Goal: Communication & Community: Share content

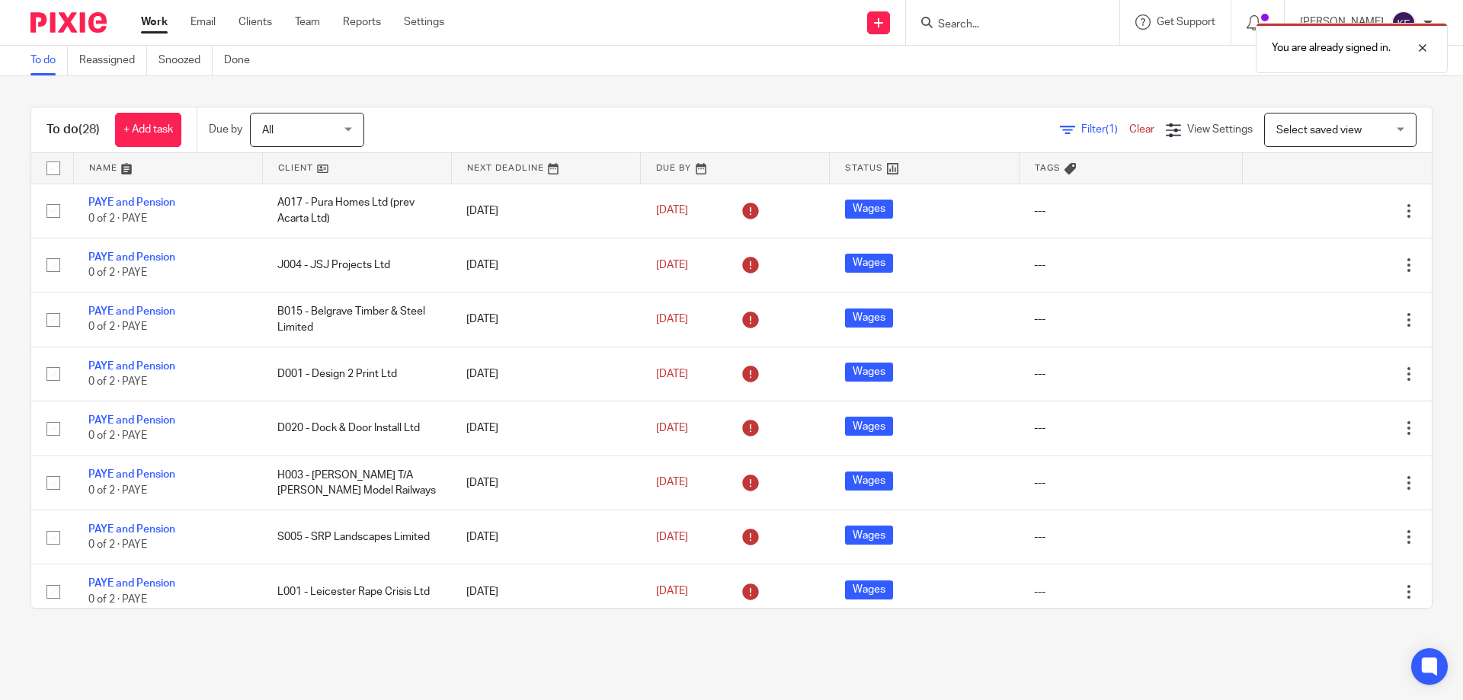
click at [82, 30] on img at bounding box center [68, 22] width 76 height 21
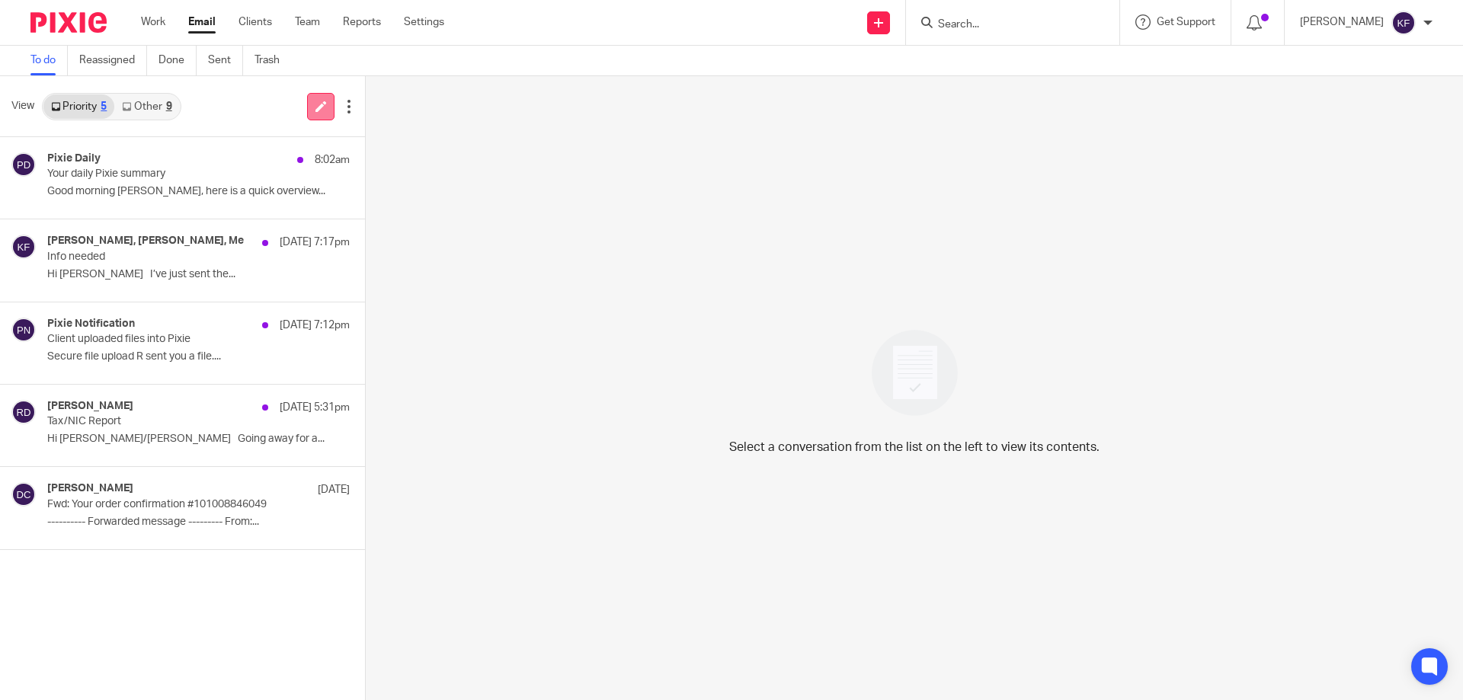
click at [316, 107] on icon at bounding box center [320, 106] width 11 height 11
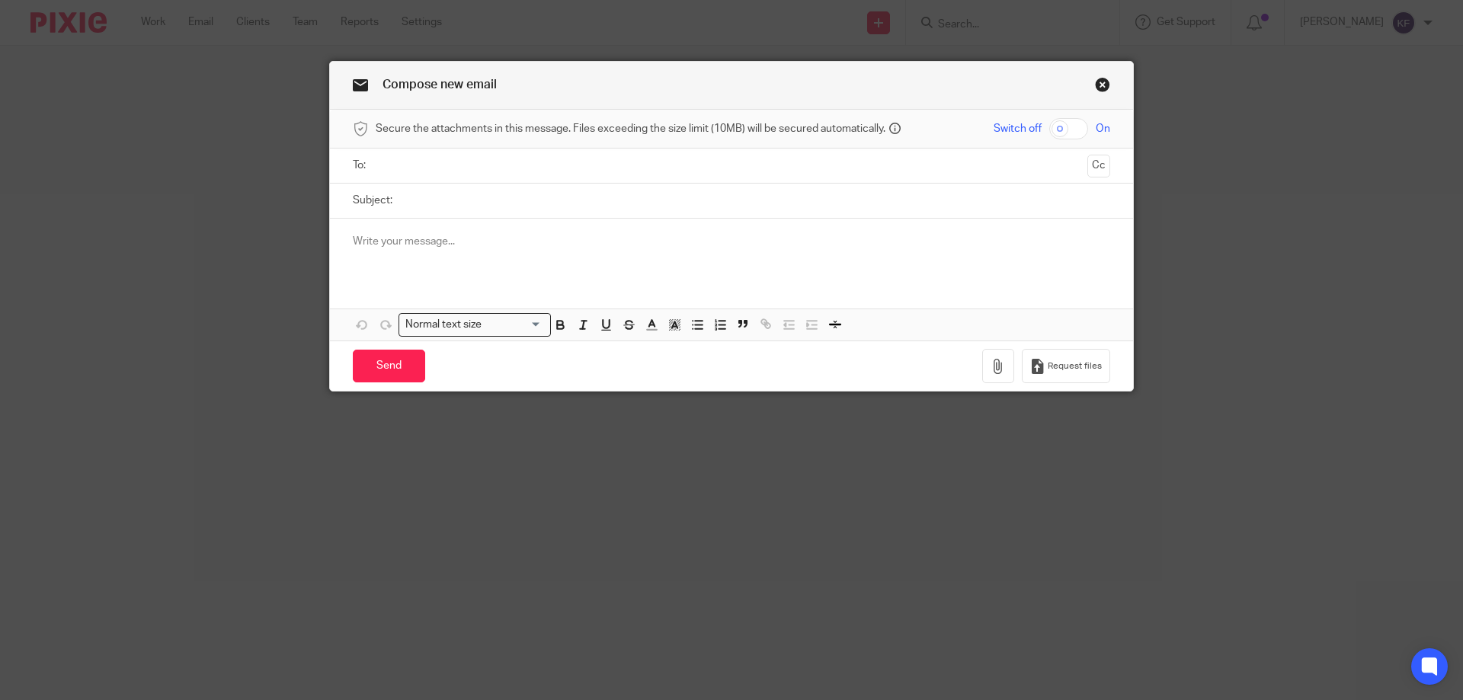
click at [1099, 83] on link "Close this dialog window" at bounding box center [1102, 87] width 15 height 21
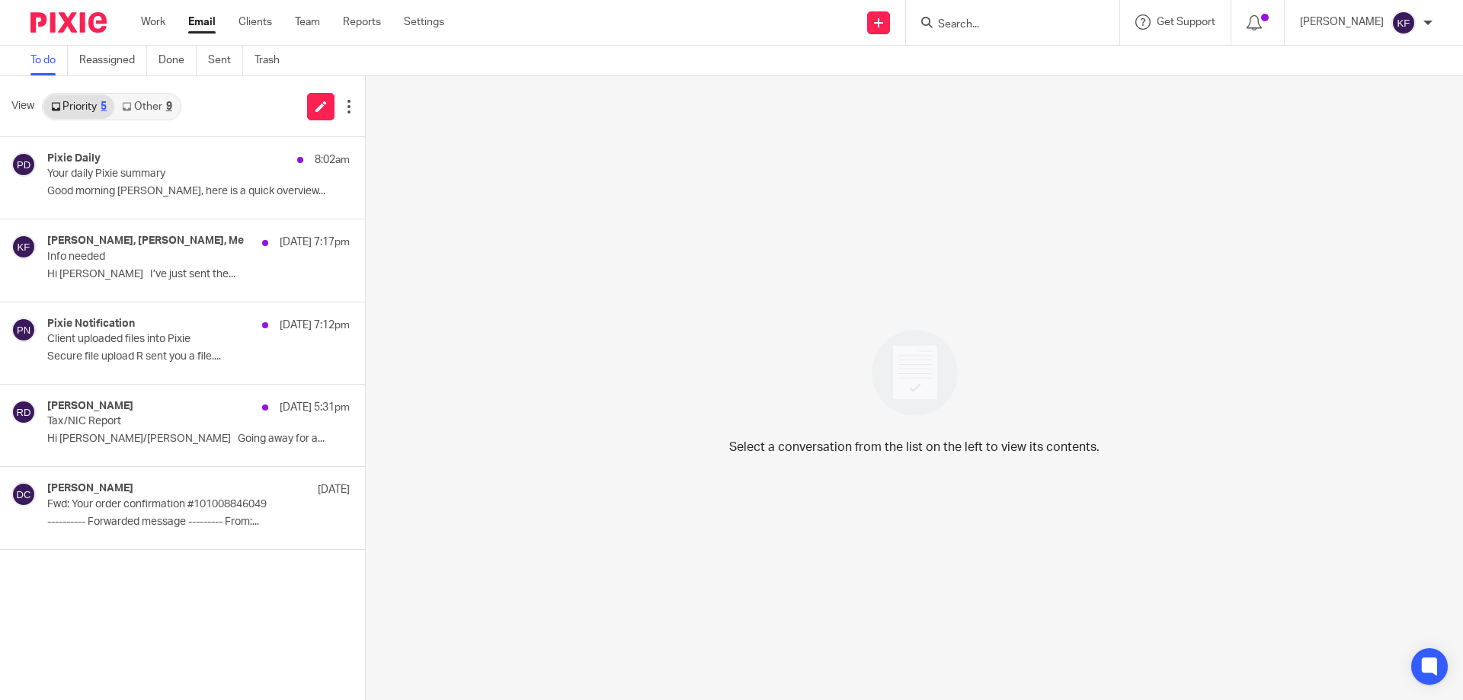
click at [301, 113] on div "View Priority 5 Other 9" at bounding box center [182, 106] width 365 height 61
drag, startPoint x: 316, startPoint y: 109, endPoint x: 330, endPoint y: 108, distance: 13.7
click at [317, 108] on icon at bounding box center [320, 106] width 11 height 11
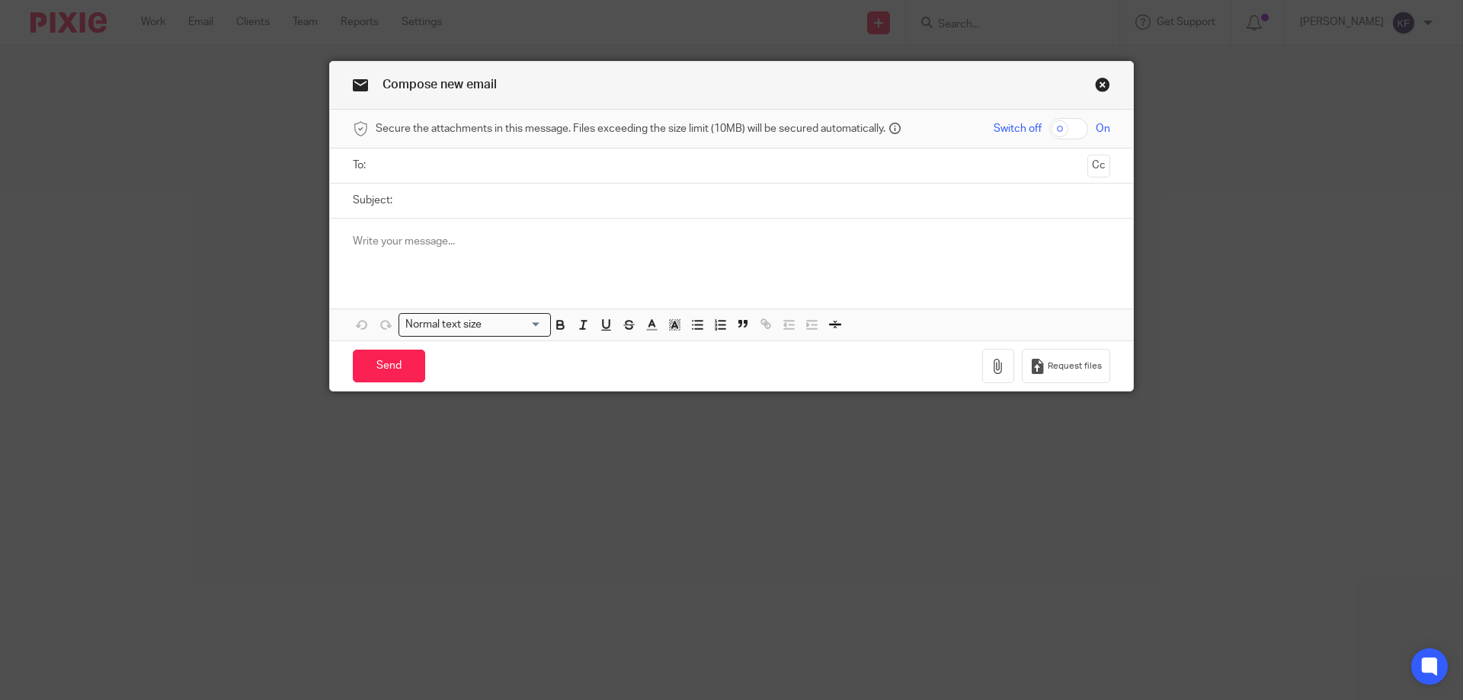
click at [518, 168] on input "text" at bounding box center [731, 166] width 700 height 18
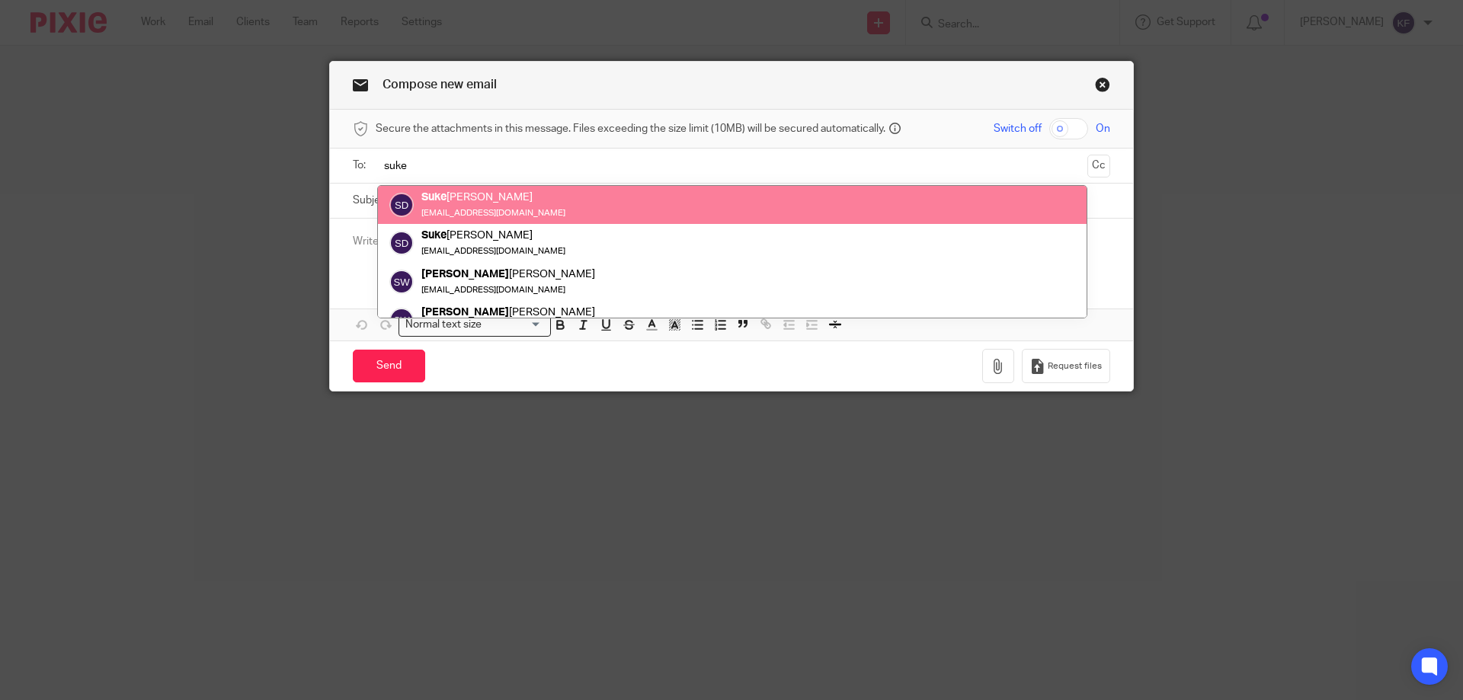
type input "suke"
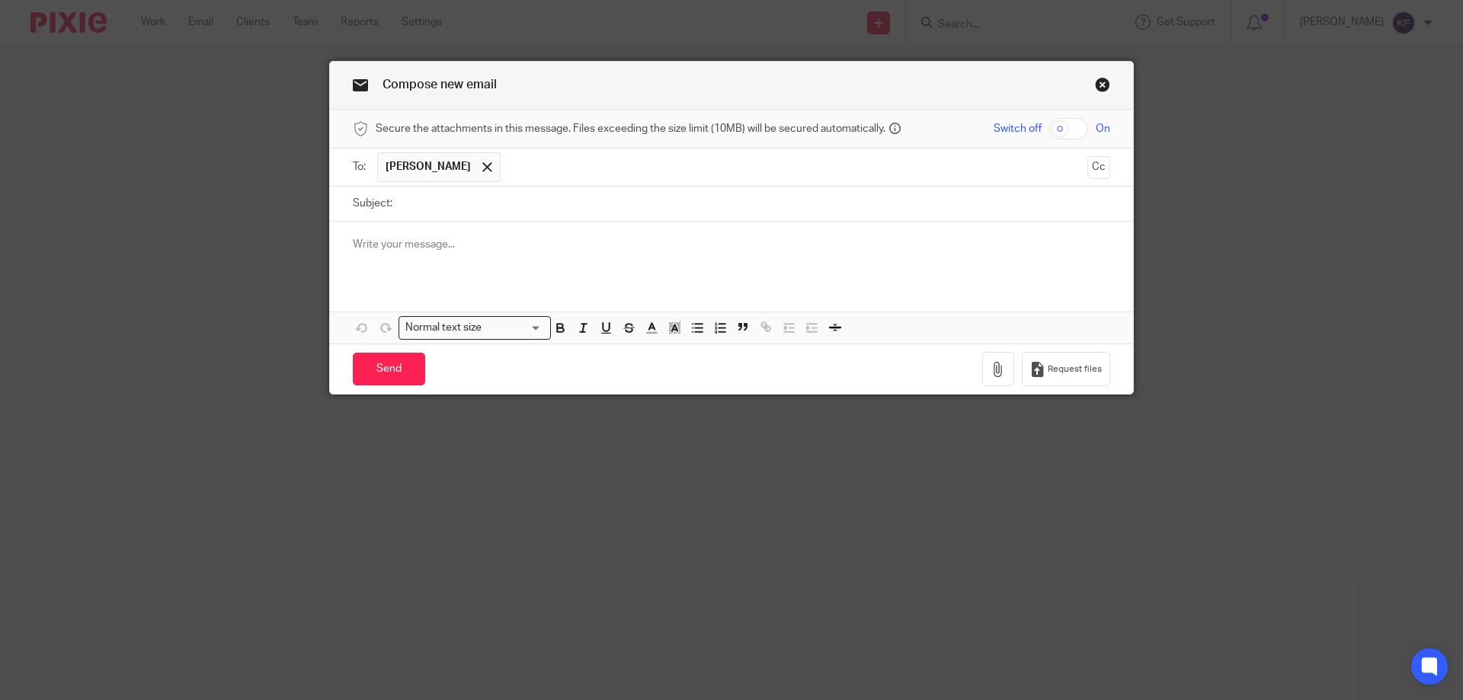
click at [1058, 128] on input "checkbox" at bounding box center [1068, 128] width 39 height 21
checkbox input "true"
click at [885, 209] on input "Subject:" at bounding box center [755, 204] width 710 height 34
click at [884, 208] on input "Payroll" at bounding box center [755, 204] width 710 height 34
type input "PAYE"
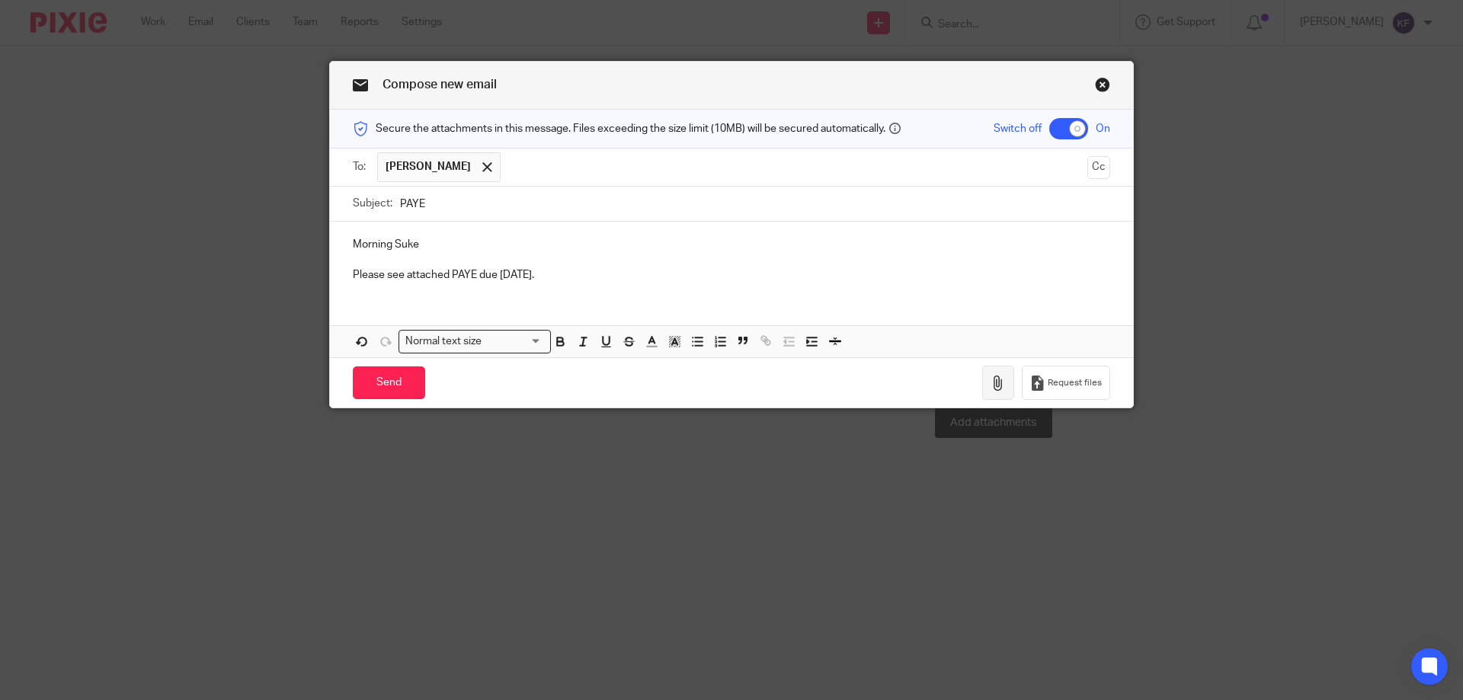
click at [994, 386] on icon "button" at bounding box center [998, 383] width 15 height 15
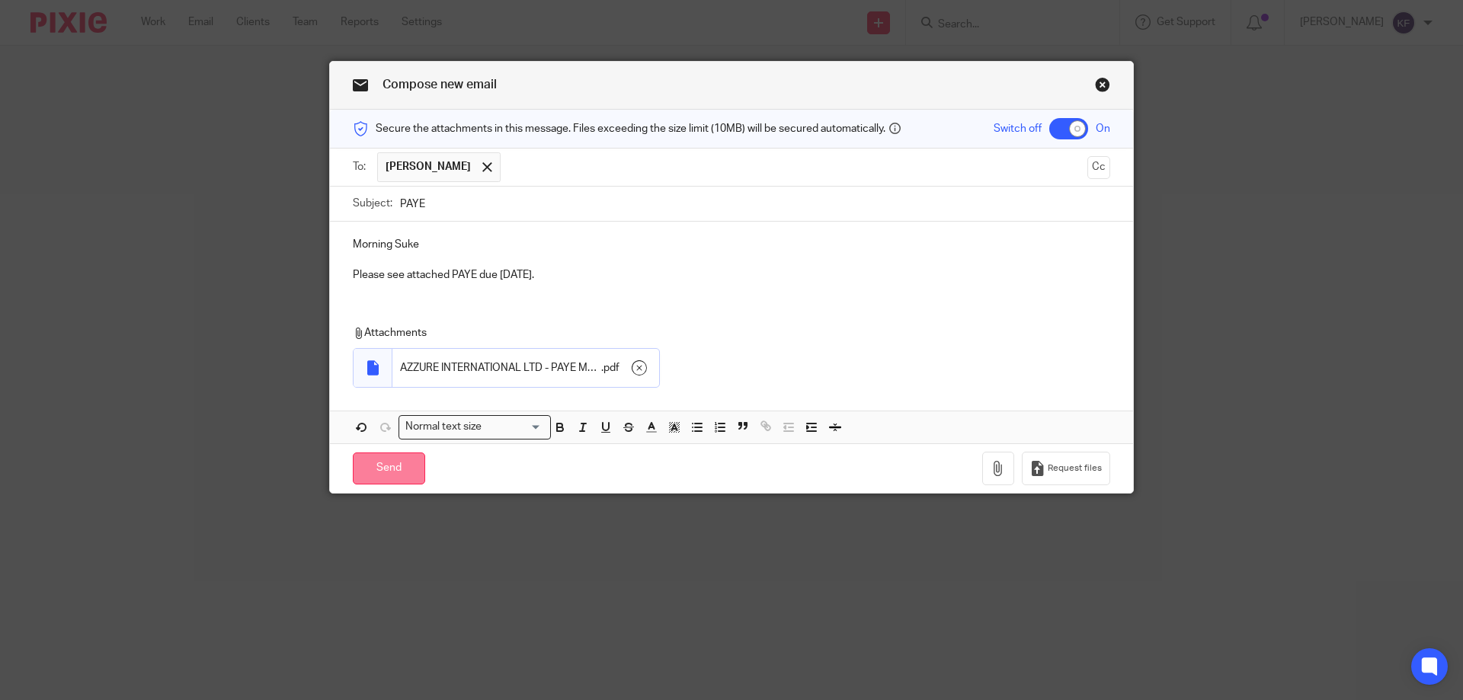
click at [387, 463] on input "Send" at bounding box center [389, 469] width 72 height 33
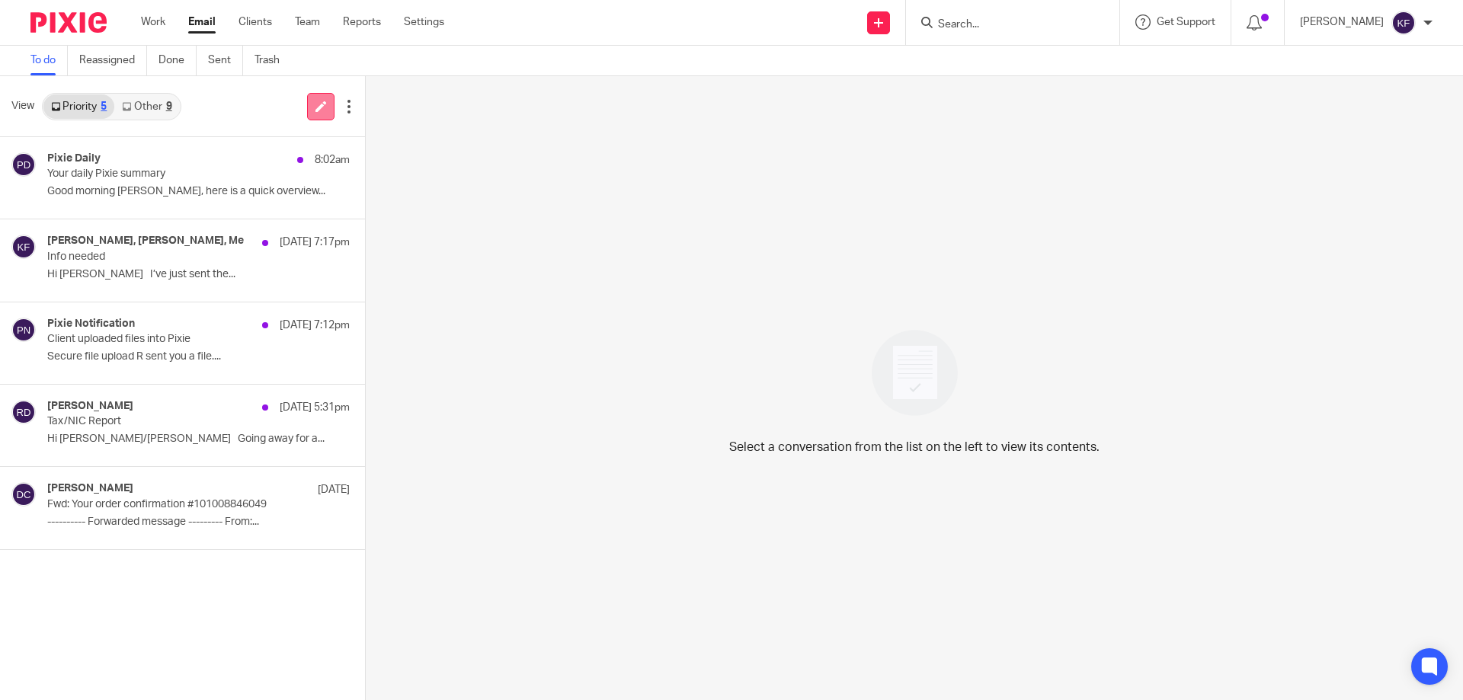
click at [324, 110] on link at bounding box center [320, 106] width 27 height 27
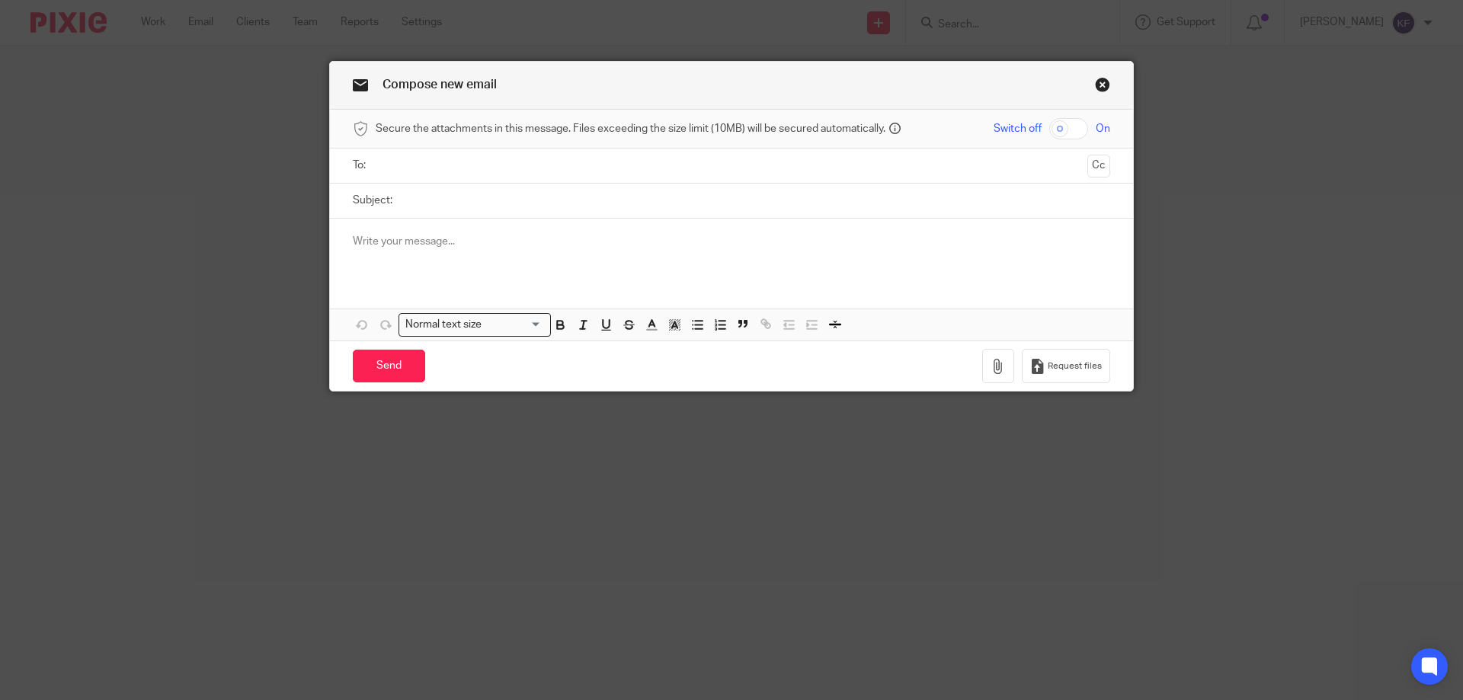
click at [457, 163] on input "text" at bounding box center [731, 166] width 700 height 18
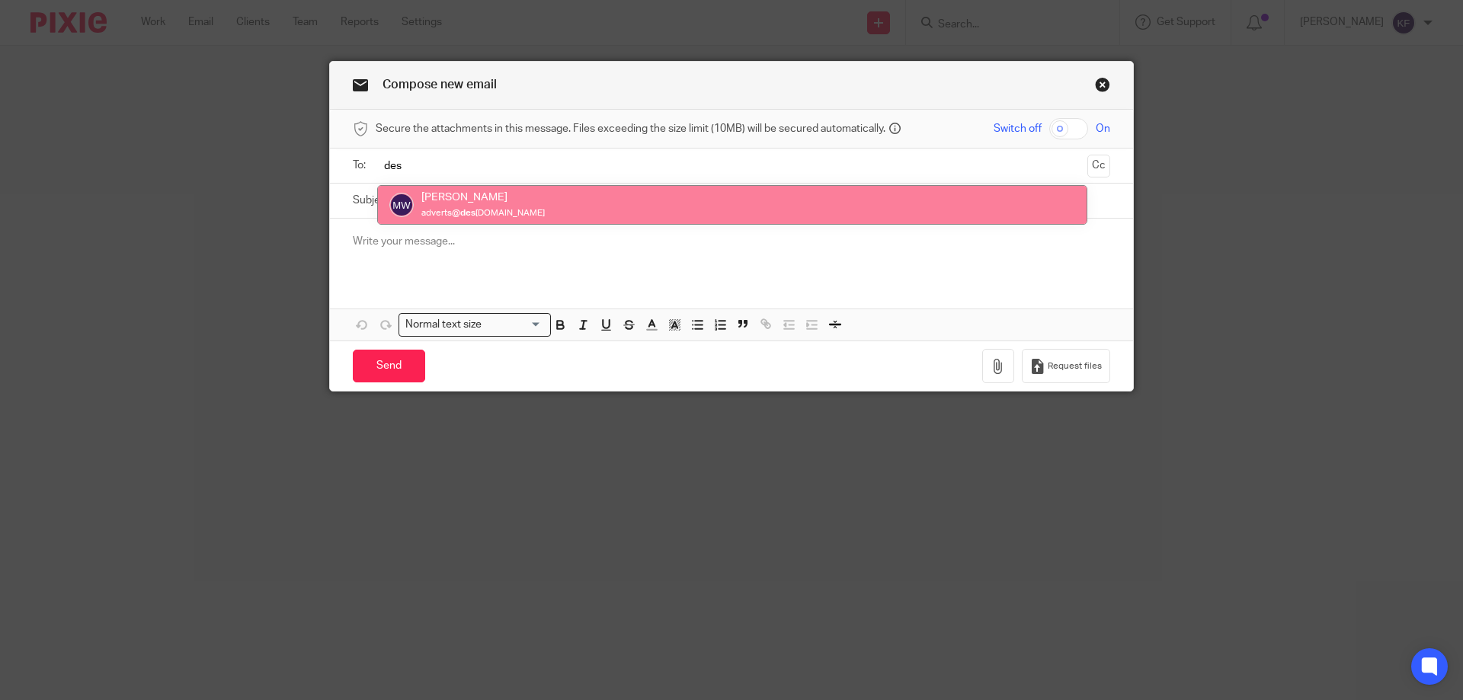
type input "des"
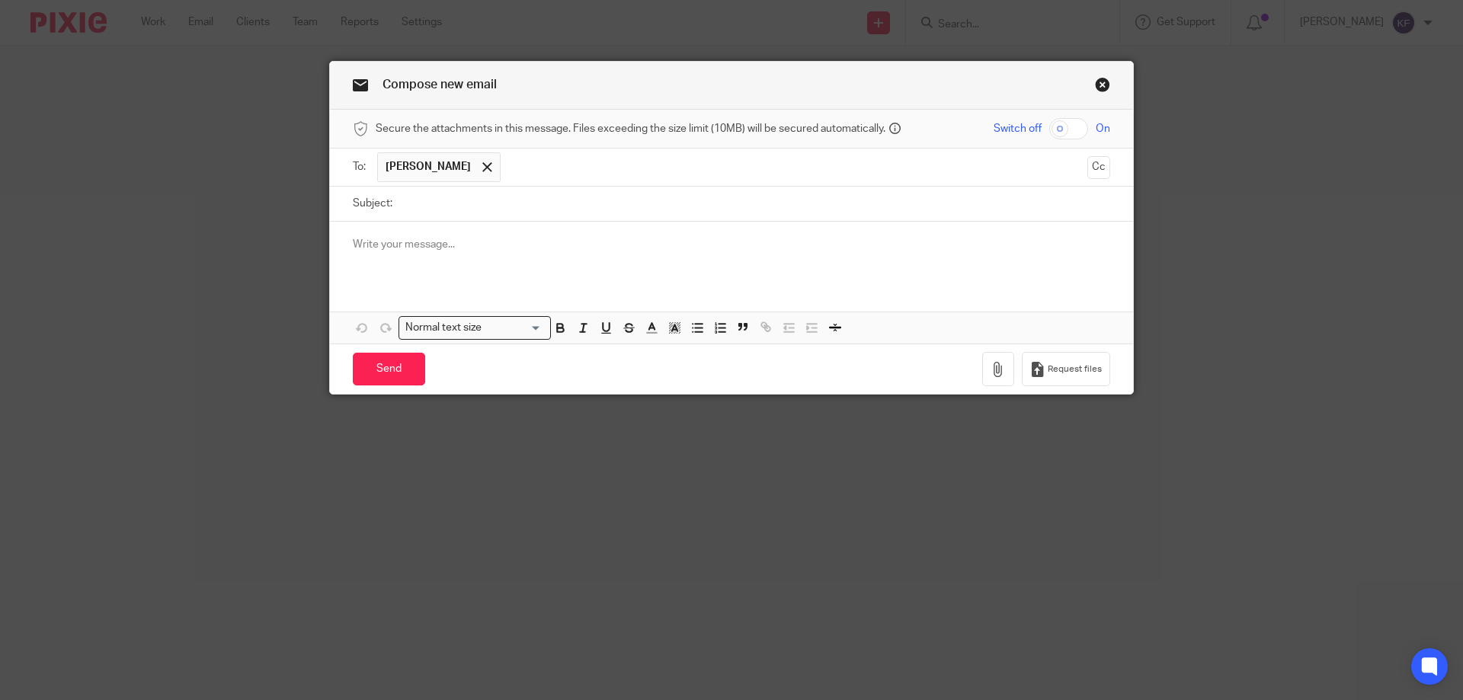
click at [456, 197] on input "Subject:" at bounding box center [755, 204] width 710 height 34
type input "PAYE"
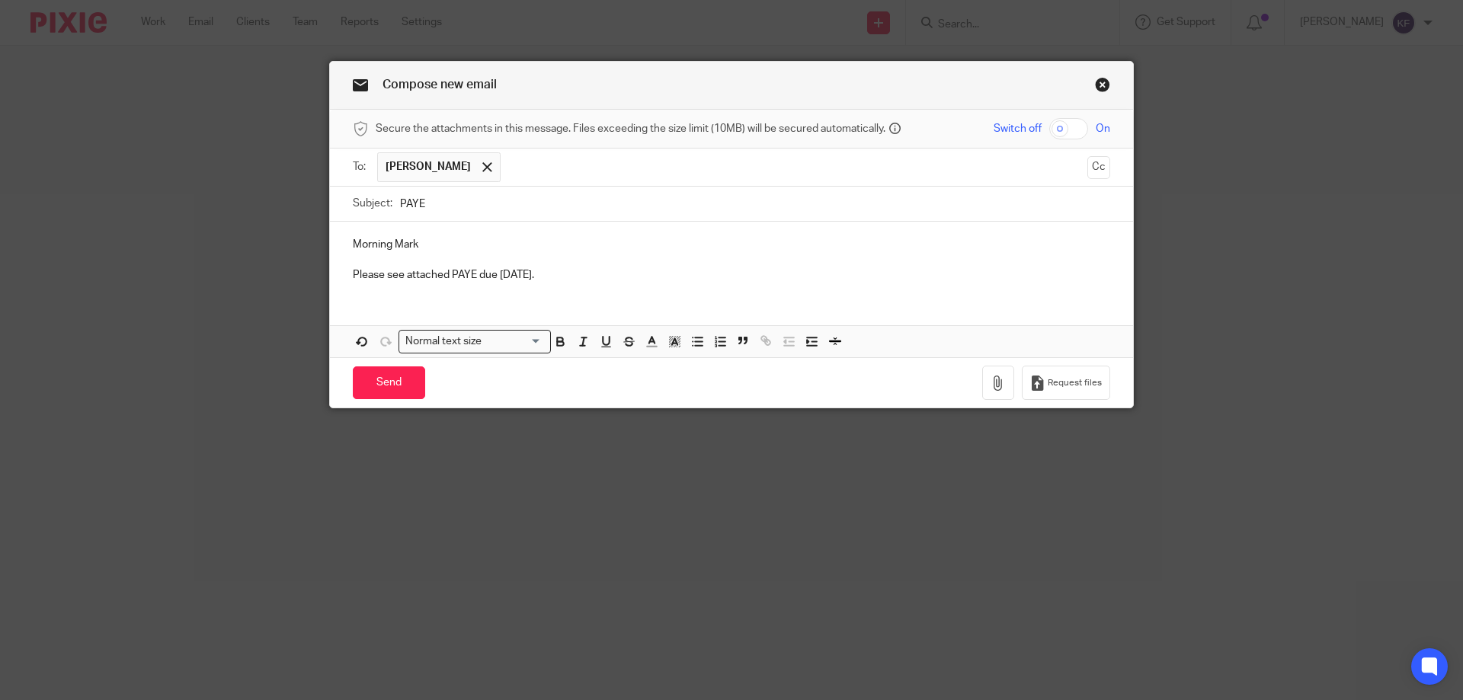
click at [1073, 129] on input "checkbox" at bounding box center [1068, 128] width 39 height 21
click at [997, 385] on icon "button" at bounding box center [998, 383] width 15 height 15
click at [1049, 126] on input "checkbox" at bounding box center [1068, 128] width 39 height 21
checkbox input "false"
click at [985, 381] on button "button" at bounding box center [998, 383] width 32 height 34
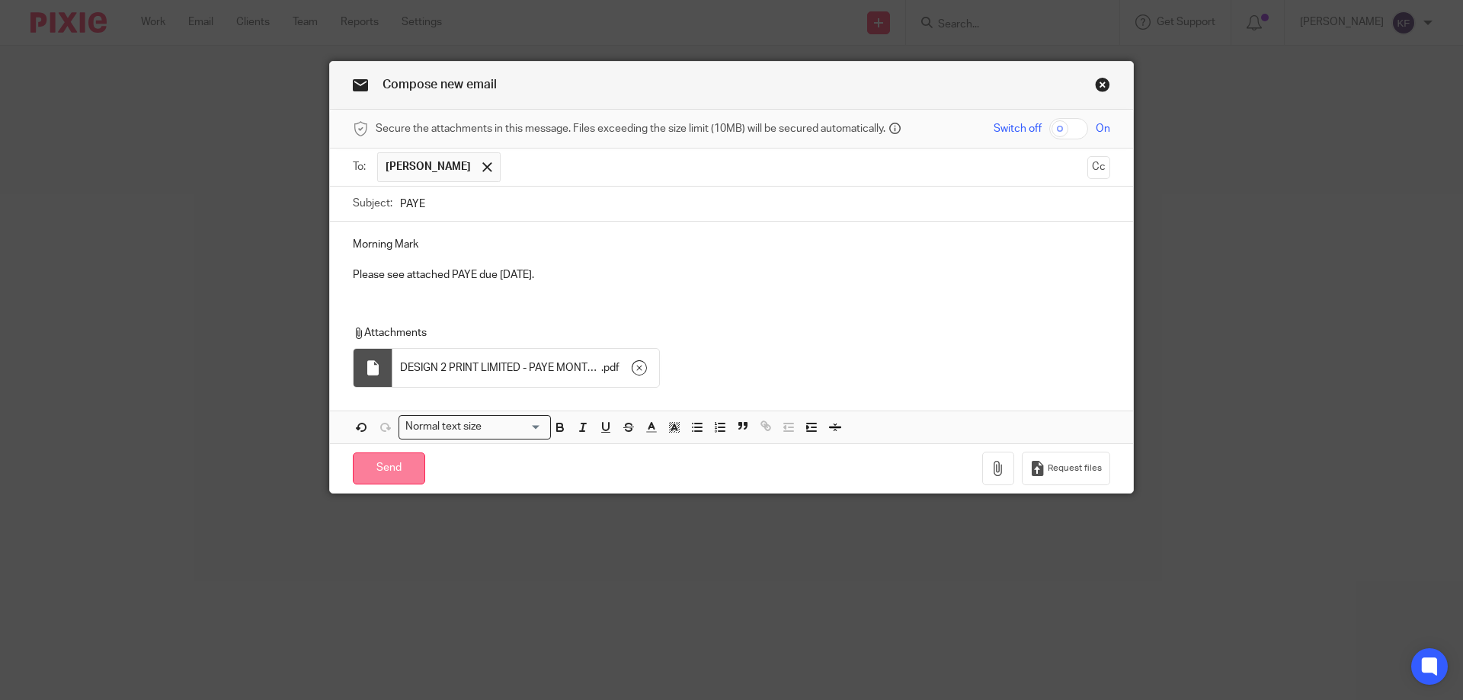
click at [382, 473] on input "Send" at bounding box center [389, 469] width 72 height 33
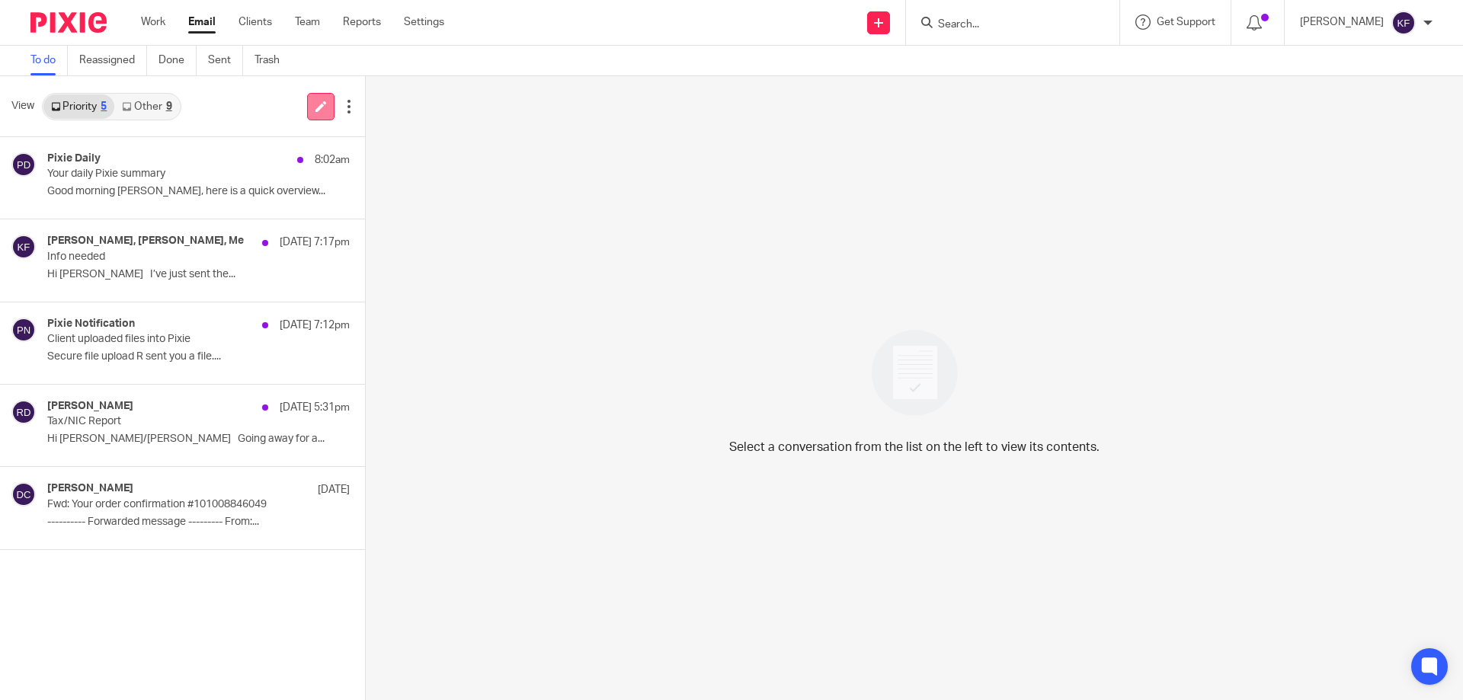
click at [323, 106] on icon at bounding box center [320, 106] width 11 height 11
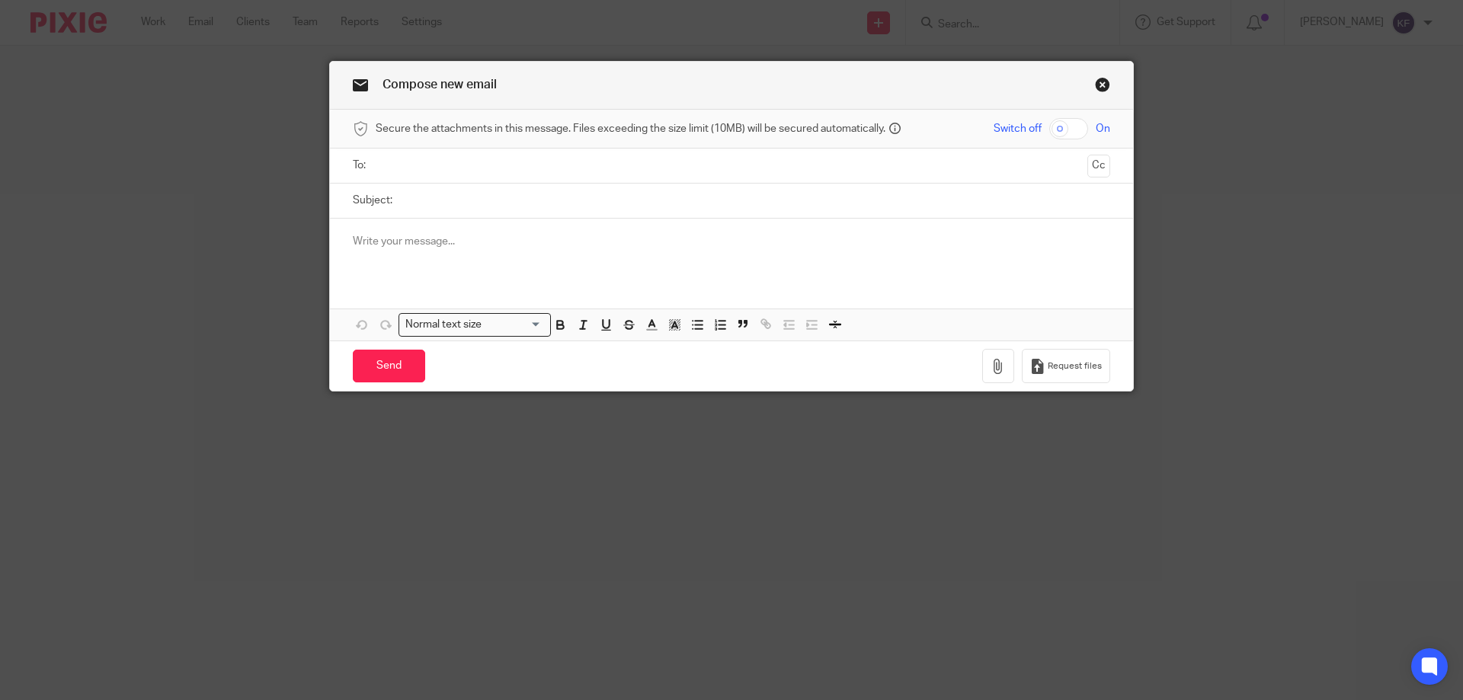
click at [529, 159] on input "text" at bounding box center [731, 166] width 700 height 18
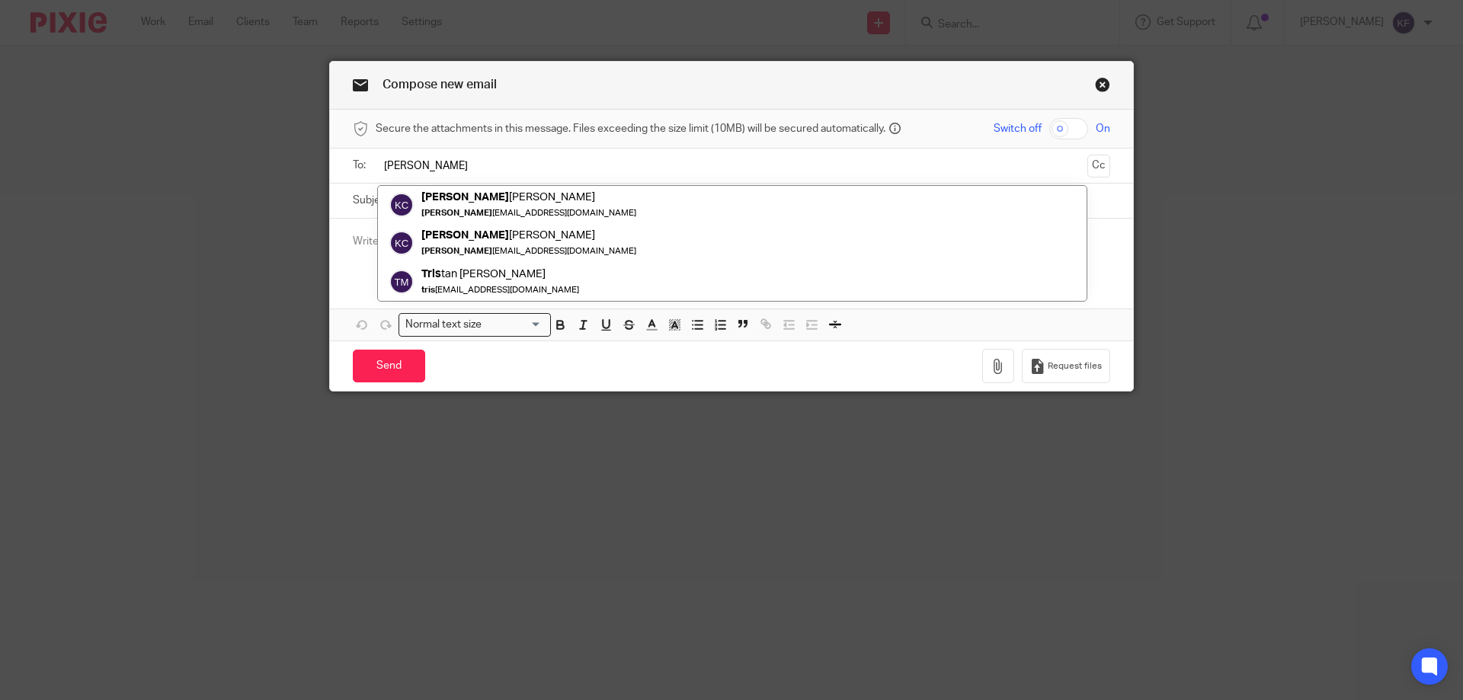
type input "[PERSON_NAME]"
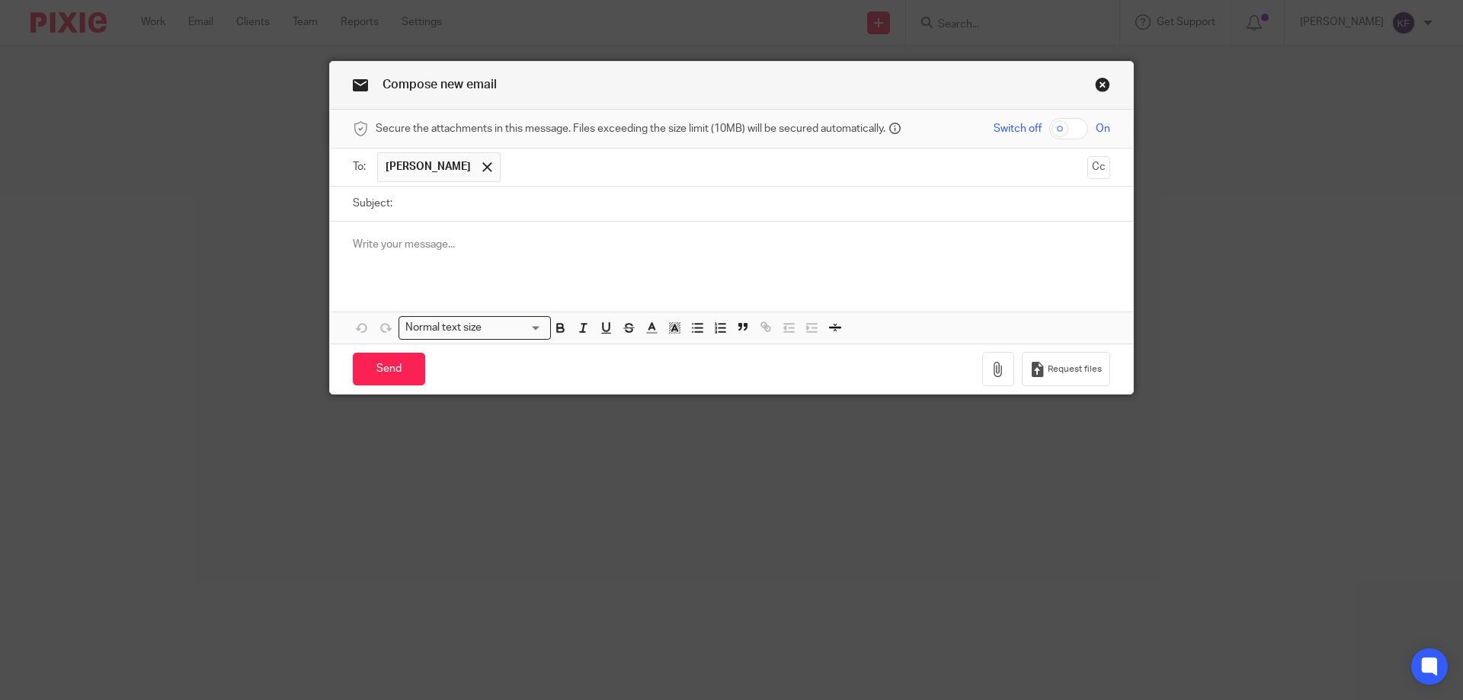
click at [1056, 126] on input "checkbox" at bounding box center [1068, 128] width 39 height 21
checkbox input "true"
click at [850, 196] on input "Subject:" at bounding box center [755, 204] width 710 height 34
type input "PAYE"
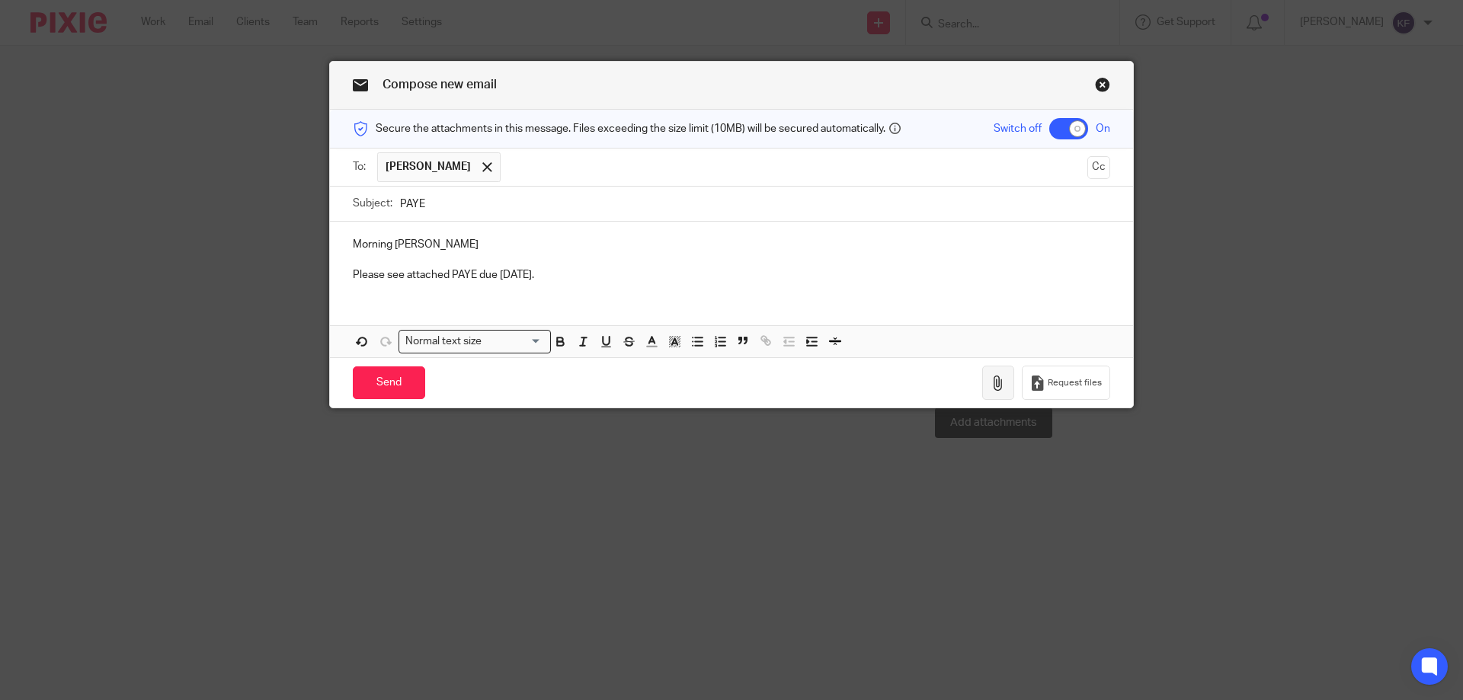
click at [994, 379] on icon "button" at bounding box center [998, 383] width 15 height 15
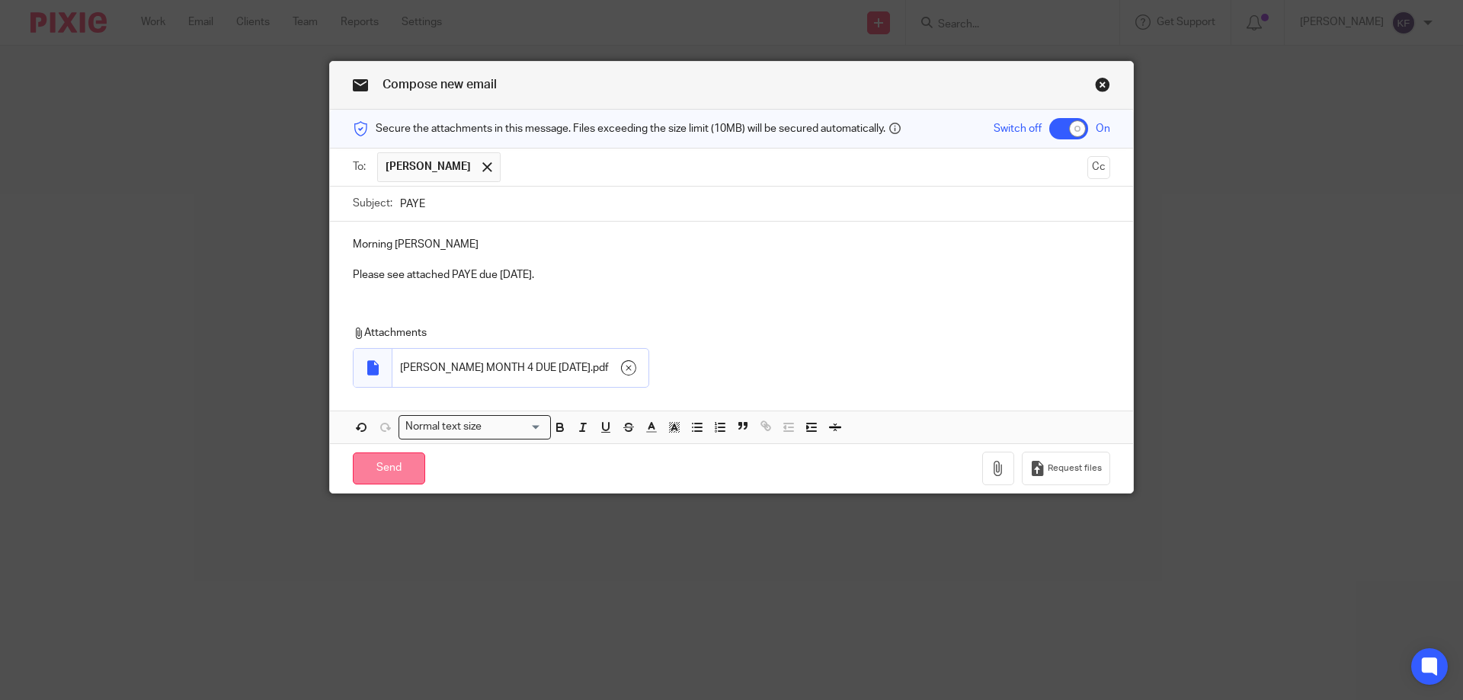
click at [374, 469] on input "Send" at bounding box center [389, 469] width 72 height 33
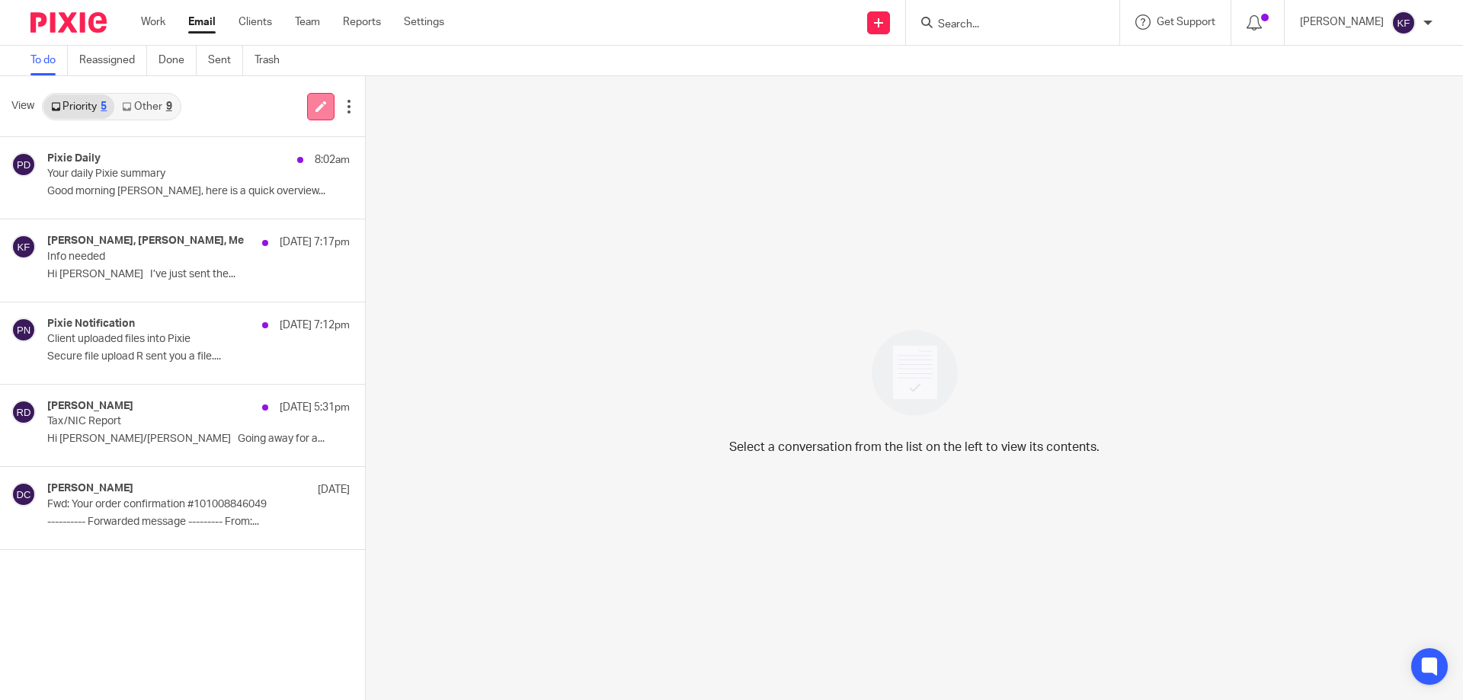
drag, startPoint x: 315, startPoint y: 109, endPoint x: 328, endPoint y: 112, distance: 12.6
click at [316, 109] on icon at bounding box center [320, 106] width 11 height 11
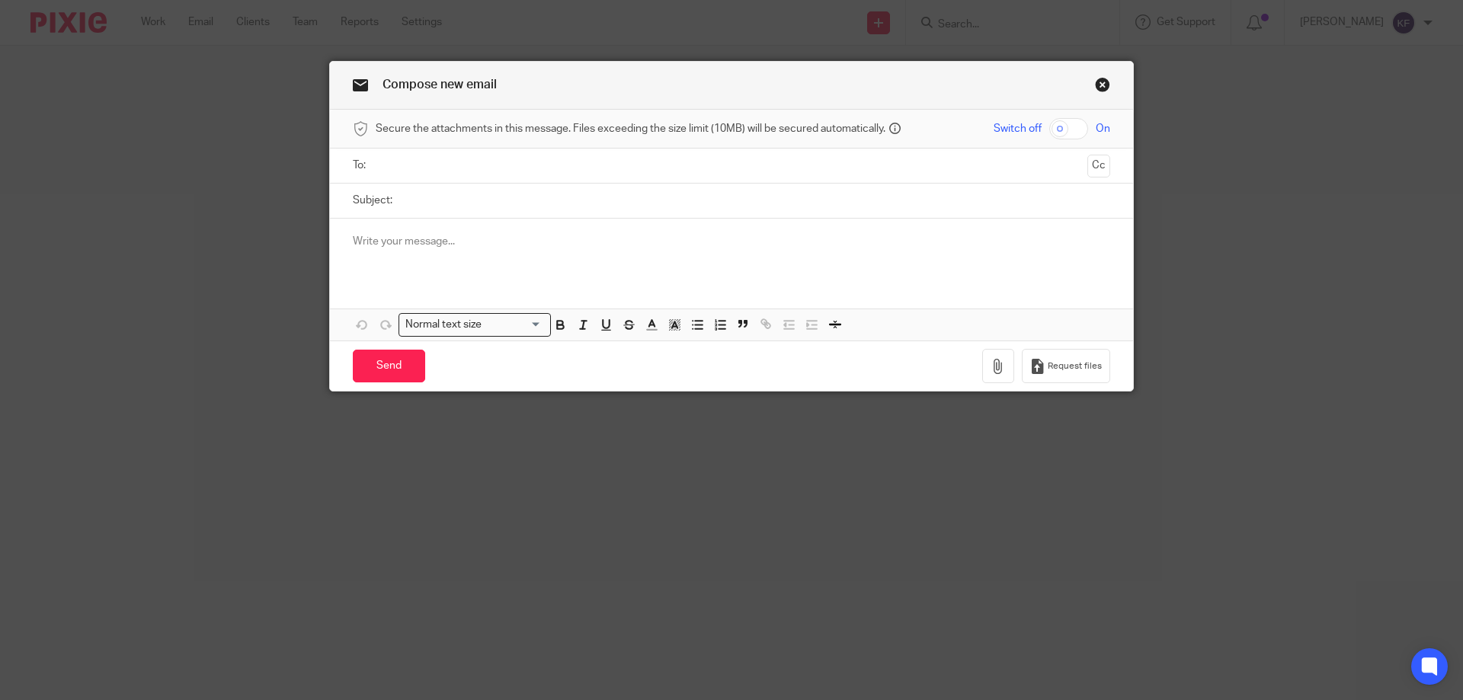
click at [658, 189] on input "Subject:" at bounding box center [755, 201] width 710 height 34
click at [646, 154] on ul at bounding box center [732, 165] width 710 height 25
click at [610, 168] on input "text" at bounding box center [731, 166] width 700 height 18
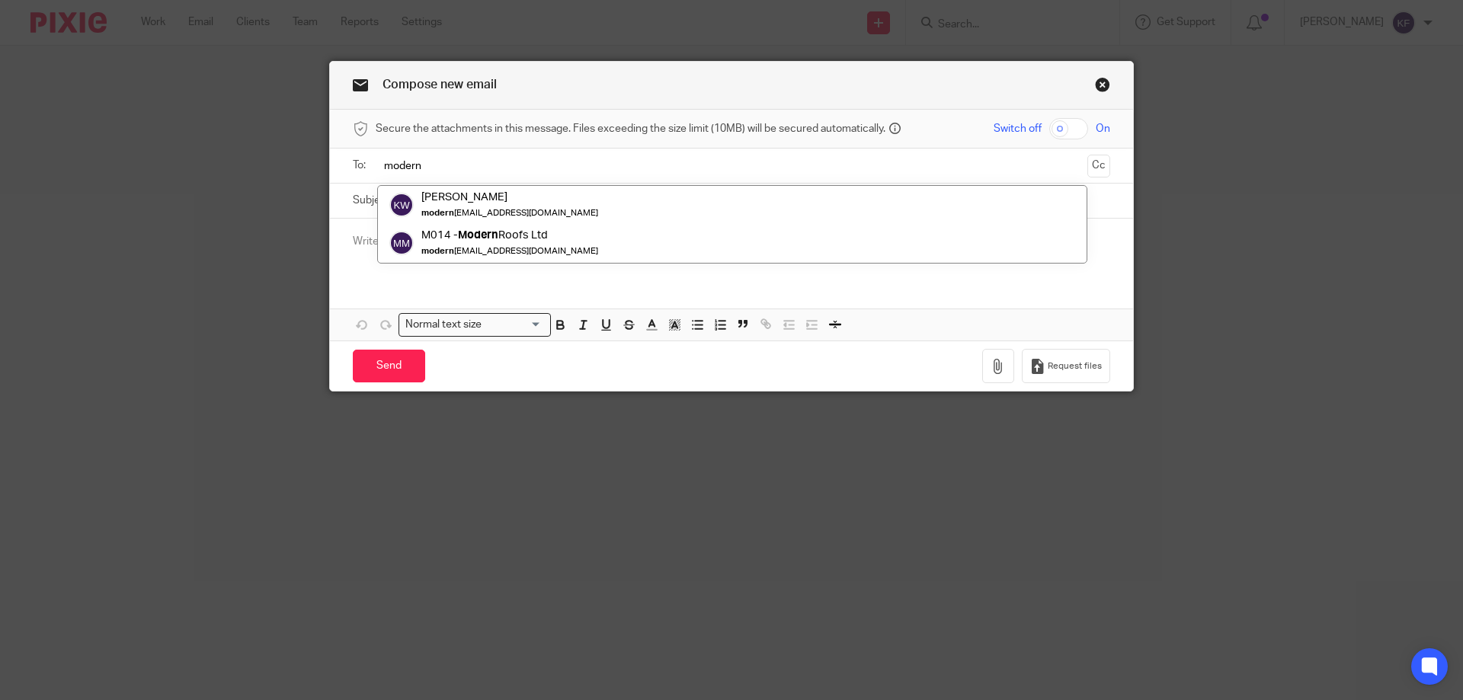
type input "modern"
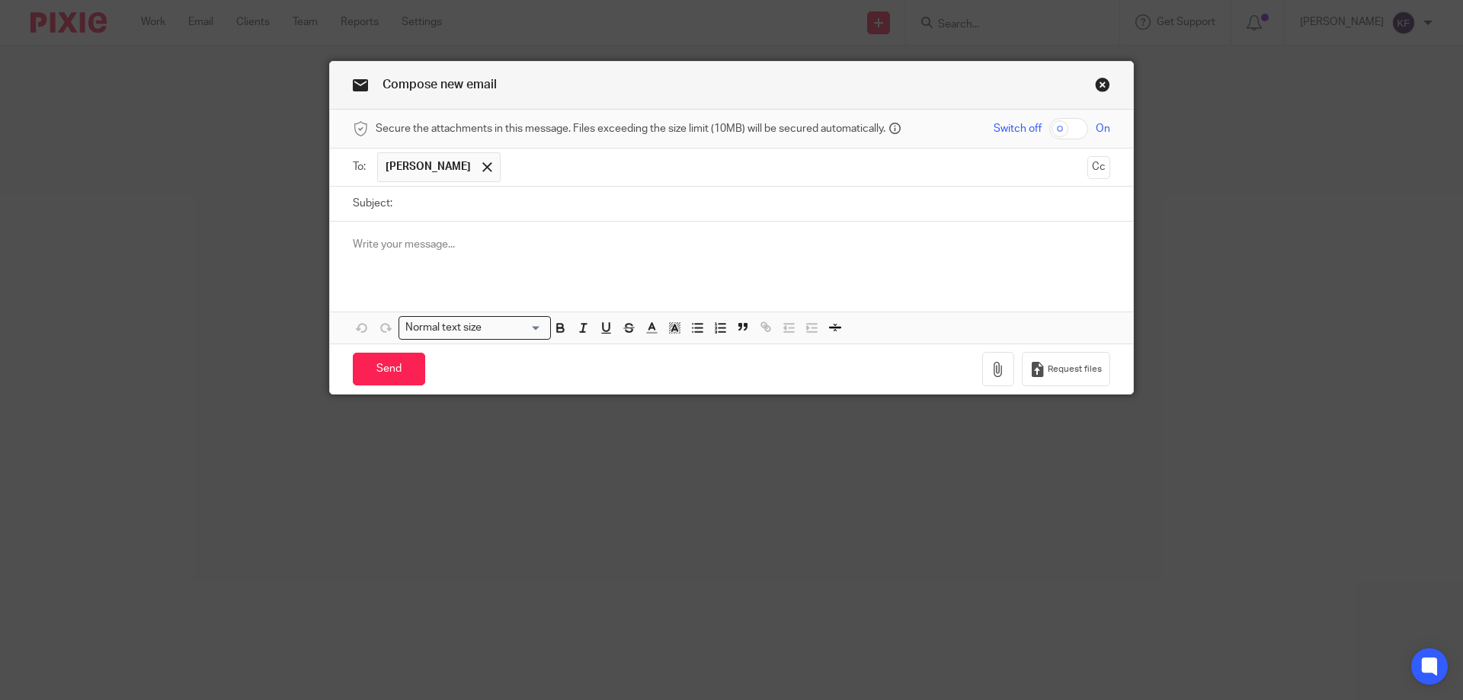
drag, startPoint x: 566, startPoint y: 202, endPoint x: 544, endPoint y: 207, distance: 22.7
click at [543, 207] on input "Subject:" at bounding box center [755, 204] width 710 height 34
type input "PAYE"
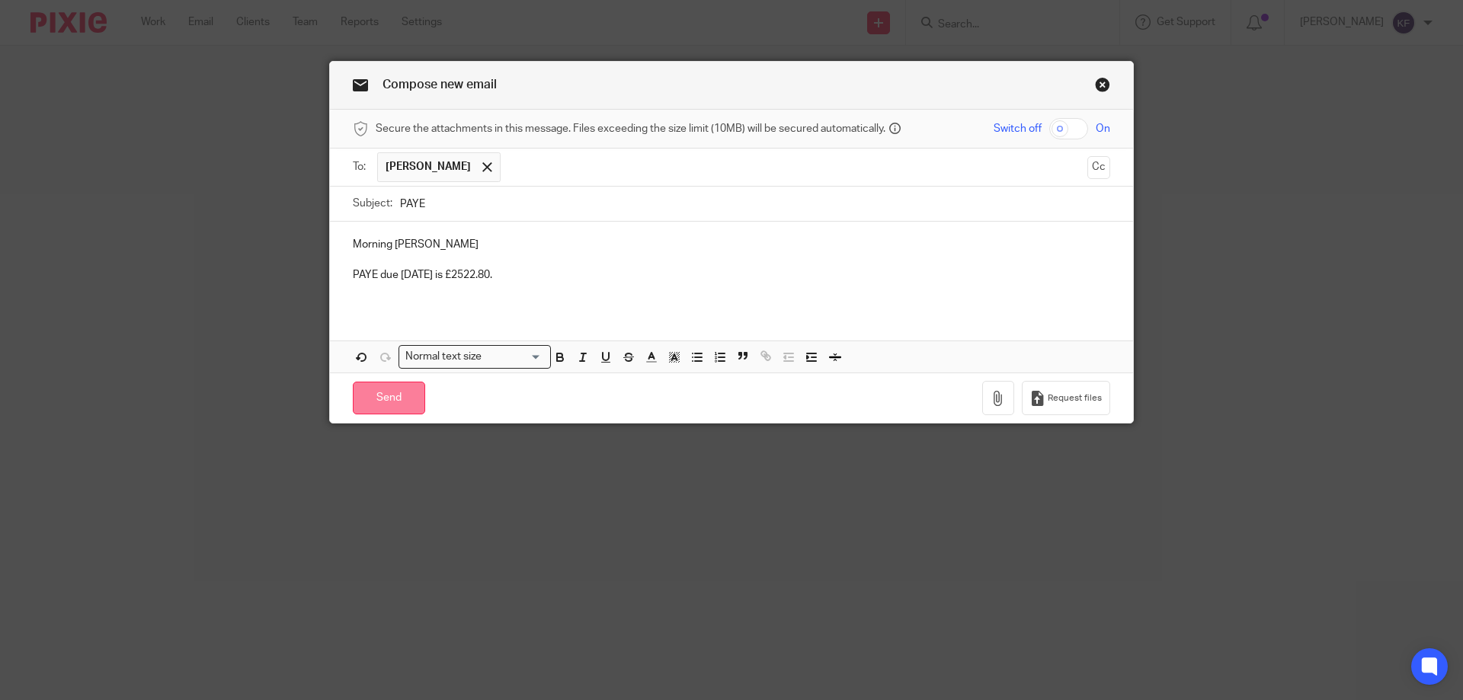
click at [388, 385] on input "Send" at bounding box center [389, 398] width 72 height 33
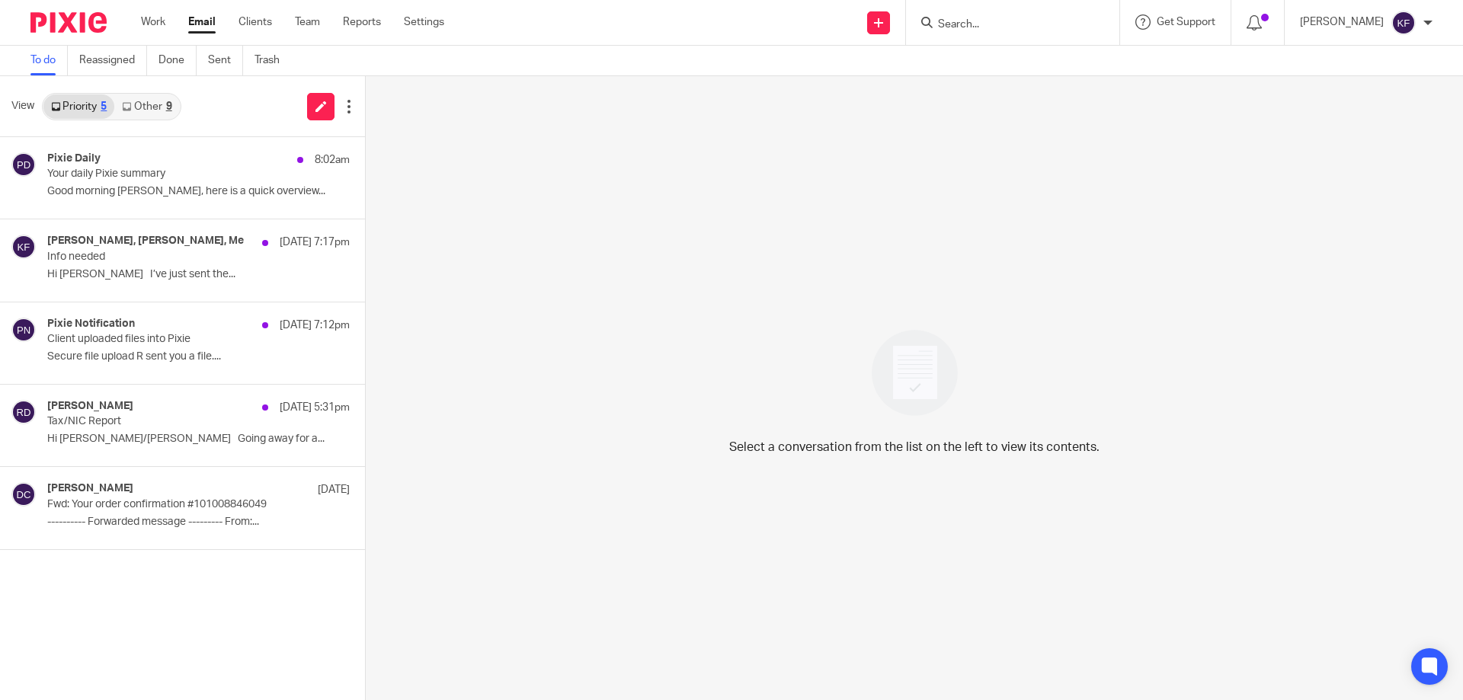
click at [959, 28] on input "Search" at bounding box center [1004, 25] width 137 height 14
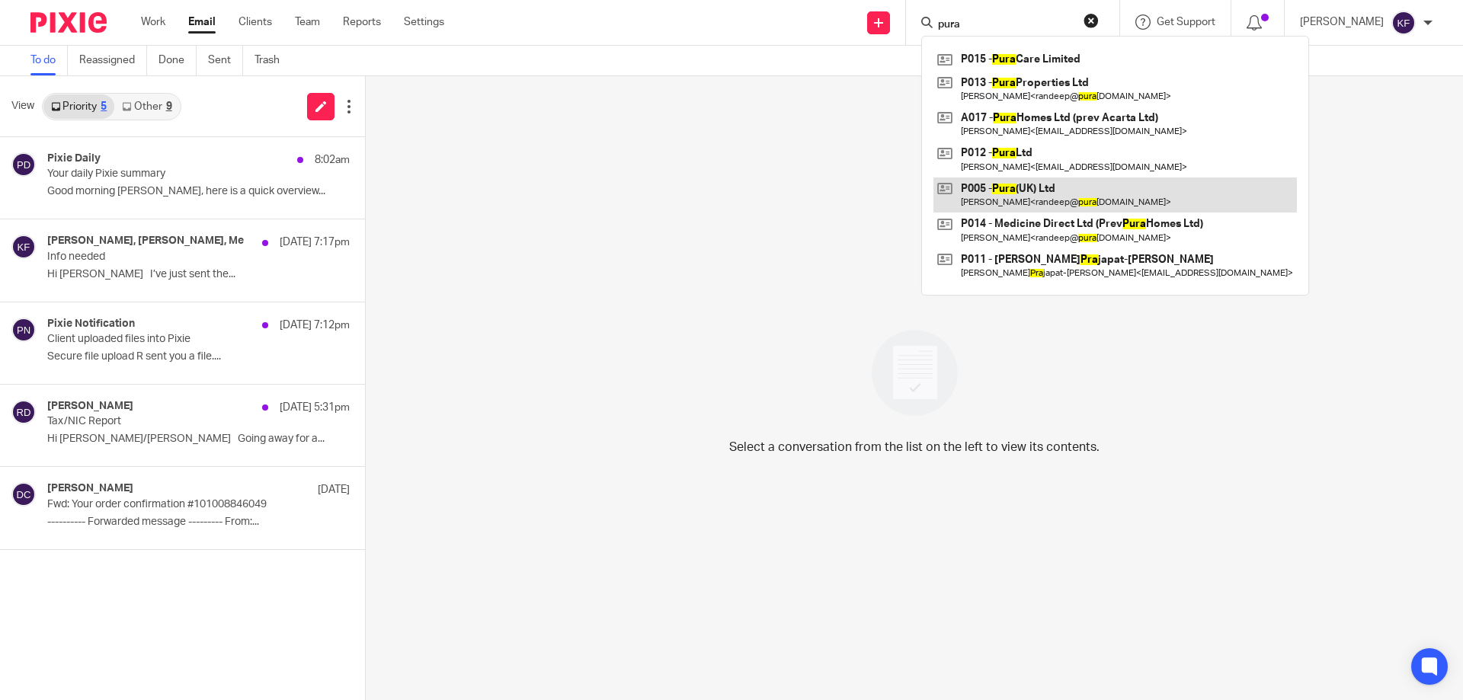
type input "pura"
click at [1053, 191] on link at bounding box center [1114, 195] width 363 height 35
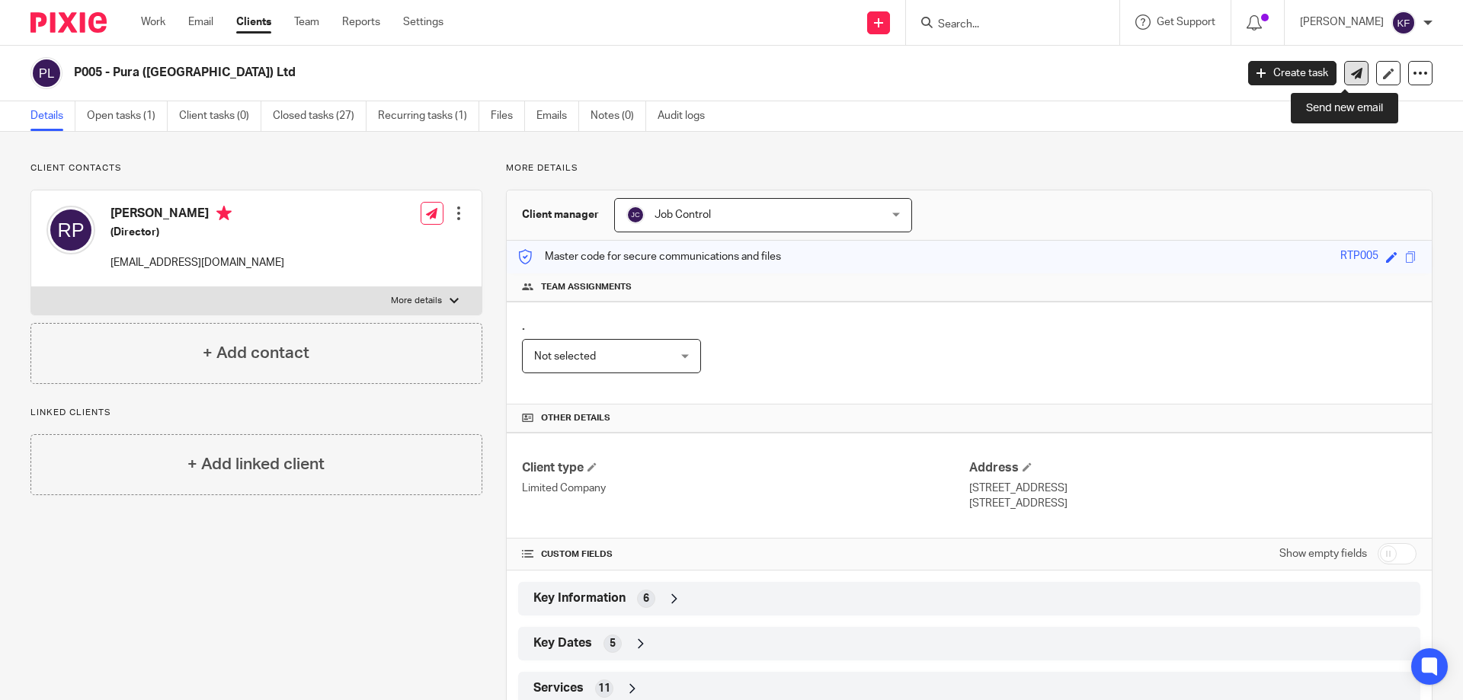
click at [1351, 74] on icon at bounding box center [1356, 73] width 11 height 11
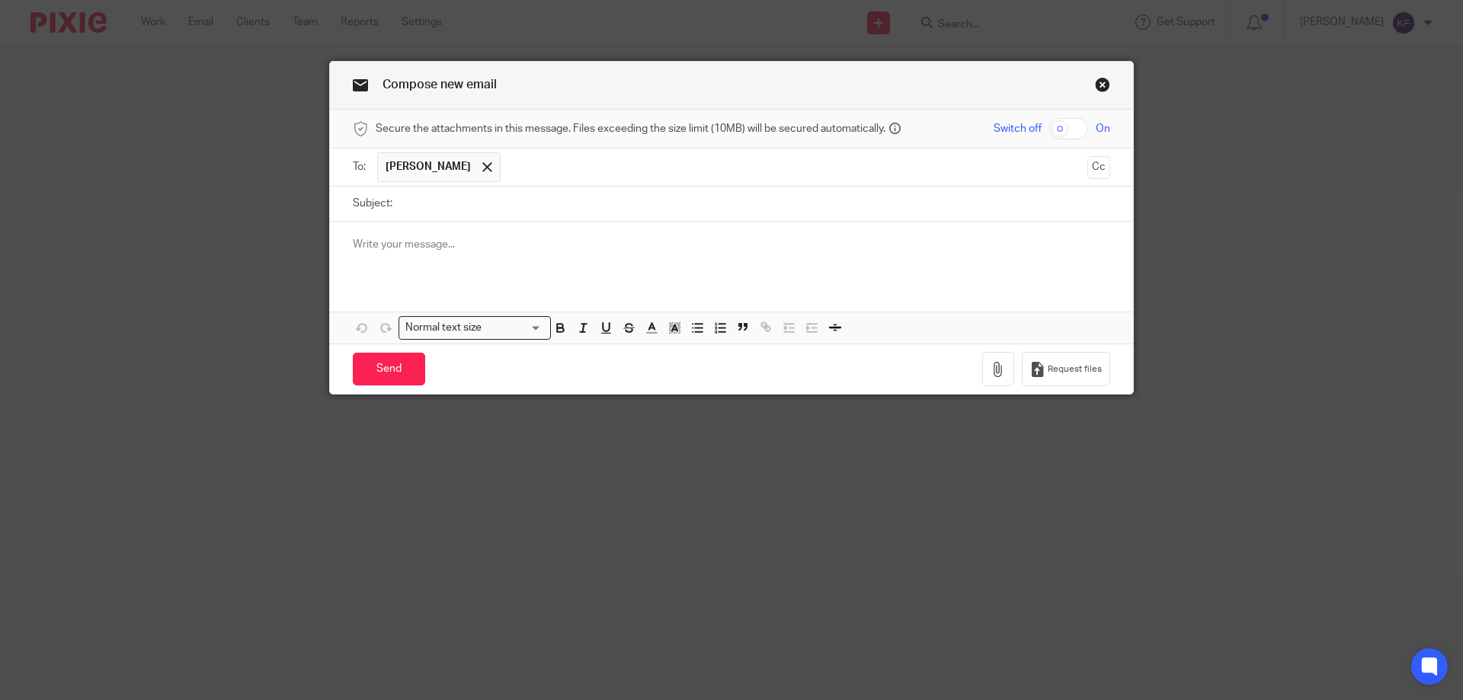
click at [485, 200] on input "Subject:" at bounding box center [755, 204] width 710 height 34
type input "PAYE"
click at [485, 200] on input "PAYE" at bounding box center [755, 204] width 710 height 34
type input "PAYE Pura UK"
click at [470, 235] on div "Morning Randeep" at bounding box center [731, 251] width 803 height 59
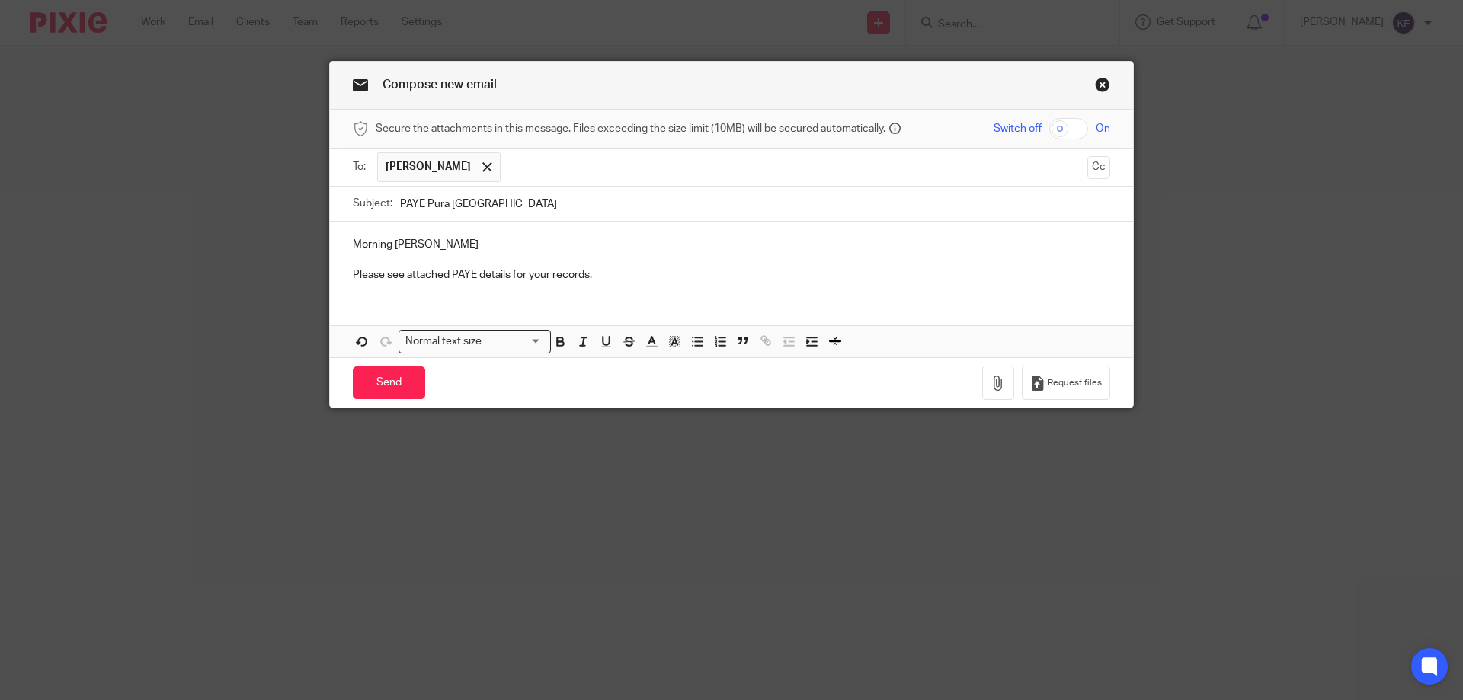
click at [1068, 132] on input "checkbox" at bounding box center [1068, 128] width 39 height 21
checkbox input "true"
click at [995, 382] on icon "button" at bounding box center [998, 383] width 15 height 15
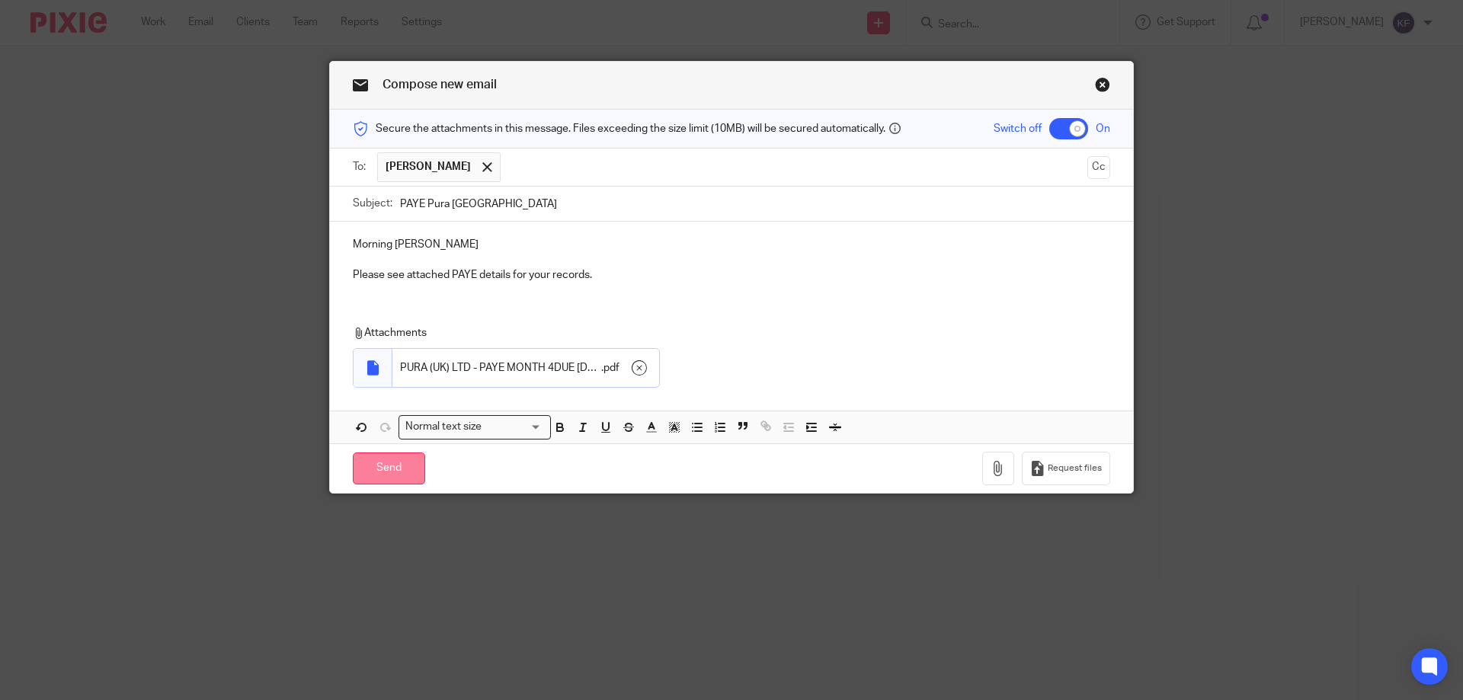
click at [390, 467] on input "Send" at bounding box center [389, 469] width 72 height 33
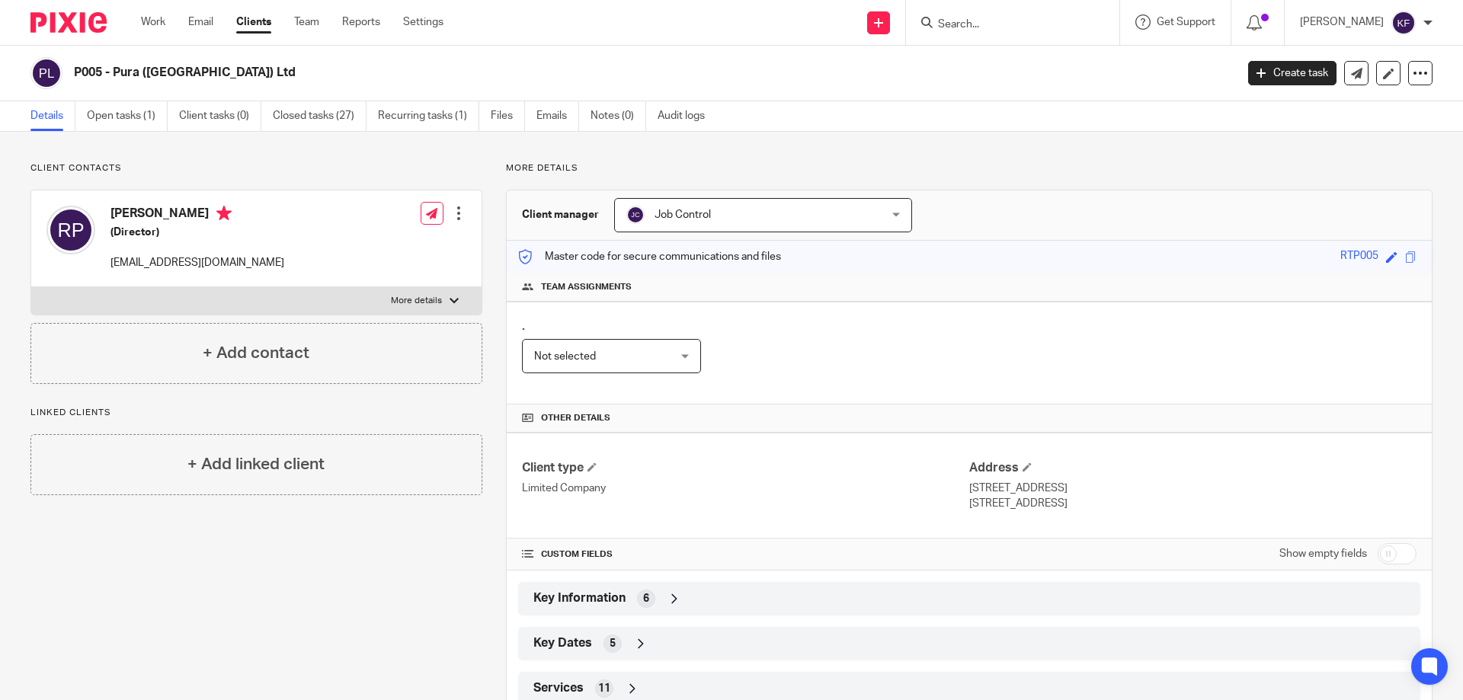
click at [964, 14] on form at bounding box center [1017, 22] width 162 height 19
click at [964, 22] on input "Search" at bounding box center [1004, 25] width 137 height 14
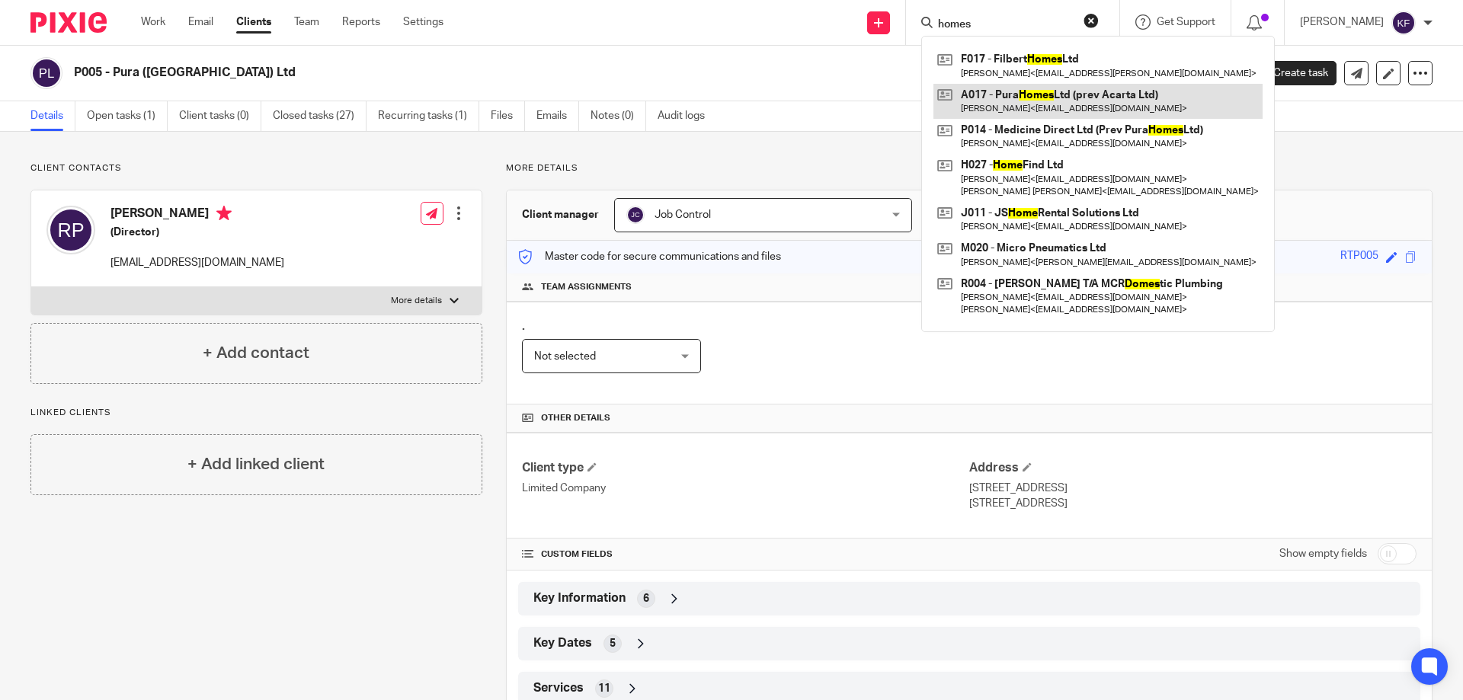
type input "homes"
click at [999, 104] on link at bounding box center [1097, 101] width 329 height 35
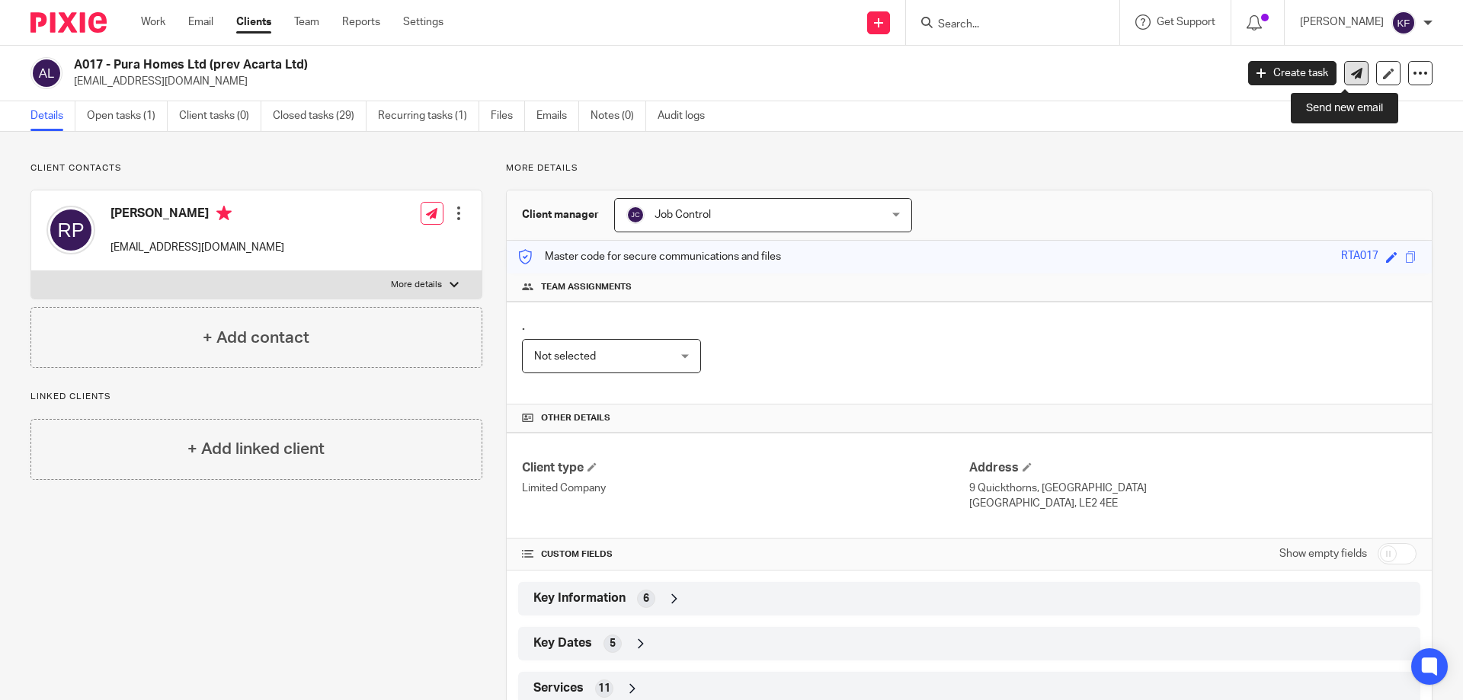
click at [1351, 75] on icon at bounding box center [1356, 73] width 11 height 11
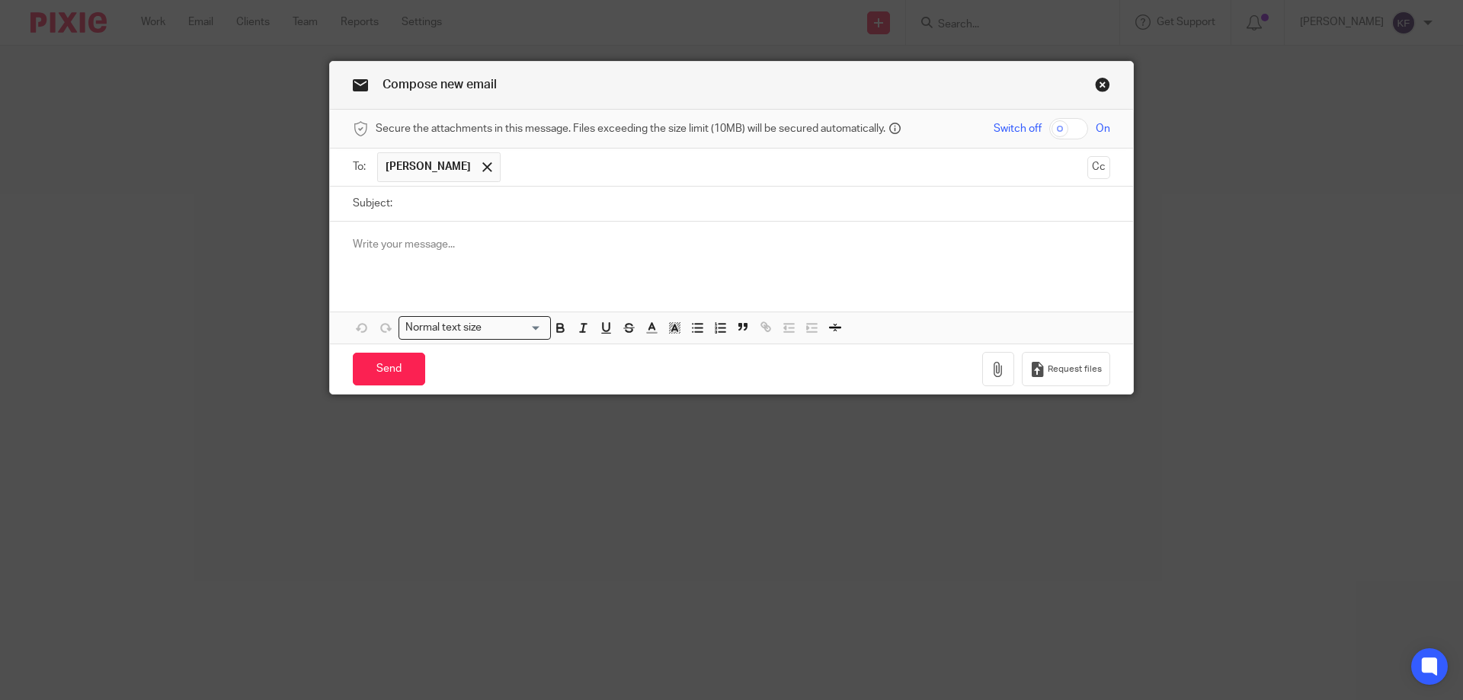
click at [435, 199] on input "Subject:" at bounding box center [755, 204] width 710 height 34
type input "PAYE Pura Homes"
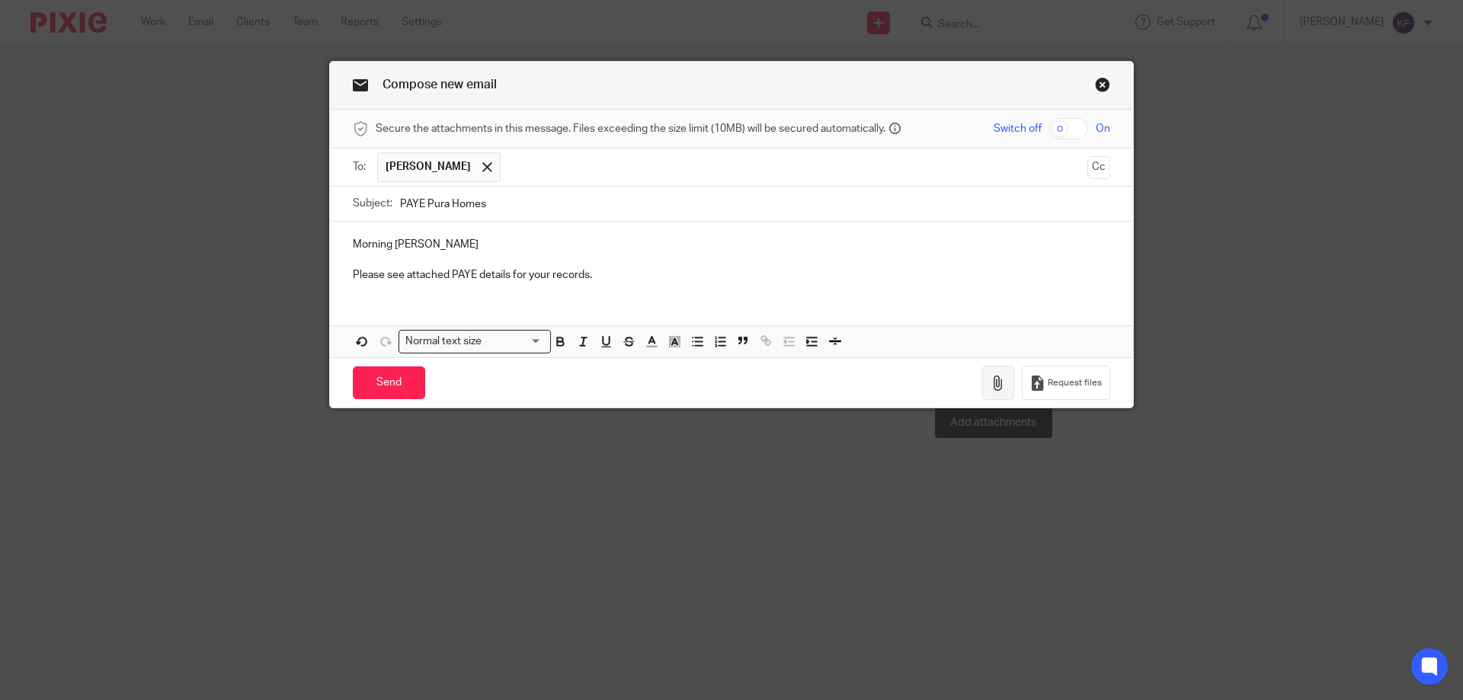
click at [988, 392] on button "button" at bounding box center [998, 383] width 32 height 34
click at [1079, 131] on input "checkbox" at bounding box center [1068, 128] width 39 height 21
checkbox input "true"
click at [992, 391] on button "button" at bounding box center [998, 383] width 32 height 34
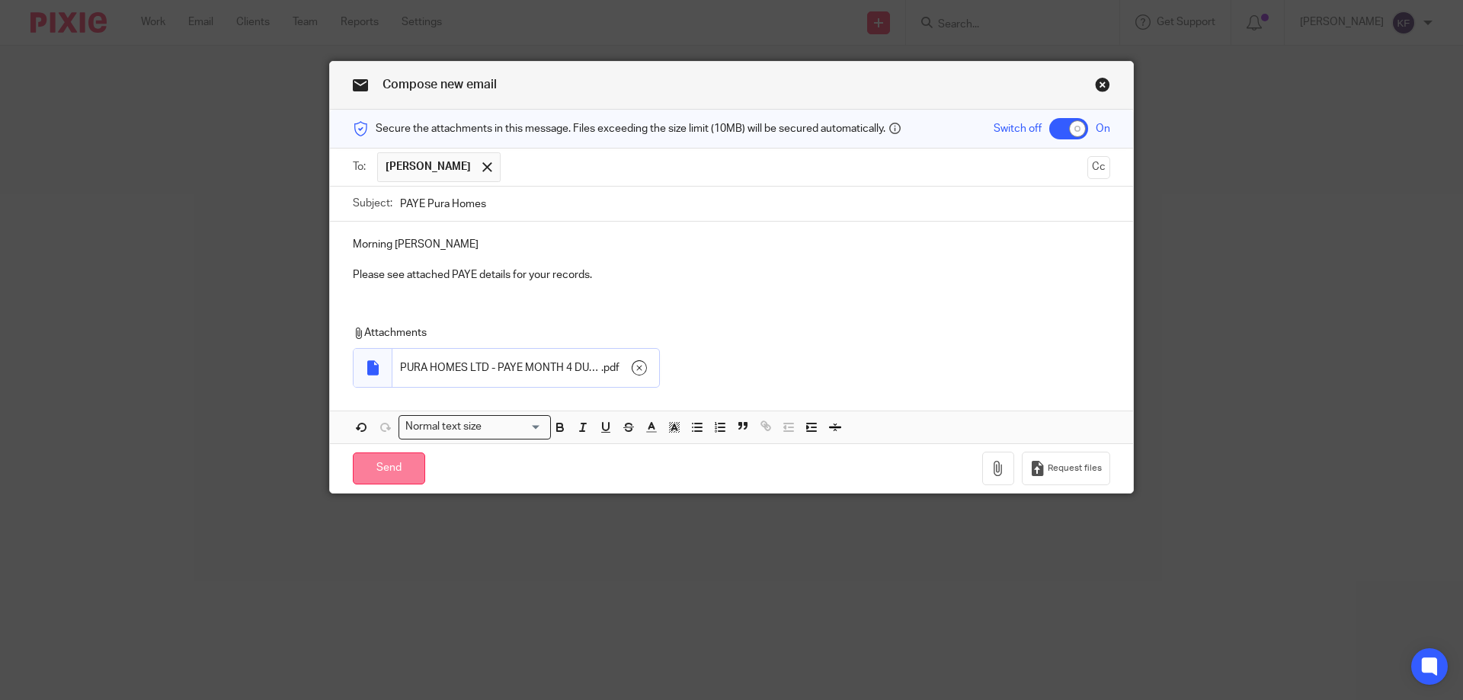
click at [395, 479] on input "Send" at bounding box center [389, 469] width 72 height 33
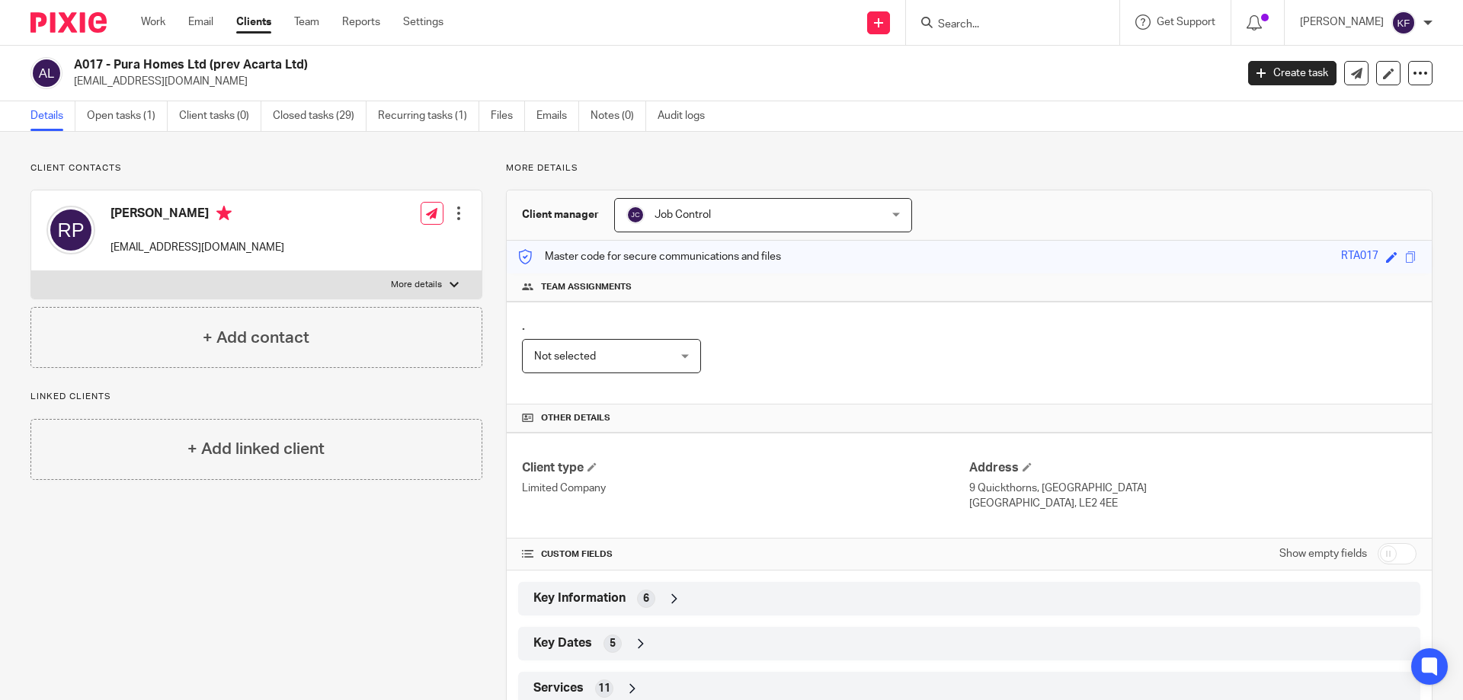
drag, startPoint x: 203, startPoint y: 24, endPoint x: 222, endPoint y: 30, distance: 20.5
click at [203, 24] on link "Email" at bounding box center [200, 21] width 25 height 15
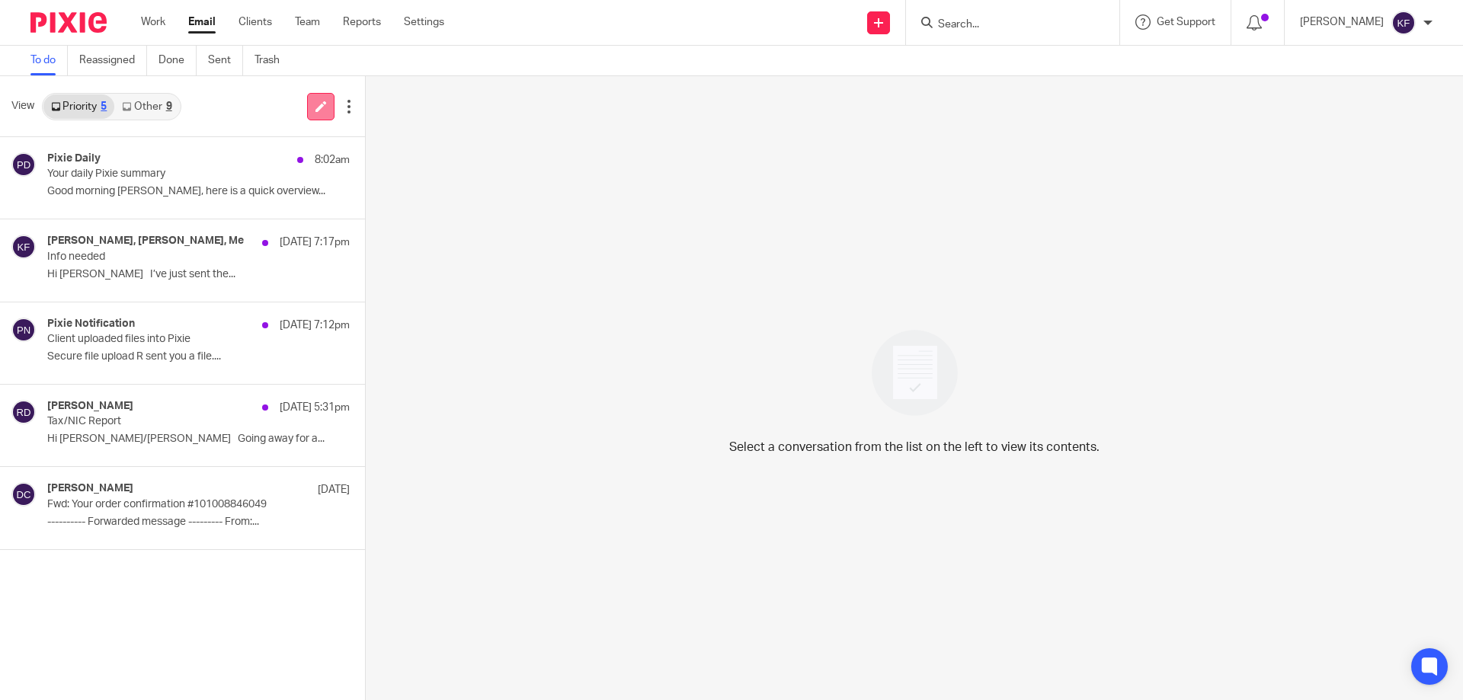
click at [315, 112] on link at bounding box center [320, 106] width 27 height 27
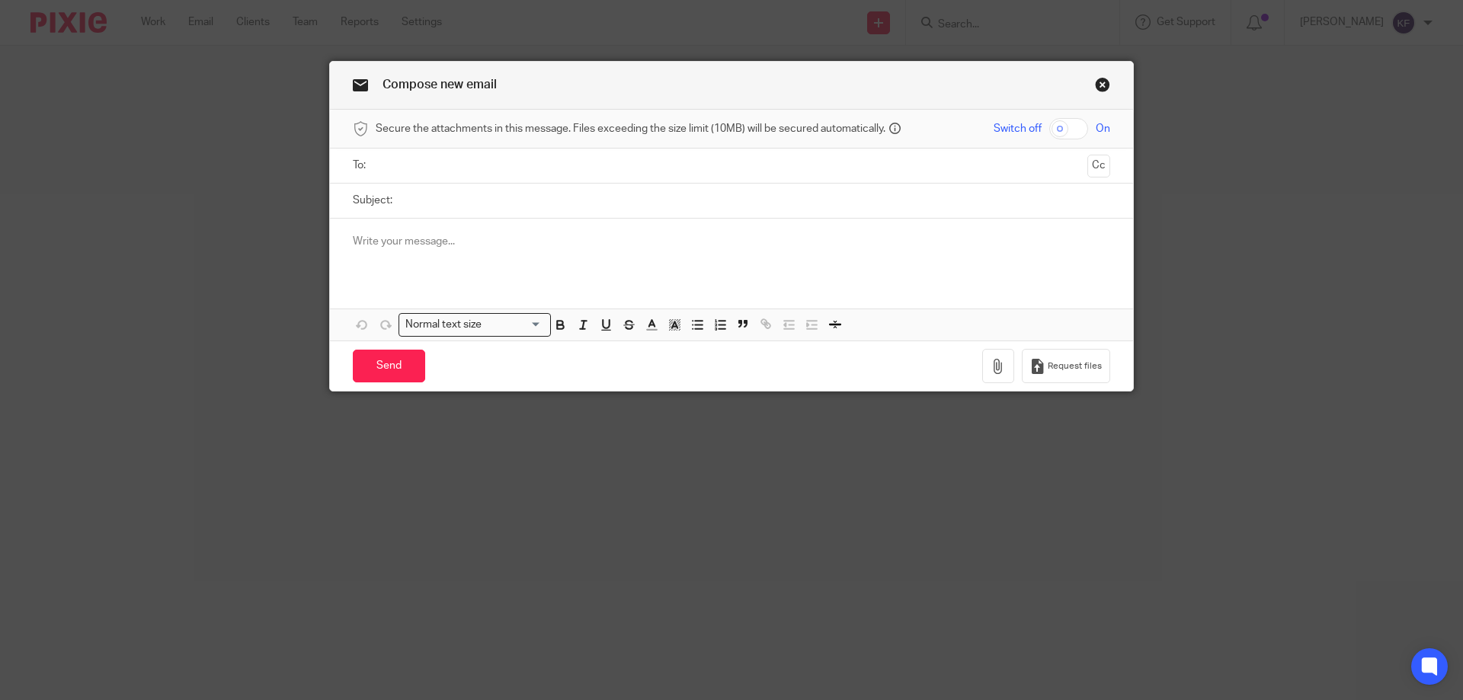
click at [693, 173] on input "text" at bounding box center [731, 166] width 700 height 18
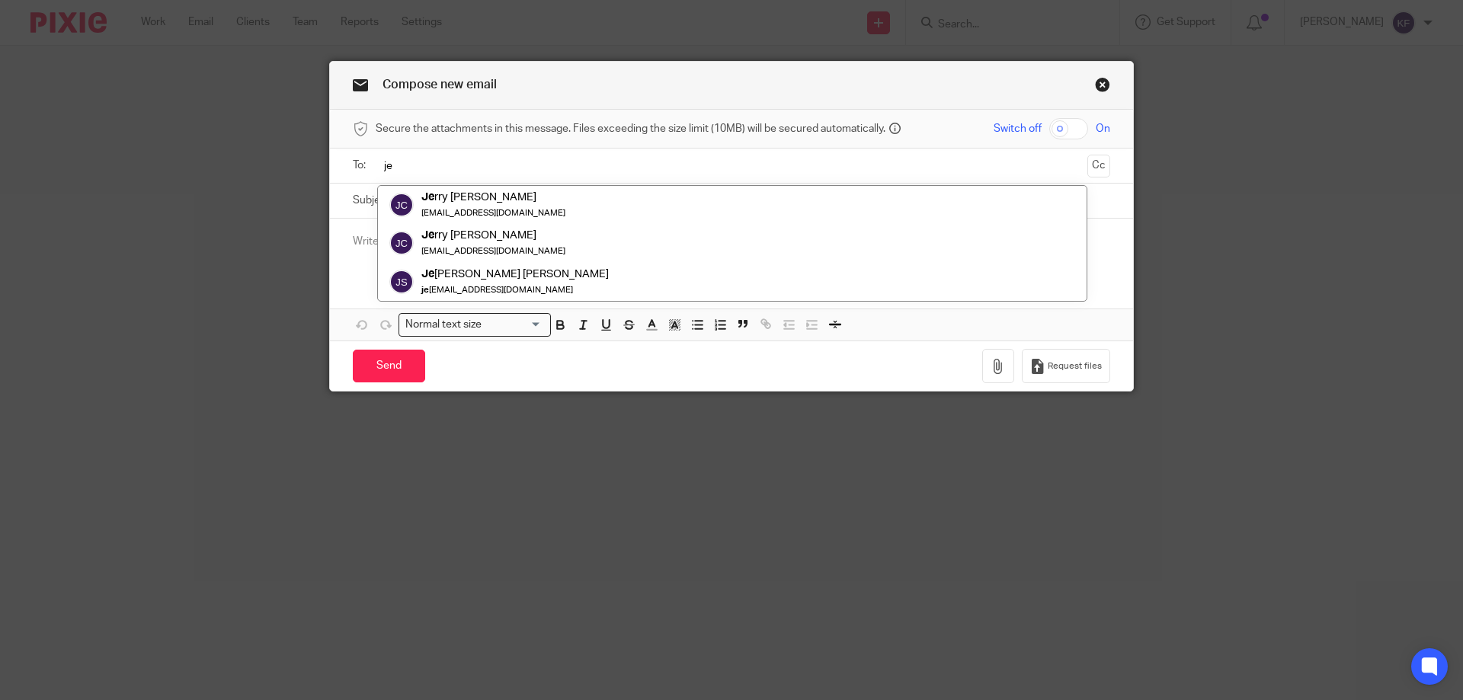
type input "j"
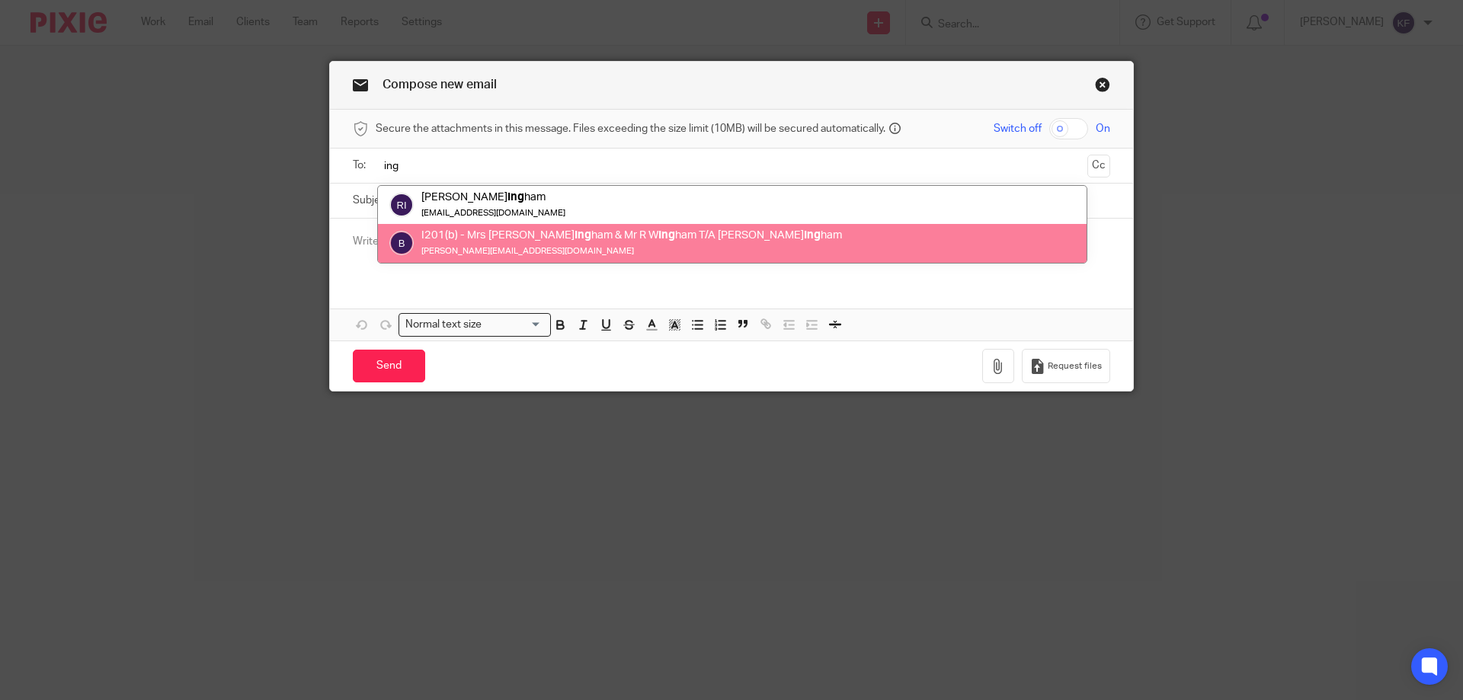
type input "ing"
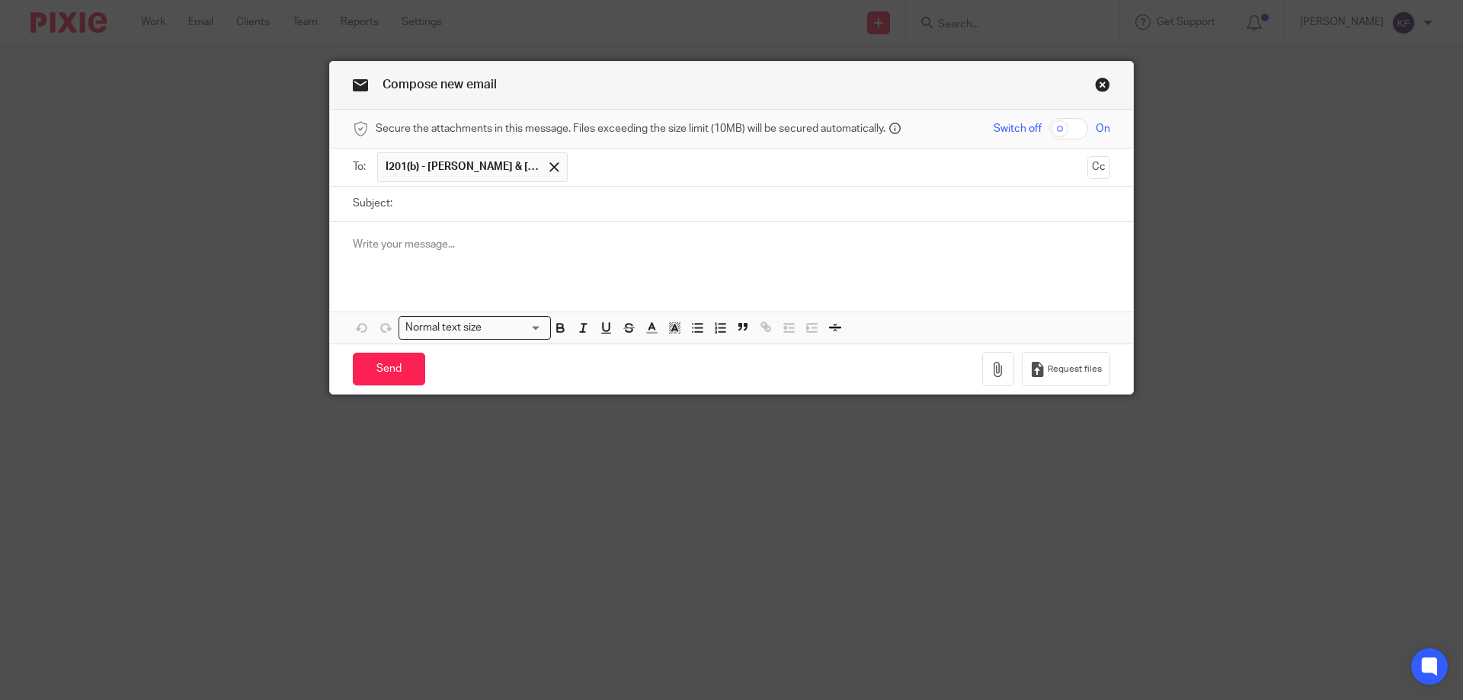
click at [599, 199] on input "Subject:" at bounding box center [755, 204] width 710 height 34
type input "P"
type input "HMRC PAYE"
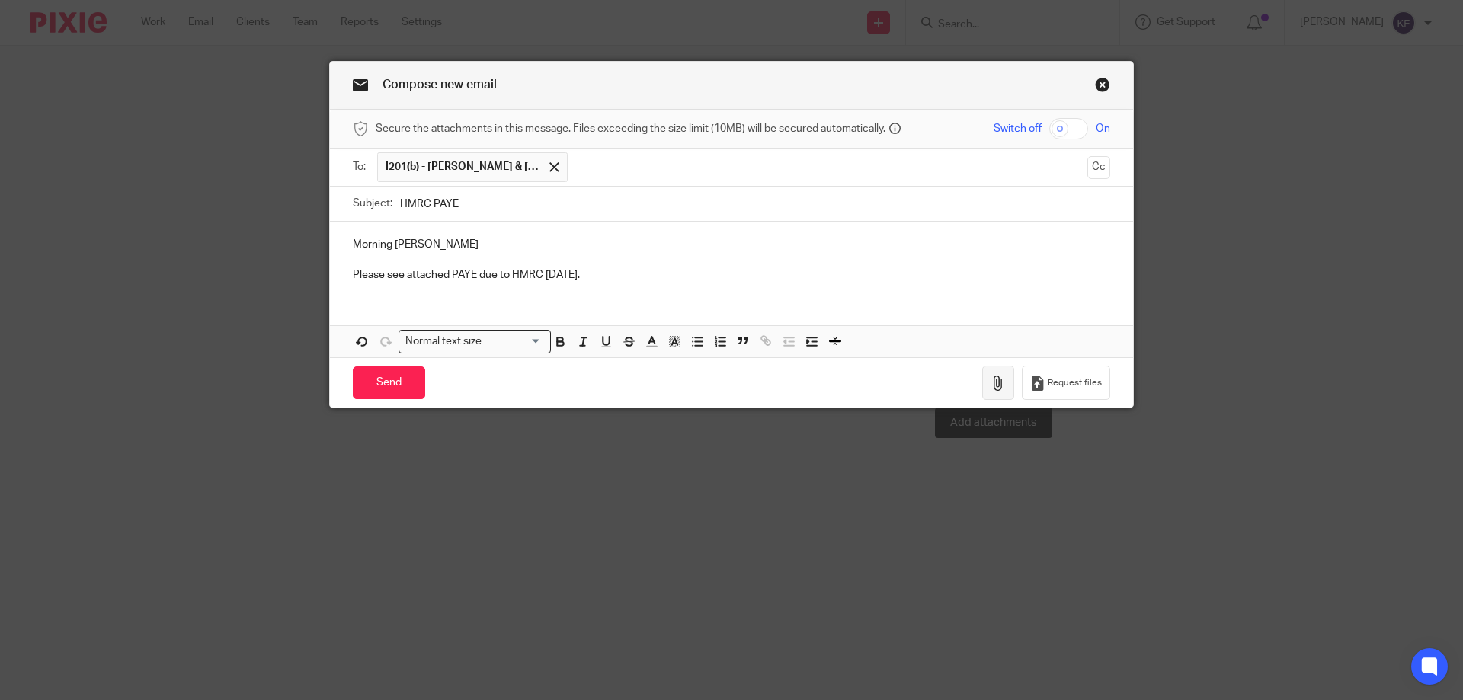
click at [982, 383] on button "button" at bounding box center [998, 383] width 32 height 34
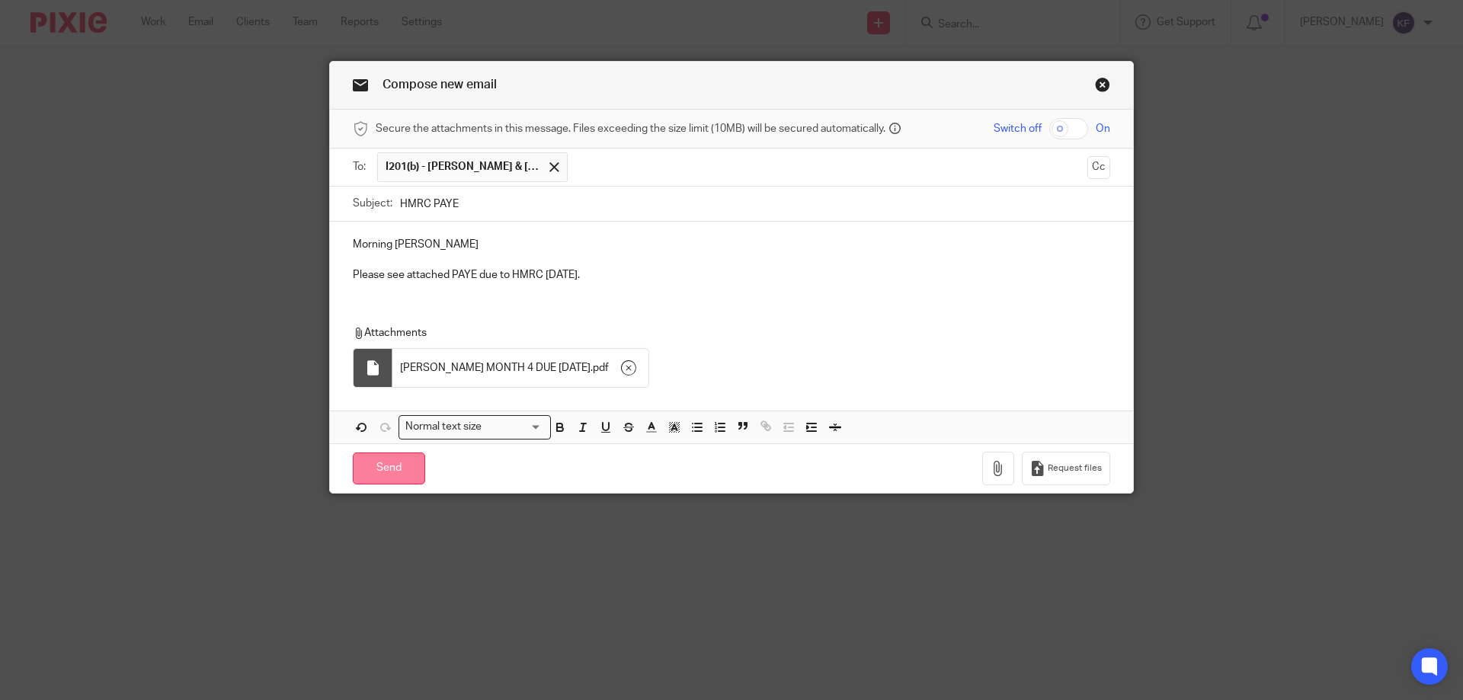
click at [389, 467] on input "Send" at bounding box center [389, 469] width 72 height 33
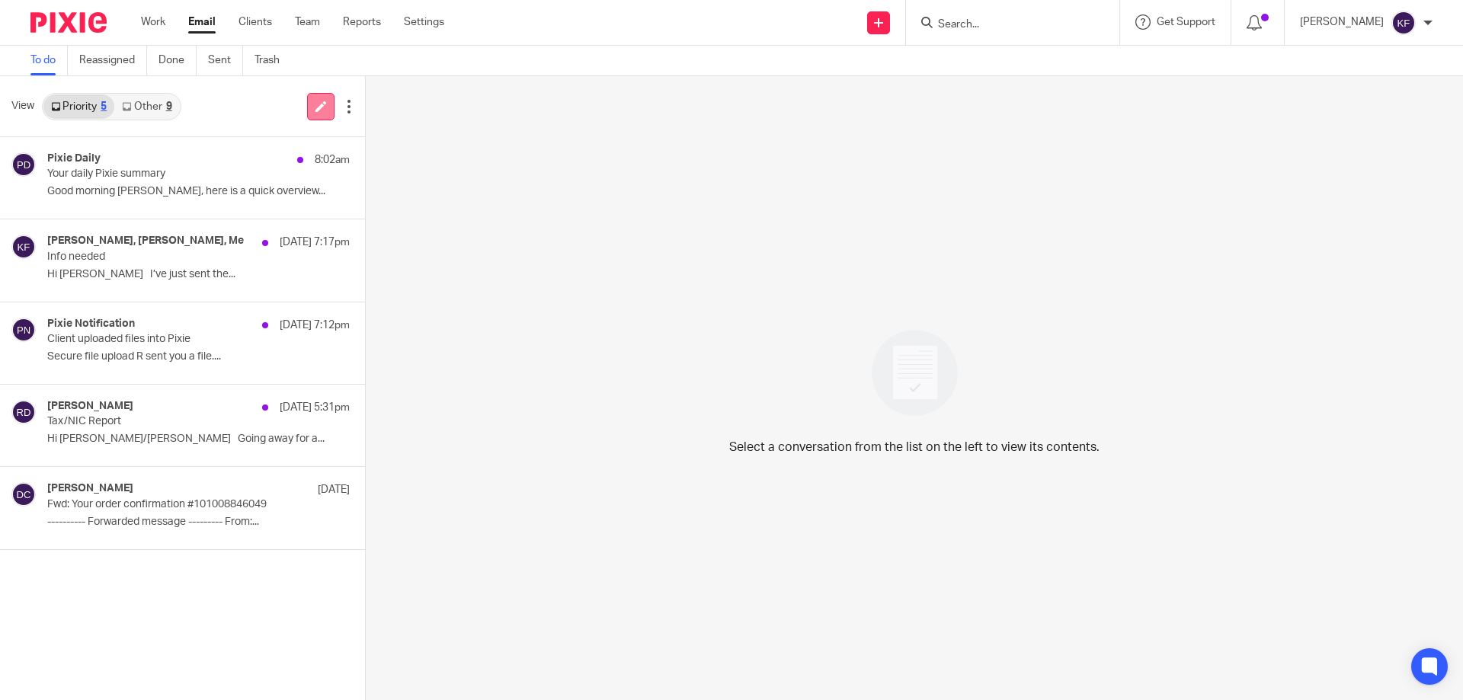
click at [315, 107] on icon at bounding box center [320, 106] width 11 height 11
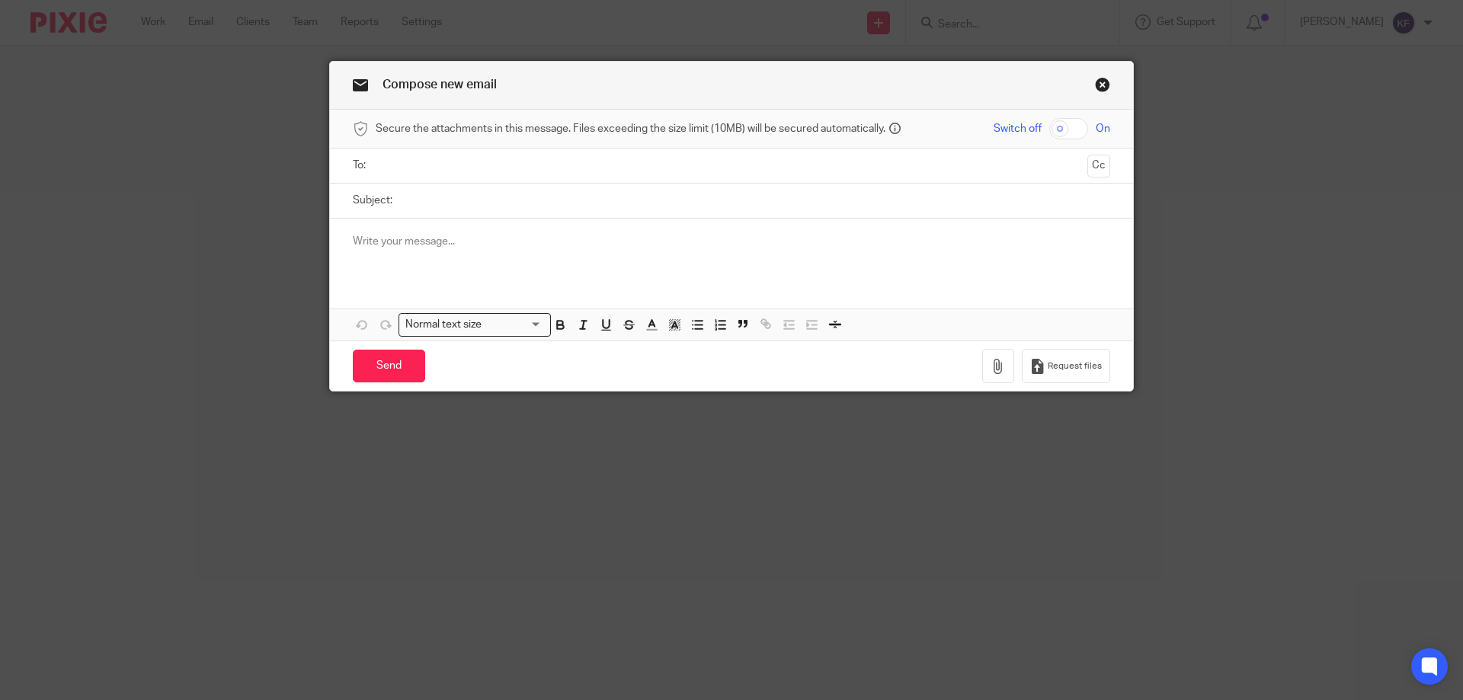
click at [556, 171] on input "text" at bounding box center [731, 166] width 700 height 18
type input "r"
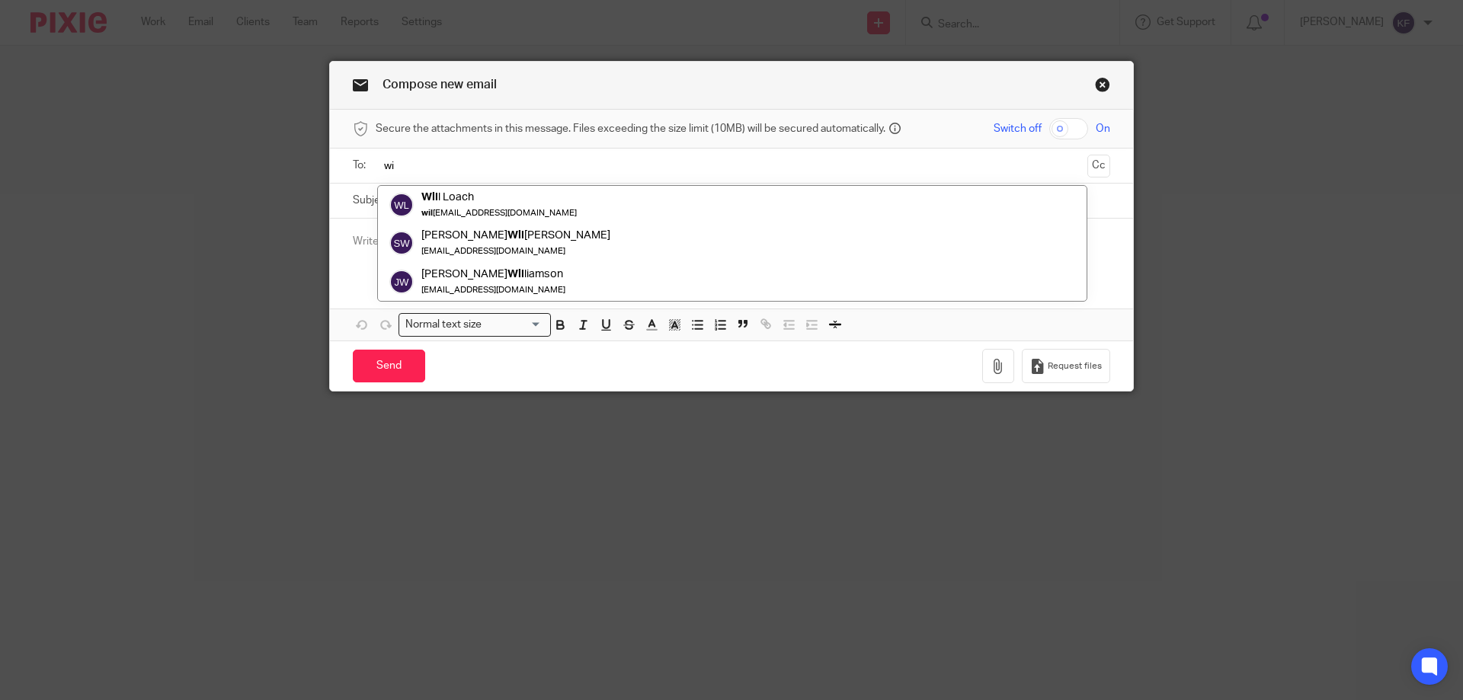
type input "w"
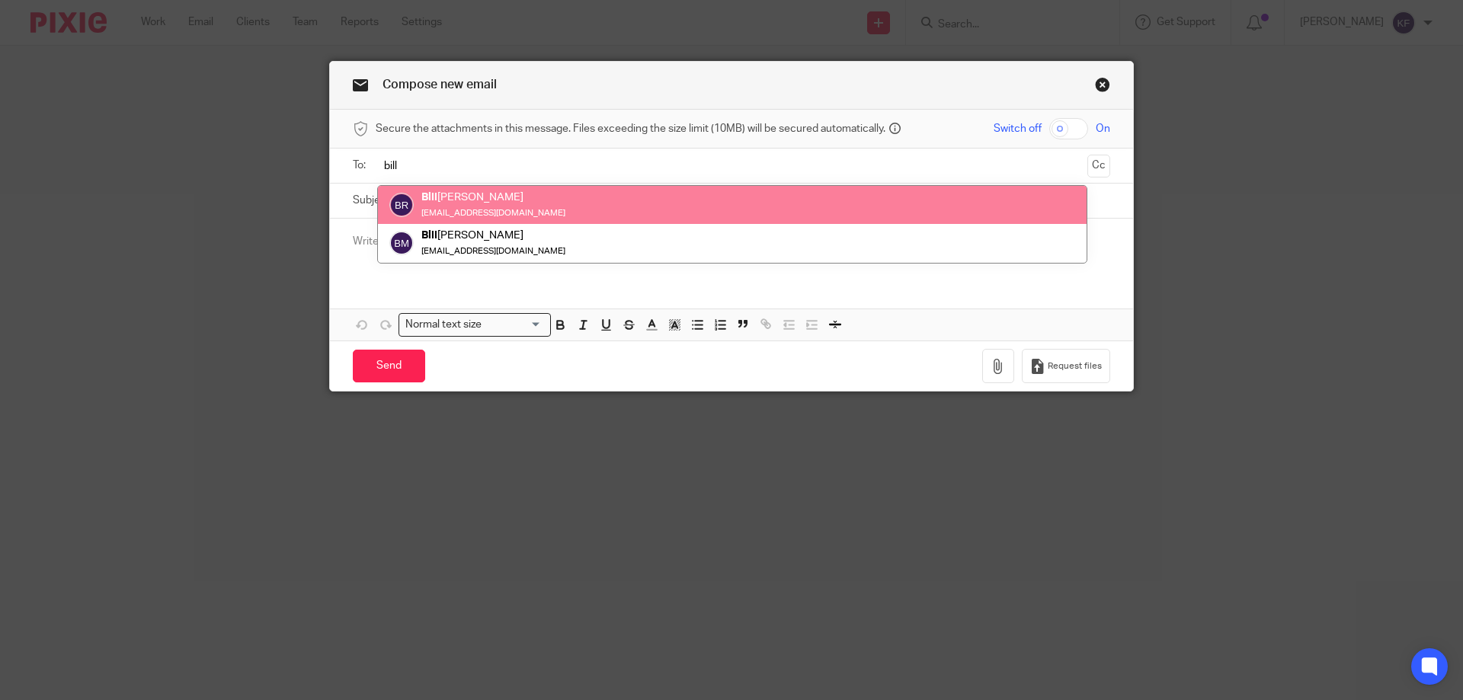
type input "bill"
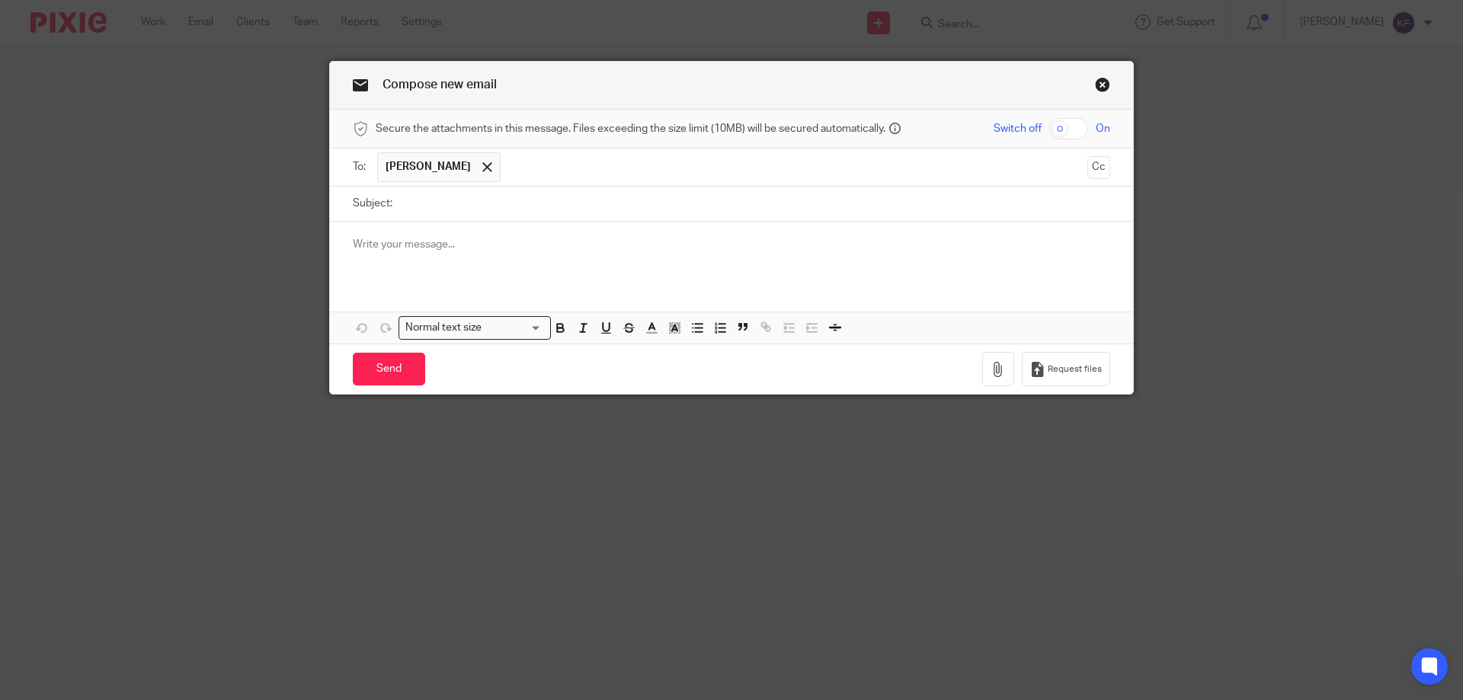
click at [496, 214] on input "Subject:" at bounding box center [755, 204] width 710 height 34
type input "PAYE"
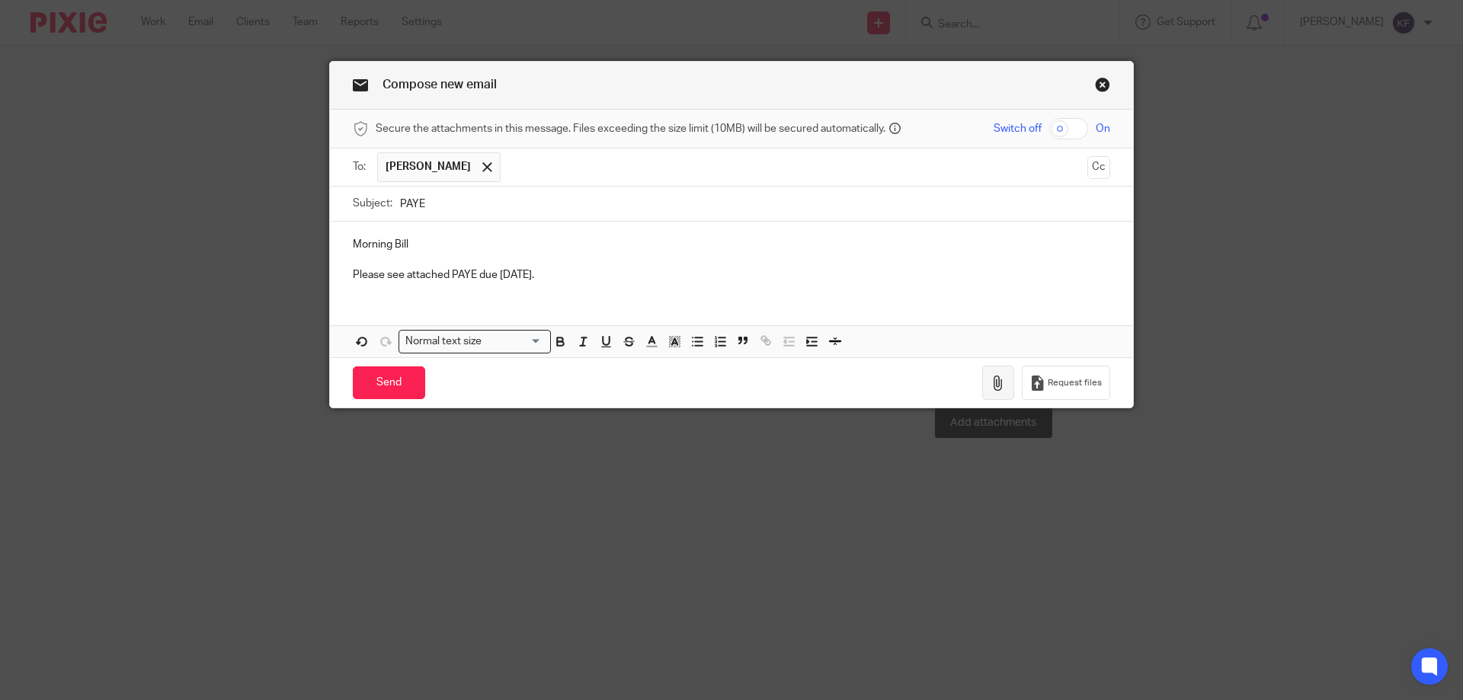
click at [994, 385] on icon "button" at bounding box center [998, 383] width 15 height 15
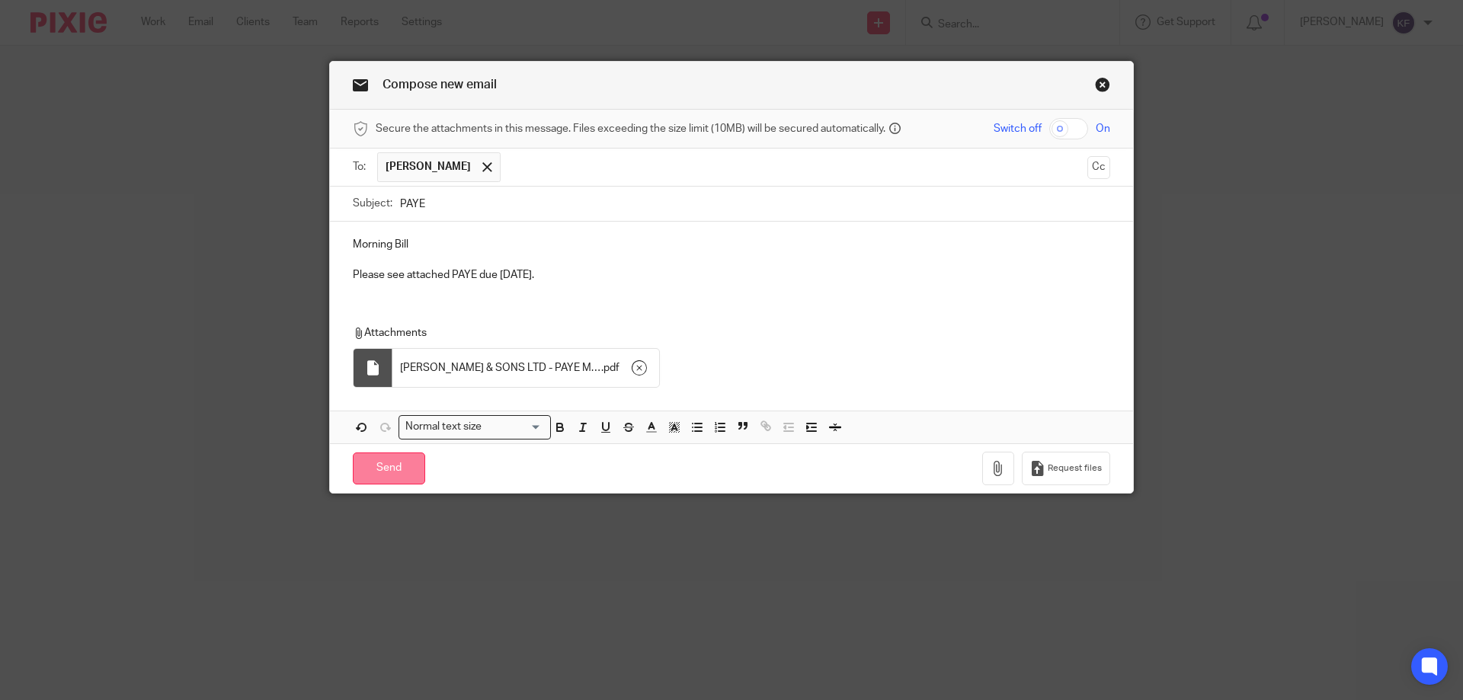
click at [405, 467] on input "Send" at bounding box center [389, 469] width 72 height 33
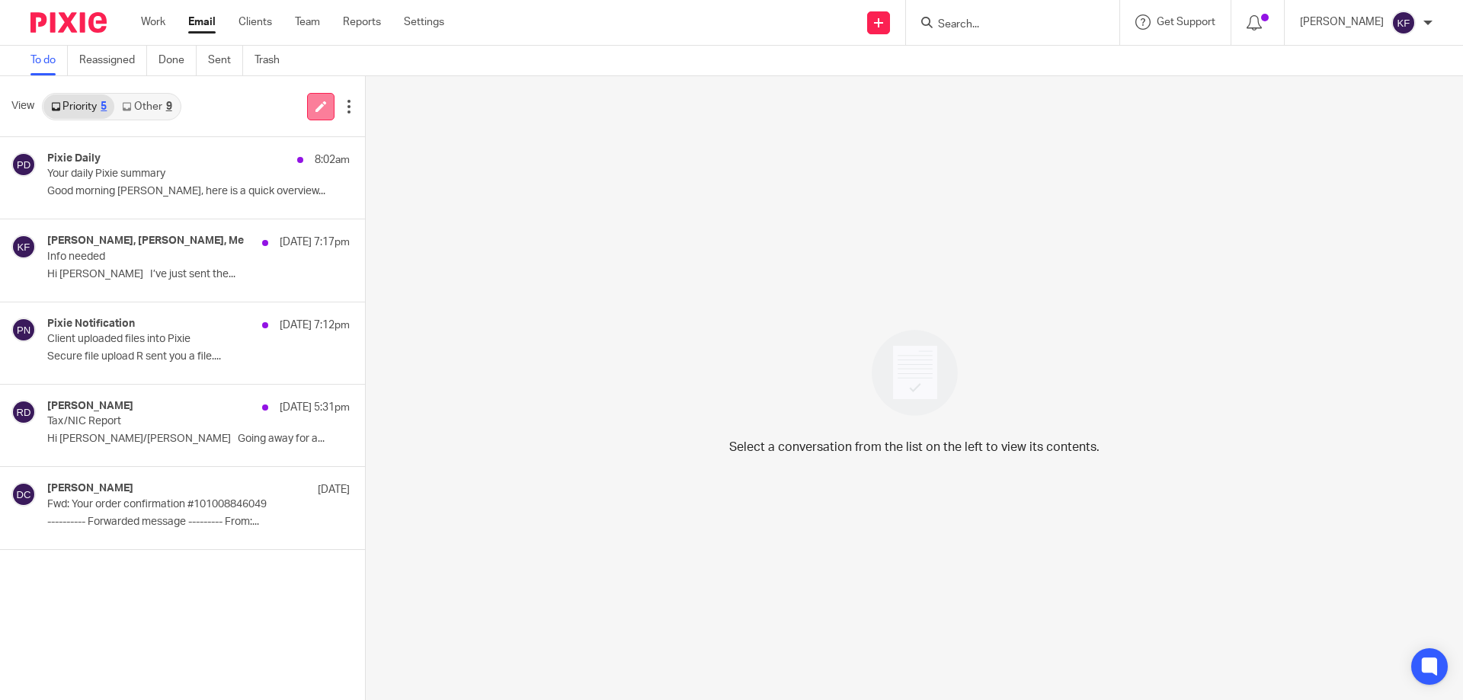
click at [323, 106] on icon at bounding box center [320, 106] width 11 height 11
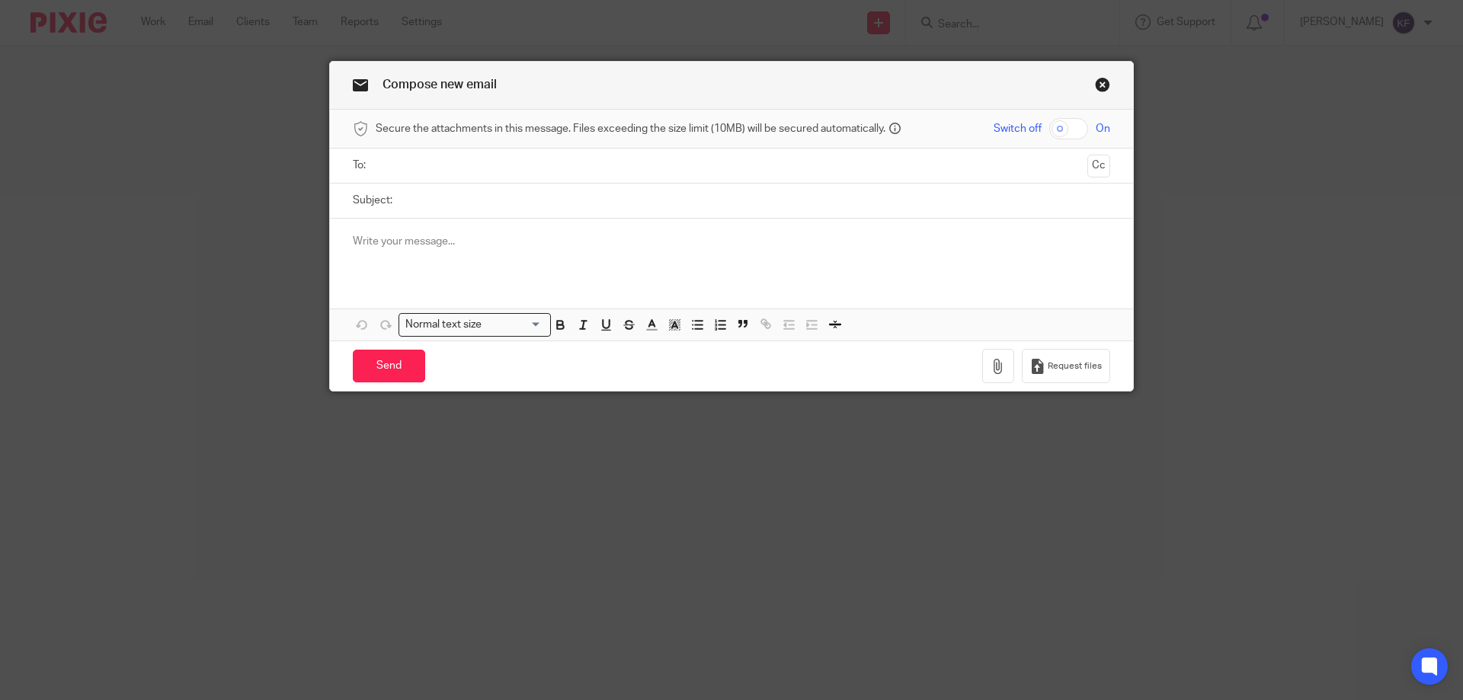
click at [579, 170] on input "text" at bounding box center [731, 166] width 700 height 18
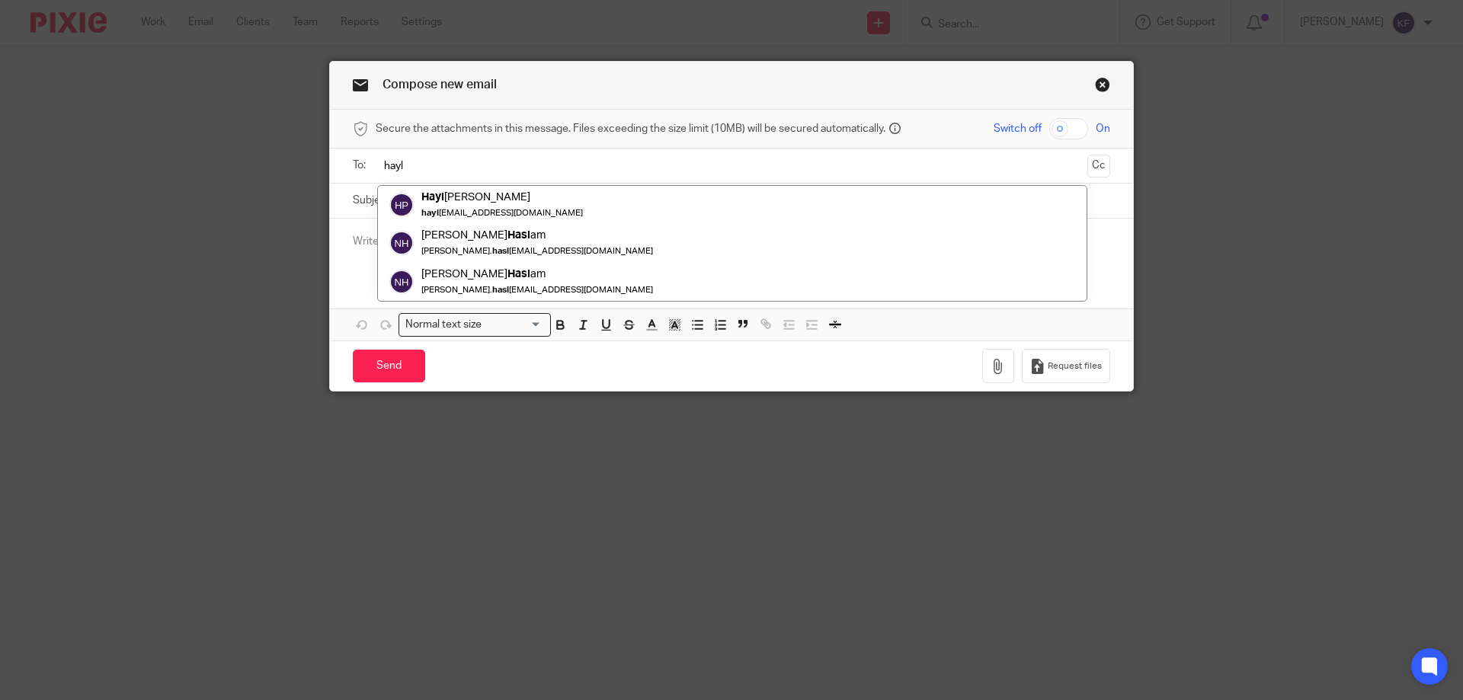
type input "hayl"
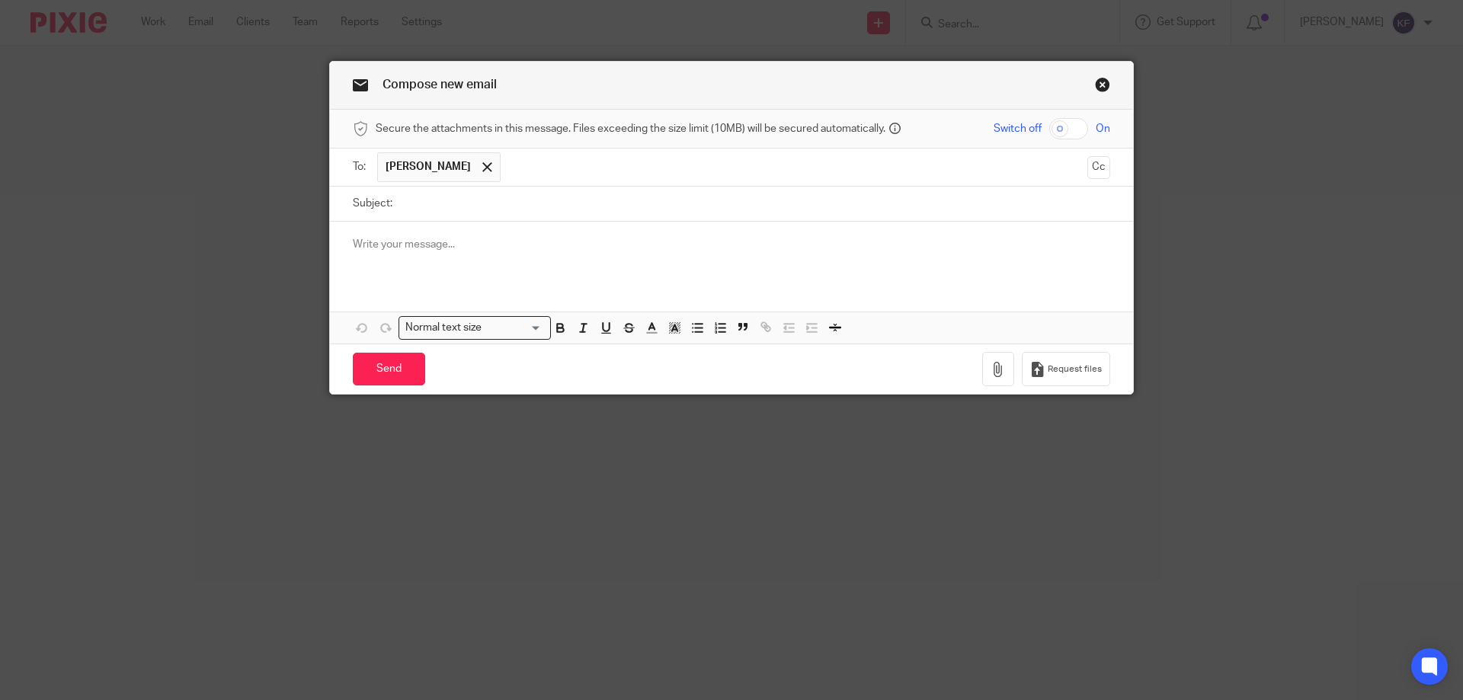
click at [1058, 123] on input "checkbox" at bounding box center [1068, 128] width 39 height 21
checkbox input "true"
click at [820, 213] on input "Subject:" at bounding box center [755, 204] width 710 height 34
type input "PAYE"
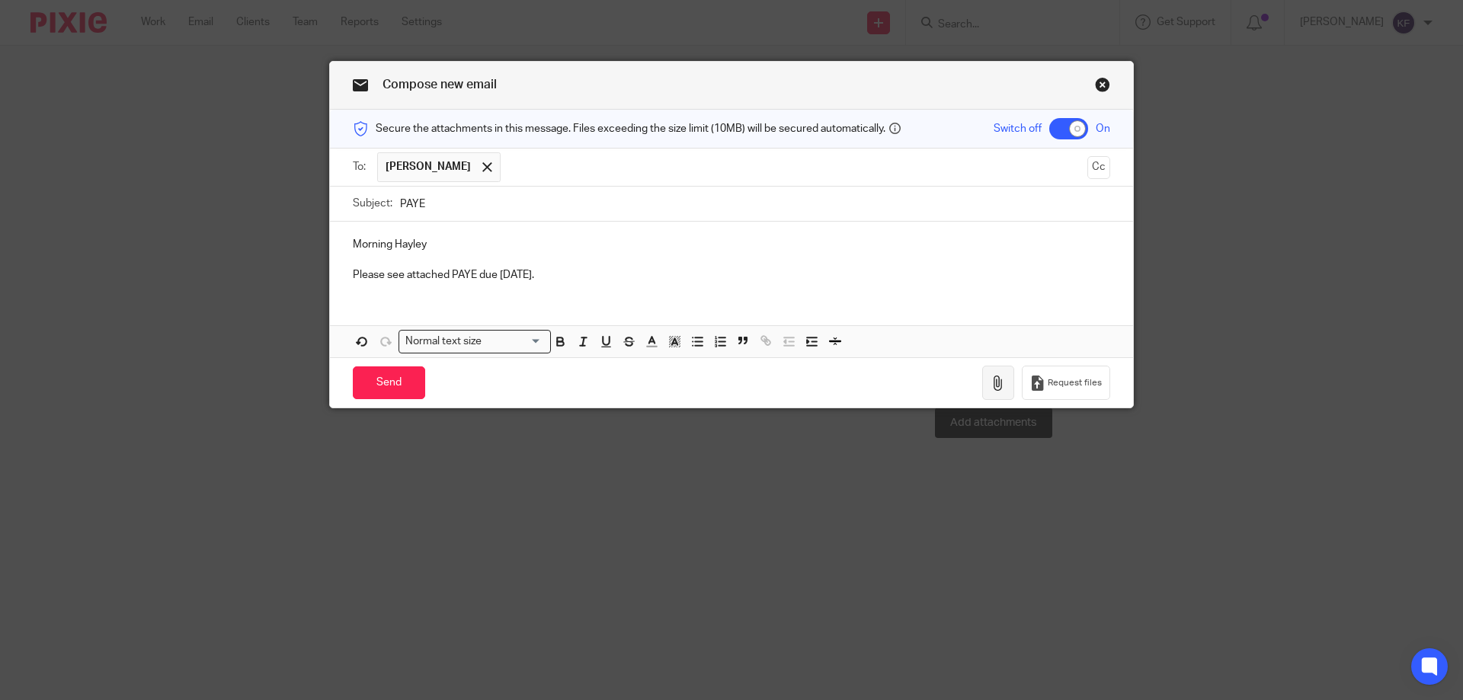
click at [993, 384] on icon "button" at bounding box center [998, 383] width 15 height 15
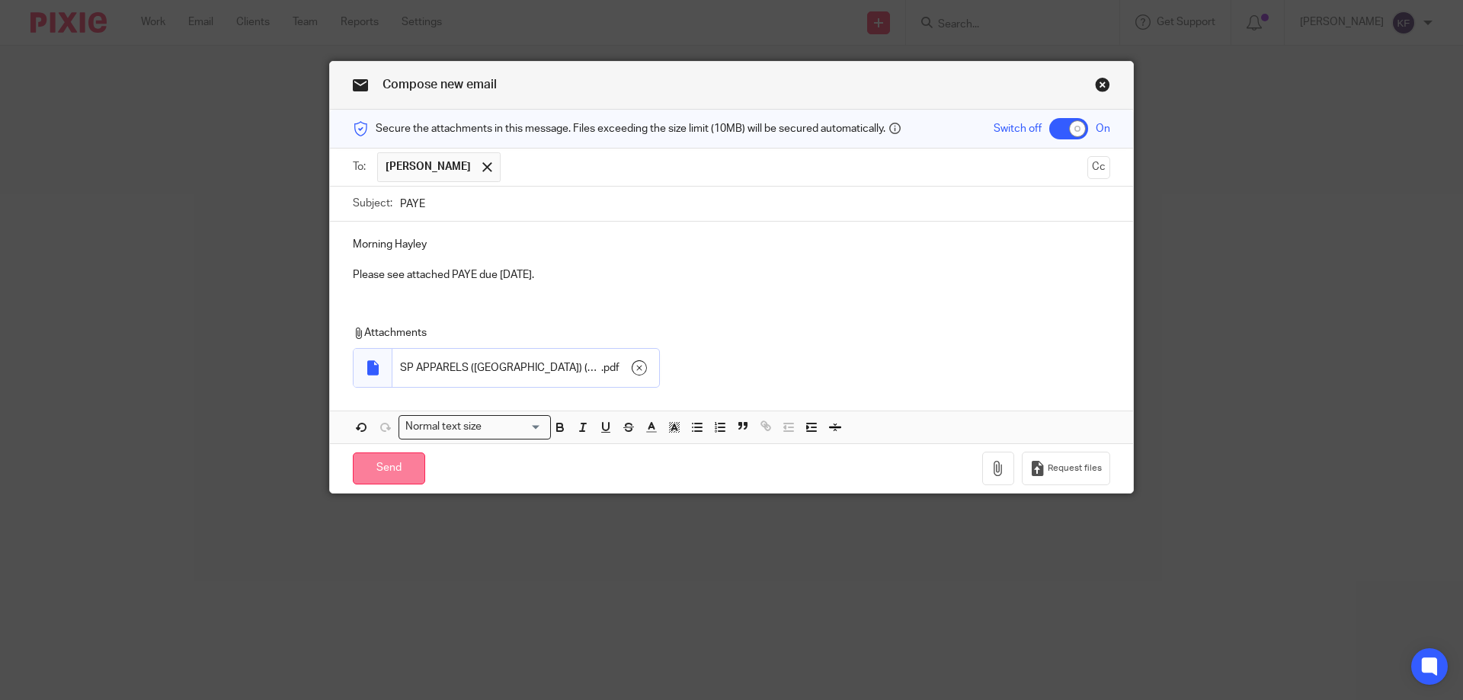
click at [395, 473] on input "Send" at bounding box center [389, 469] width 72 height 33
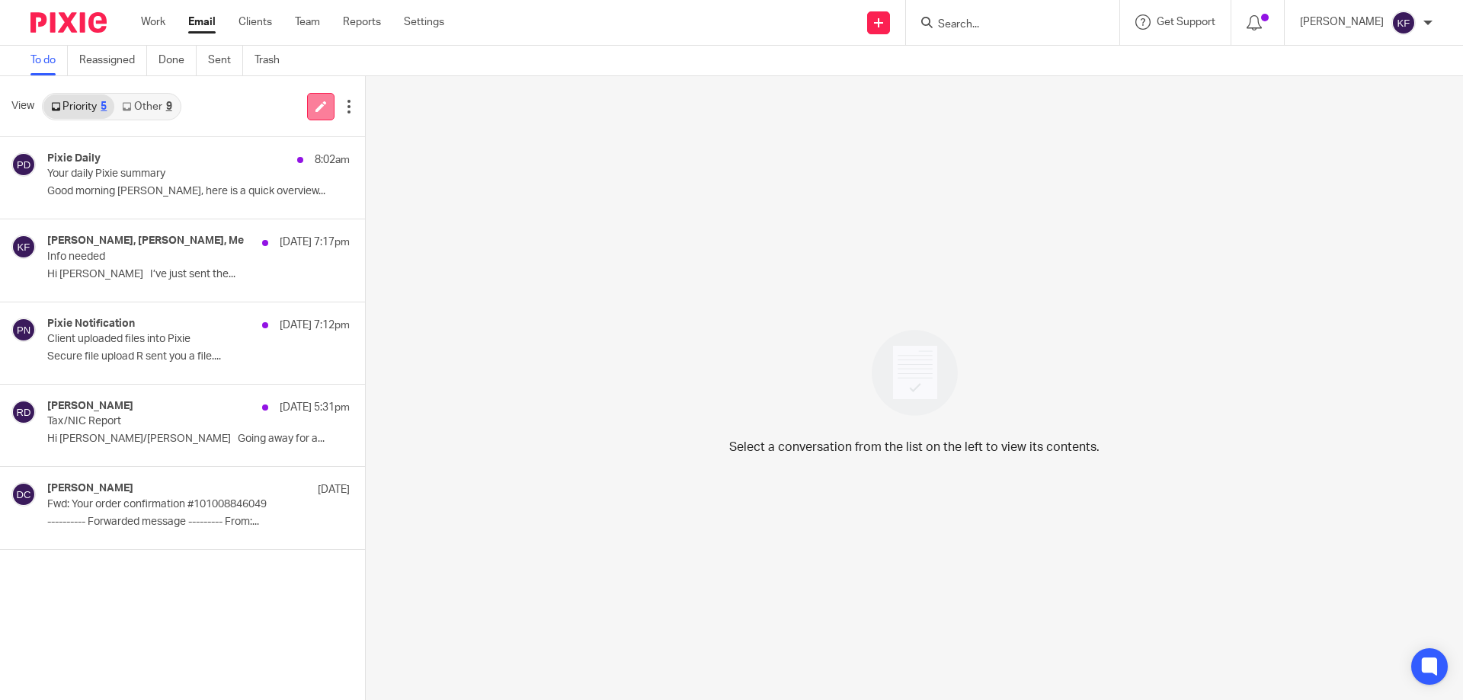
click at [322, 117] on link at bounding box center [320, 106] width 27 height 27
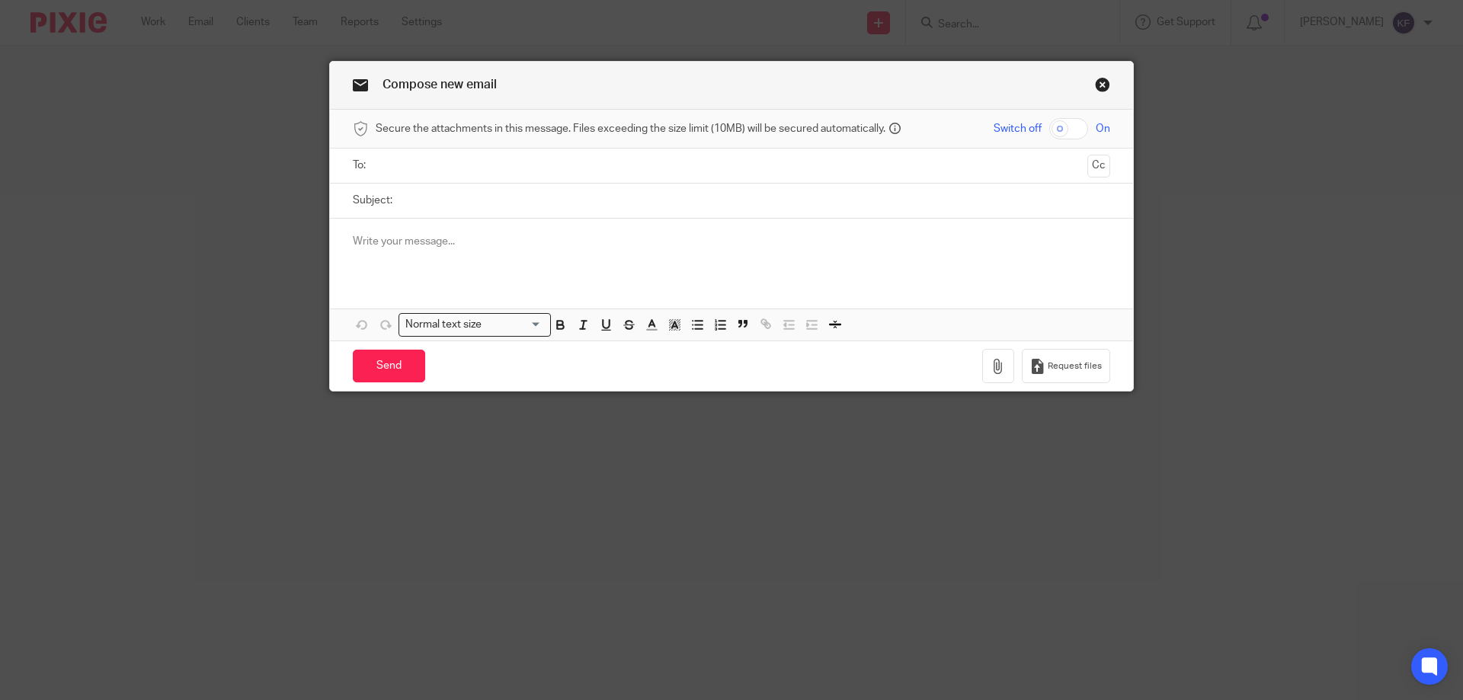
click at [507, 175] on ul at bounding box center [732, 165] width 710 height 25
click at [504, 172] on input "text" at bounding box center [731, 166] width 700 height 18
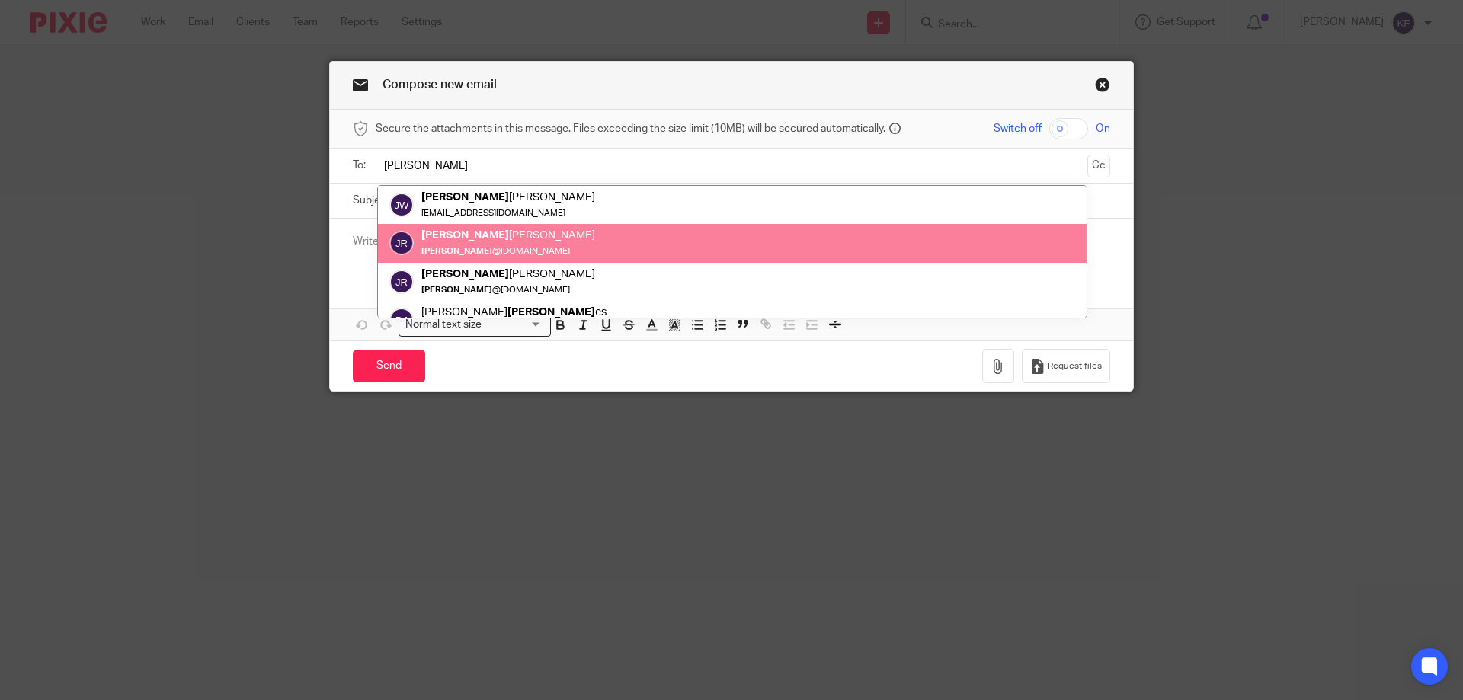
type input "jon"
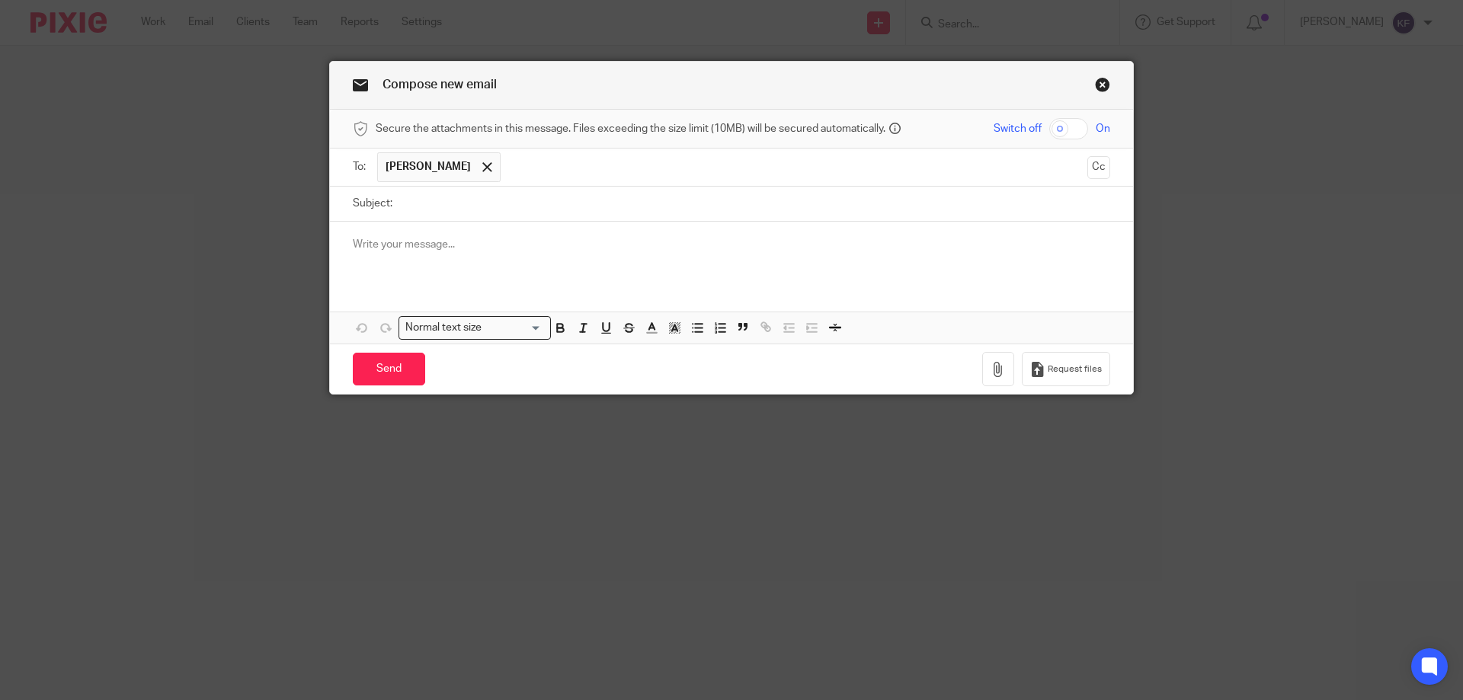
click at [1076, 130] on input "checkbox" at bounding box center [1068, 128] width 39 height 21
click at [1072, 130] on input "checkbox" at bounding box center [1068, 128] width 39 height 21
checkbox input "false"
click at [883, 206] on input "Subject:" at bounding box center [755, 204] width 710 height 34
type input "PAYE"
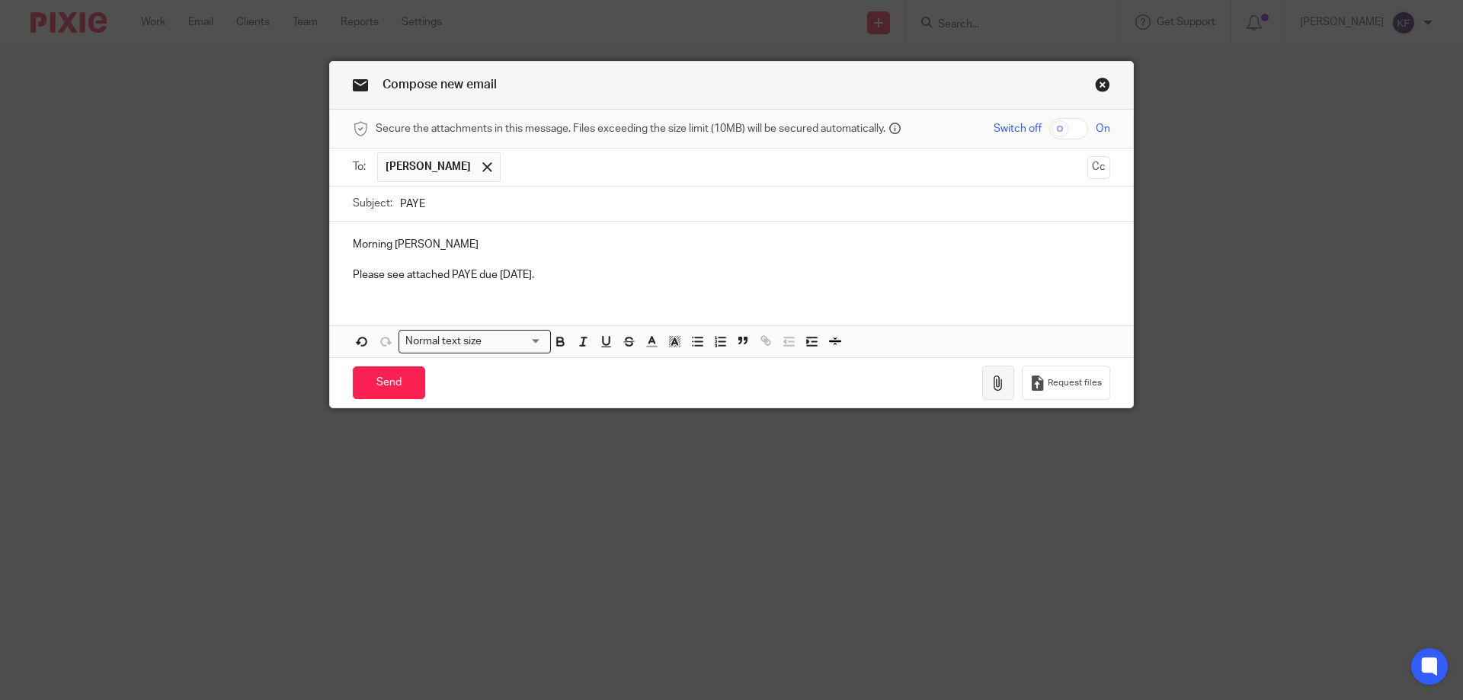
click at [994, 387] on icon "button" at bounding box center [998, 383] width 15 height 15
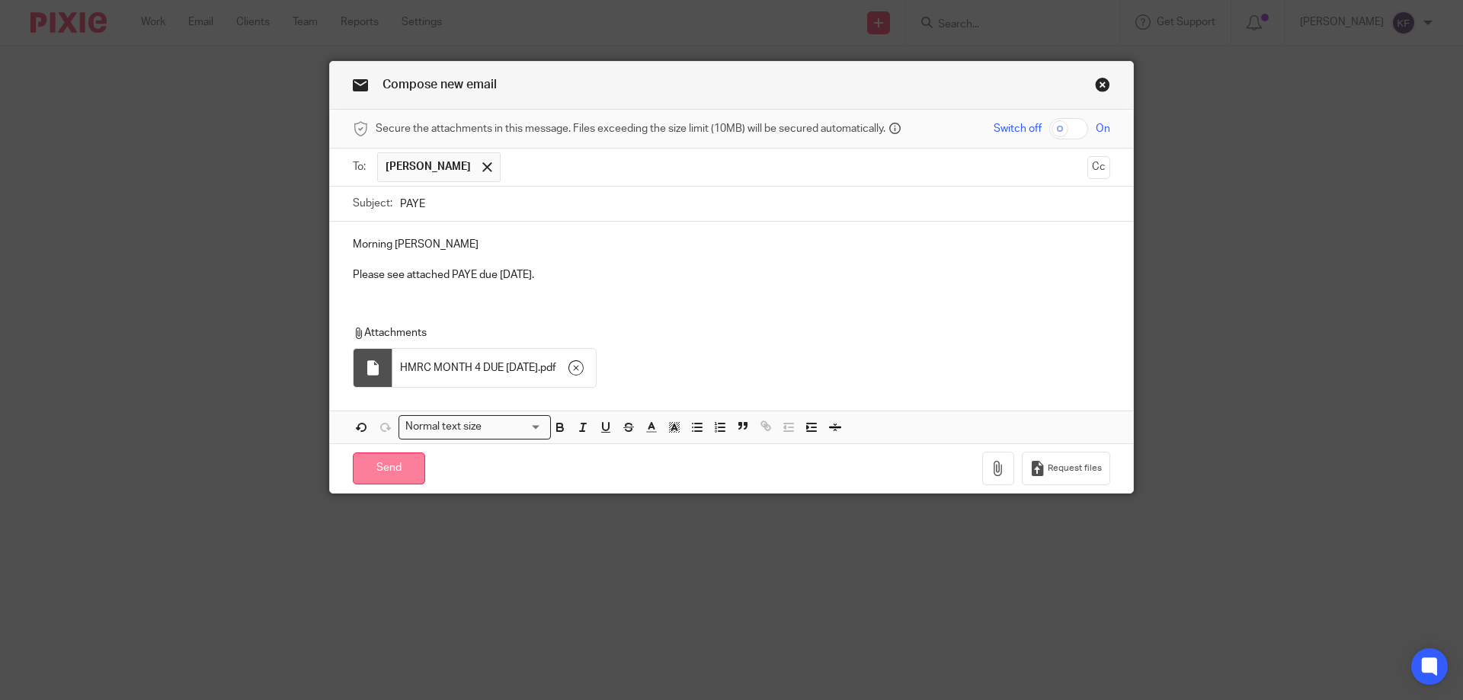
click at [400, 469] on input "Send" at bounding box center [389, 469] width 72 height 33
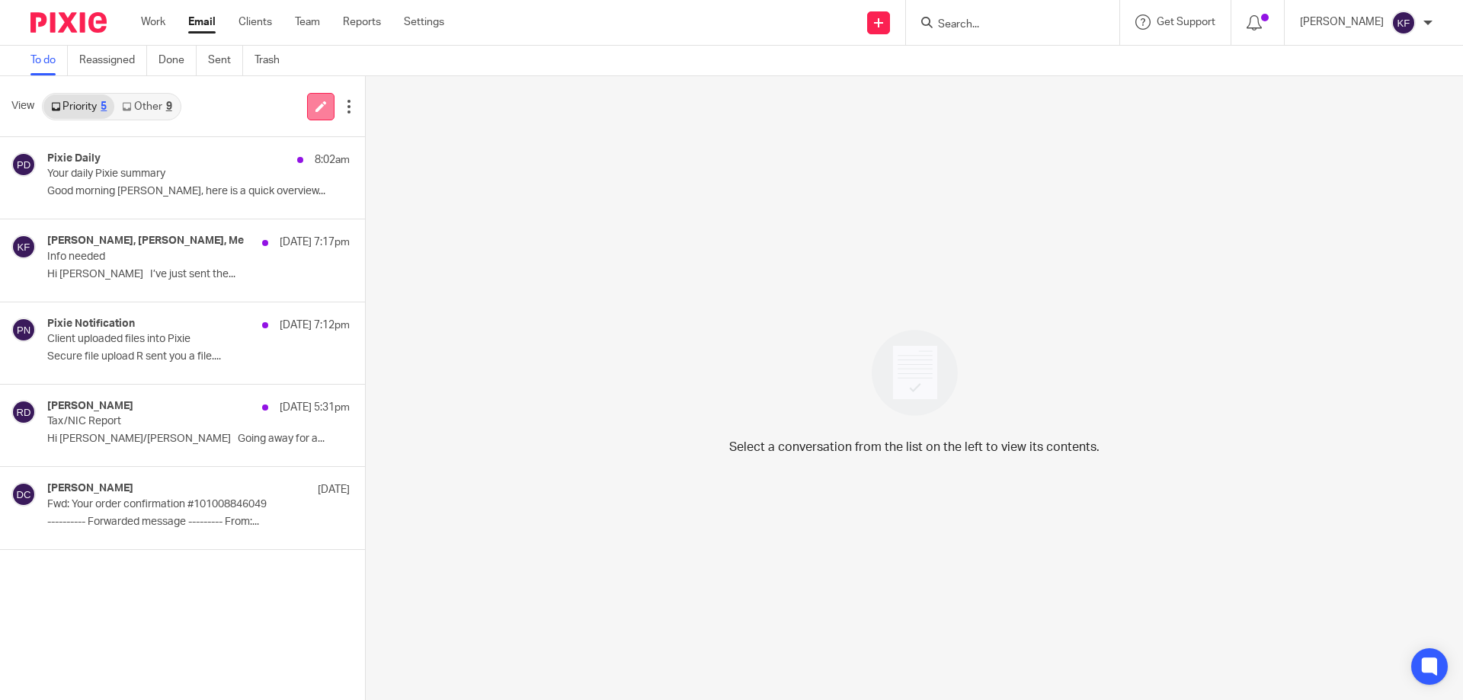
click at [311, 98] on link at bounding box center [320, 106] width 27 height 27
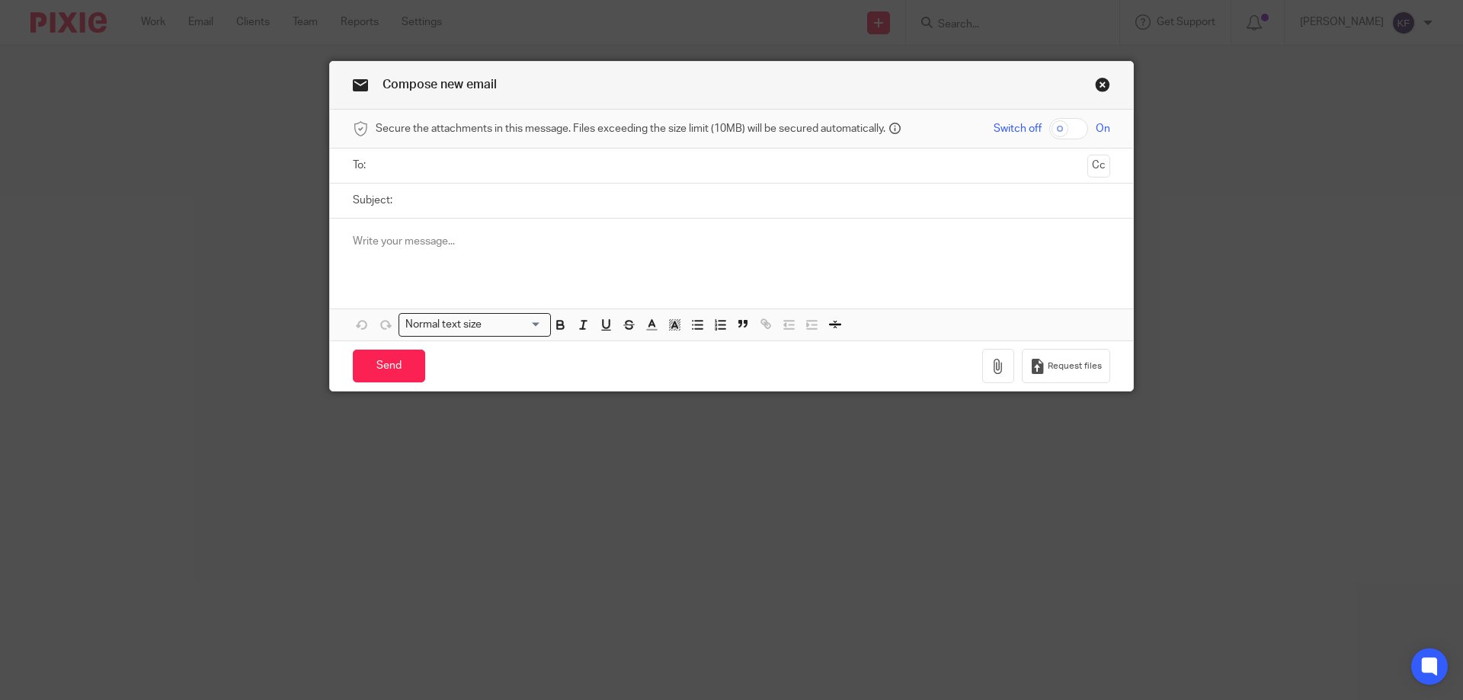
click at [485, 164] on input "text" at bounding box center [731, 166] width 700 height 18
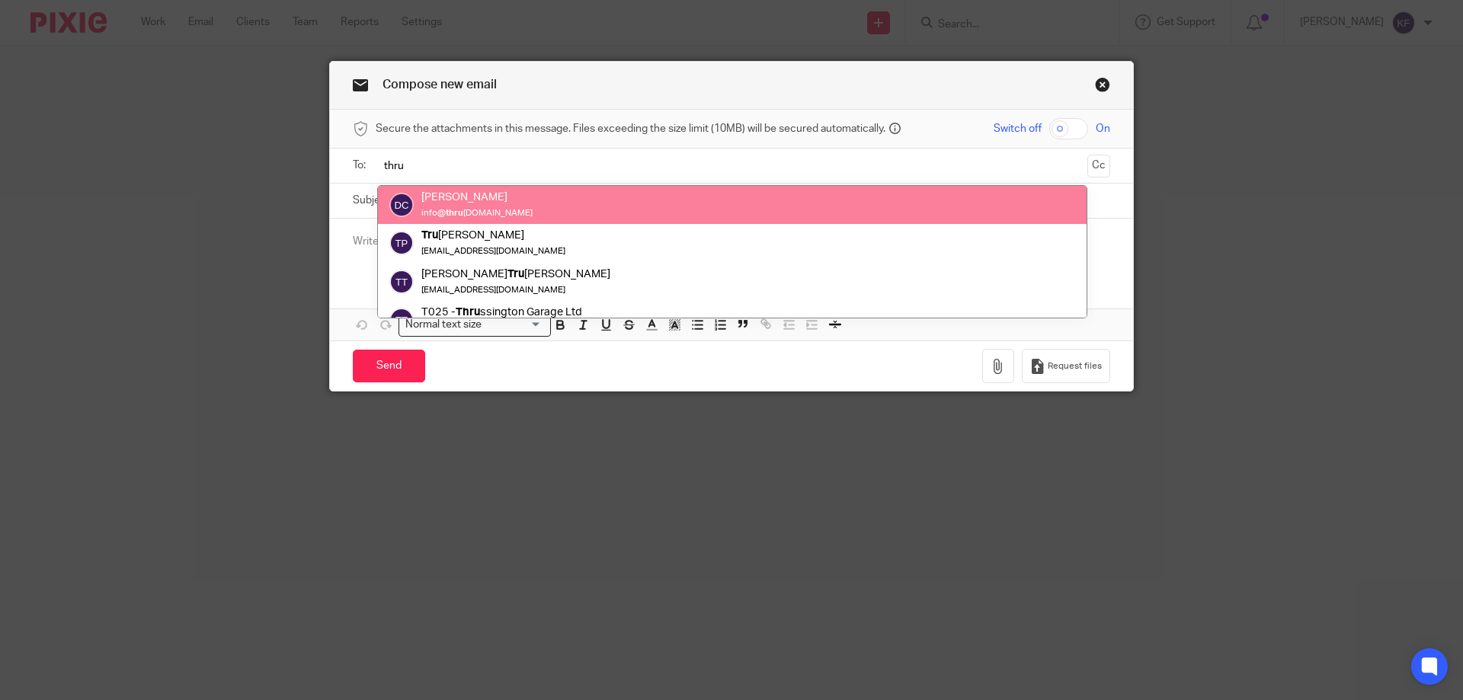
click at [488, 170] on input "thru" at bounding box center [731, 166] width 700 height 18
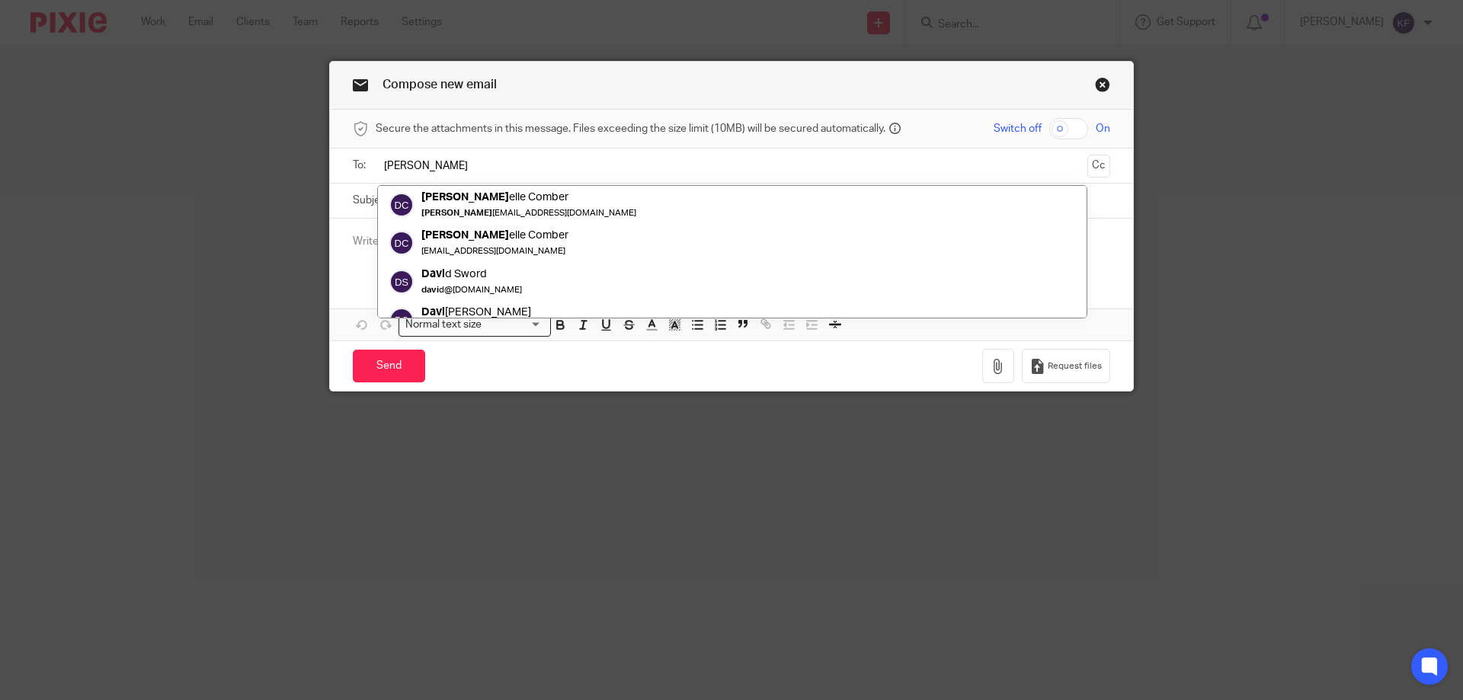
type input "[PERSON_NAME]"
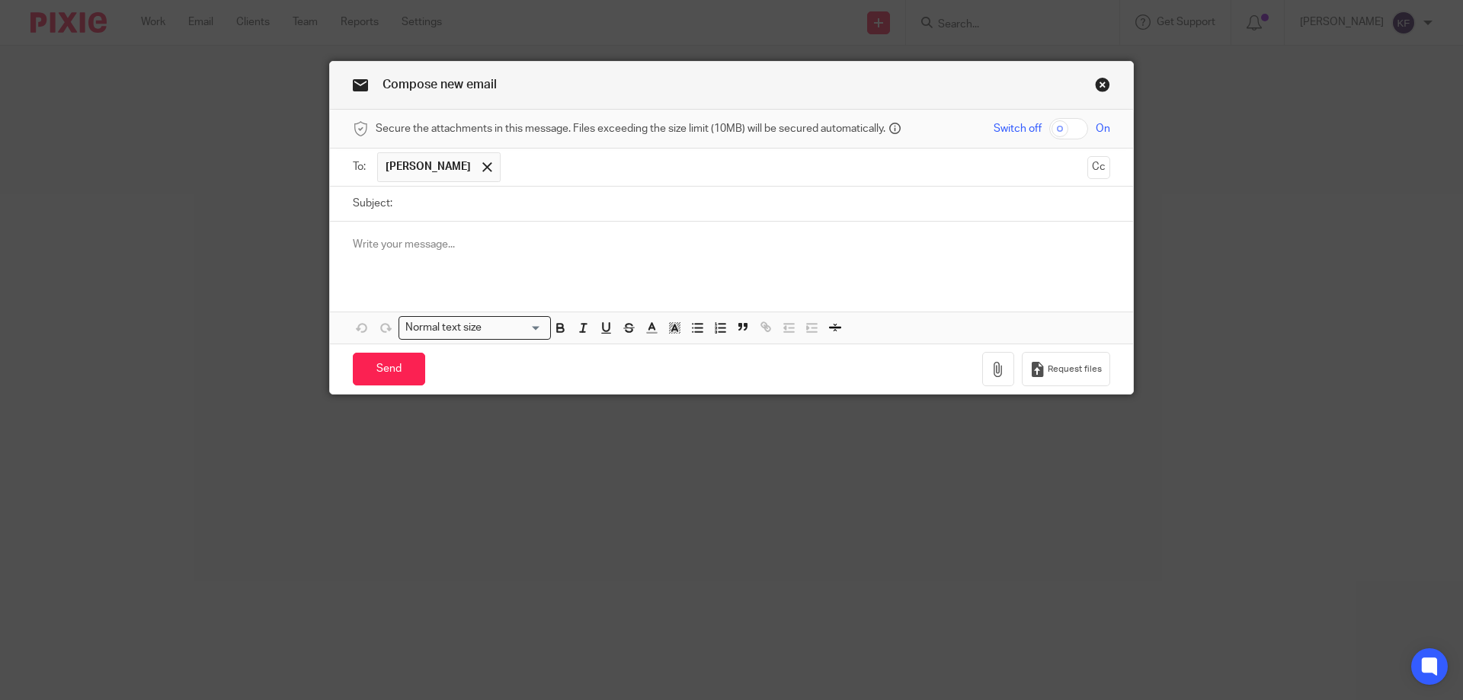
click at [478, 206] on input "Subject:" at bounding box center [755, 204] width 710 height 34
type input "PAYE"
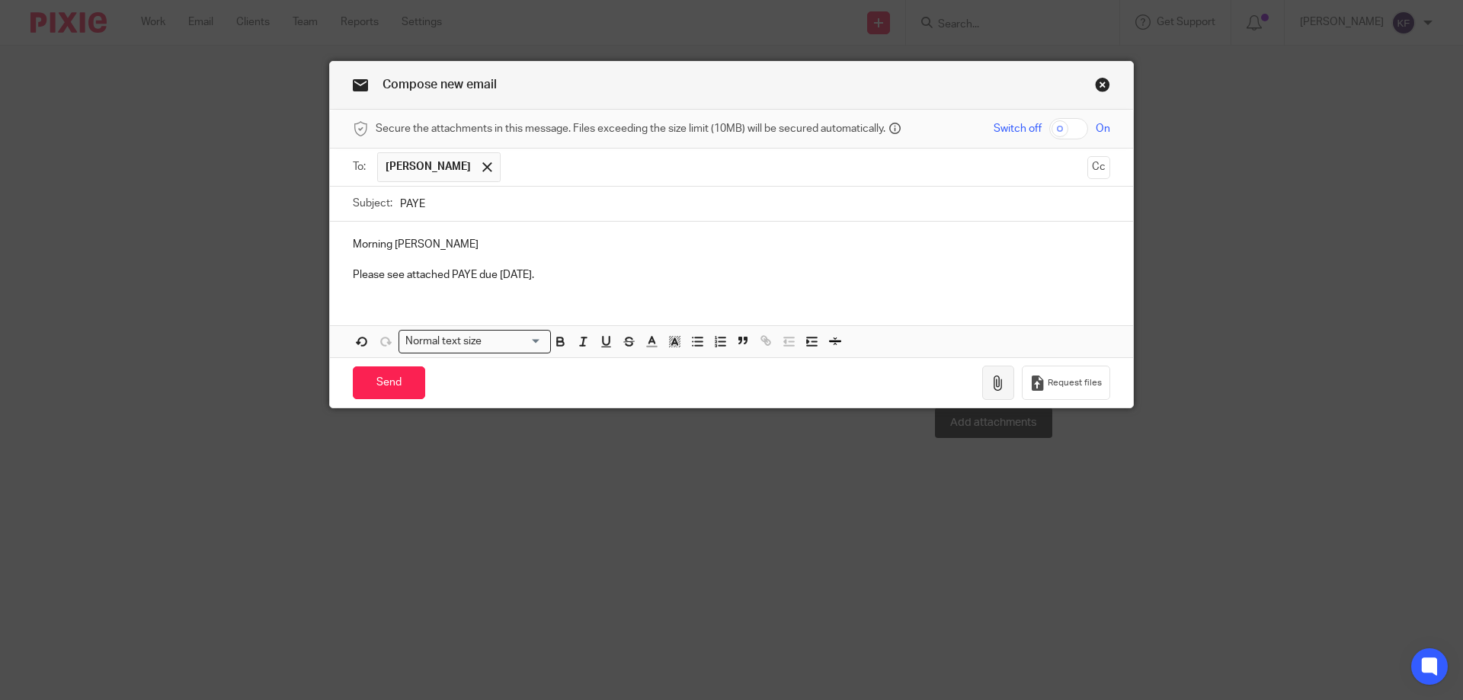
click at [991, 385] on icon "button" at bounding box center [998, 383] width 15 height 15
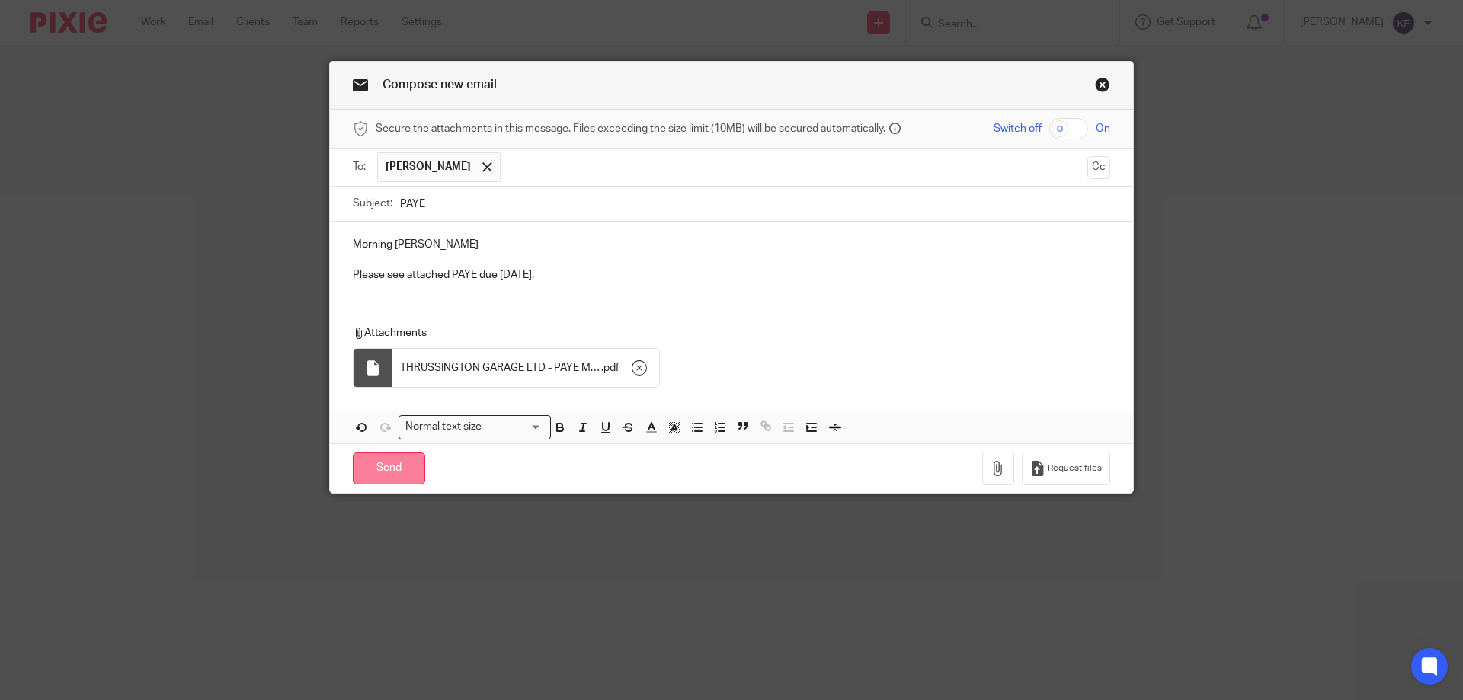
click at [390, 466] on input "Send" at bounding box center [389, 469] width 72 height 33
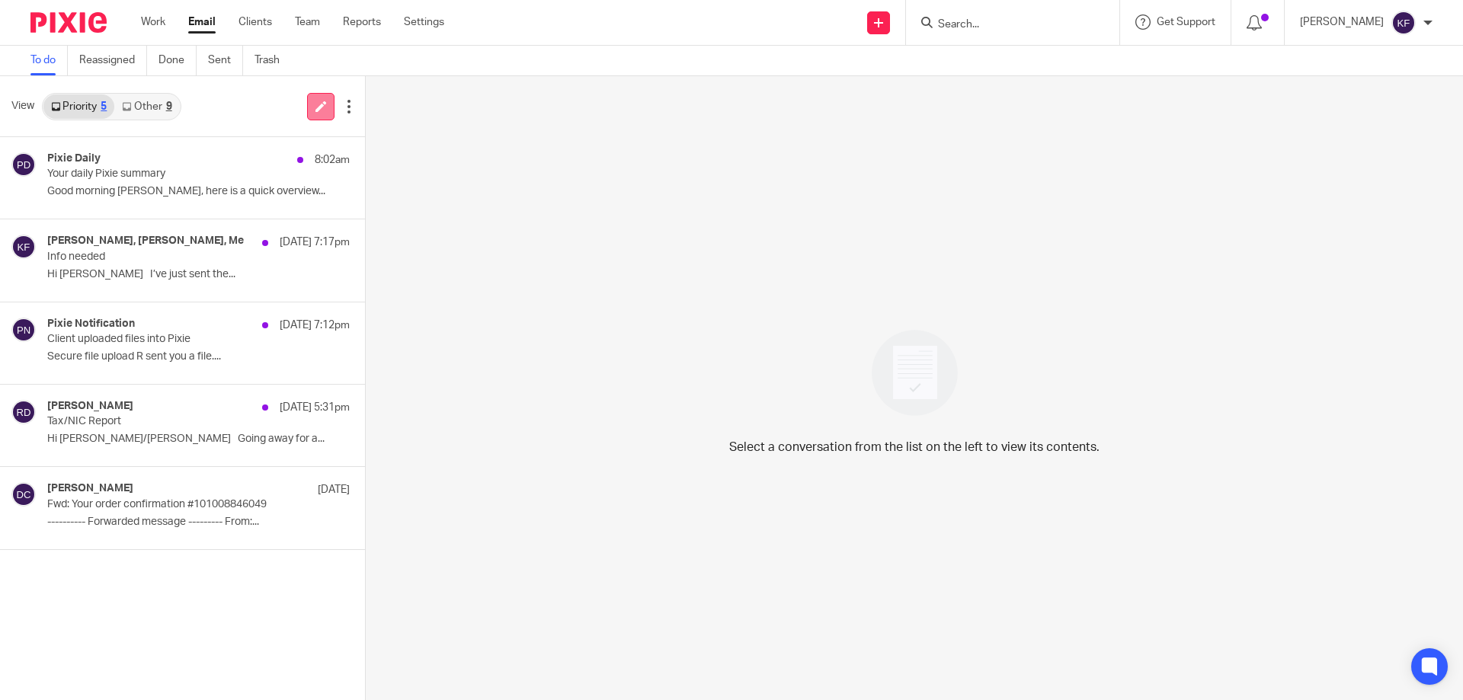
click at [318, 111] on icon at bounding box center [320, 106] width 11 height 11
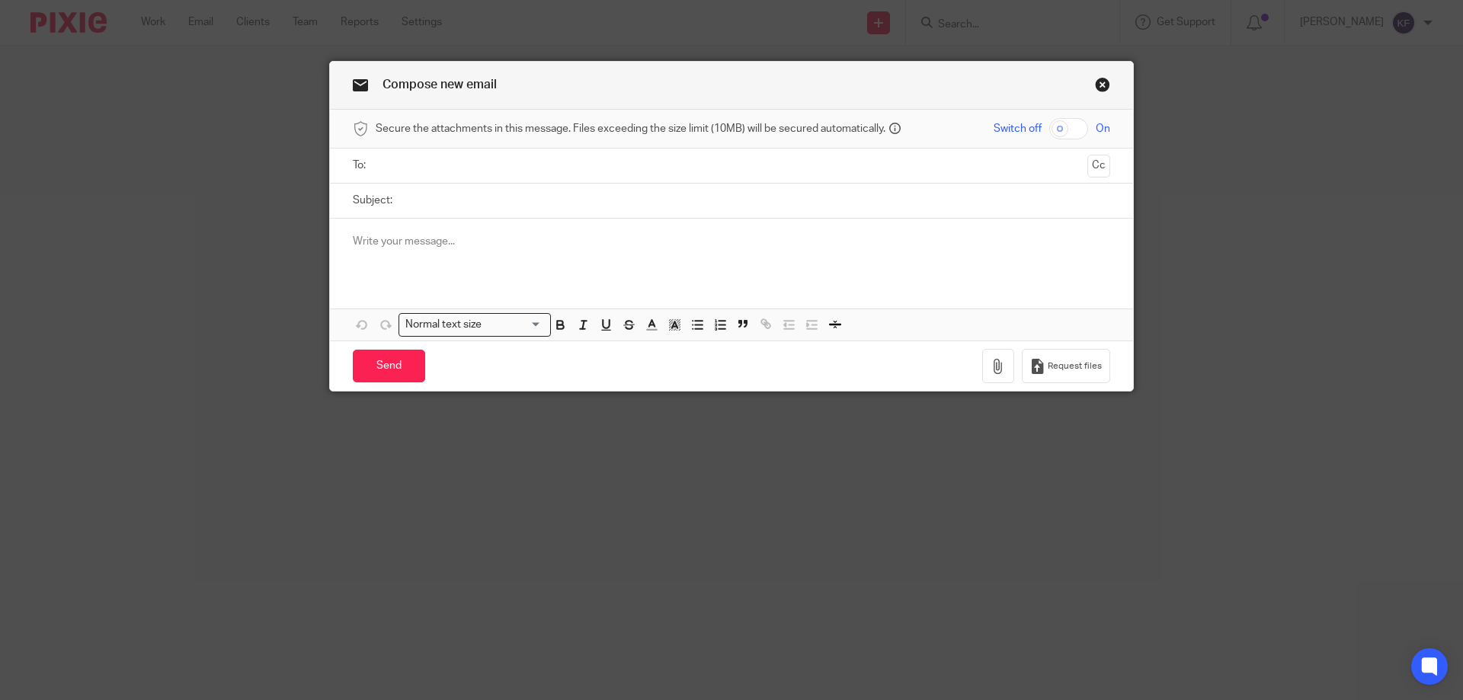
click at [447, 172] on input "text" at bounding box center [731, 166] width 700 height 18
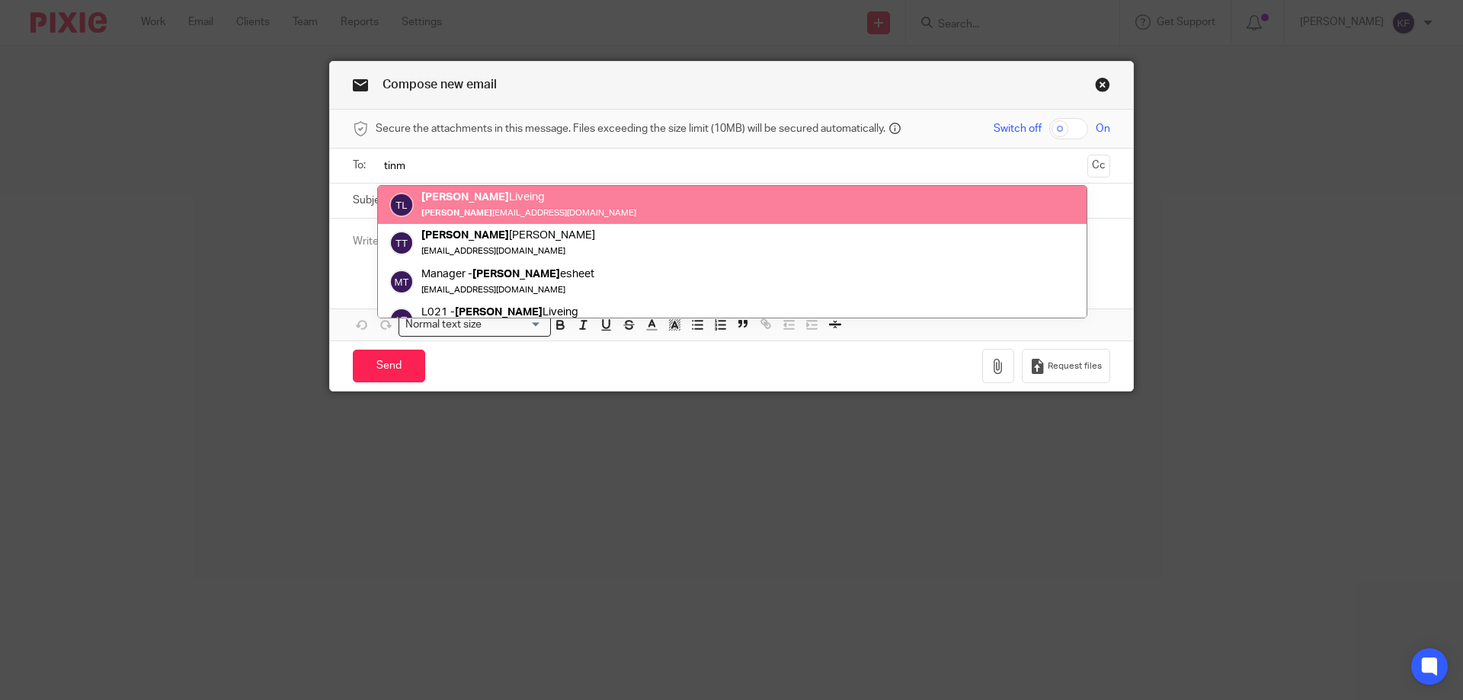
type input "tinm"
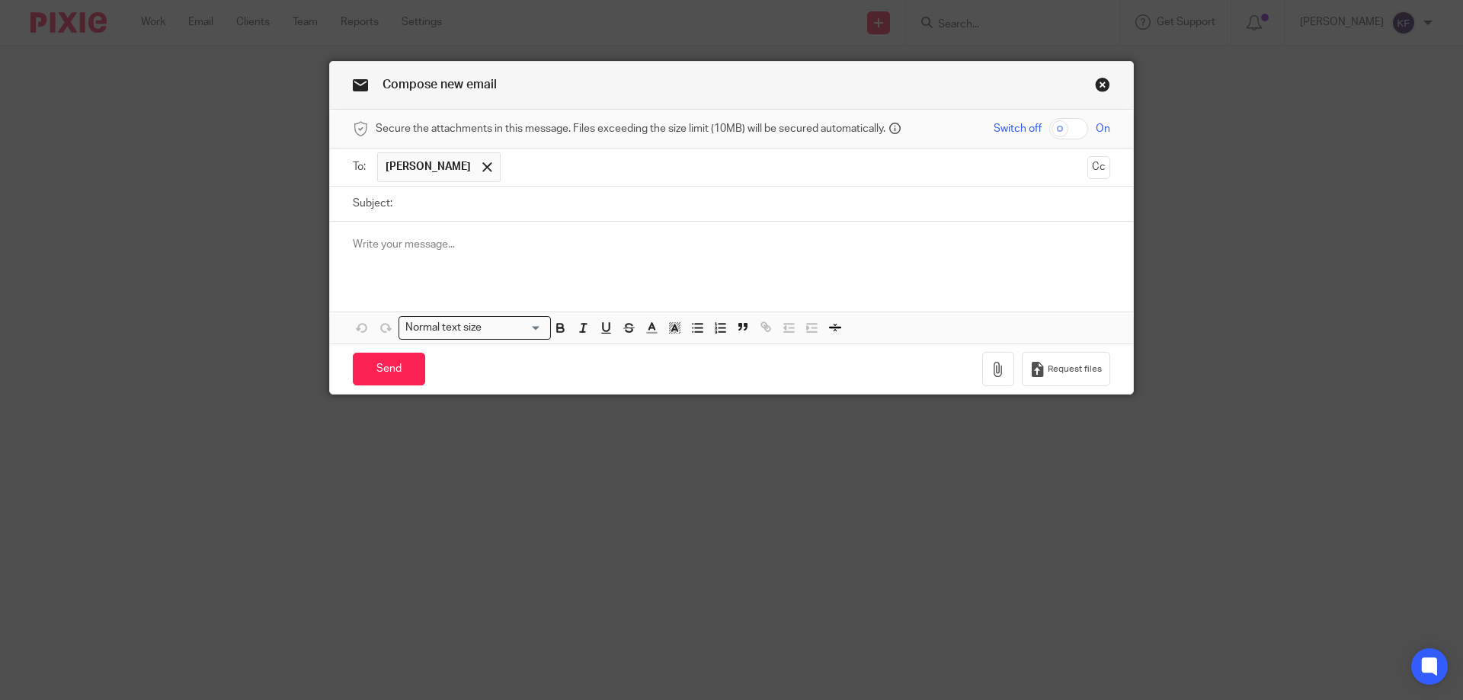
click at [1067, 130] on input "checkbox" at bounding box center [1068, 128] width 39 height 21
checkbox input "true"
click at [952, 213] on input "Subject:" at bounding box center [755, 204] width 710 height 34
type input "PAYE"
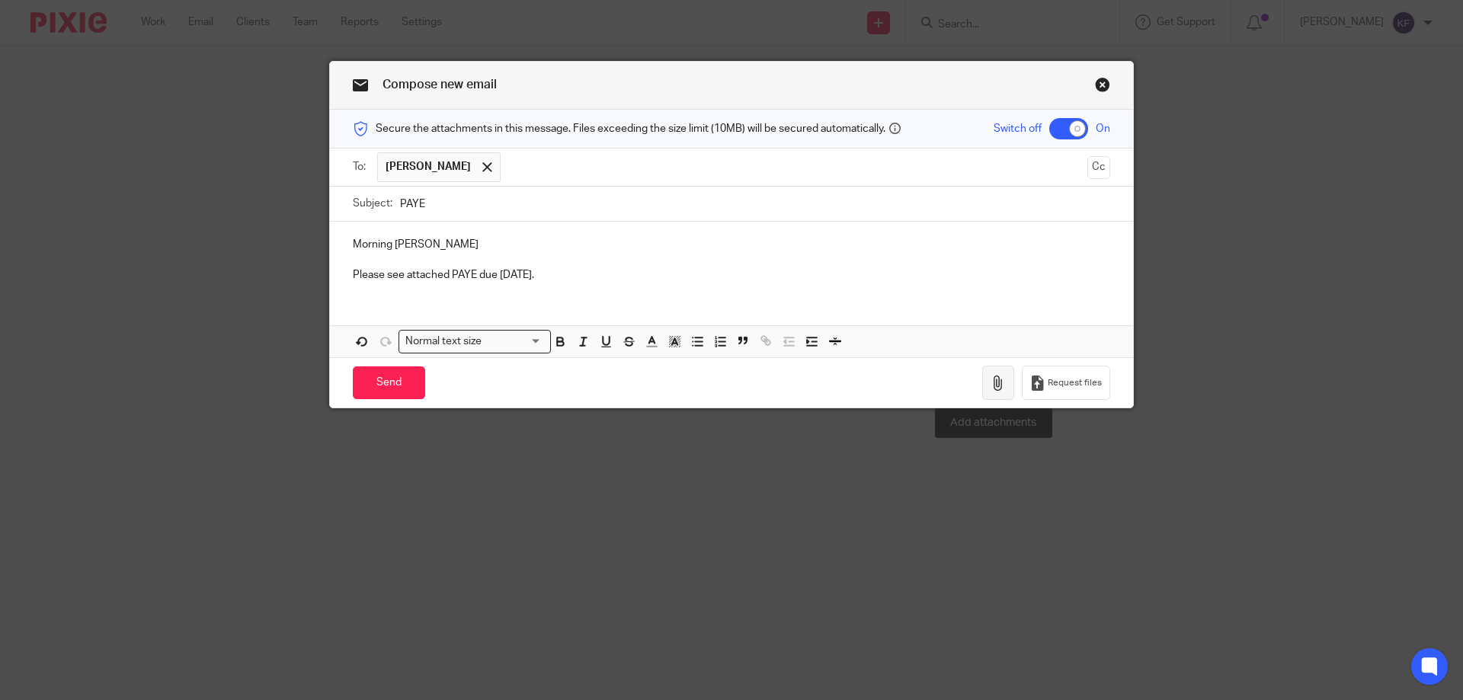
click at [1003, 390] on button "button" at bounding box center [998, 383] width 32 height 34
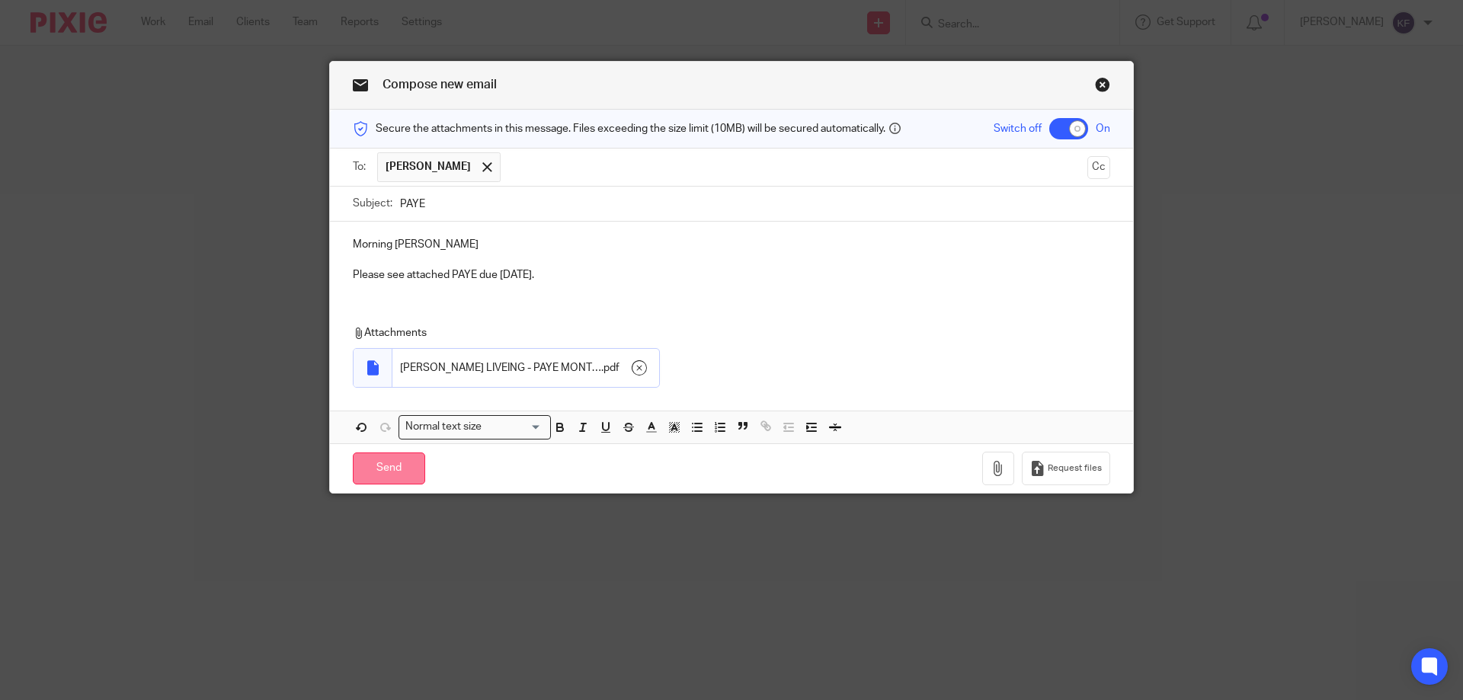
click at [372, 463] on input "Send" at bounding box center [389, 469] width 72 height 33
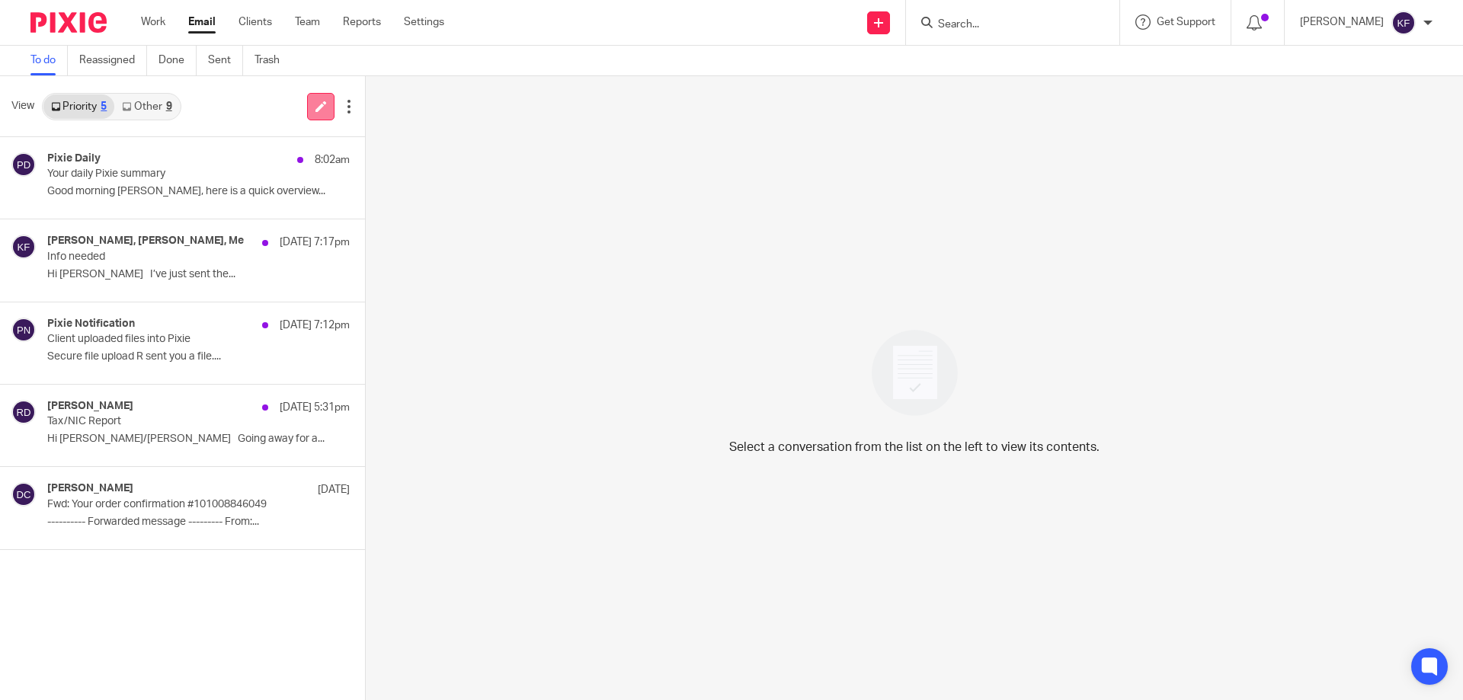
click at [325, 109] on link at bounding box center [320, 106] width 27 height 27
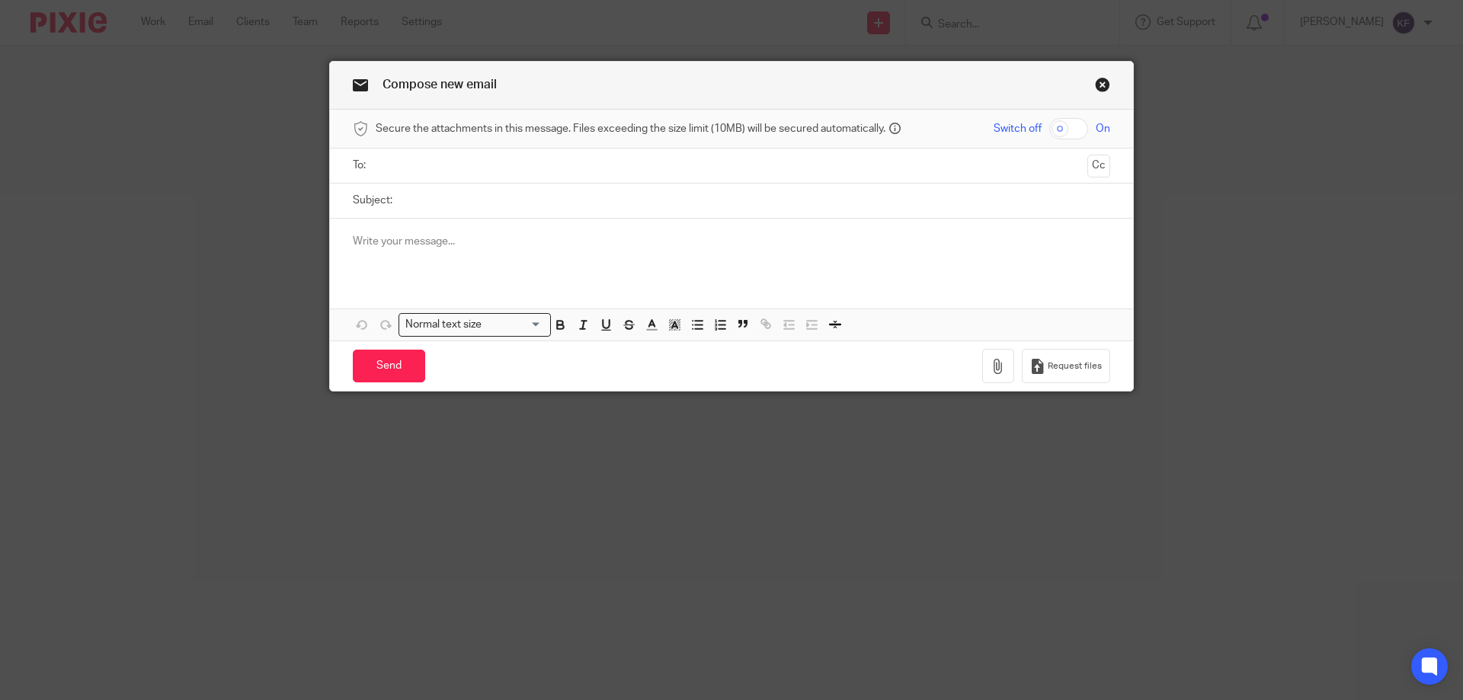
click at [1080, 130] on input "checkbox" at bounding box center [1068, 128] width 39 height 21
checkbox input "true"
click at [991, 165] on input "text" at bounding box center [731, 166] width 700 height 18
type input "united"
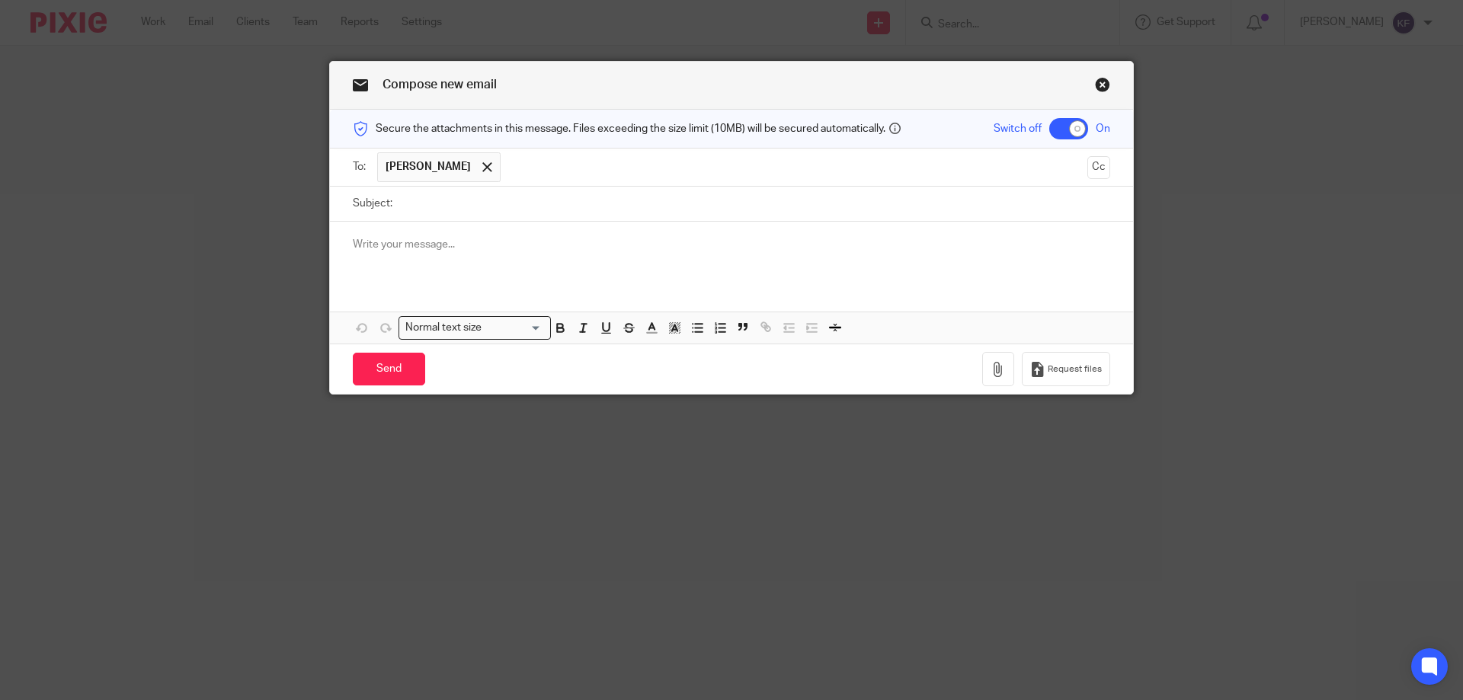
click at [863, 214] on input "Subject:" at bounding box center [755, 204] width 710 height 34
type input "PAYE"
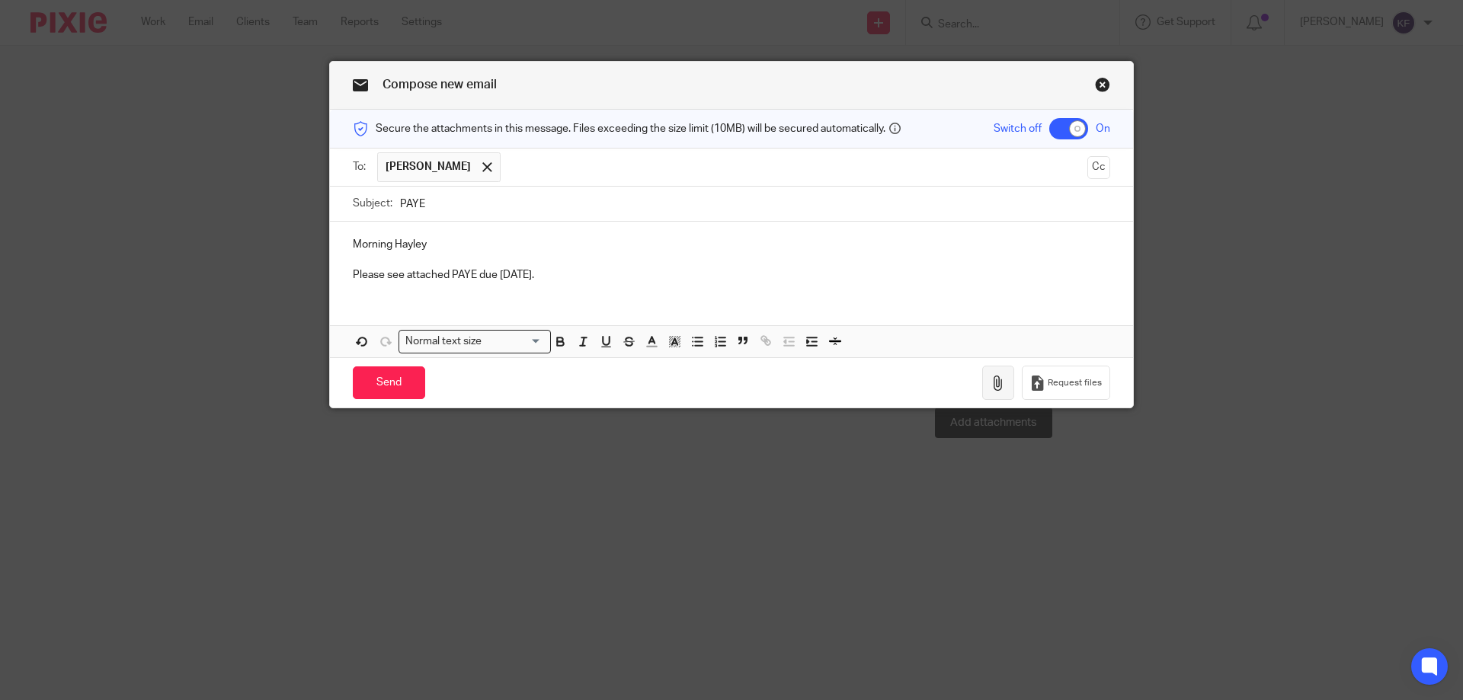
click at [994, 383] on icon "button" at bounding box center [998, 383] width 15 height 15
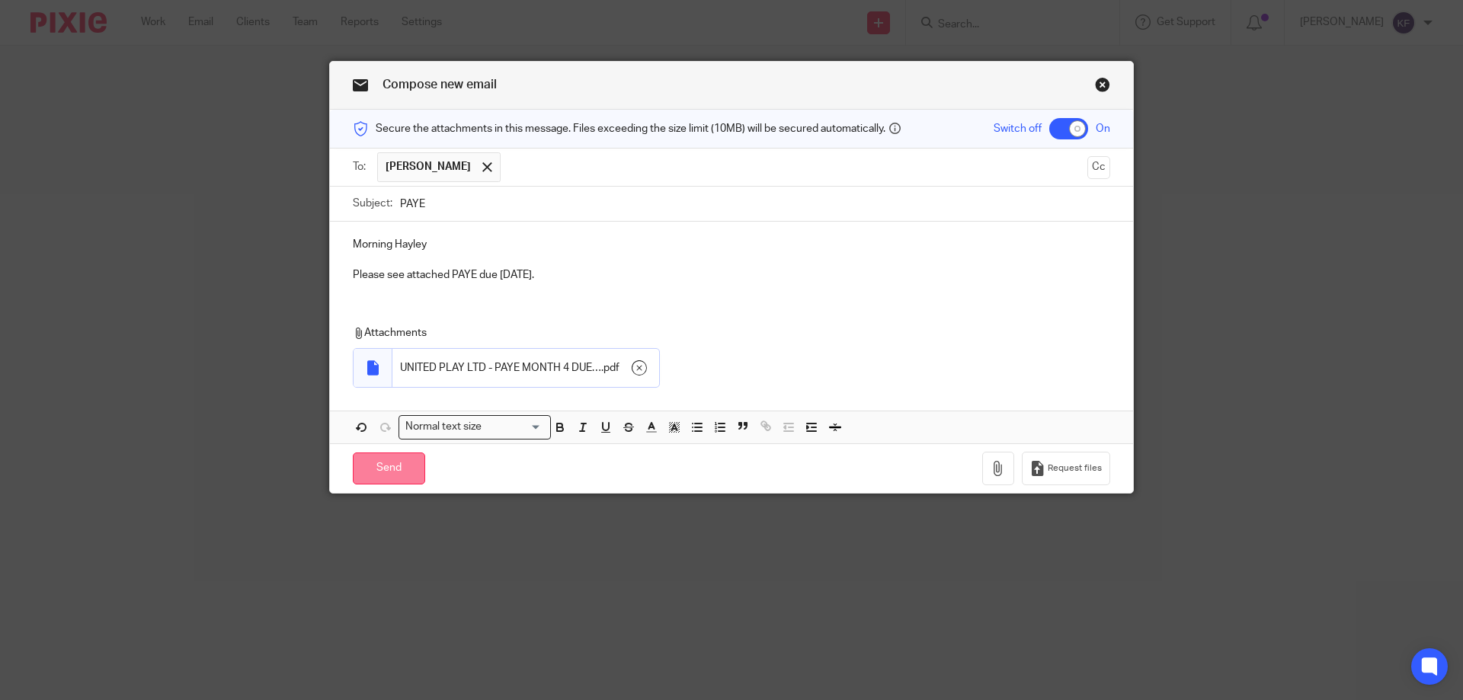
click at [397, 475] on input "Send" at bounding box center [389, 469] width 72 height 33
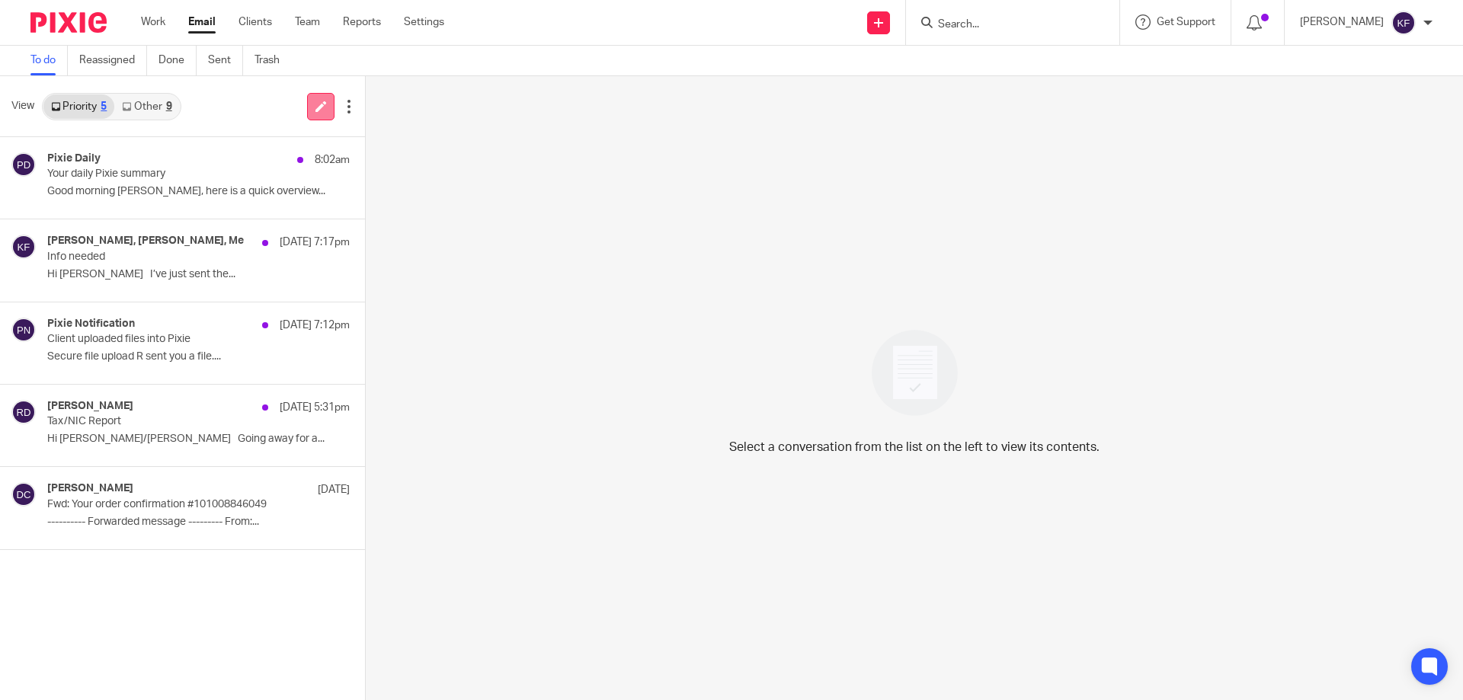
click at [309, 116] on link at bounding box center [320, 106] width 27 height 27
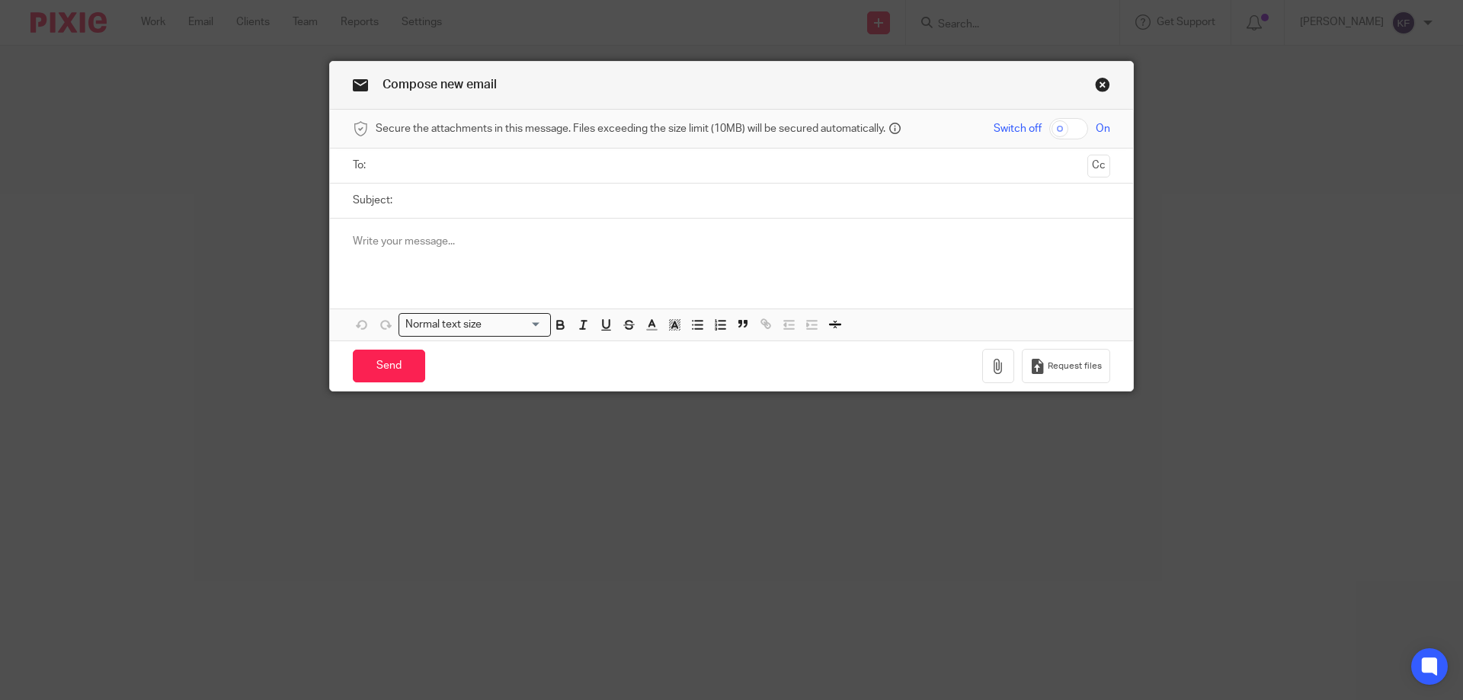
click at [592, 172] on input "text" at bounding box center [731, 166] width 700 height 18
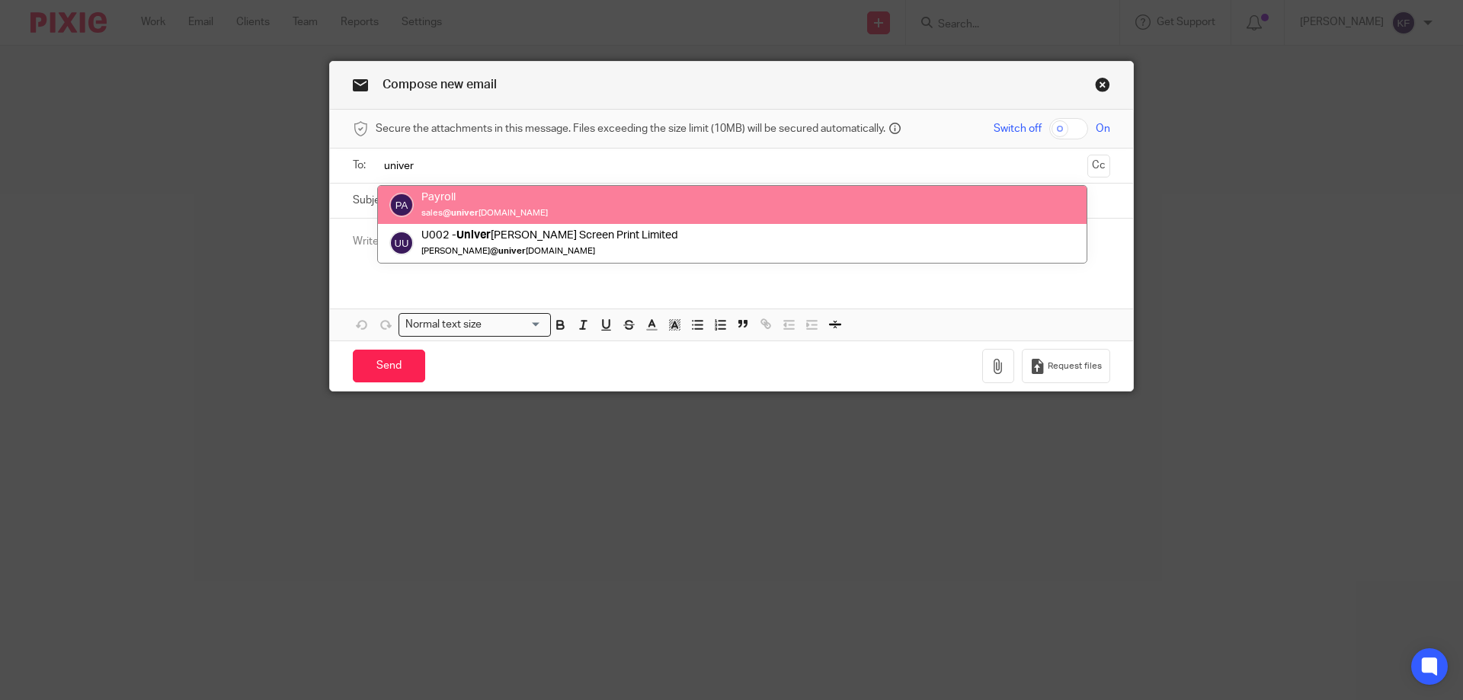
type input "univer"
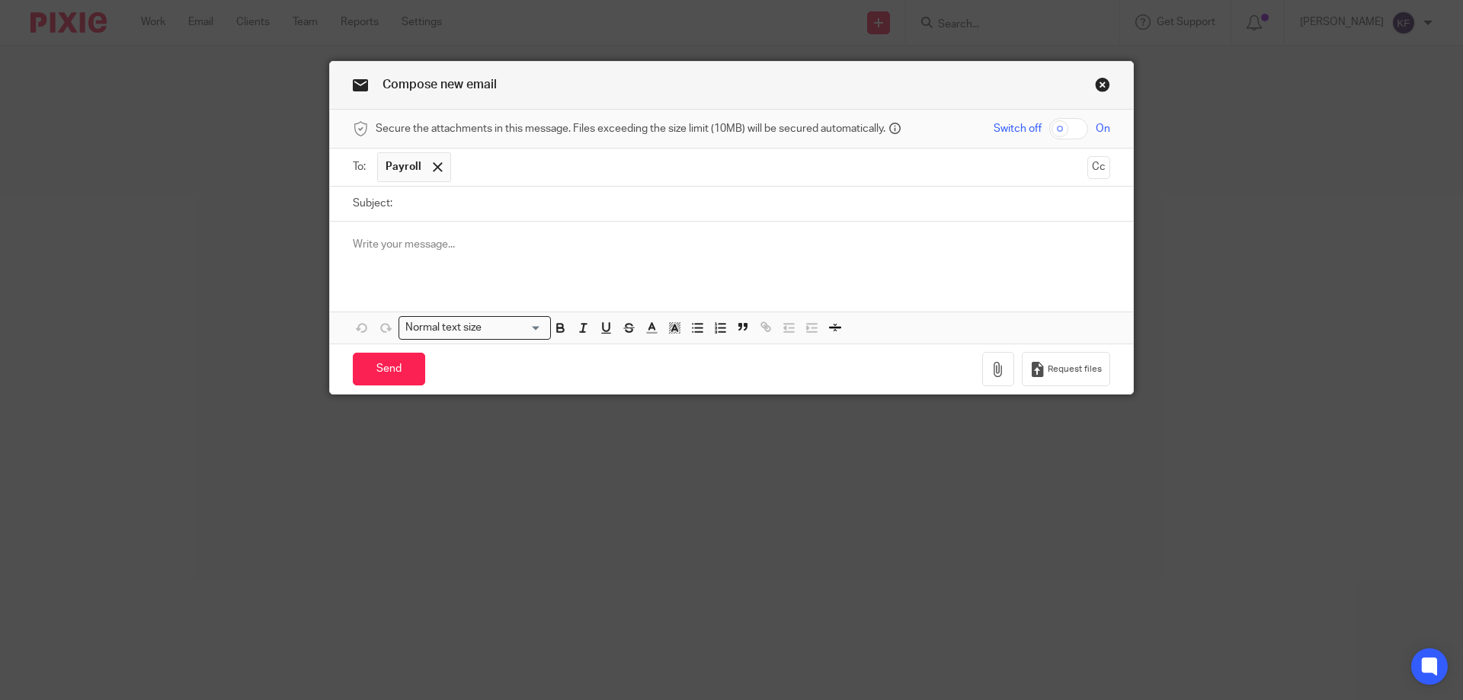
click at [1077, 130] on input "checkbox" at bounding box center [1068, 128] width 39 height 21
checkbox input "true"
click at [948, 210] on input "Subject:" at bounding box center [755, 204] width 710 height 34
type input "PAYE"
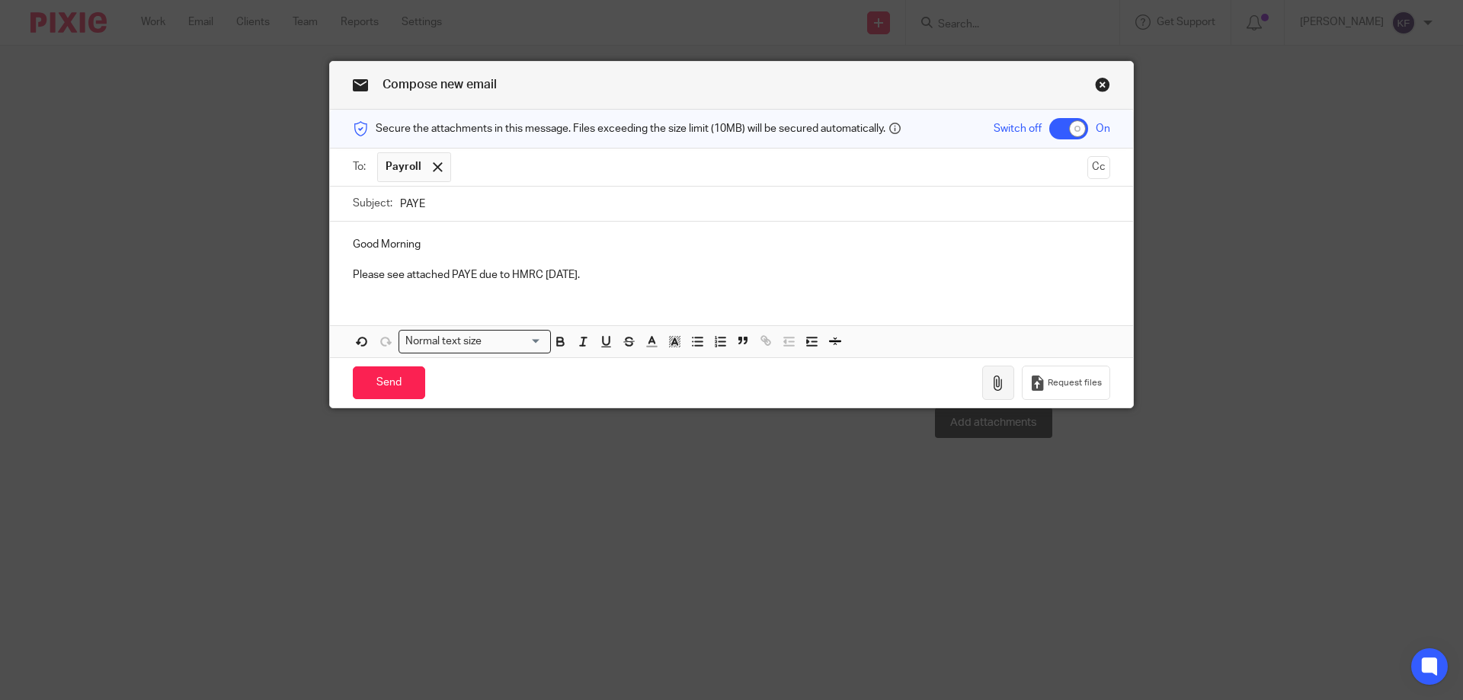
click at [994, 377] on icon "button" at bounding box center [998, 383] width 15 height 15
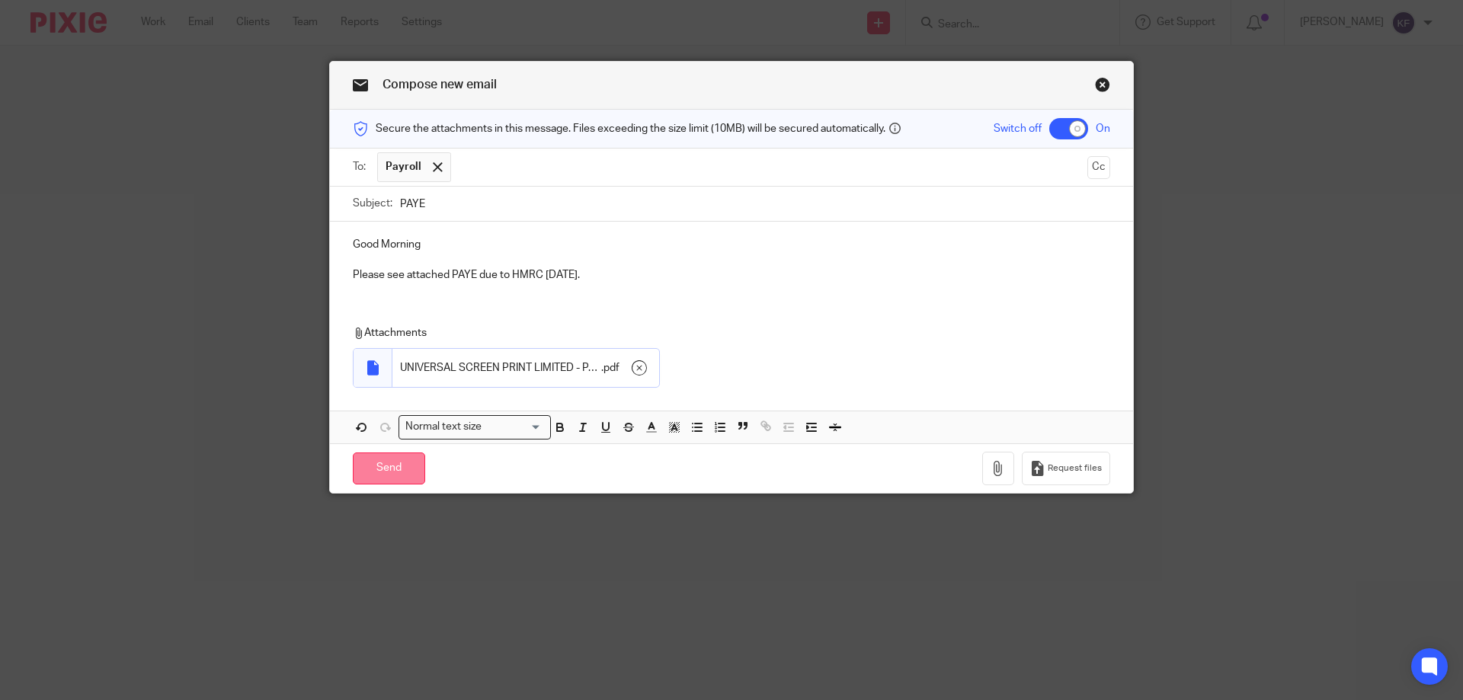
click at [392, 466] on input "Send" at bounding box center [389, 469] width 72 height 33
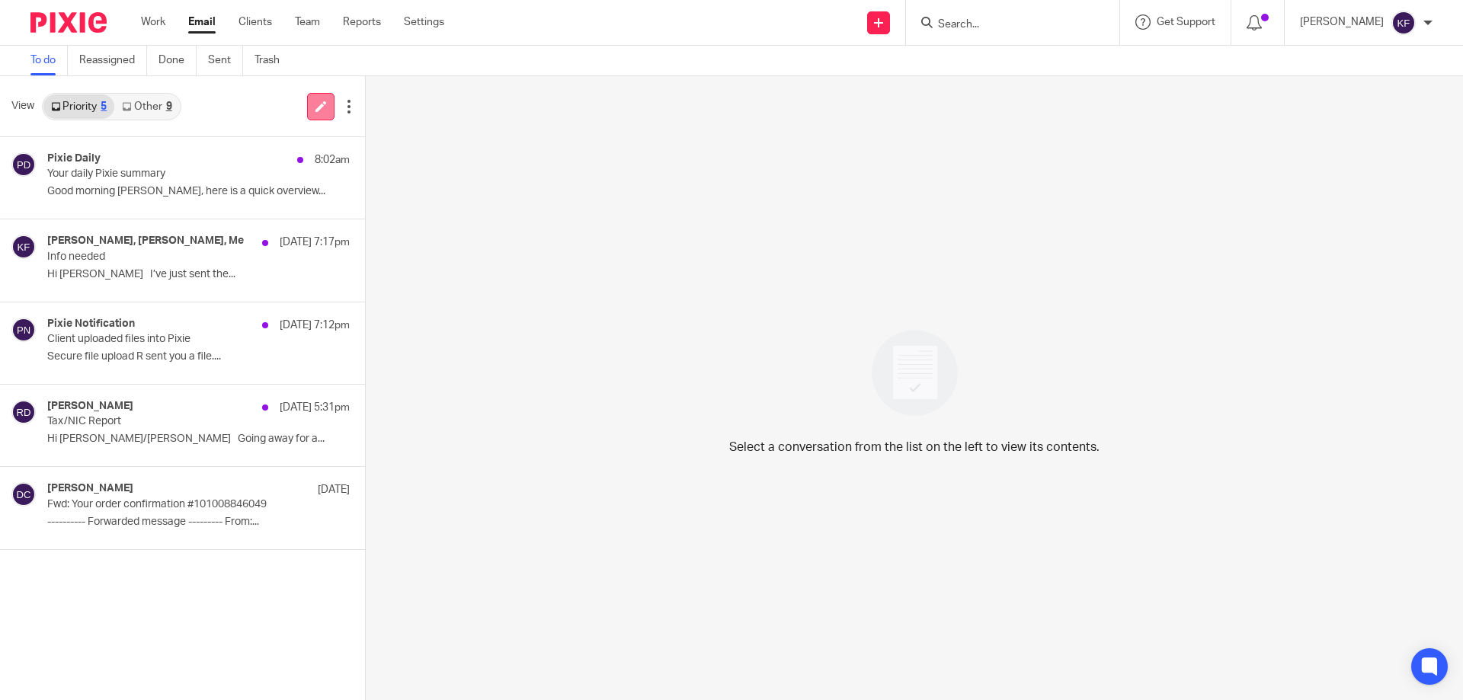
click at [315, 110] on icon at bounding box center [320, 106] width 11 height 11
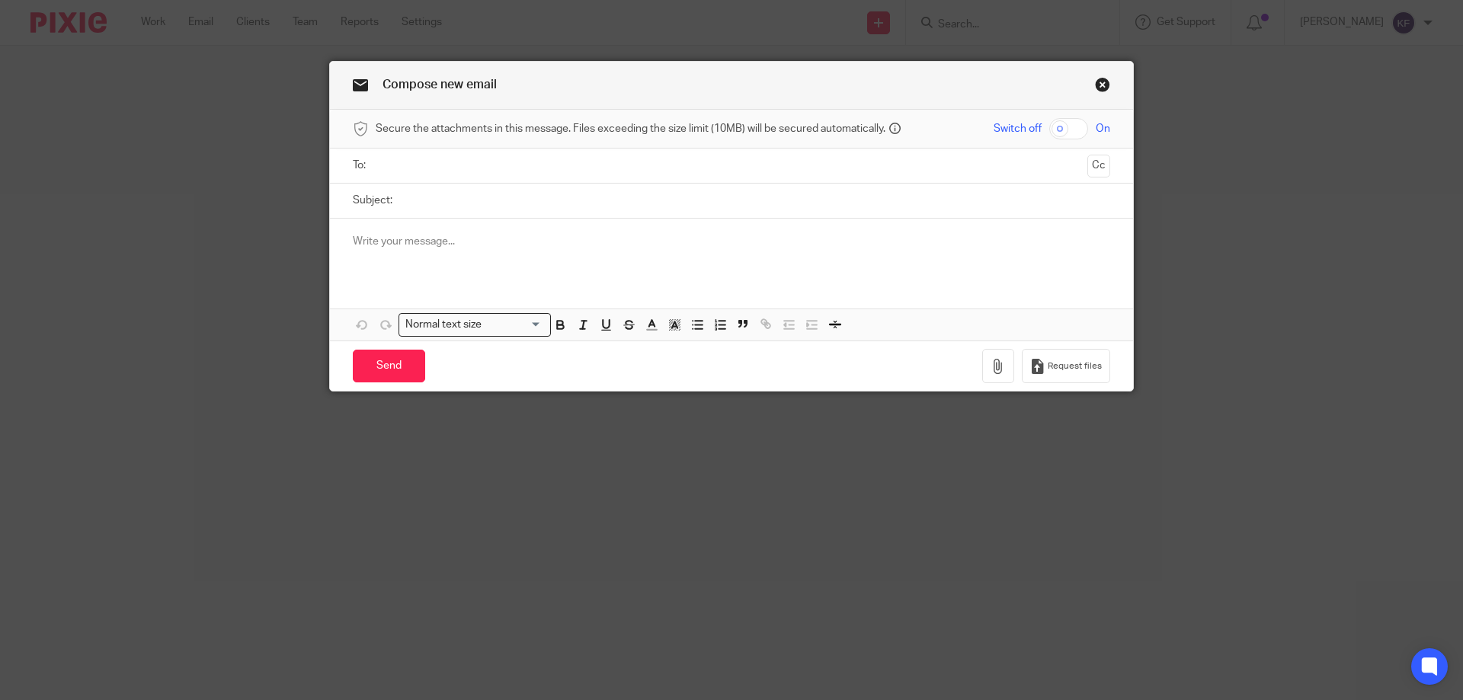
click at [450, 167] on input "text" at bounding box center [731, 166] width 700 height 18
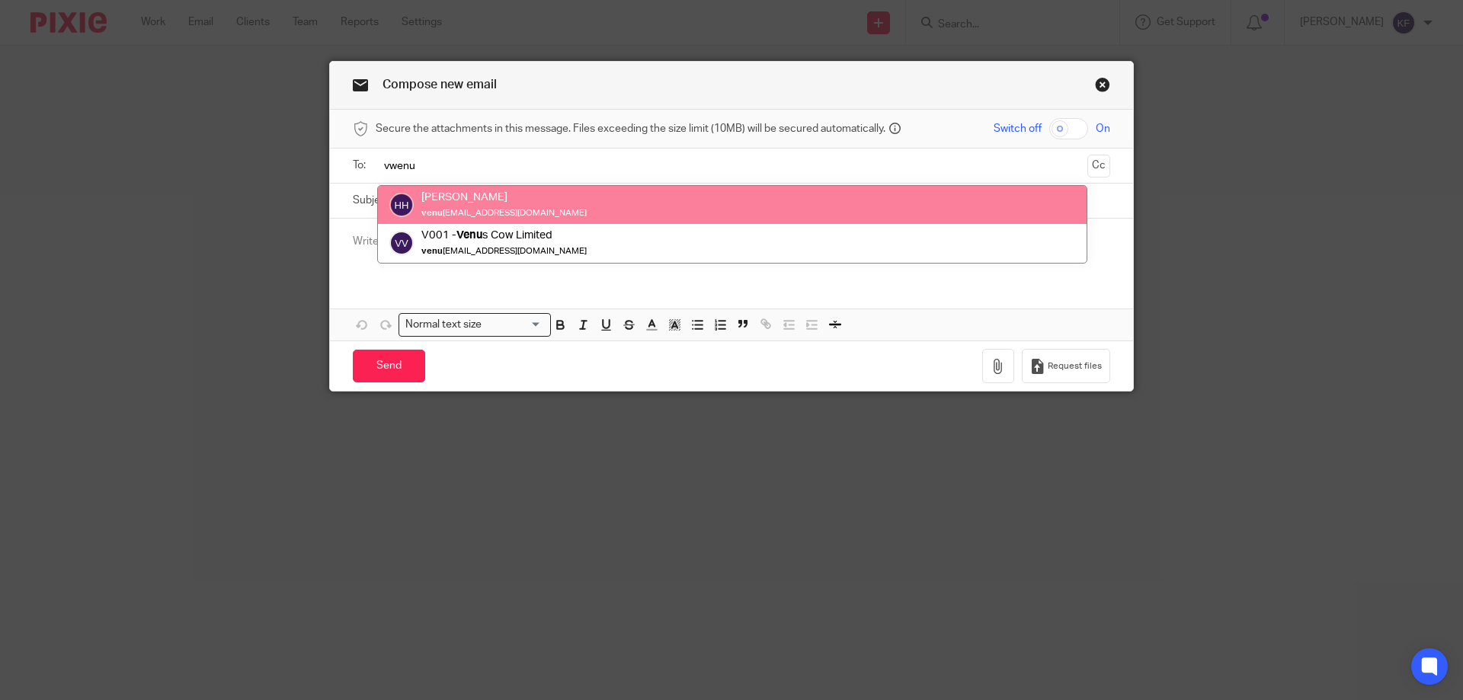
type input "vwenu"
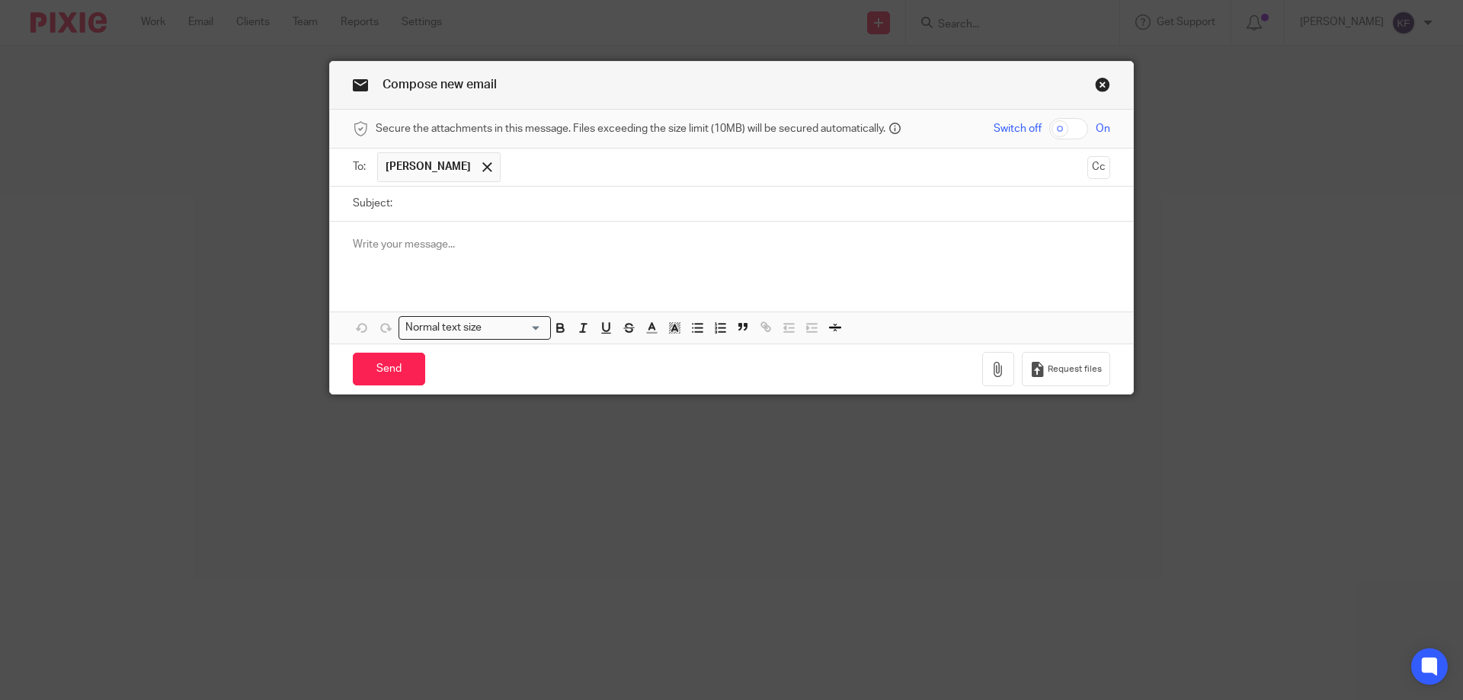
click at [440, 210] on input "Subject:" at bounding box center [755, 204] width 710 height 34
type input "PAYE"
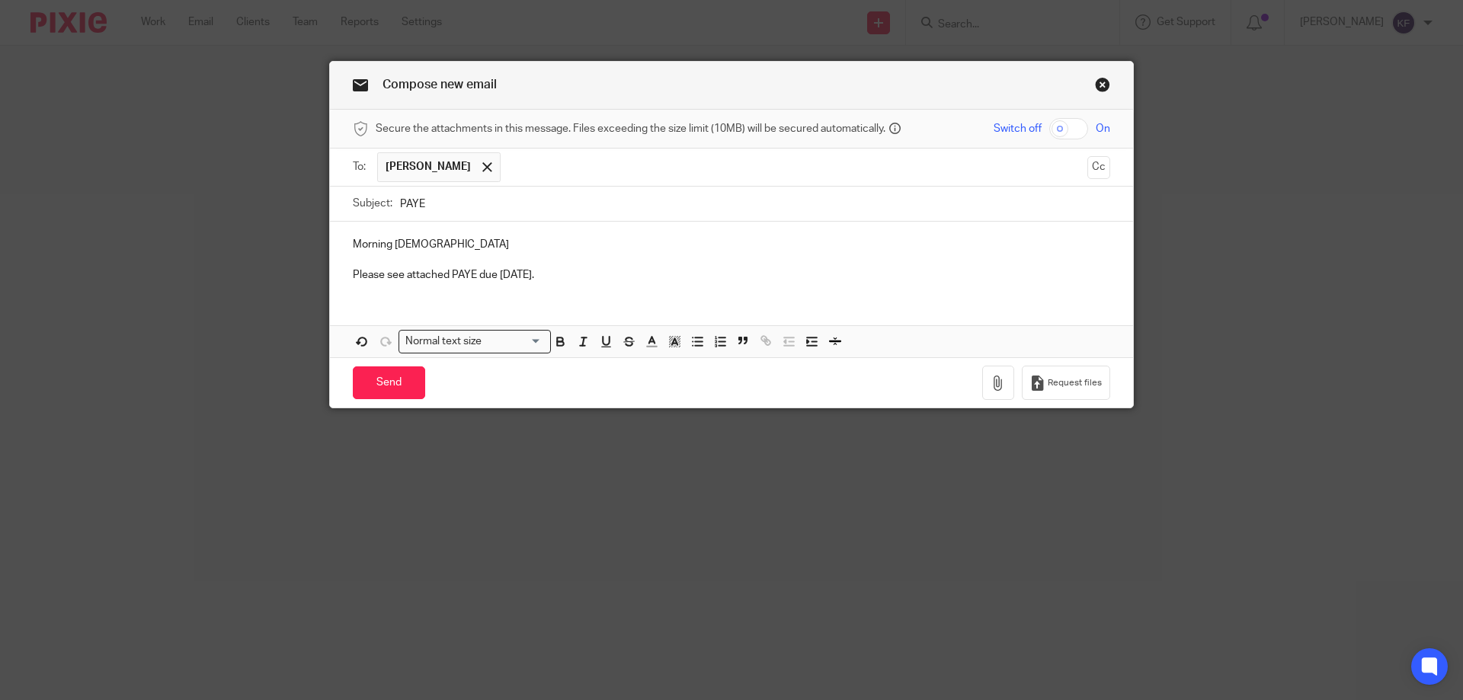
click at [1065, 125] on input "checkbox" at bounding box center [1068, 128] width 39 height 21
click at [1070, 123] on input "checkbox" at bounding box center [1068, 128] width 39 height 21
checkbox input "false"
click at [997, 385] on icon "button" at bounding box center [998, 383] width 15 height 15
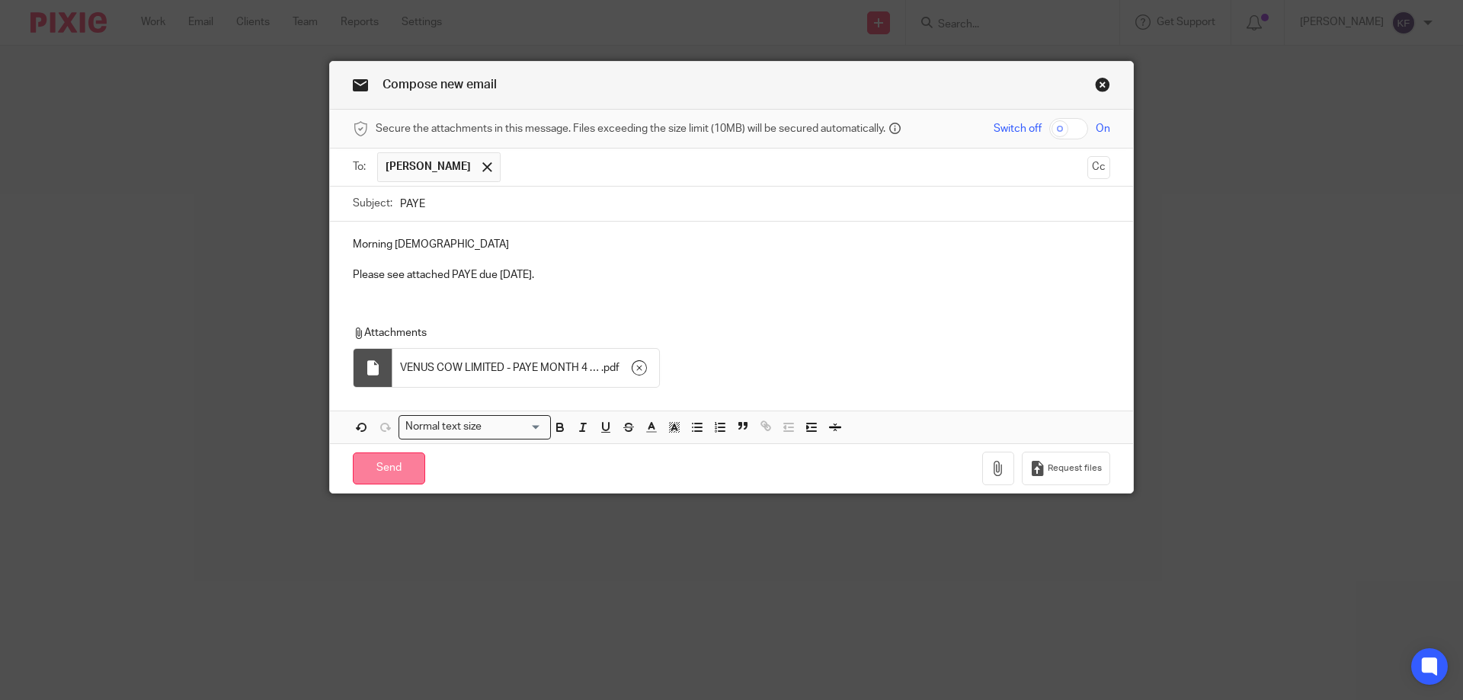
drag, startPoint x: 362, startPoint y: 472, endPoint x: 370, endPoint y: 472, distance: 8.4
click at [366, 472] on input "Send" at bounding box center [389, 469] width 72 height 33
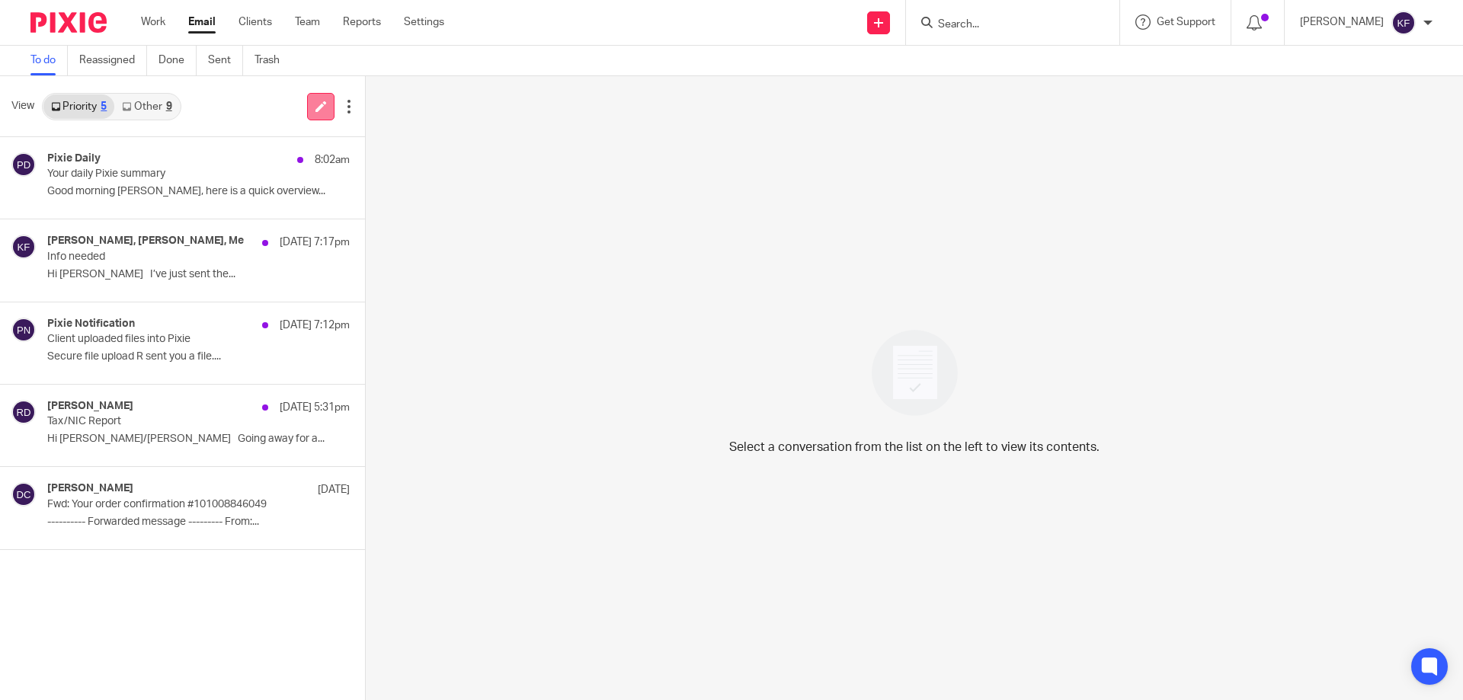
click at [322, 108] on icon at bounding box center [320, 106] width 11 height 11
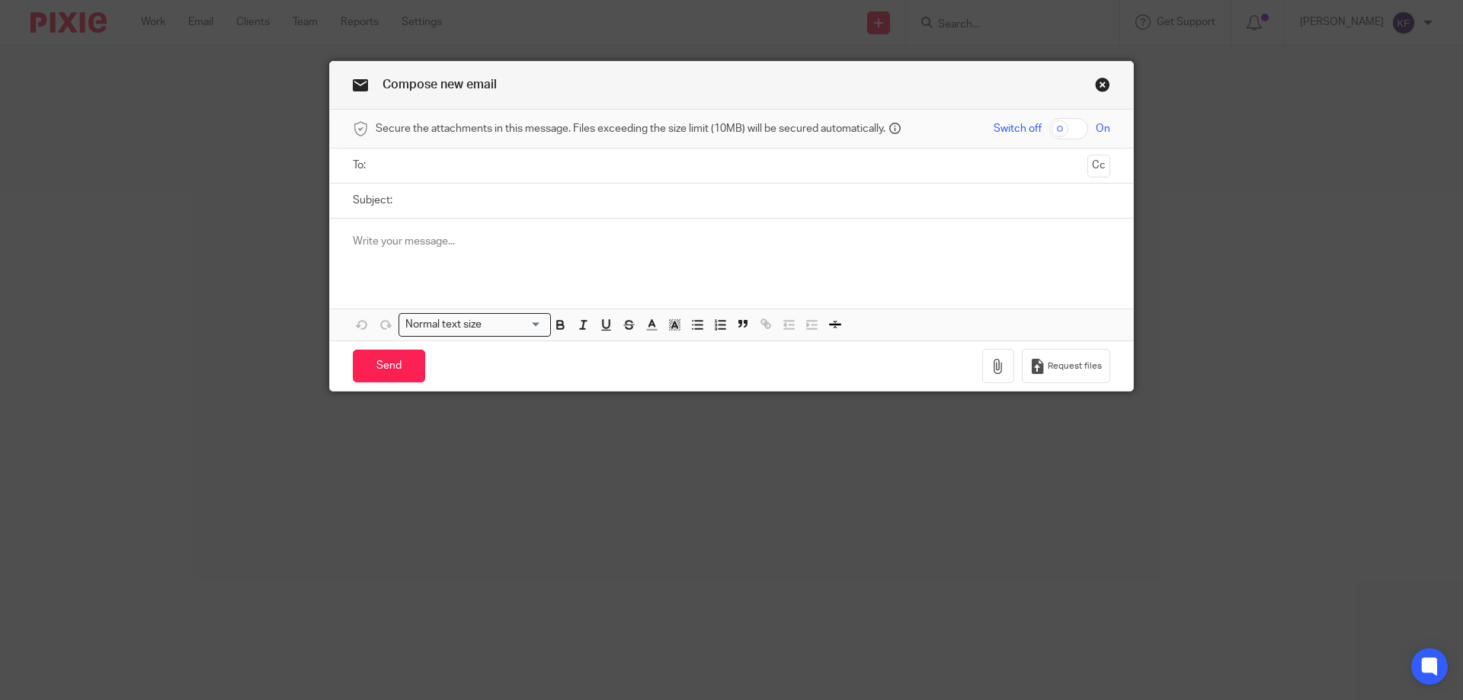
click at [574, 166] on input "text" at bounding box center [731, 166] width 700 height 18
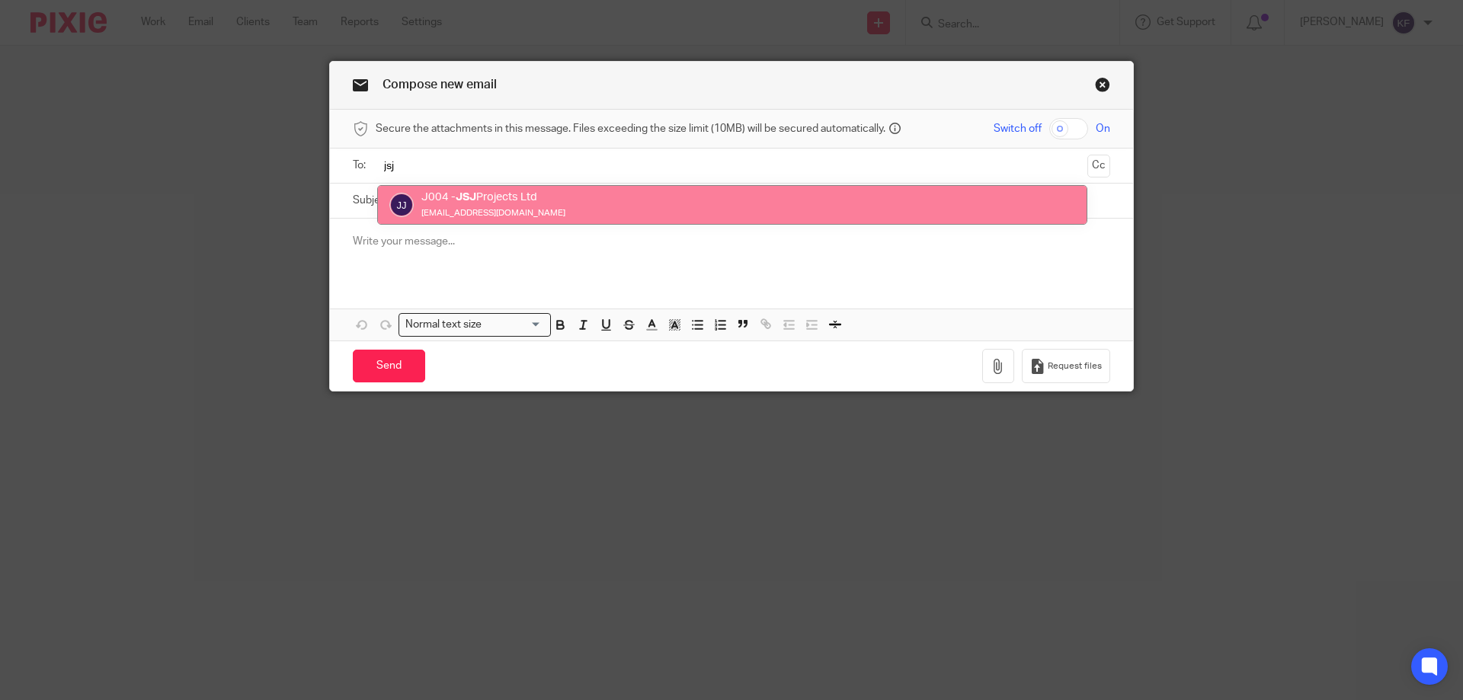
type input "jsj"
drag, startPoint x: 581, startPoint y: 200, endPoint x: 605, endPoint y: 206, distance: 24.4
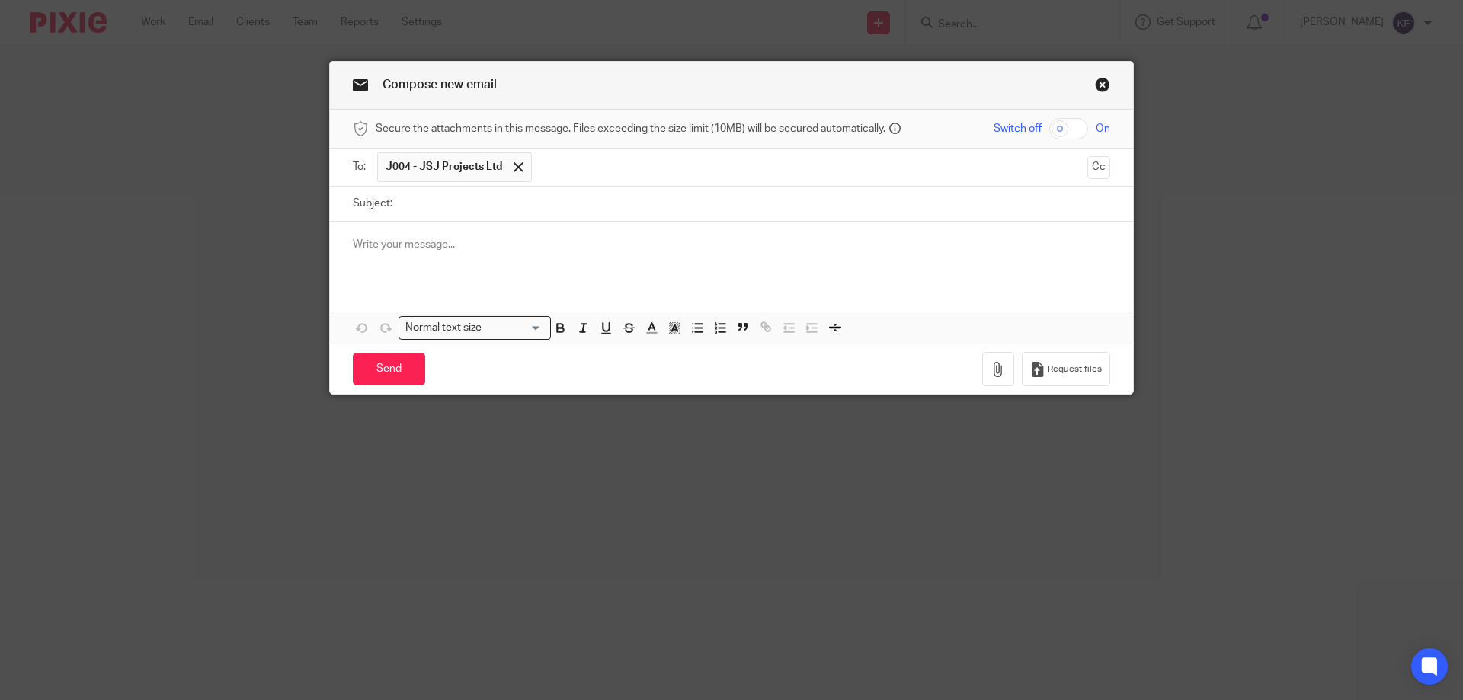
click at [1092, 139] on div "Switch off On" at bounding box center [1016, 128] width 190 height 21
drag, startPoint x: 1071, startPoint y: 129, endPoint x: 1024, endPoint y: 185, distance: 73.1
click at [1070, 129] on input "checkbox" at bounding box center [1068, 128] width 39 height 21
checkbox input "true"
click at [1008, 199] on input "Subject:" at bounding box center [755, 204] width 710 height 34
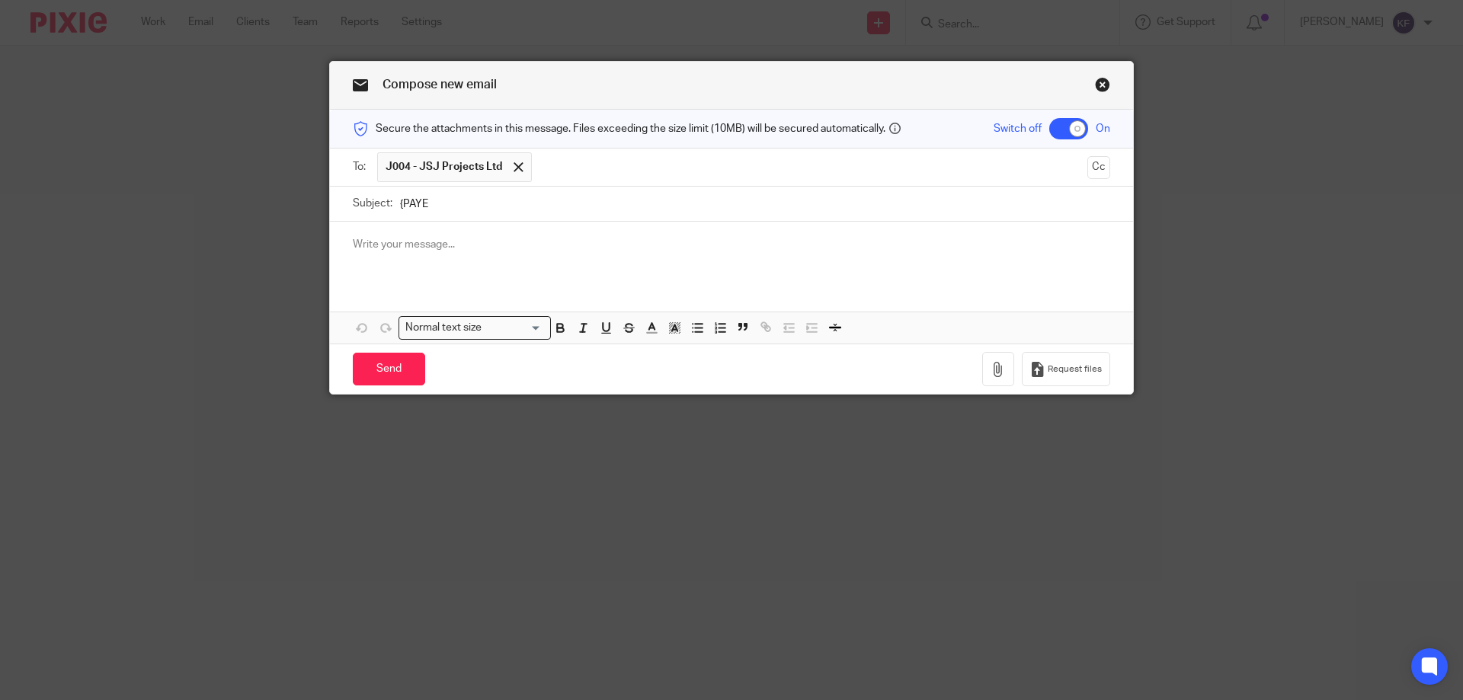
type input "{PAYE"
drag, startPoint x: 399, startPoint y: 209, endPoint x: 485, endPoint y: 220, distance: 86.9
click at [401, 209] on input "{PAYE" at bounding box center [755, 204] width 710 height 34
click at [484, 219] on input "PAYE" at bounding box center [755, 204] width 710 height 34
type input "PAYE"
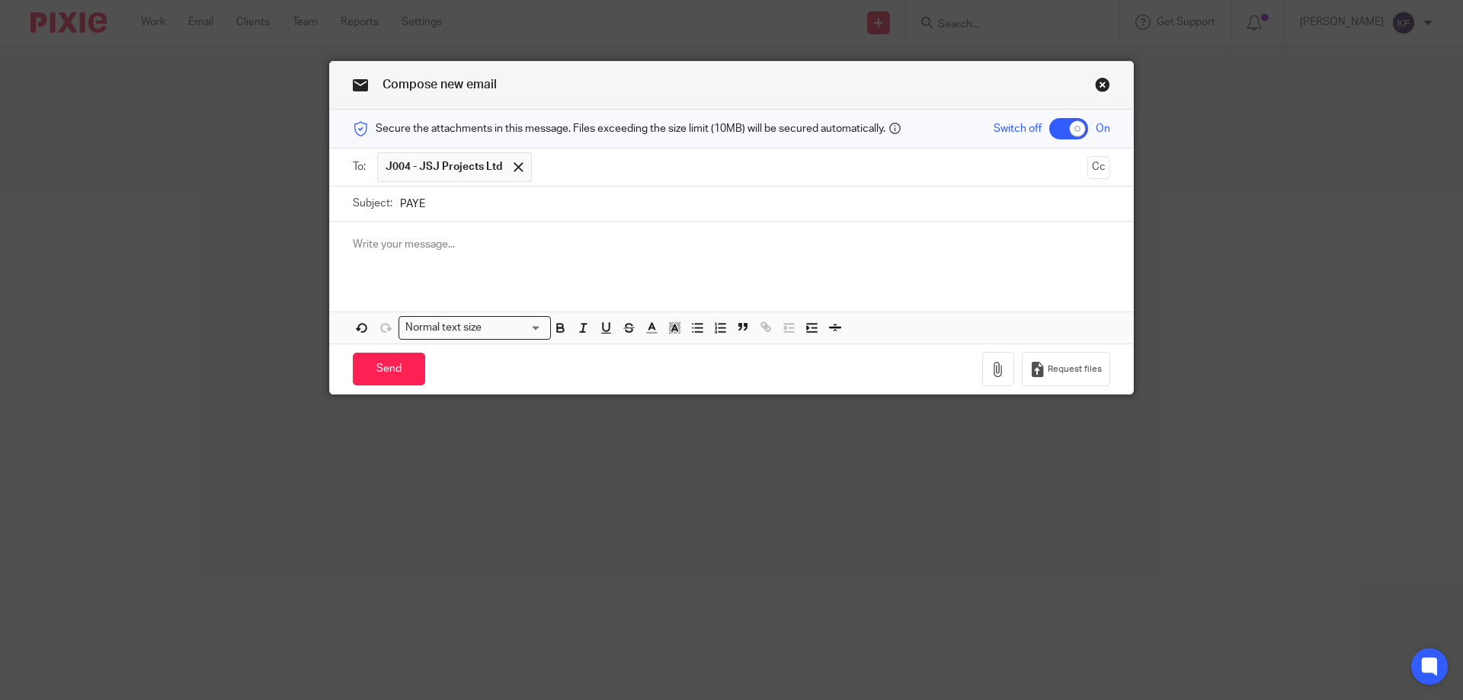
click at [457, 238] on p at bounding box center [731, 244] width 757 height 15
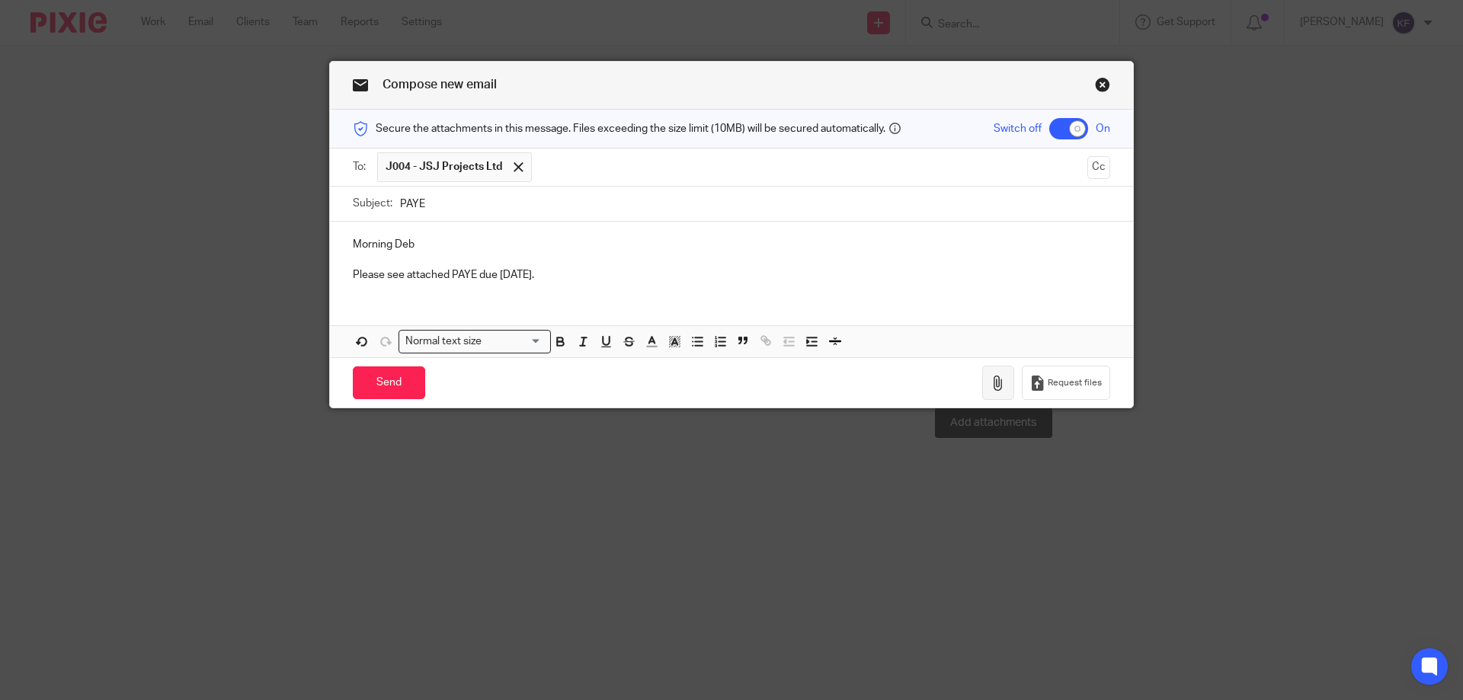
click at [982, 388] on button "button" at bounding box center [998, 383] width 32 height 34
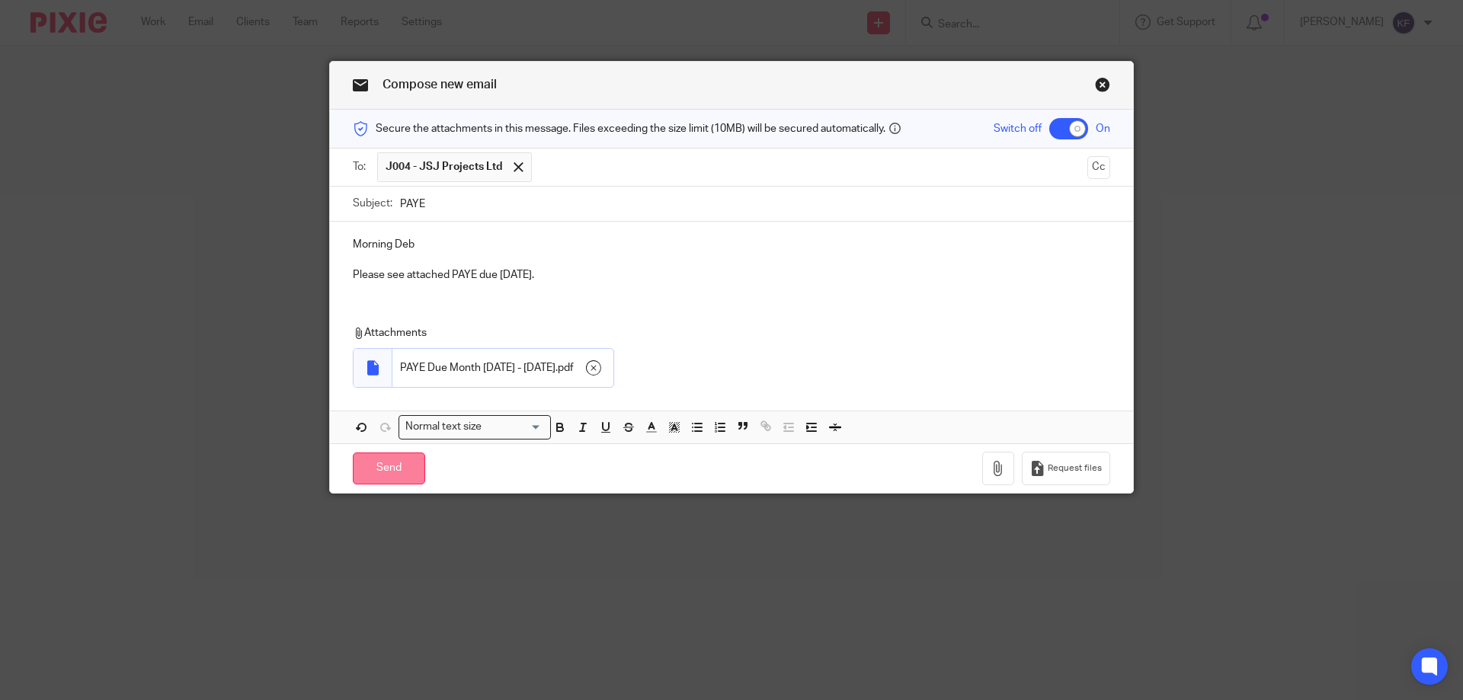
click at [366, 477] on input "Send" at bounding box center [389, 469] width 72 height 33
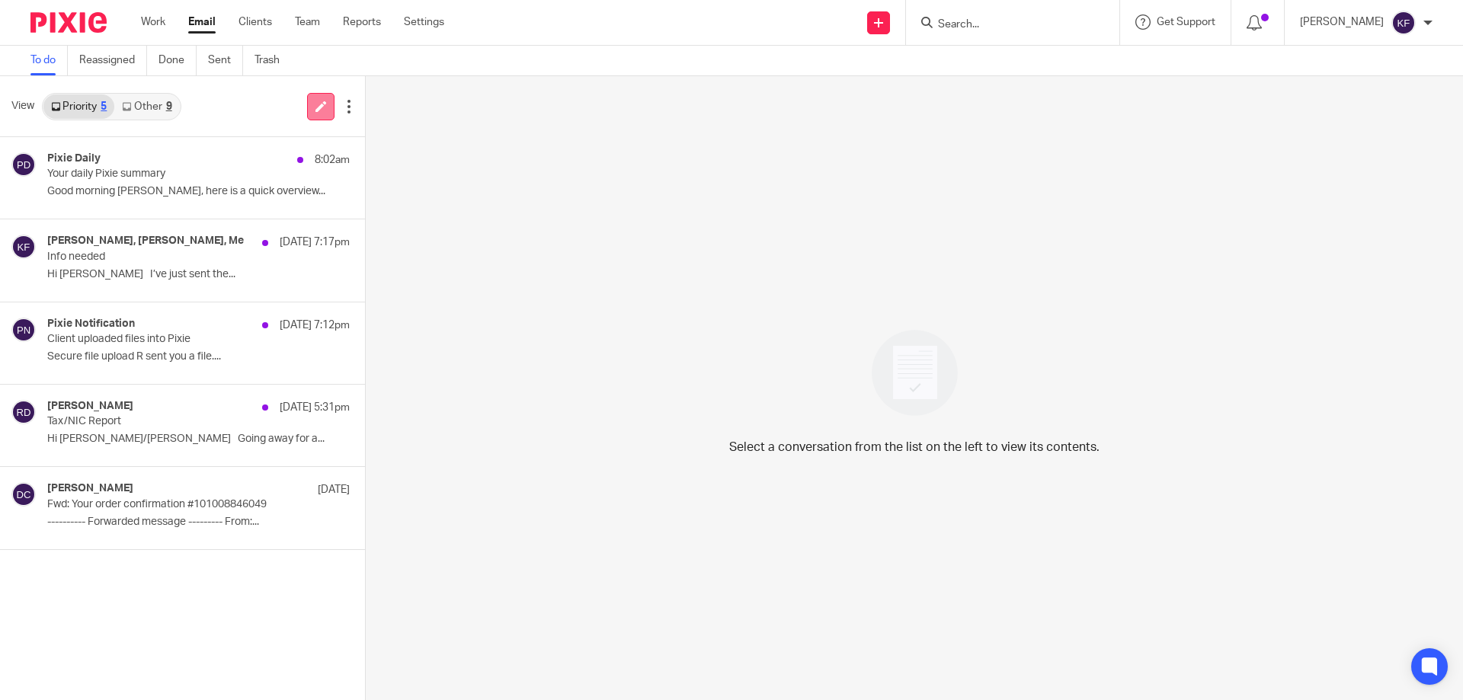
click at [315, 101] on icon at bounding box center [320, 106] width 11 height 11
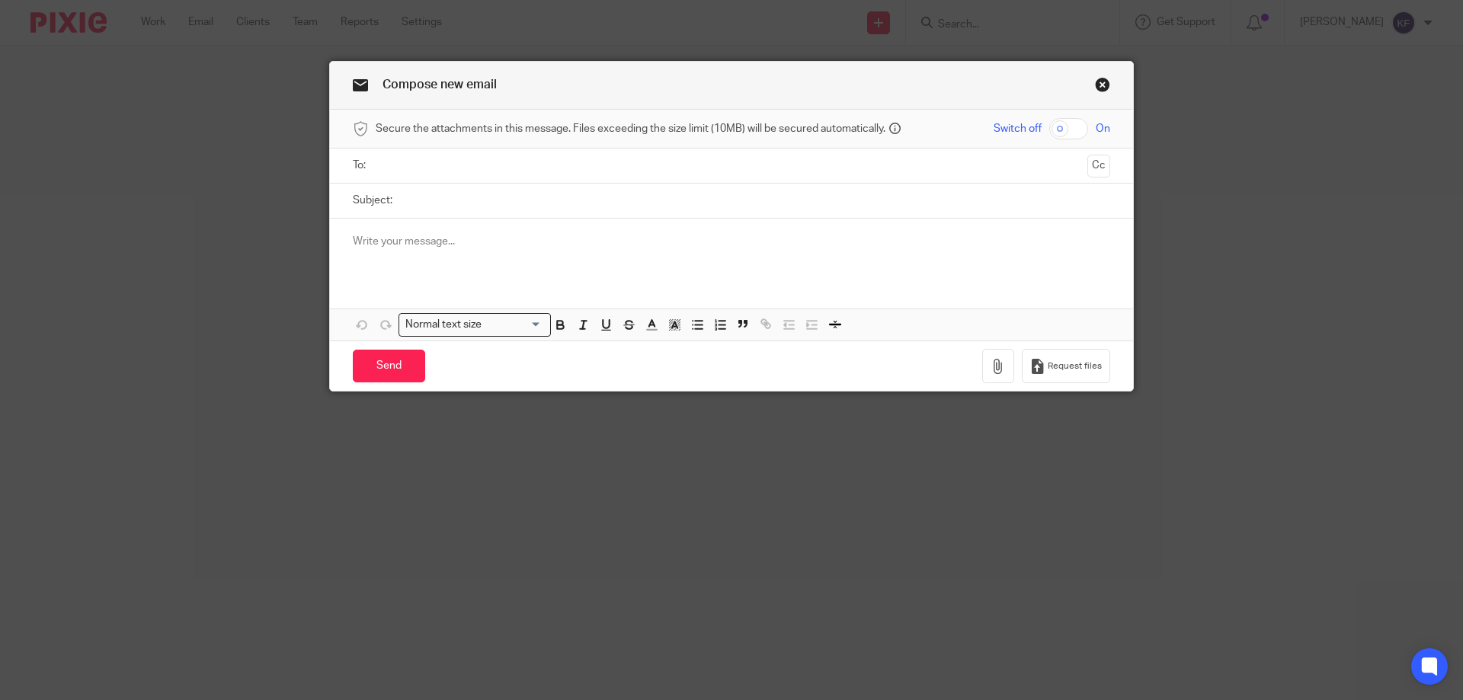
click at [409, 169] on input "text" at bounding box center [731, 166] width 700 height 18
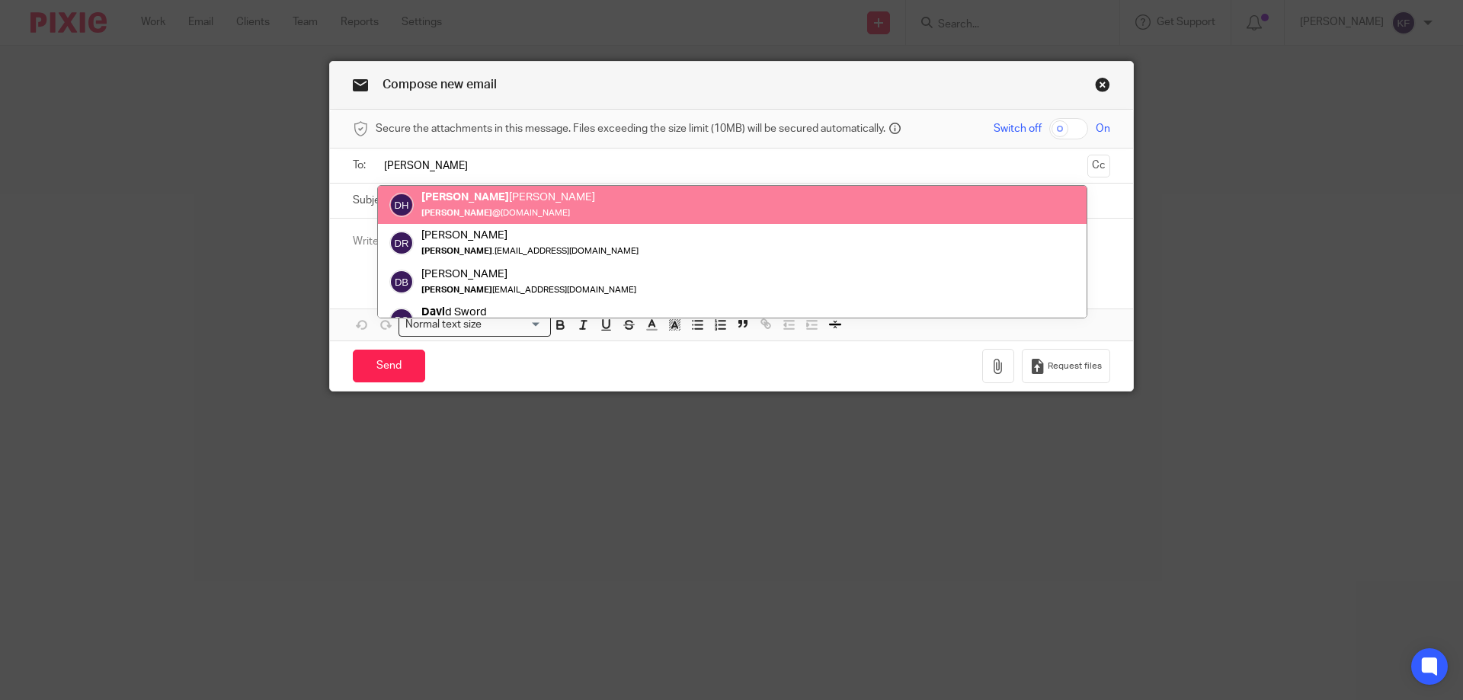
type input "[PERSON_NAME]"
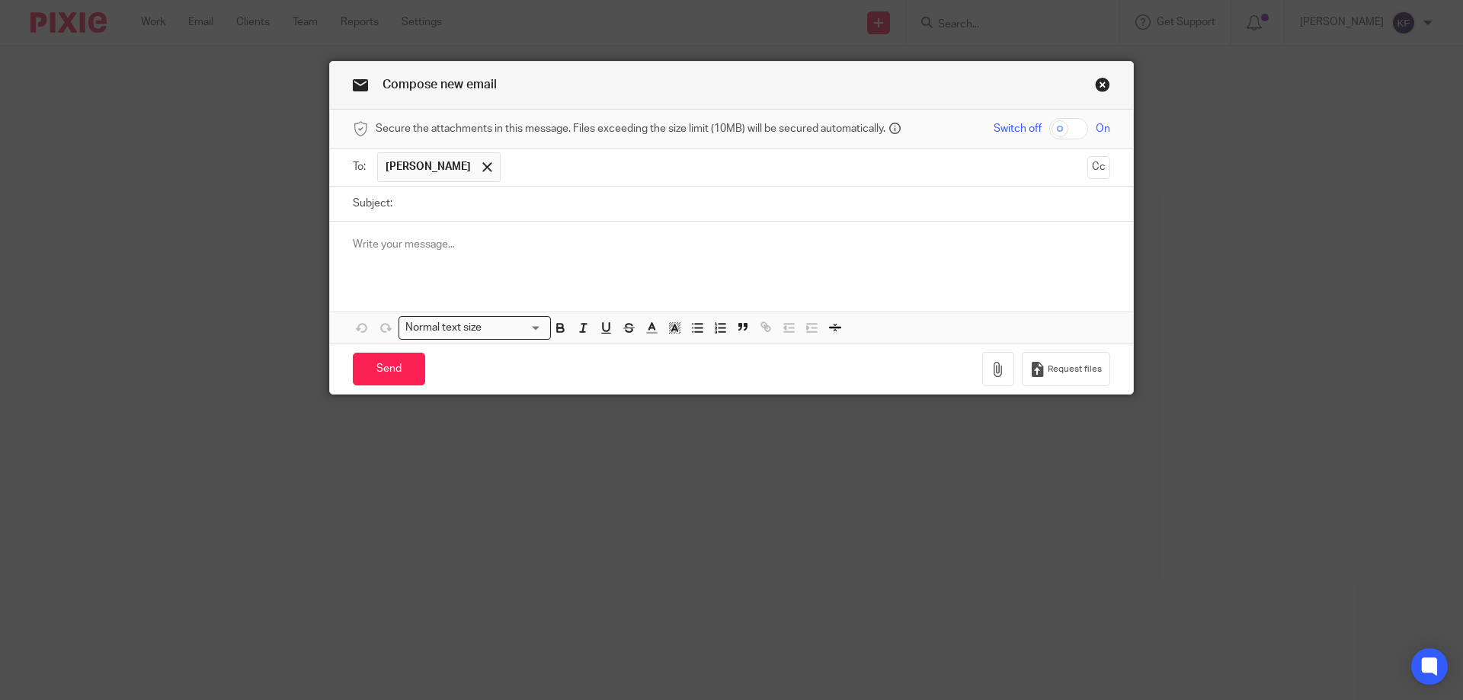
click at [1079, 126] on input "checkbox" at bounding box center [1068, 128] width 39 height 21
checkbox input "true"
click at [947, 206] on input "Subject:" at bounding box center [755, 204] width 710 height 34
type input "PAYE"
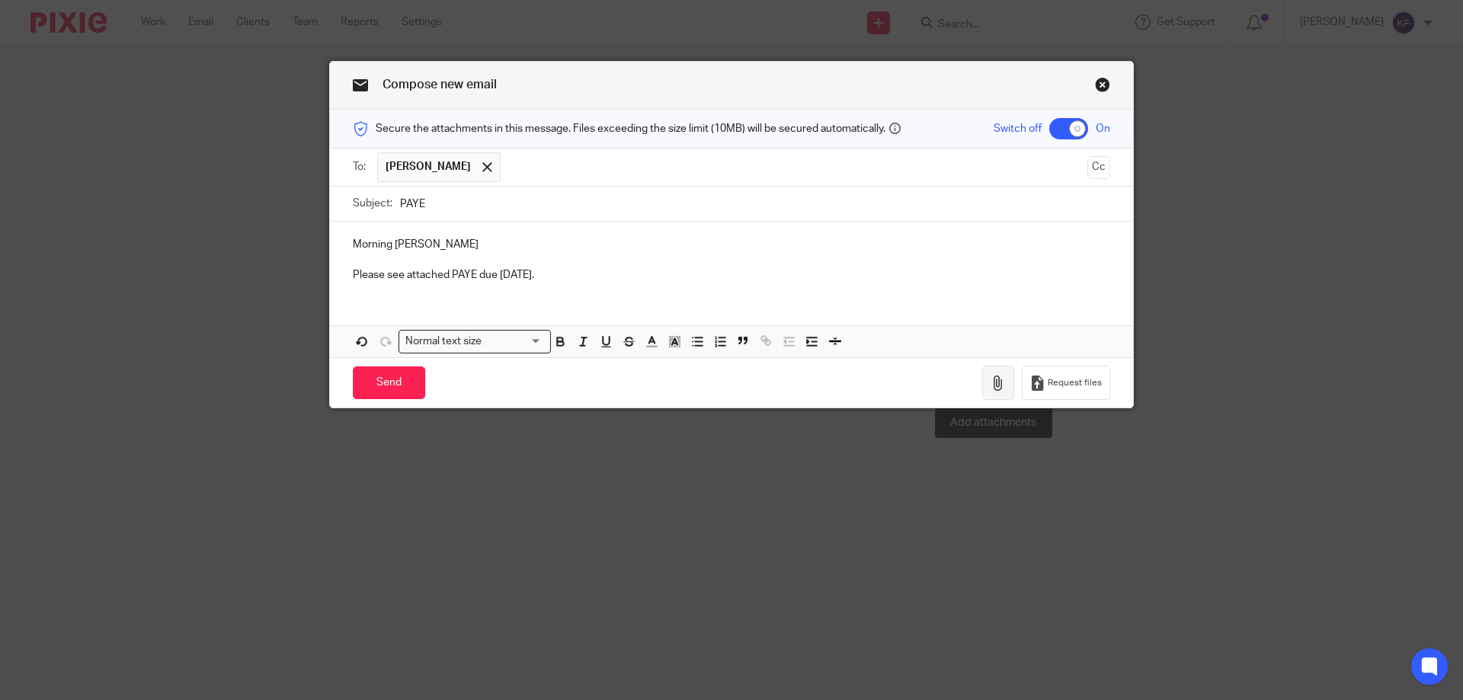
click at [992, 376] on icon "button" at bounding box center [998, 383] width 15 height 15
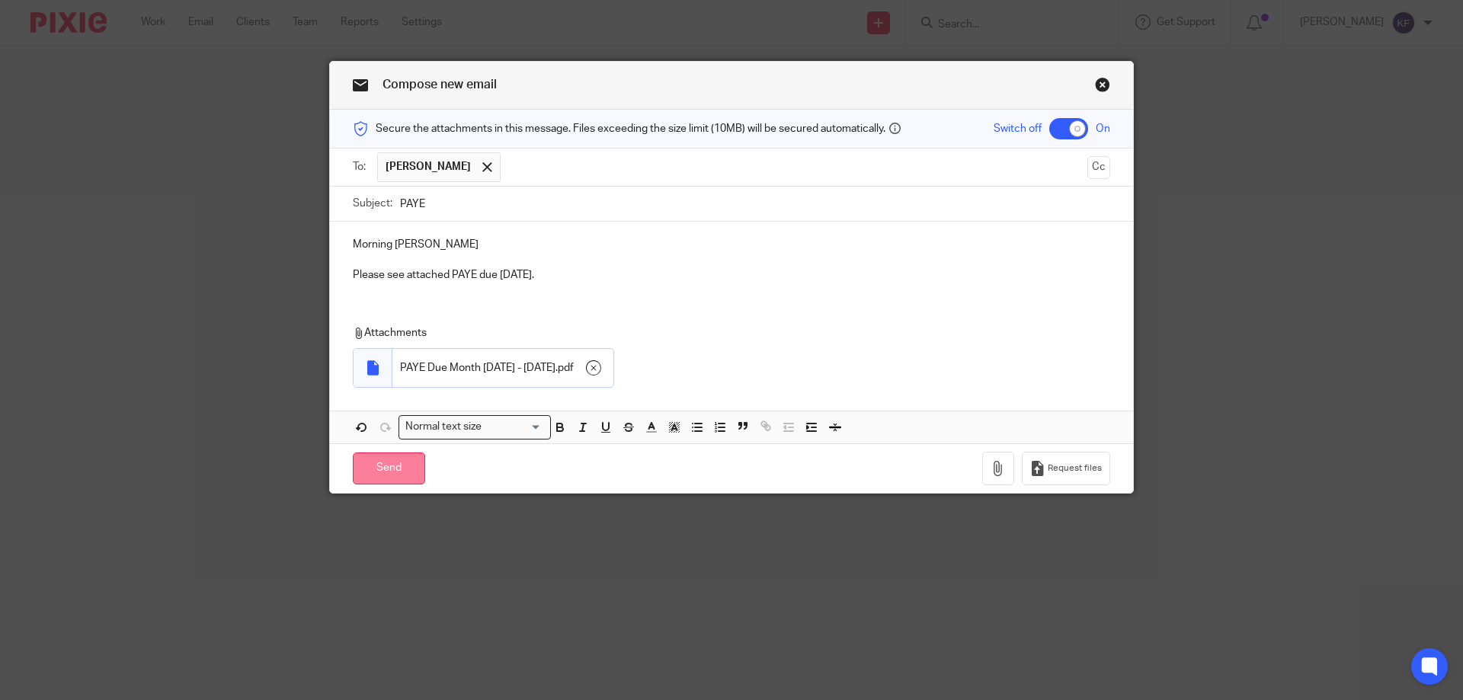
drag, startPoint x: 388, startPoint y: 466, endPoint x: 558, endPoint y: 367, distance: 196.9
click at [388, 466] on input "Send" at bounding box center [389, 469] width 72 height 33
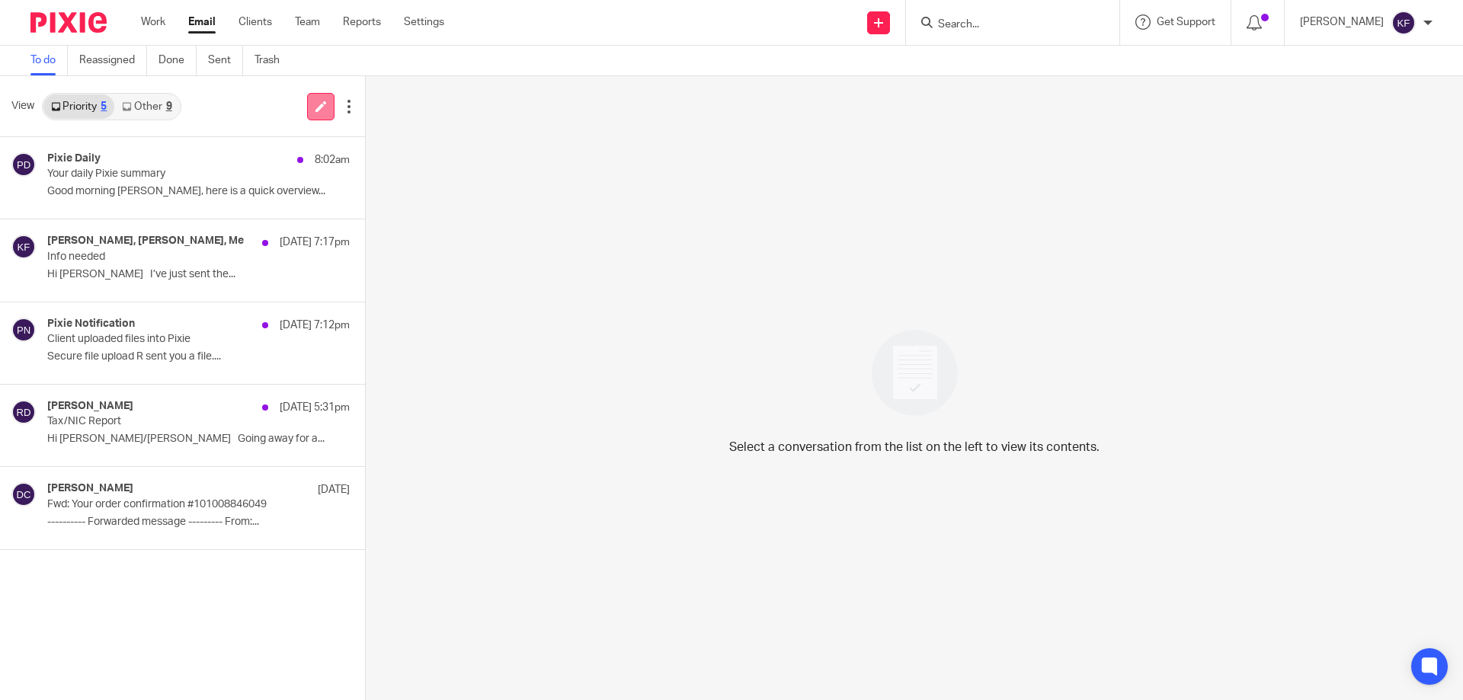
click at [318, 114] on link at bounding box center [320, 106] width 27 height 27
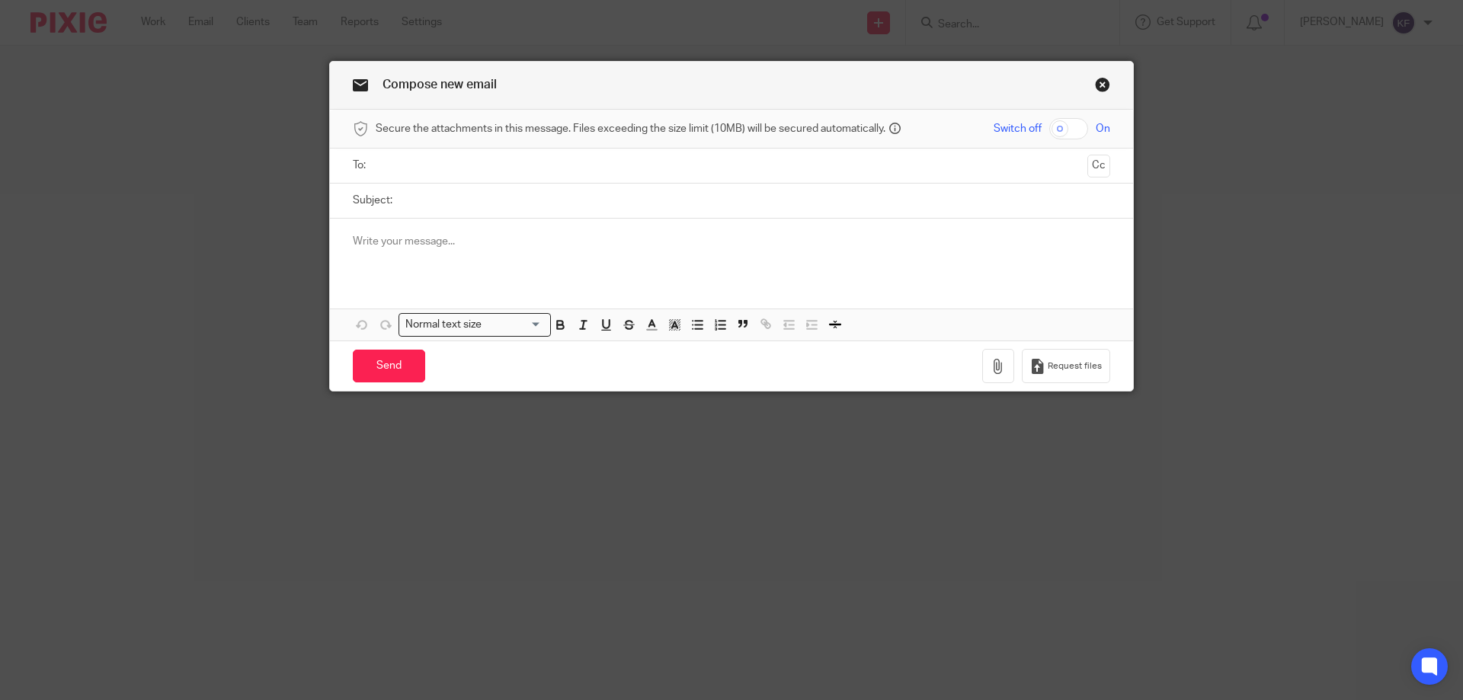
drag, startPoint x: 0, startPoint y: 0, endPoint x: 513, endPoint y: 154, distance: 535.4
click at [514, 153] on ul at bounding box center [732, 165] width 710 height 25
click at [512, 163] on input "text" at bounding box center [731, 166] width 700 height 18
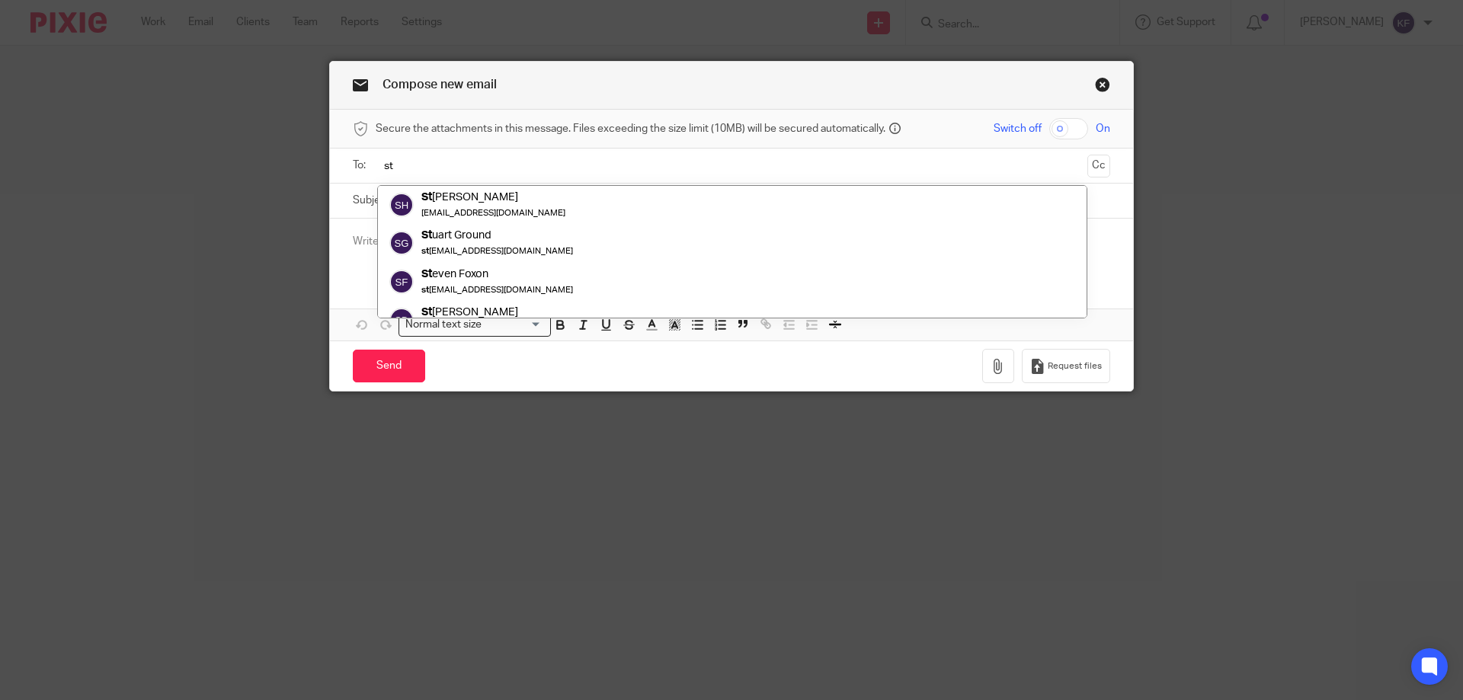
type input "s"
click at [491, 158] on input "shan" at bounding box center [731, 166] width 700 height 18
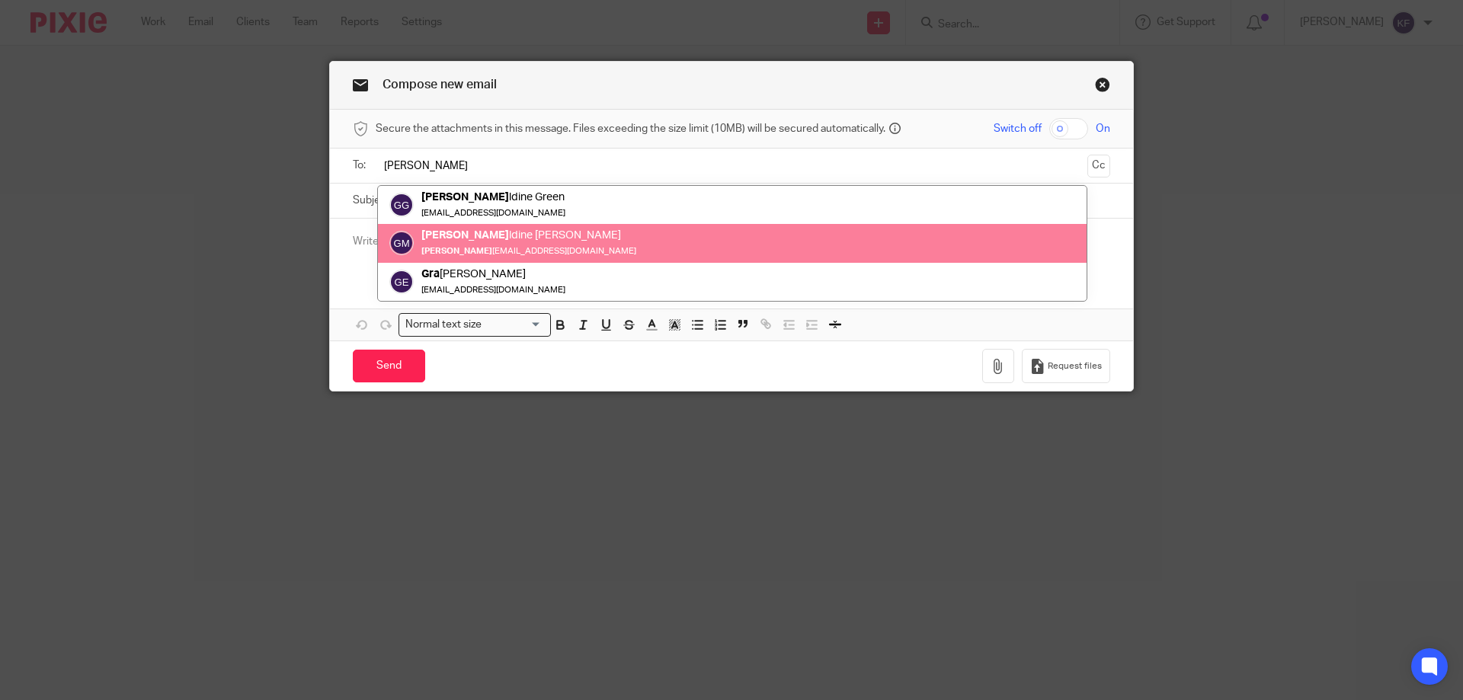
type input "[PERSON_NAME]"
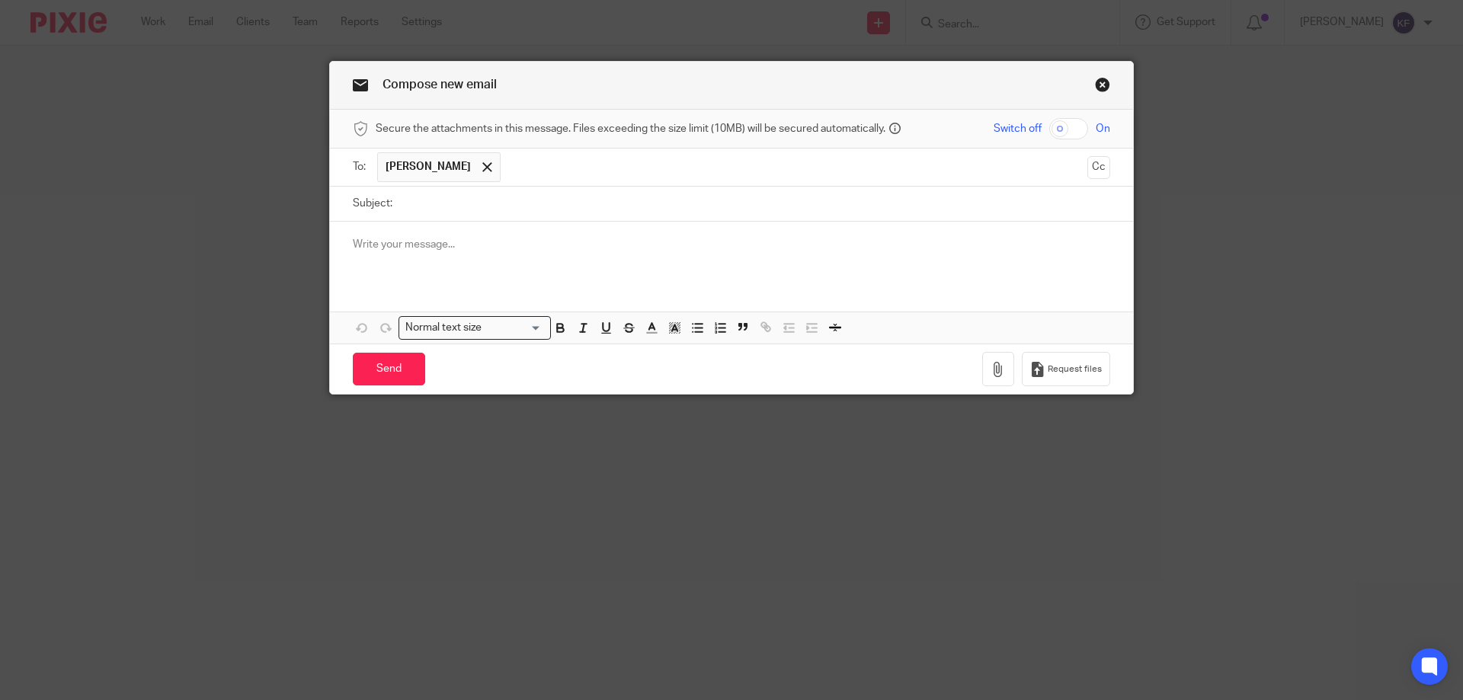
click at [673, 217] on input "Subject:" at bounding box center [755, 204] width 710 height 34
type input "PAYE"
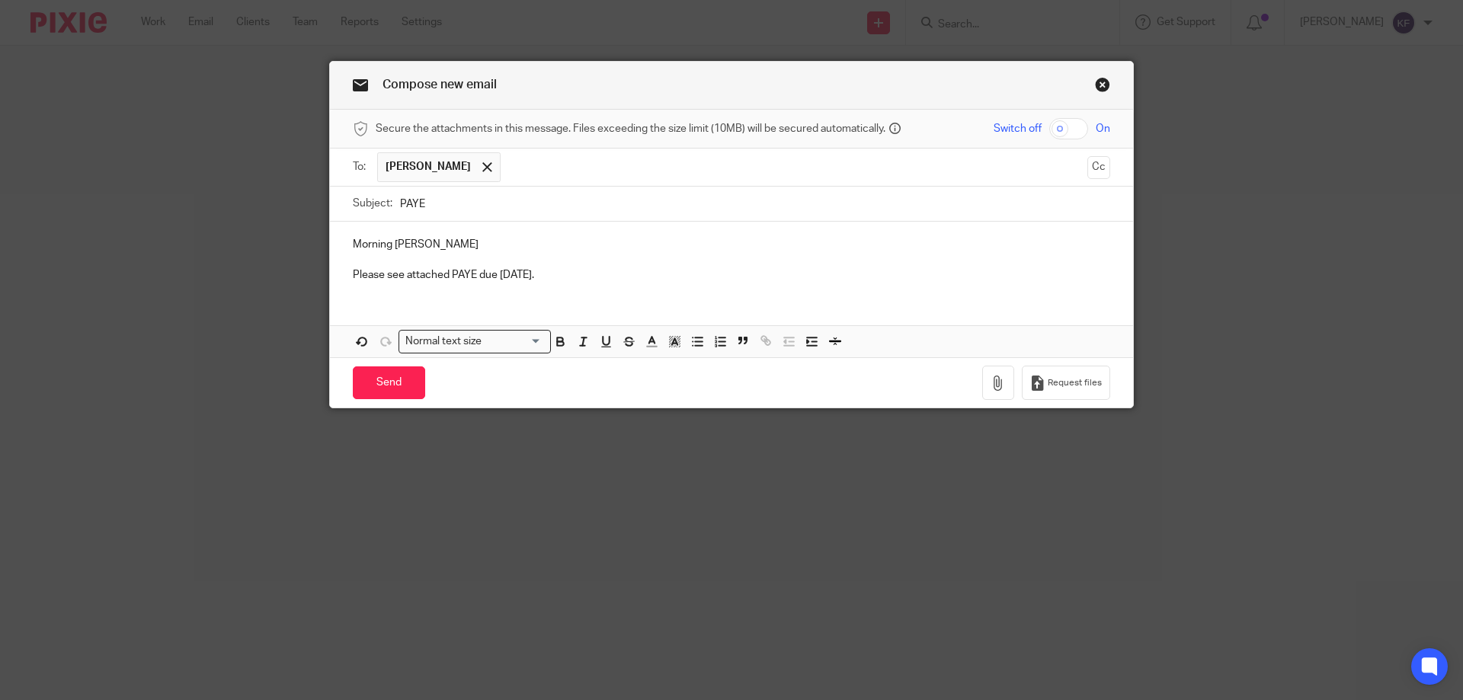
click at [1075, 134] on input "checkbox" at bounding box center [1068, 128] width 39 height 21
checkbox input "true"
click at [996, 389] on icon "button" at bounding box center [998, 383] width 15 height 15
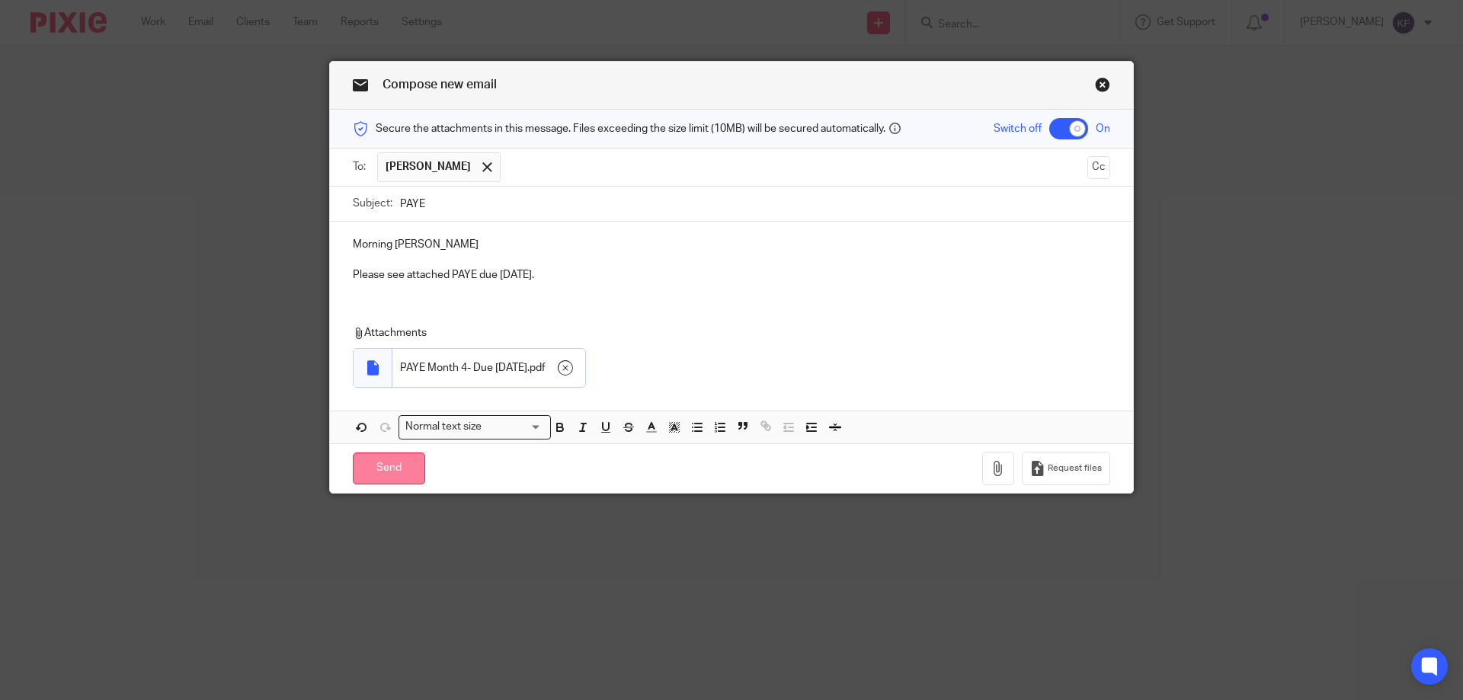
click at [390, 462] on input "Send" at bounding box center [389, 469] width 72 height 33
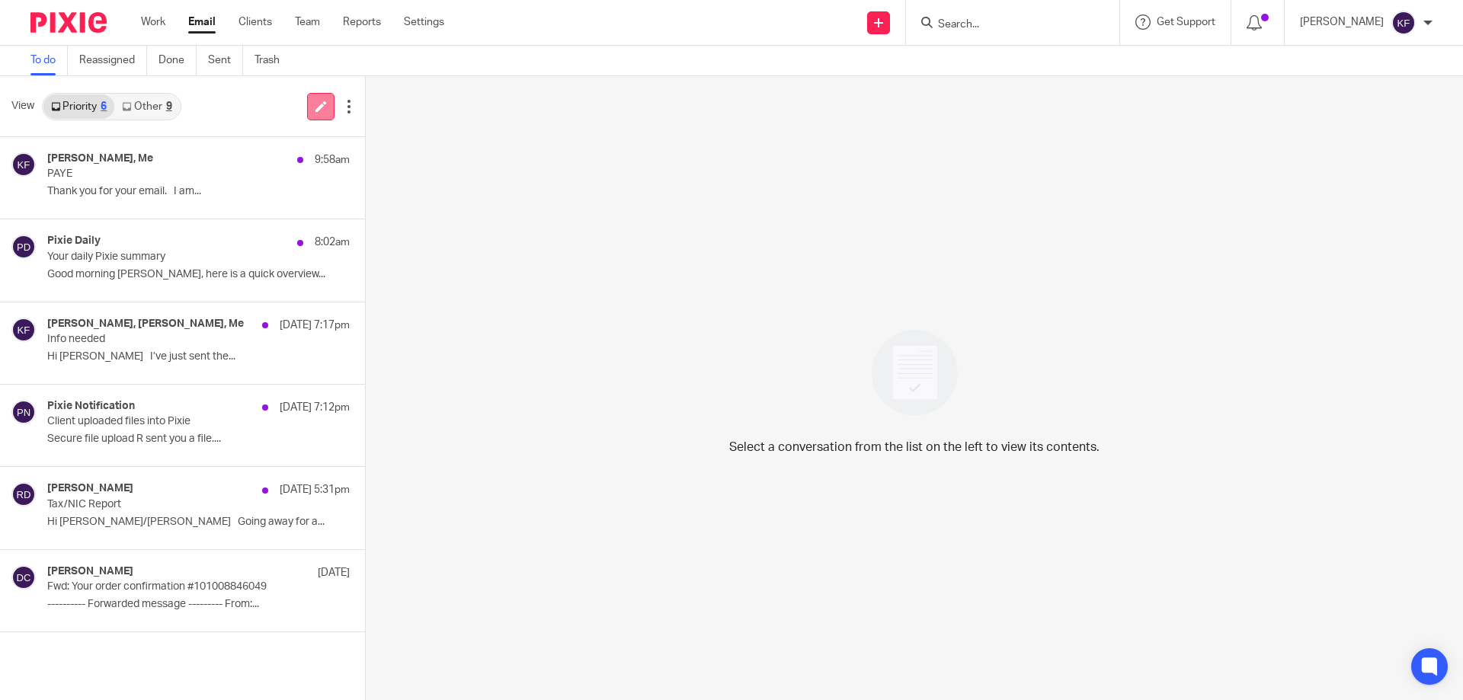
click at [315, 108] on icon at bounding box center [320, 106] width 11 height 11
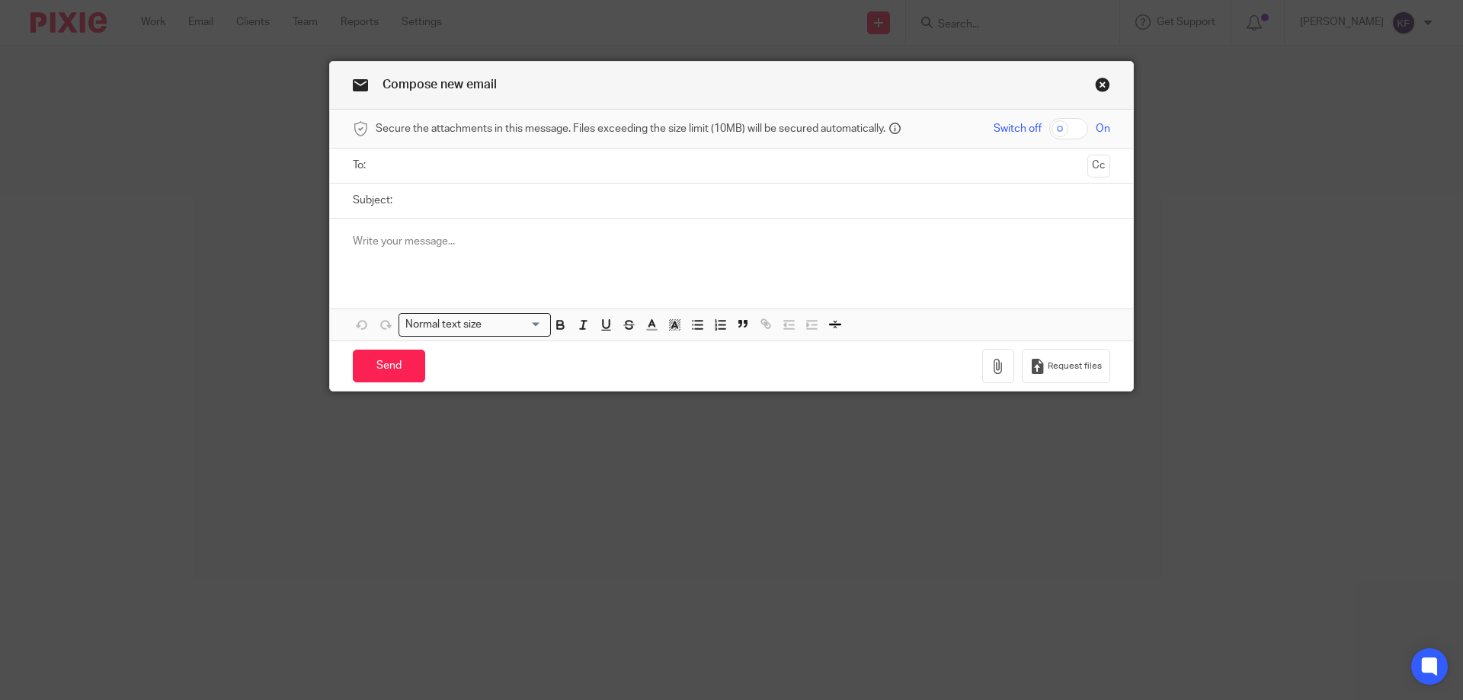
click at [505, 166] on input "text" at bounding box center [731, 166] width 700 height 18
type input "giott"
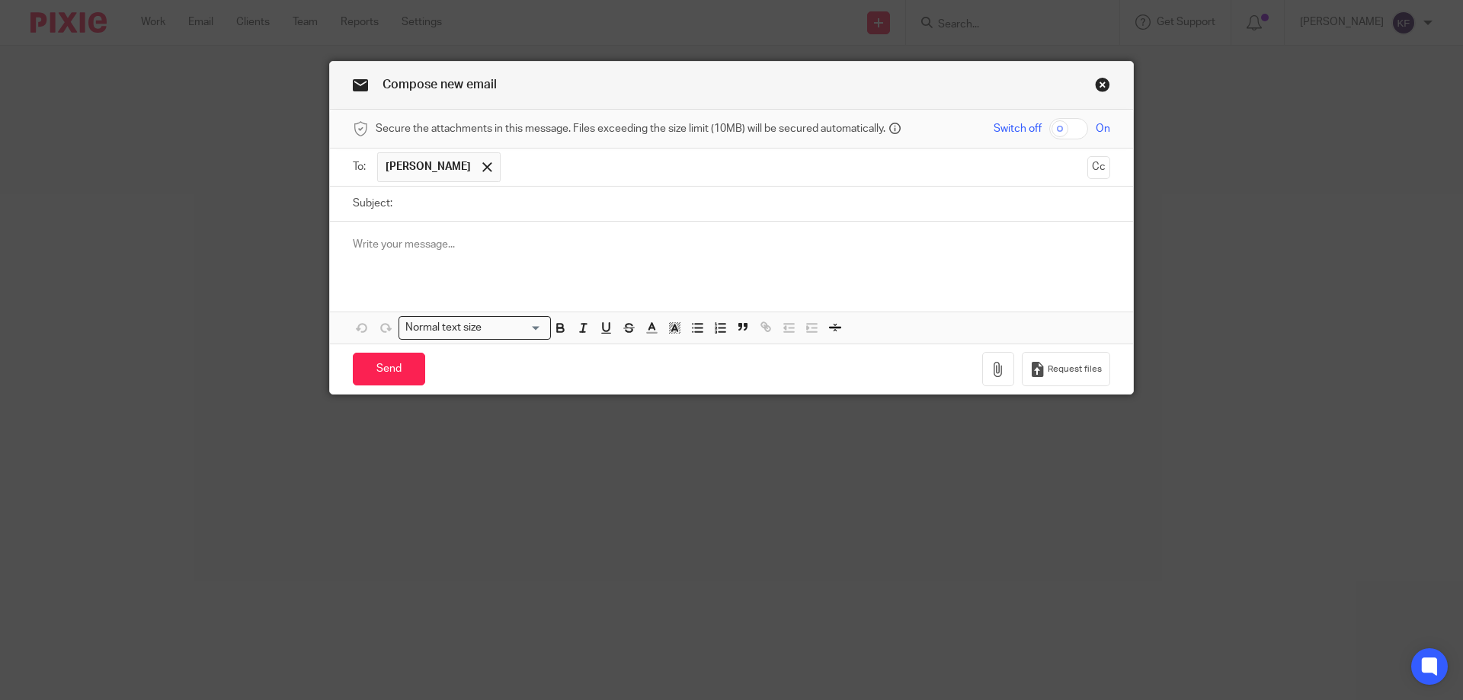
drag, startPoint x: 523, startPoint y: 203, endPoint x: 715, endPoint y: 189, distance: 193.3
click at [1067, 127] on input "checkbox" at bounding box center [1068, 128] width 39 height 21
checkbox input "true"
click at [1019, 200] on input "Subject:" at bounding box center [755, 204] width 710 height 34
type input "PAYE"
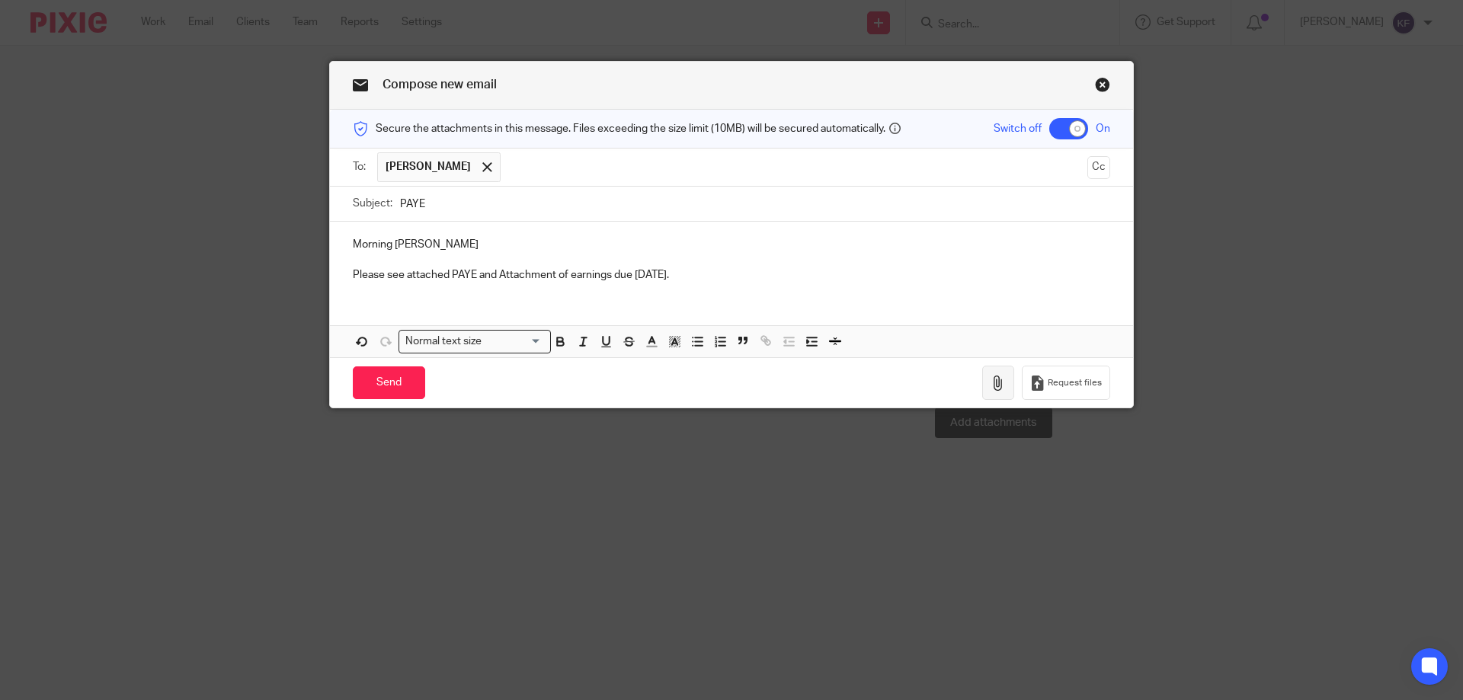
click at [991, 377] on icon "button" at bounding box center [998, 383] width 15 height 15
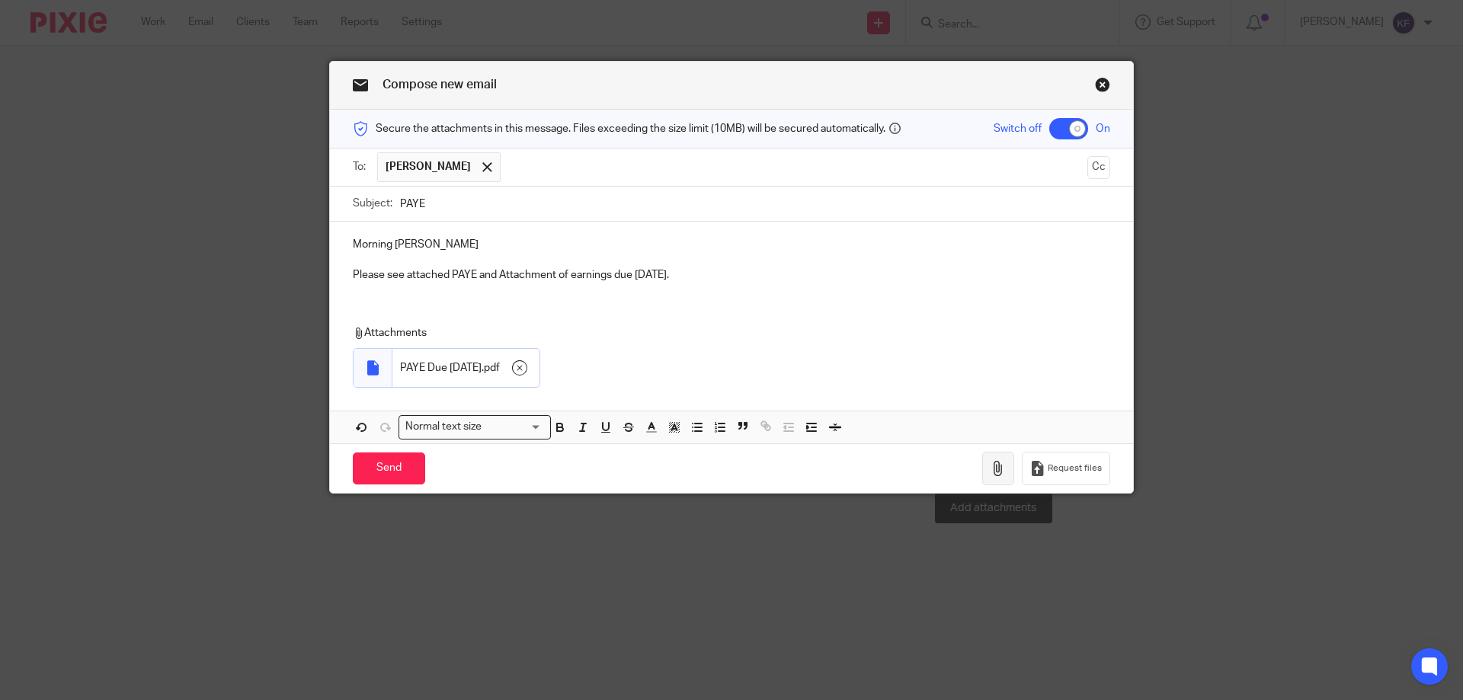
click at [992, 466] on icon "button" at bounding box center [998, 468] width 15 height 15
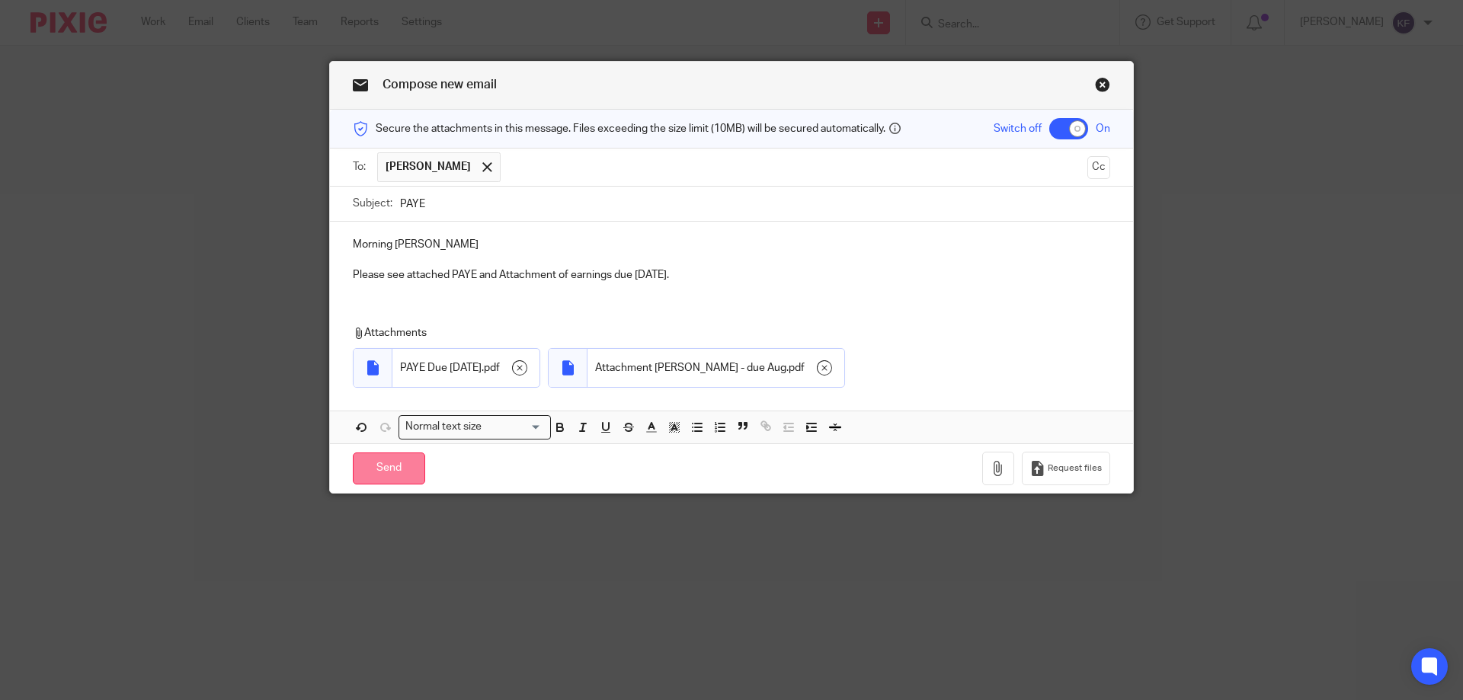
click at [410, 470] on input "Send" at bounding box center [389, 469] width 72 height 33
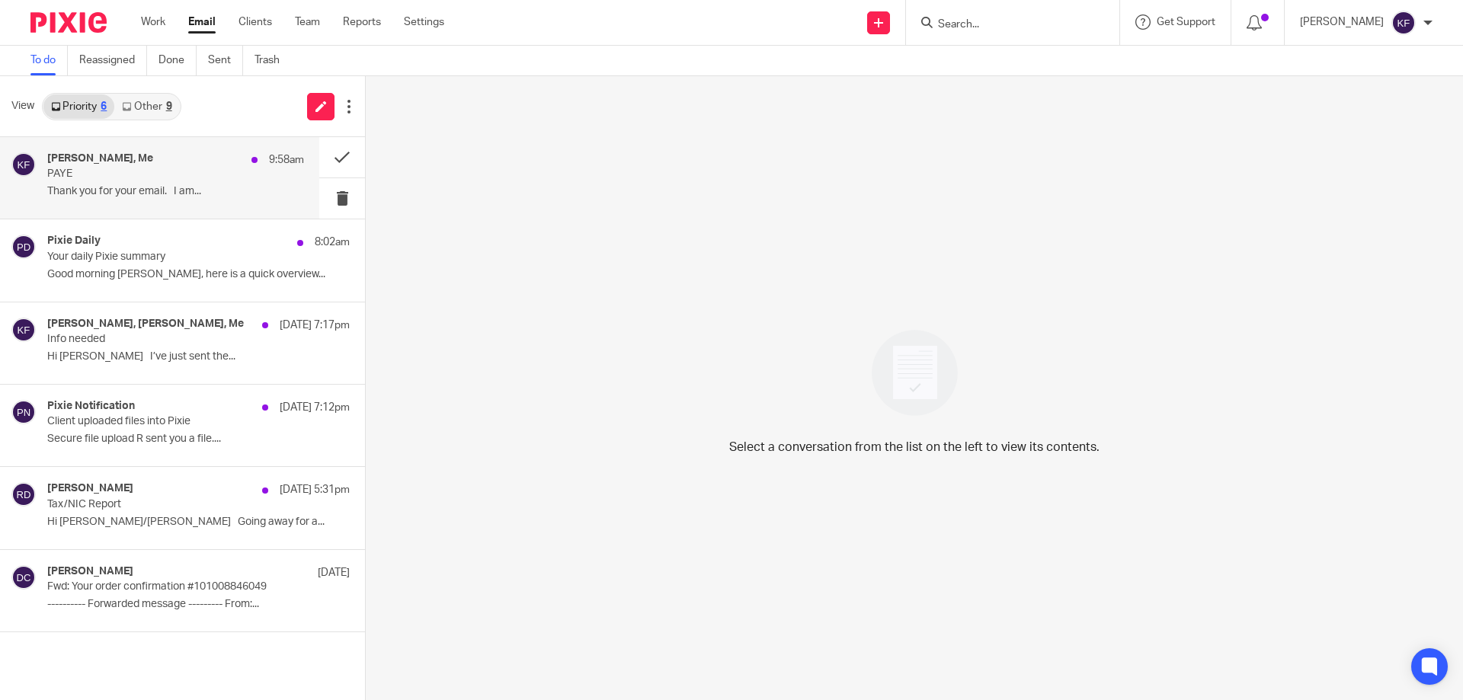
click at [210, 163] on div "David Hancock, Me 9:58am" at bounding box center [175, 159] width 257 height 15
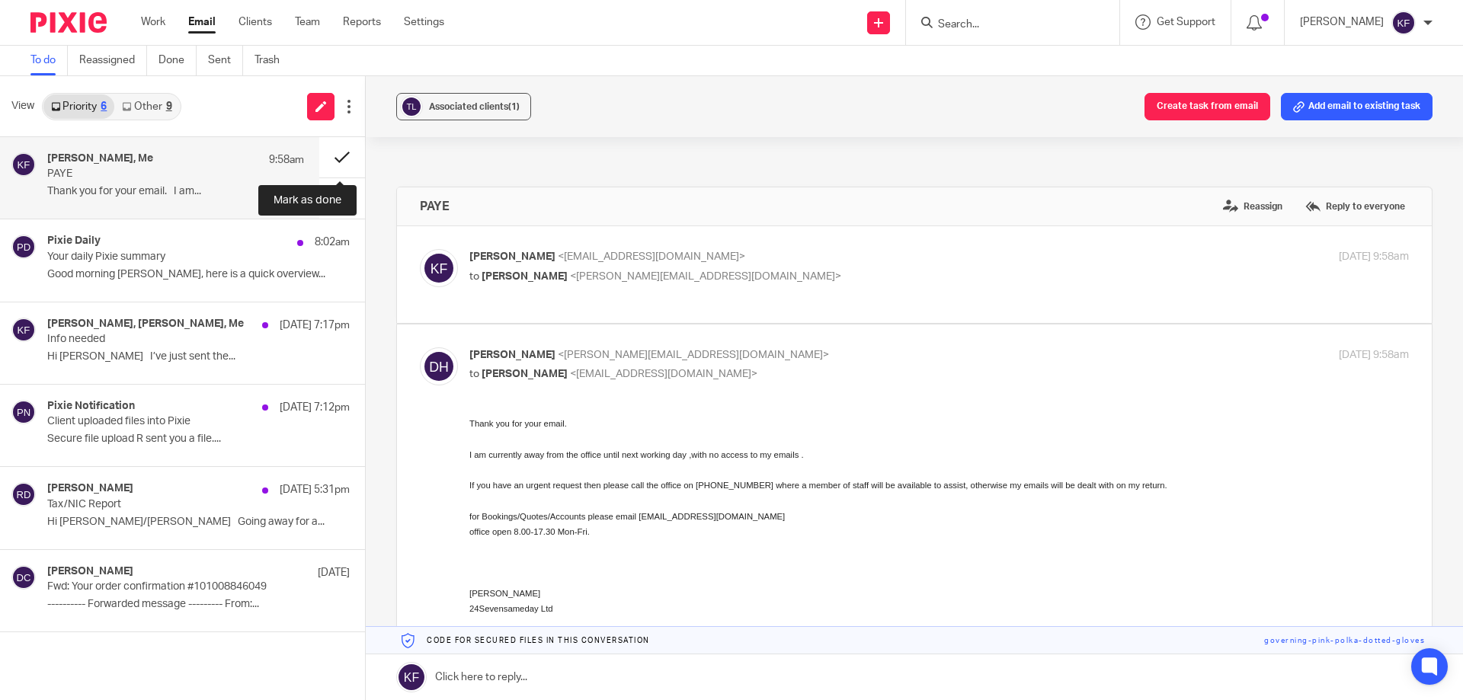
click at [350, 158] on button at bounding box center [342, 157] width 46 height 40
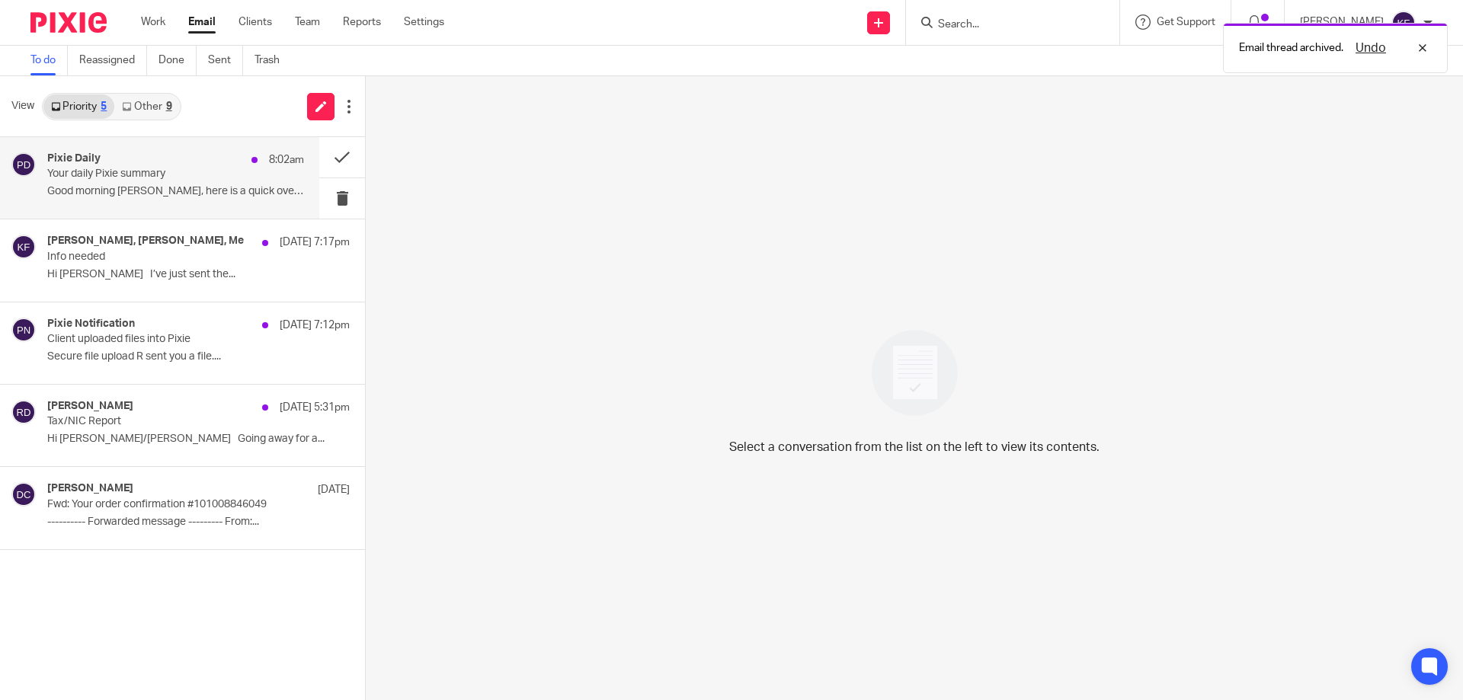
click at [168, 192] on p "Good morning Kayley, here is a quick overview..." at bounding box center [175, 191] width 257 height 13
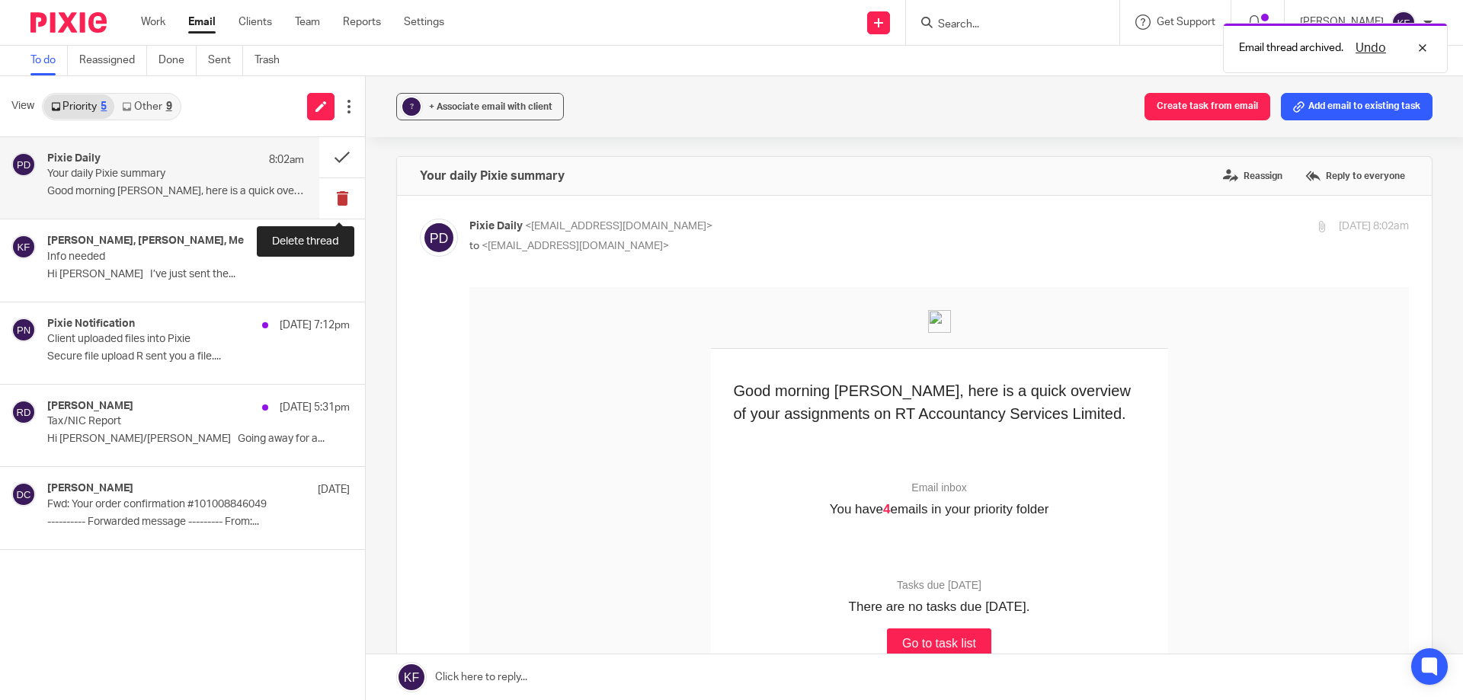
click at [341, 205] on button at bounding box center [342, 198] width 46 height 40
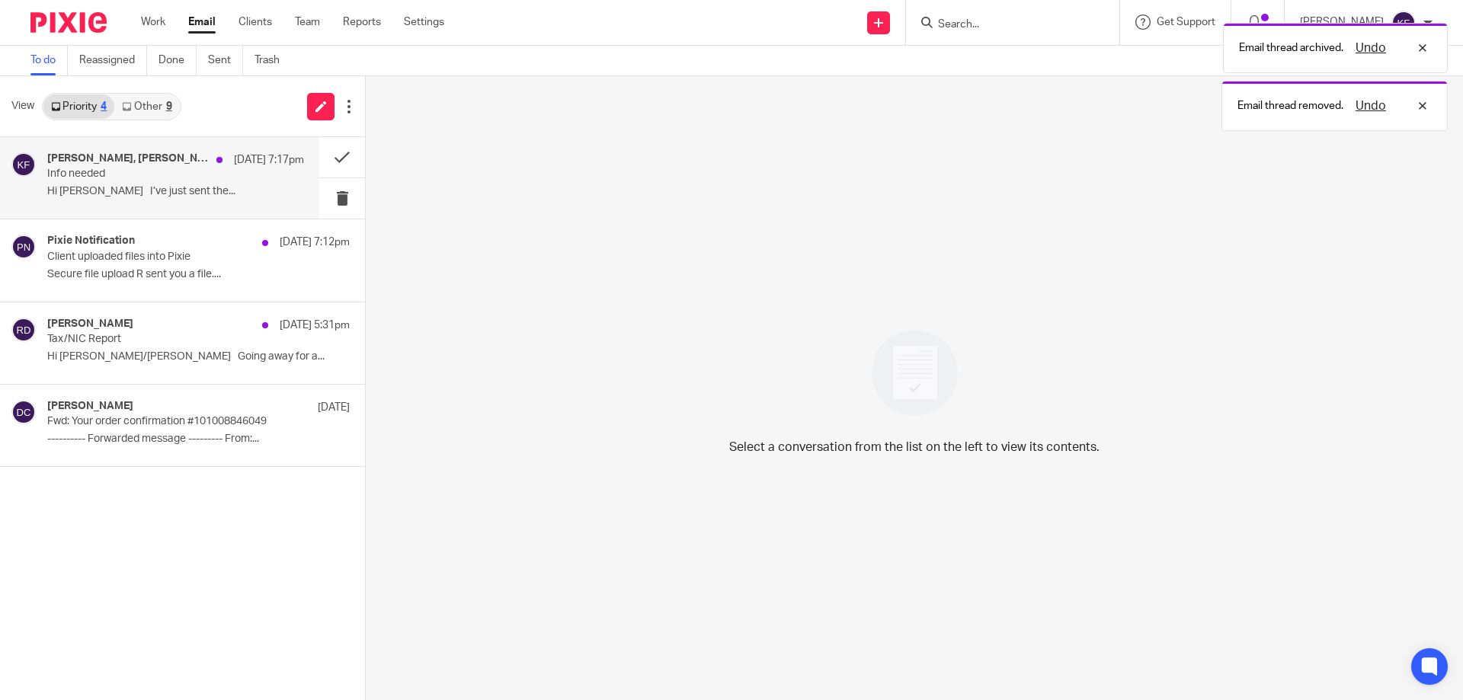
click at [140, 173] on p "Info needed" at bounding box center [150, 174] width 206 height 13
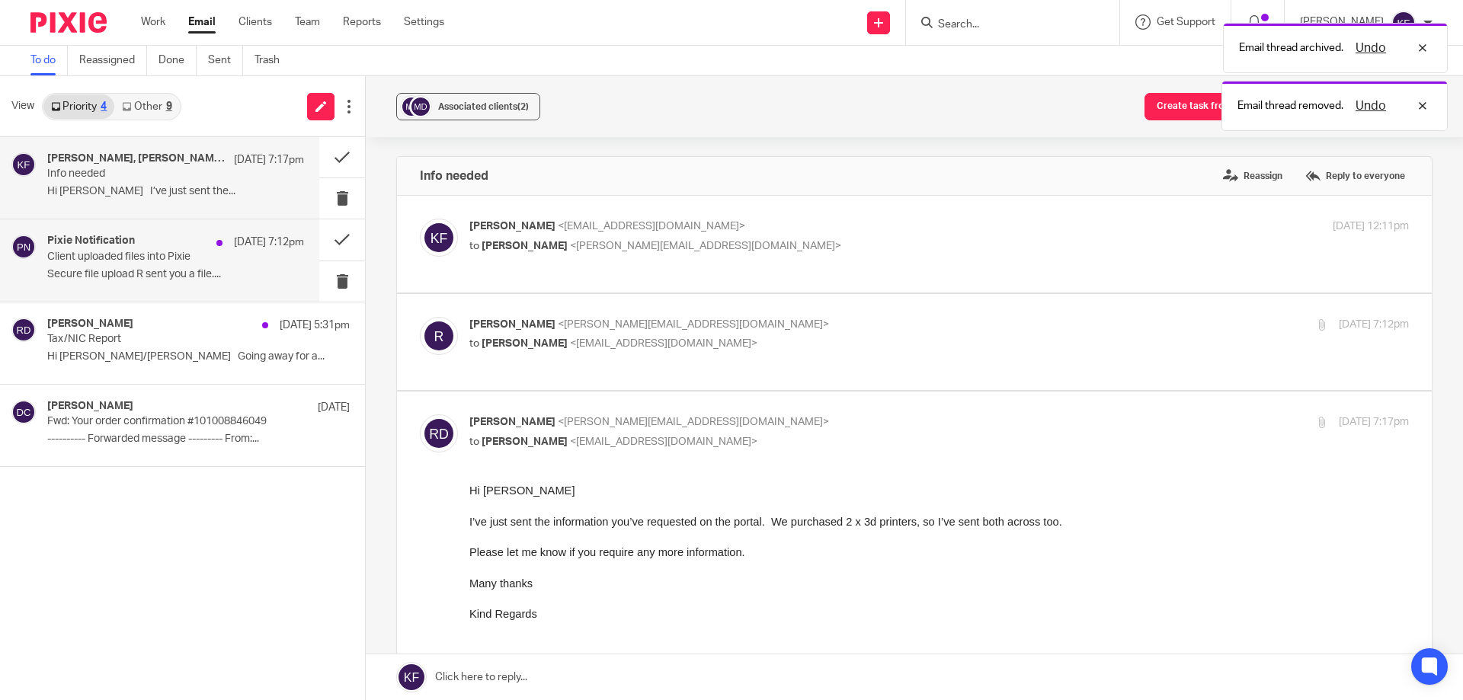
drag, startPoint x: 159, startPoint y: 263, endPoint x: 192, endPoint y: 275, distance: 35.0
click at [161, 263] on p "Client uploaded files into Pixie" at bounding box center [150, 257] width 206 height 13
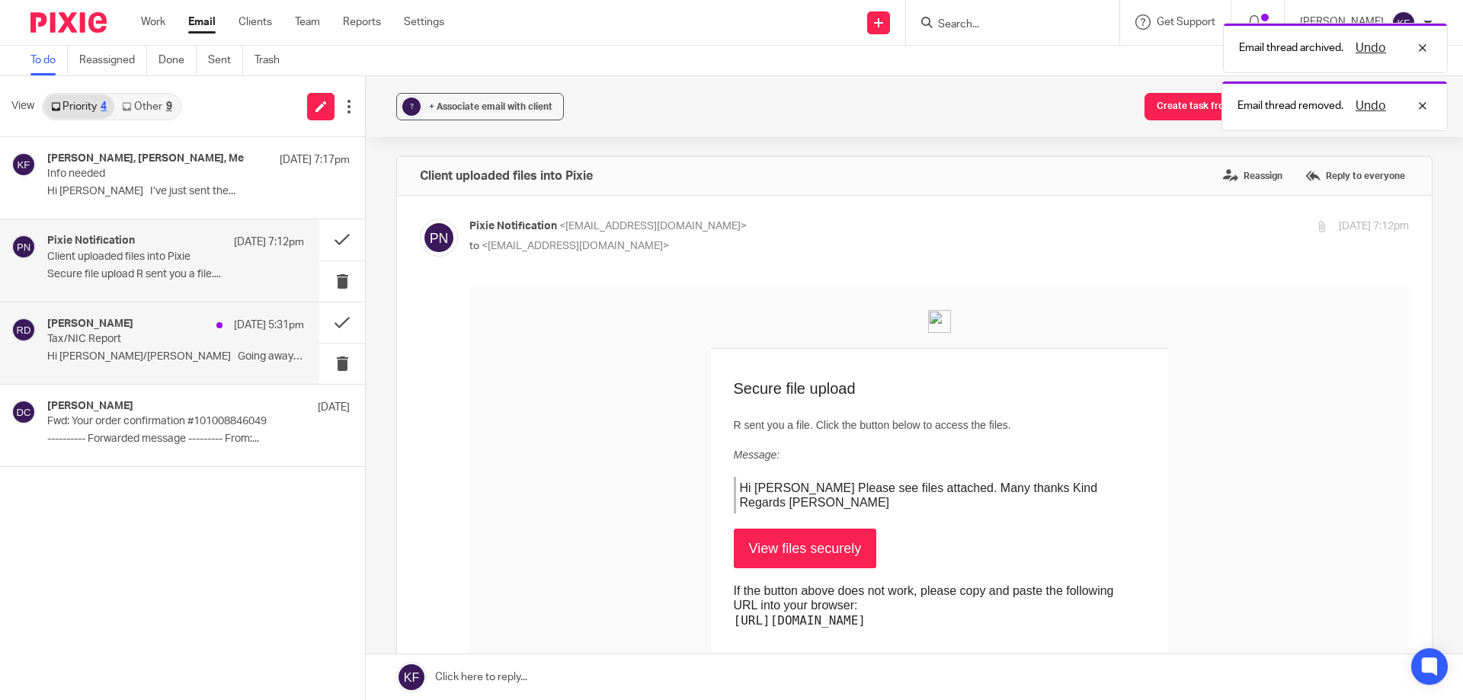
drag, startPoint x: 157, startPoint y: 335, endPoint x: 174, endPoint y: 342, distance: 18.8
click at [158, 336] on p "Tax/NIC Report" at bounding box center [150, 339] width 206 height 13
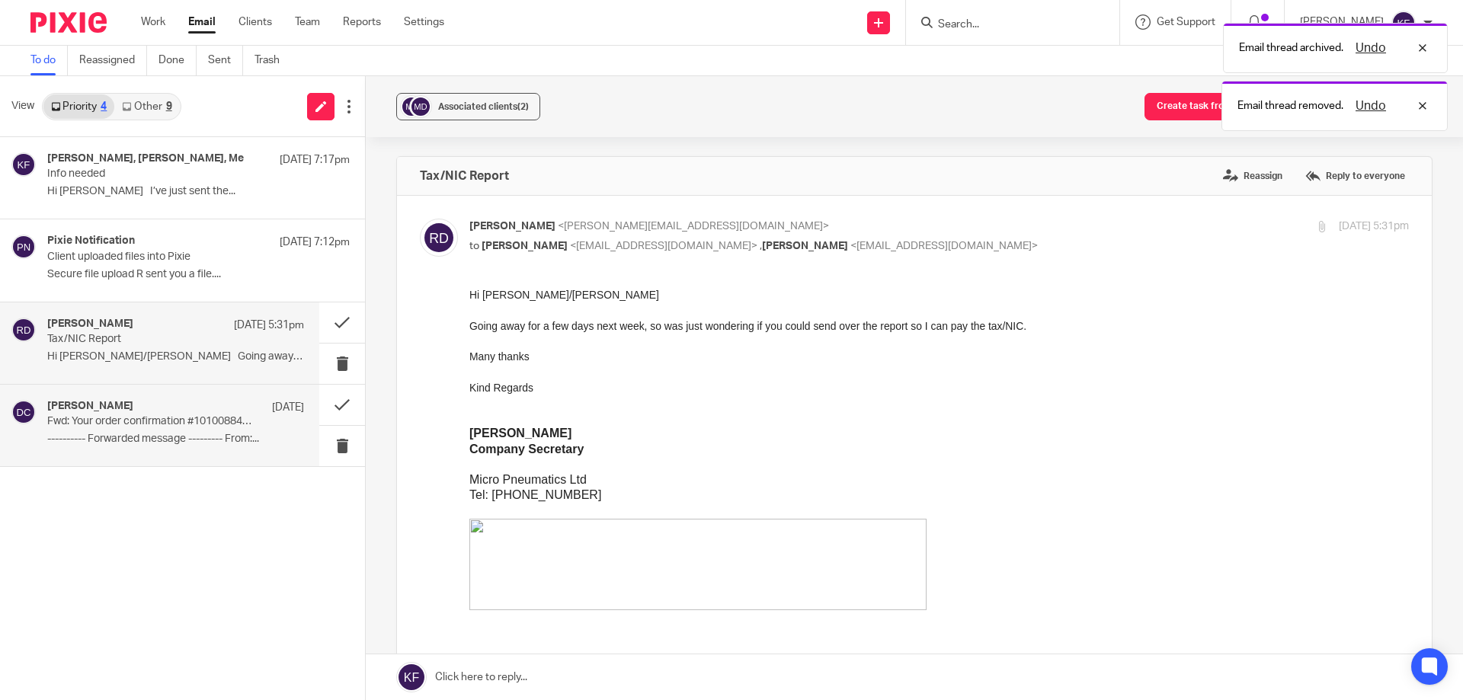
click at [177, 422] on p "Fwd: Your order confirmation #101008846049" at bounding box center [150, 421] width 206 height 13
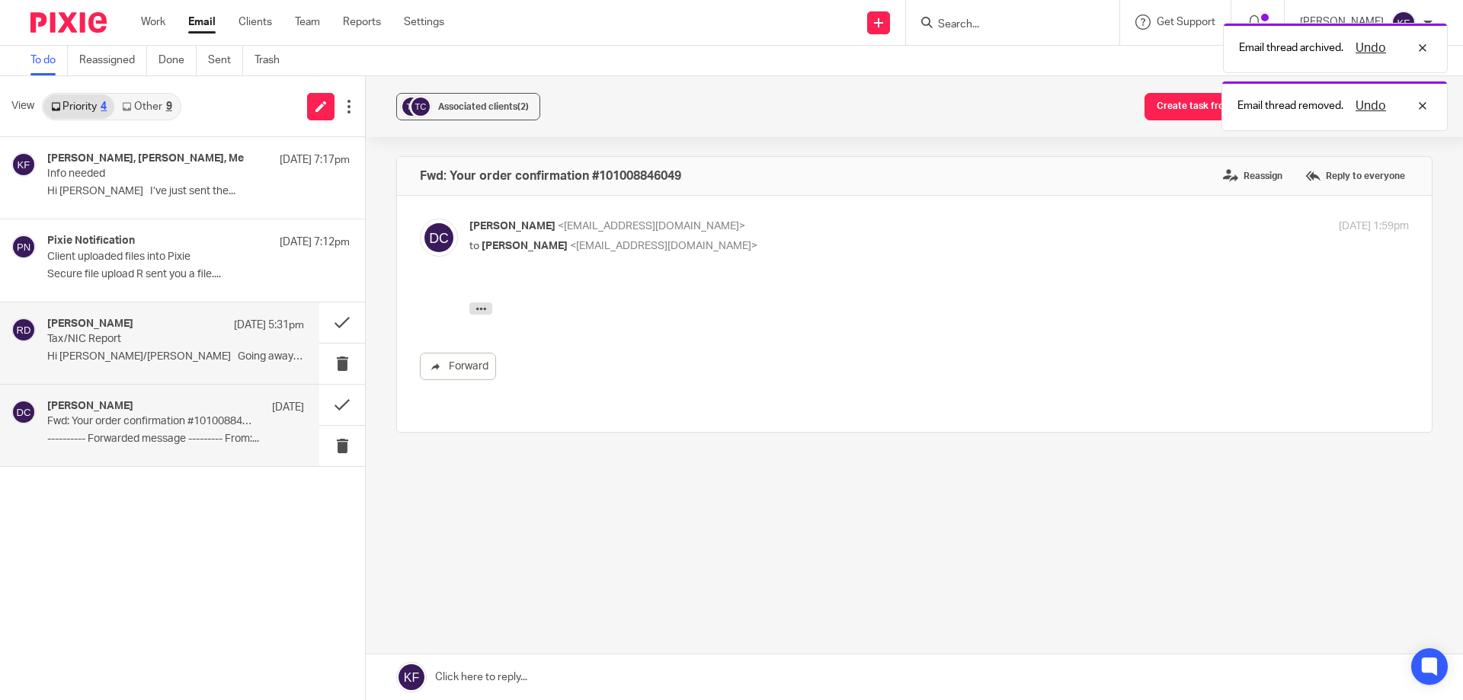
click at [167, 331] on div "Rachel Draper 8 Aug 5:31pm" at bounding box center [175, 325] width 257 height 15
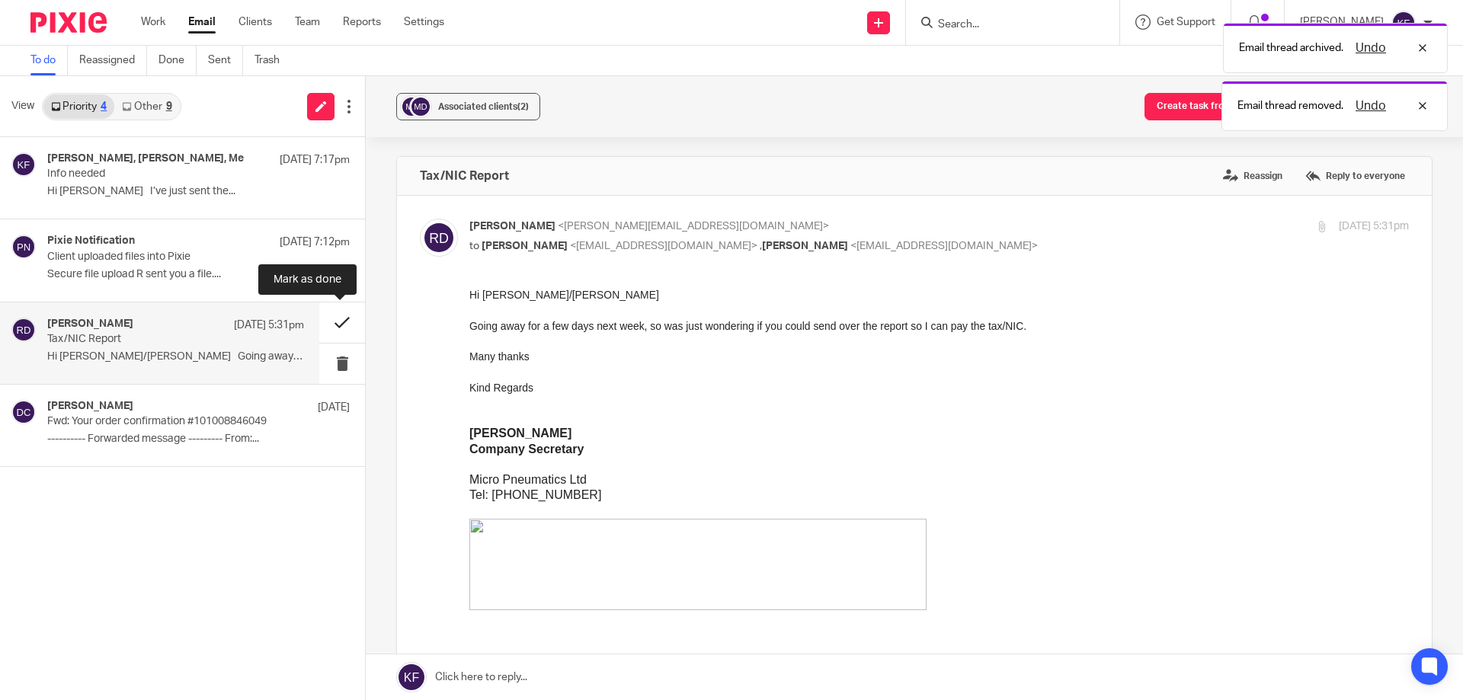
click at [332, 322] on button at bounding box center [342, 322] width 46 height 40
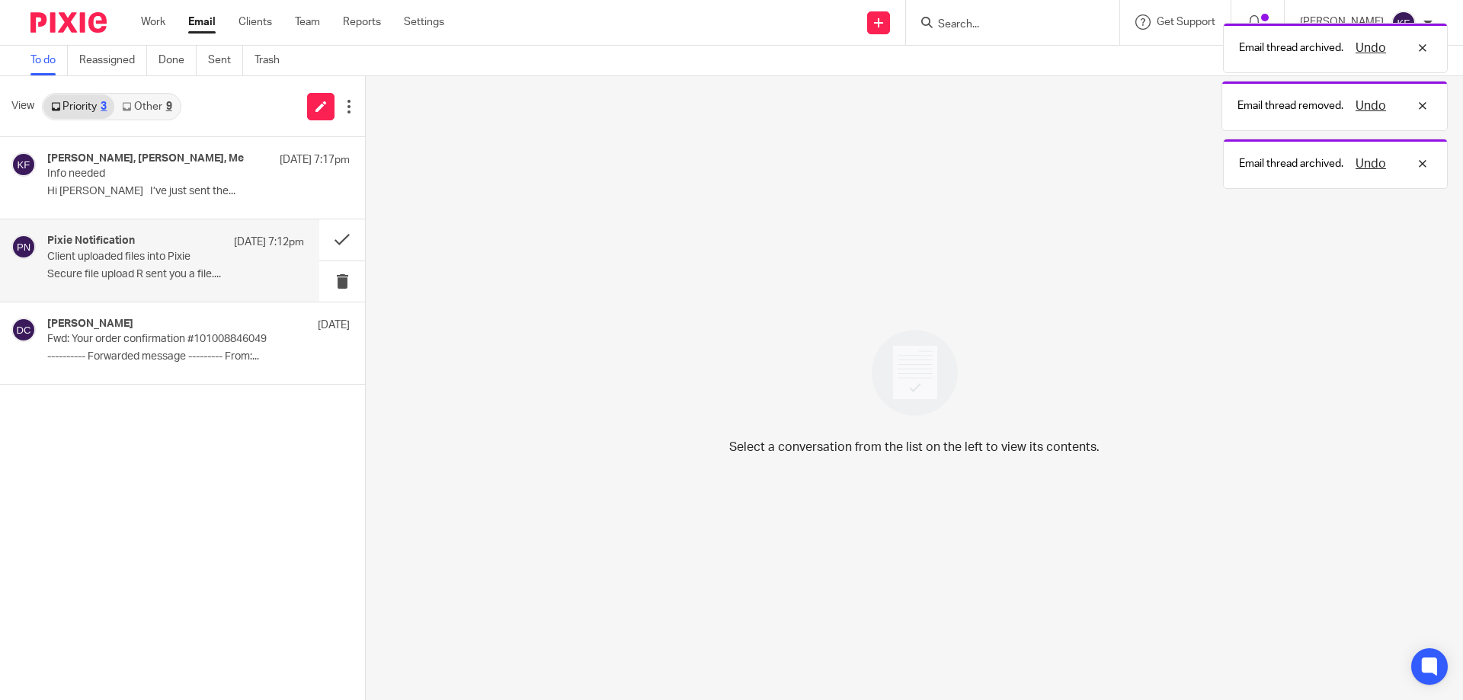
click at [158, 258] on p "Client uploaded files into Pixie" at bounding box center [150, 257] width 206 height 13
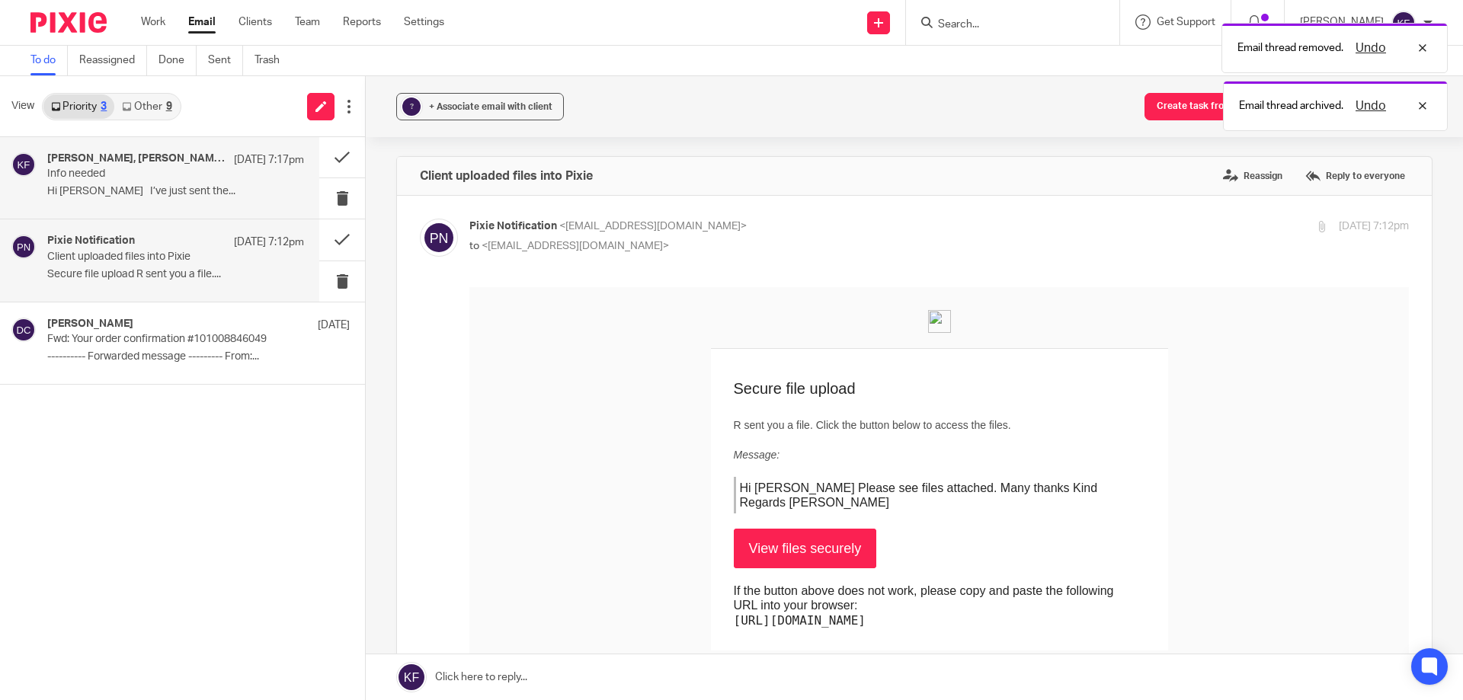
click at [143, 189] on p "Hi Kayley I’ve just sent the..." at bounding box center [175, 191] width 257 height 13
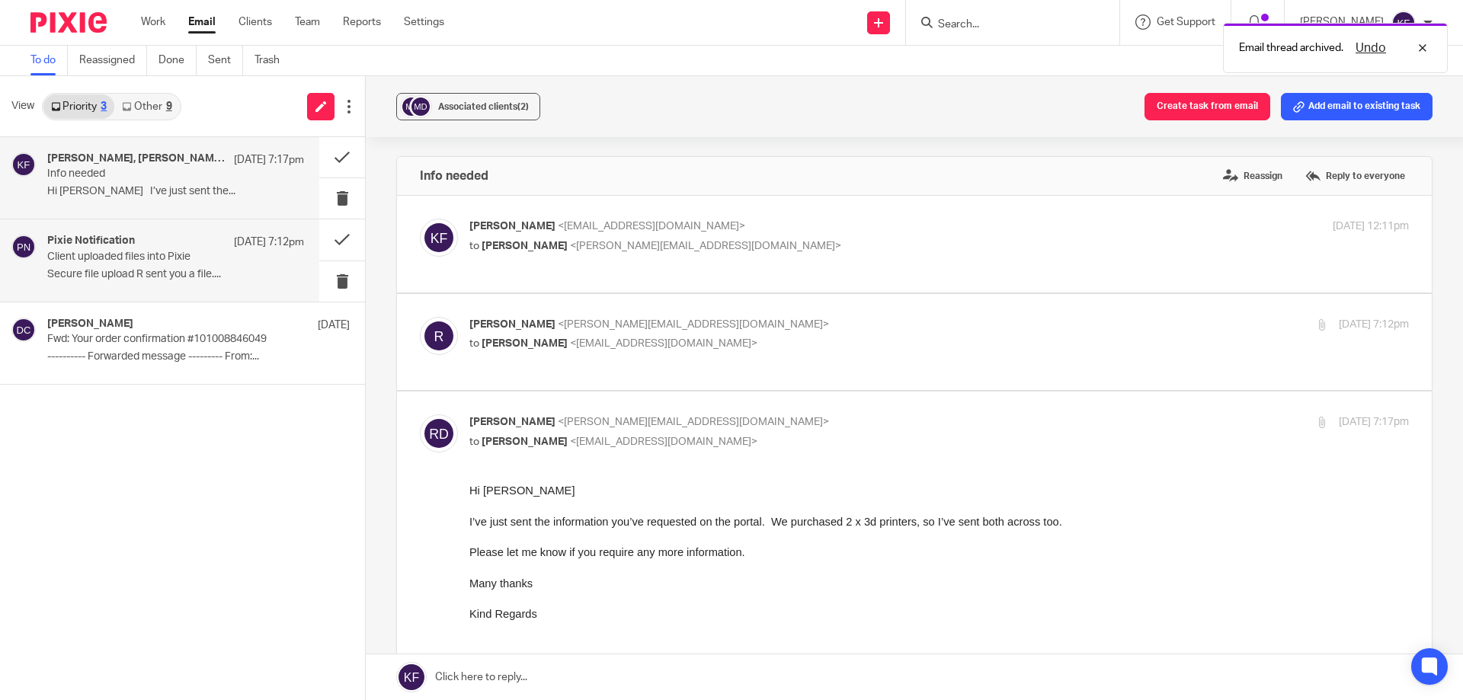
click at [153, 280] on p "Secure file upload R sent you a file...." at bounding box center [175, 274] width 257 height 13
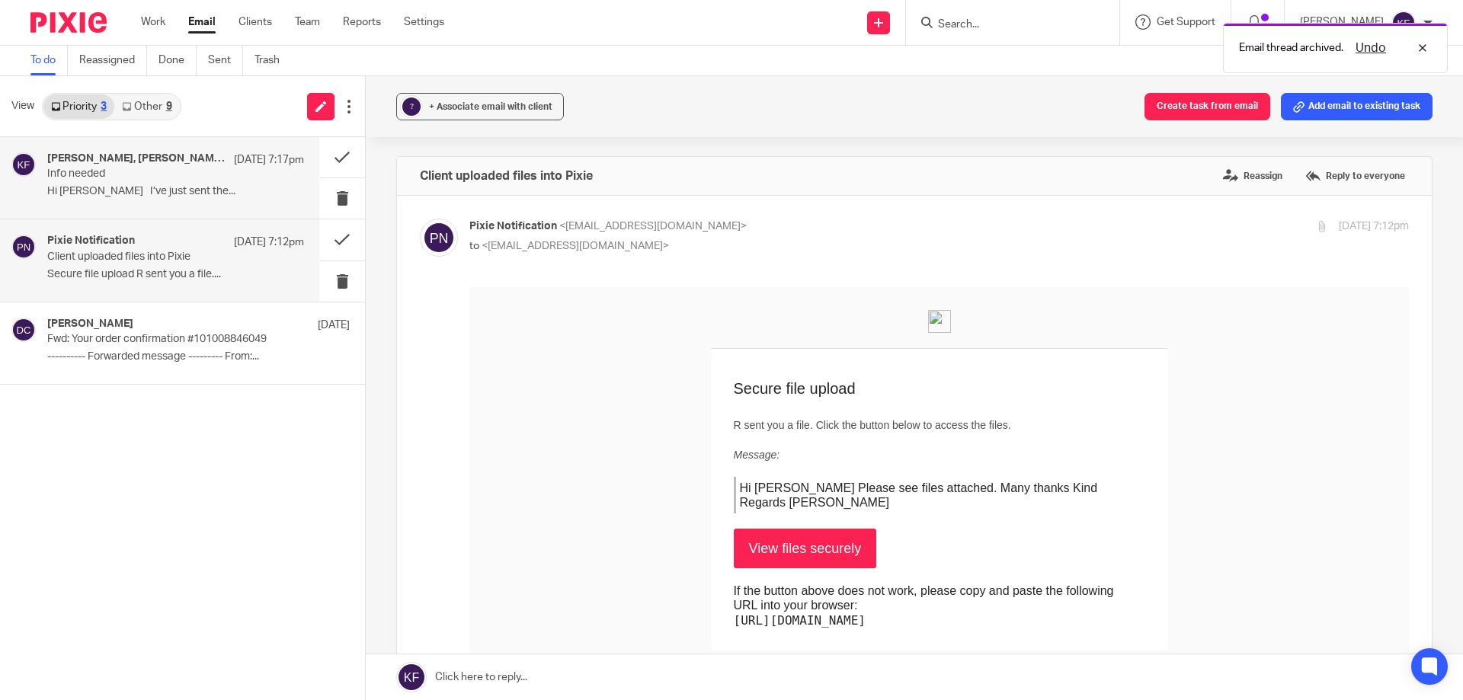
click at [123, 168] on p "Info needed" at bounding box center [150, 174] width 206 height 13
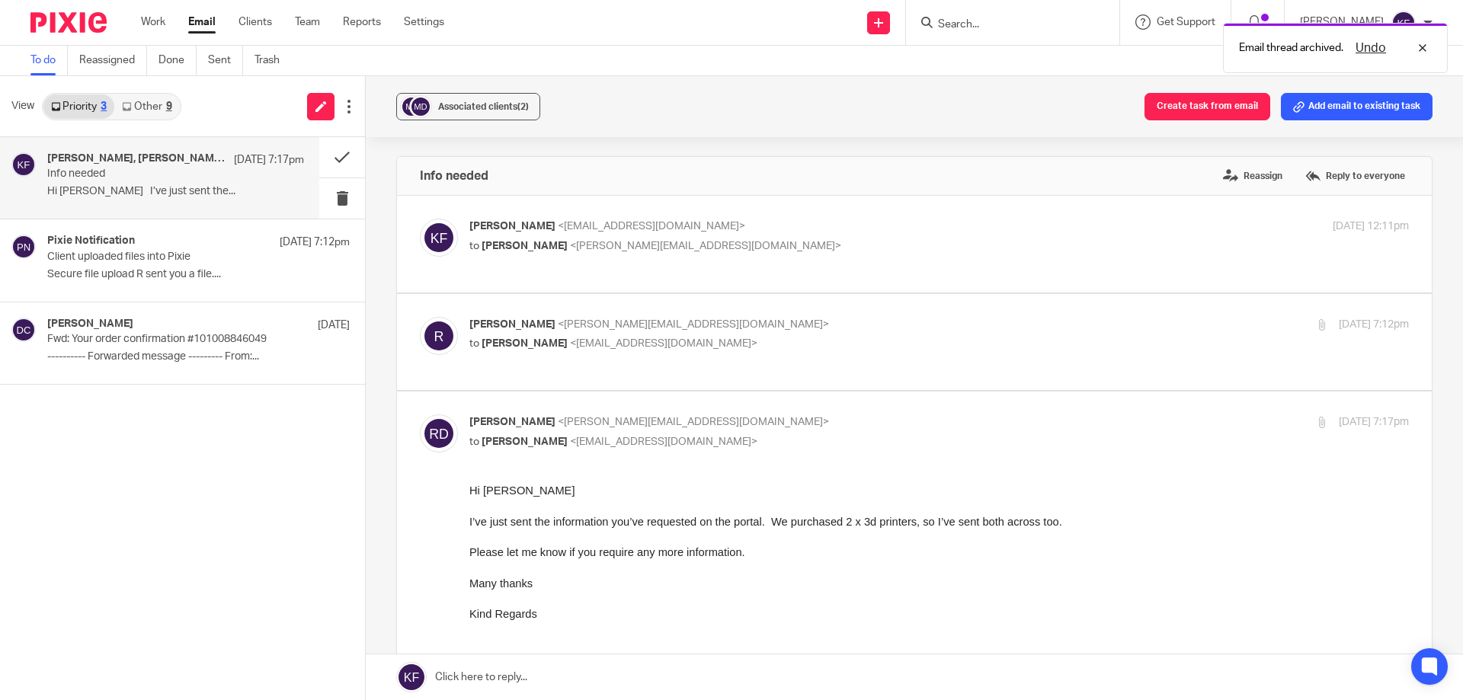
click at [159, 104] on link "Other 9" at bounding box center [146, 106] width 65 height 24
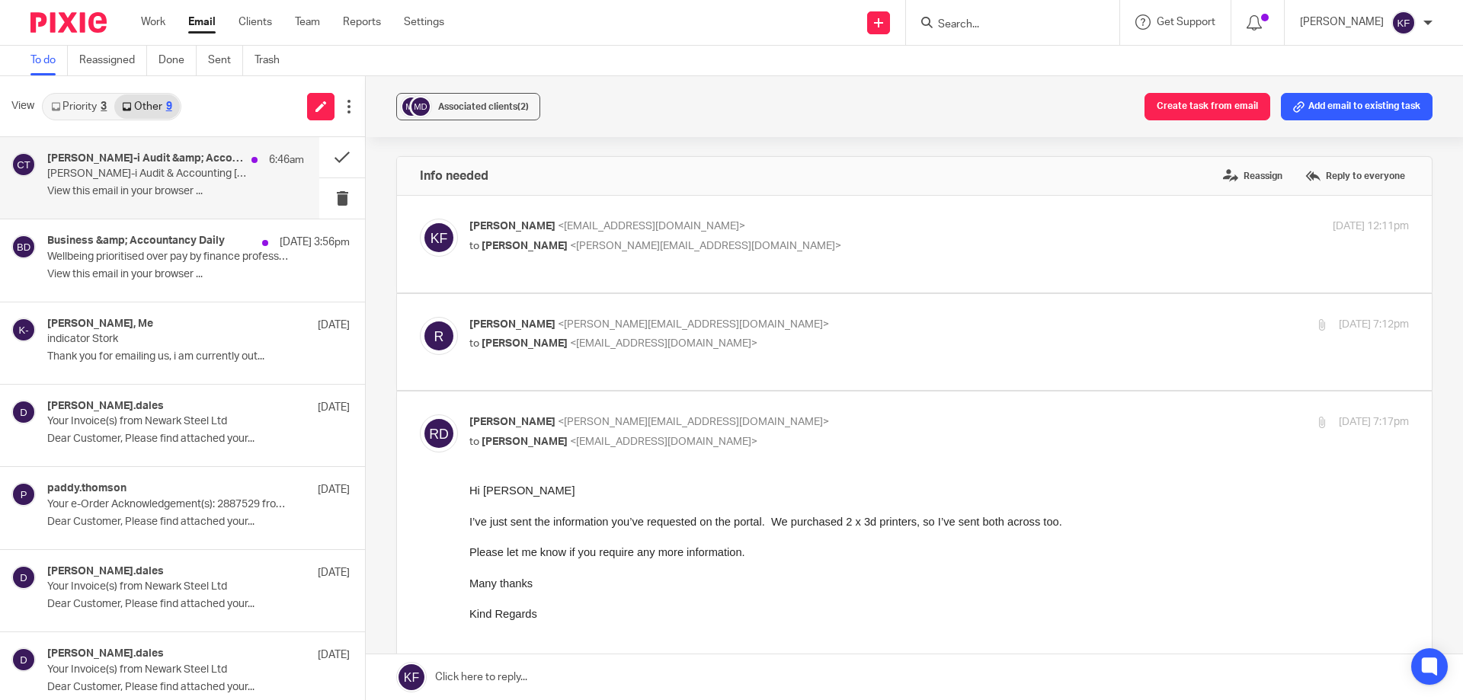
click at [168, 167] on div "Croner-i Audit &amp; Accounting Today 6:46am" at bounding box center [175, 159] width 257 height 15
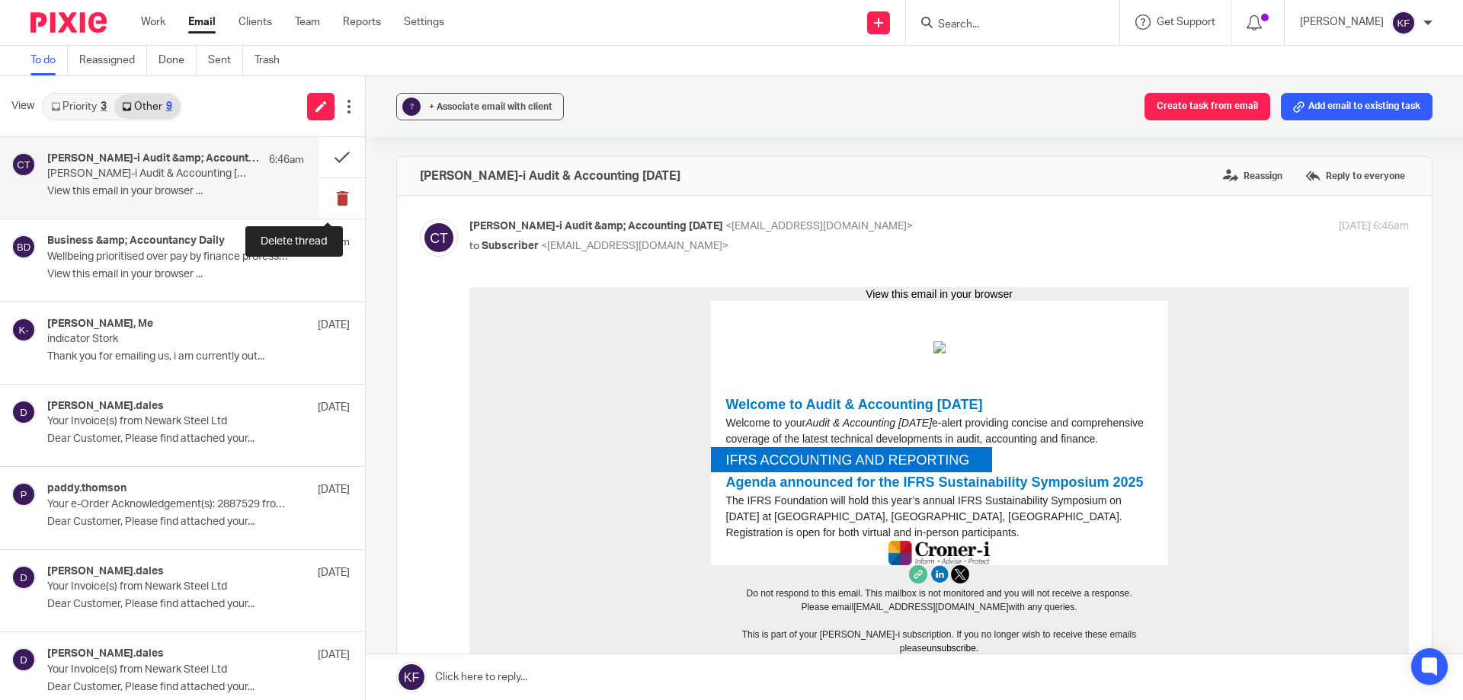
click at [322, 199] on button at bounding box center [342, 198] width 46 height 40
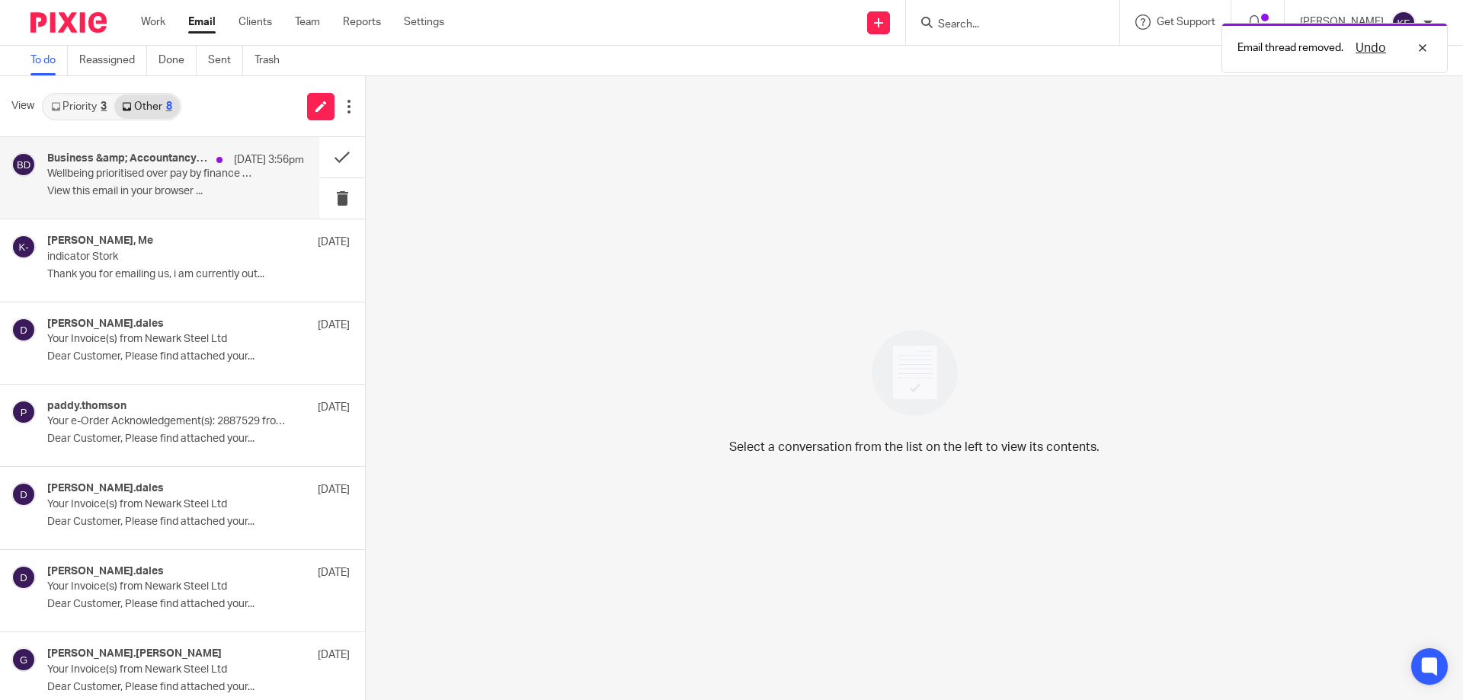
click at [280, 192] on p "View this email in your browser ..." at bounding box center [175, 191] width 257 height 13
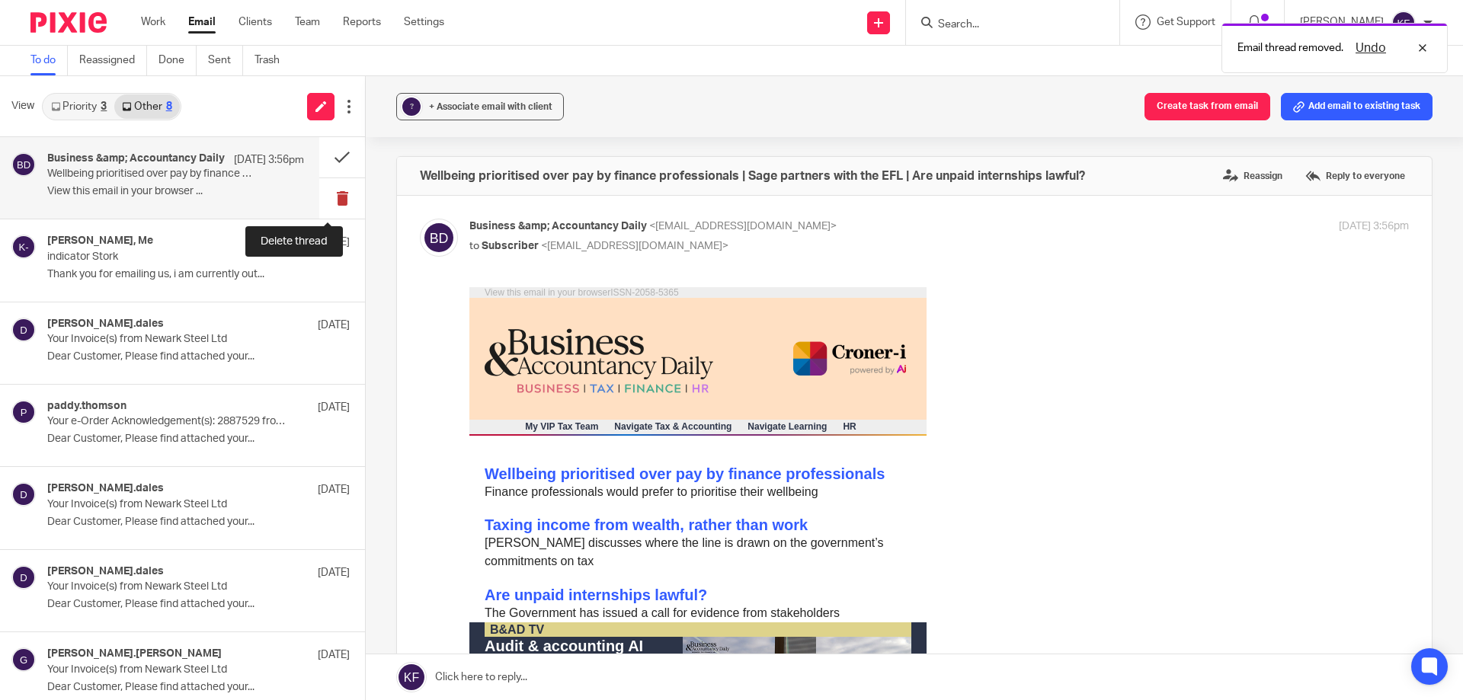
click at [328, 200] on button at bounding box center [342, 198] width 46 height 40
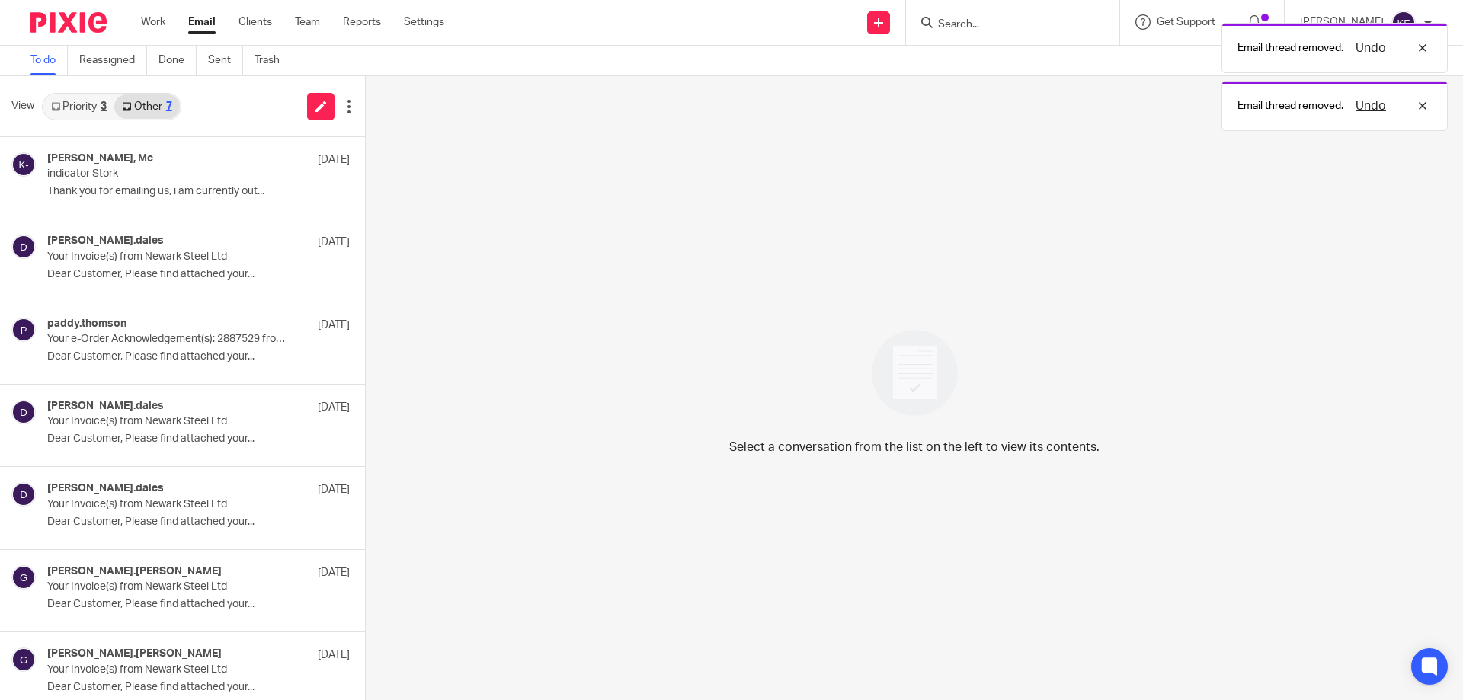
click at [78, 112] on link "Priority 3" at bounding box center [78, 106] width 71 height 24
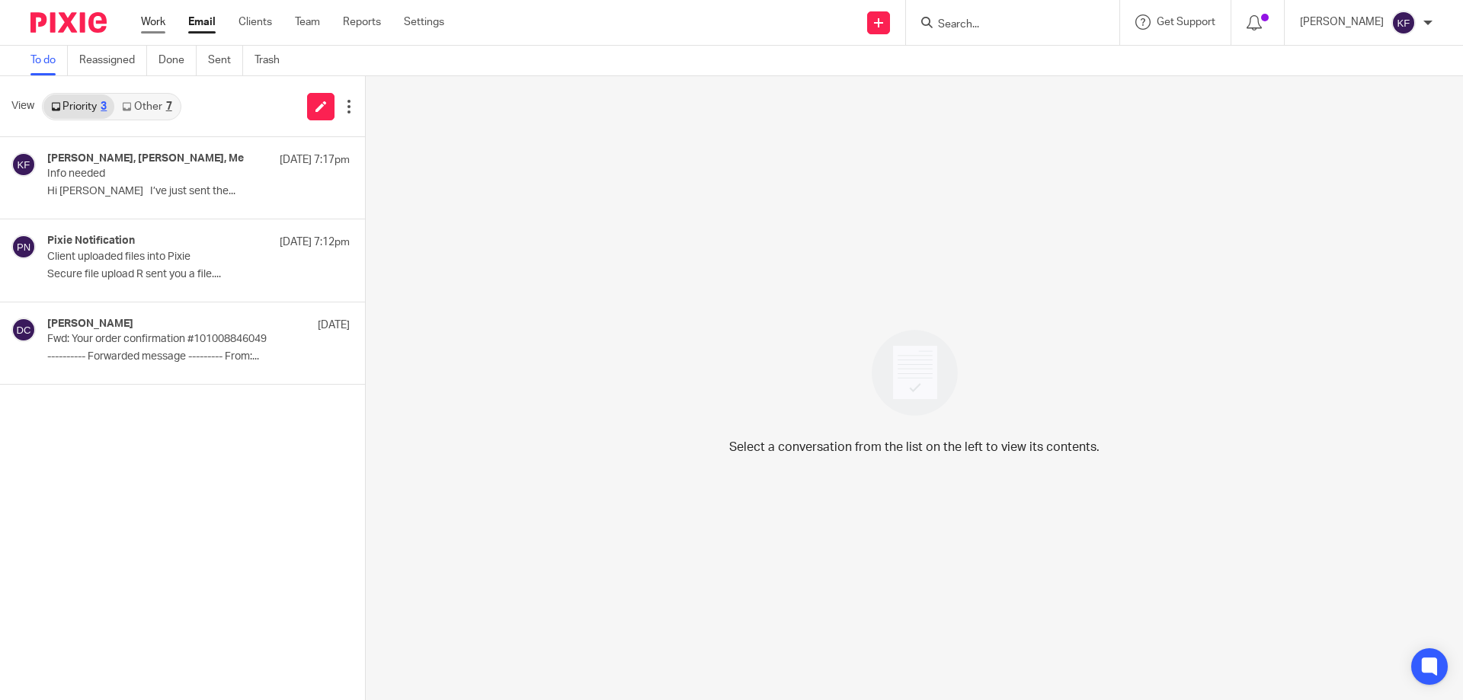
click at [153, 25] on link "Work" at bounding box center [153, 21] width 24 height 15
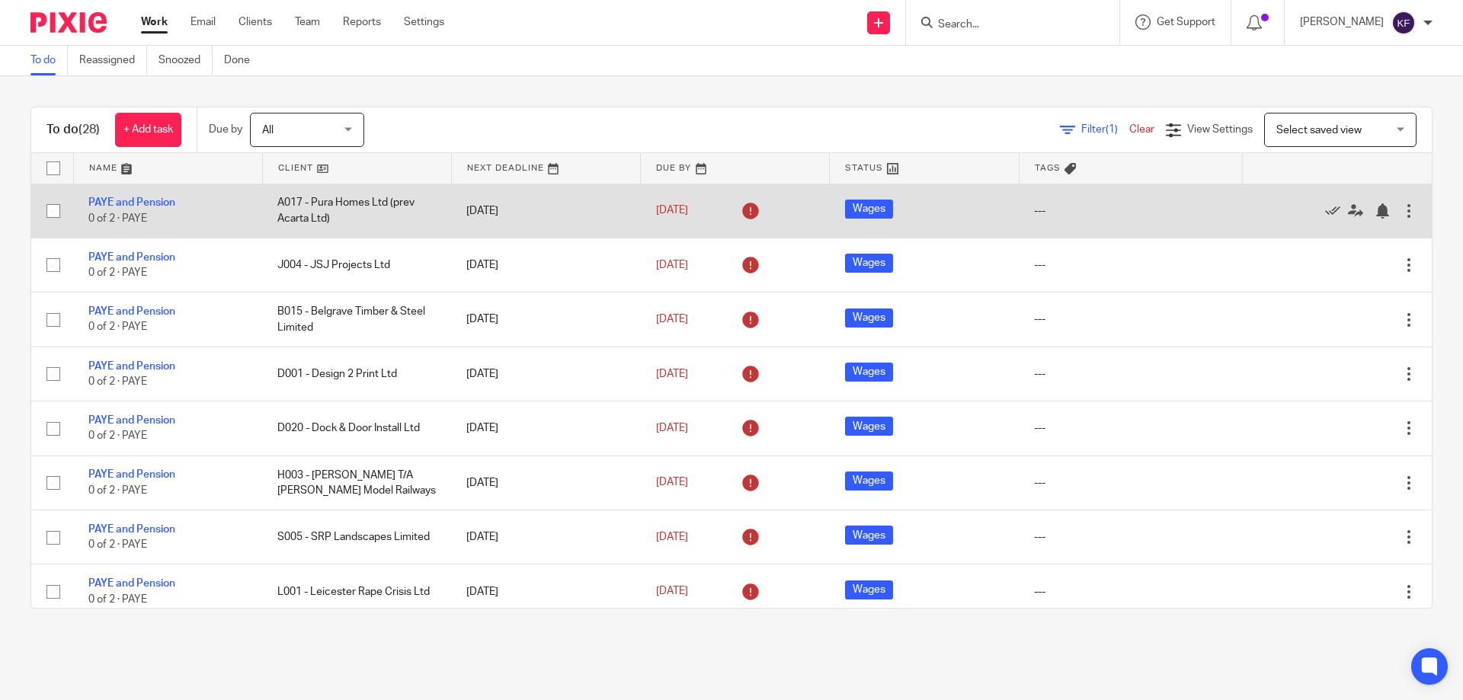
click at [56, 216] on input "checkbox" at bounding box center [53, 211] width 29 height 29
checkbox input "true"
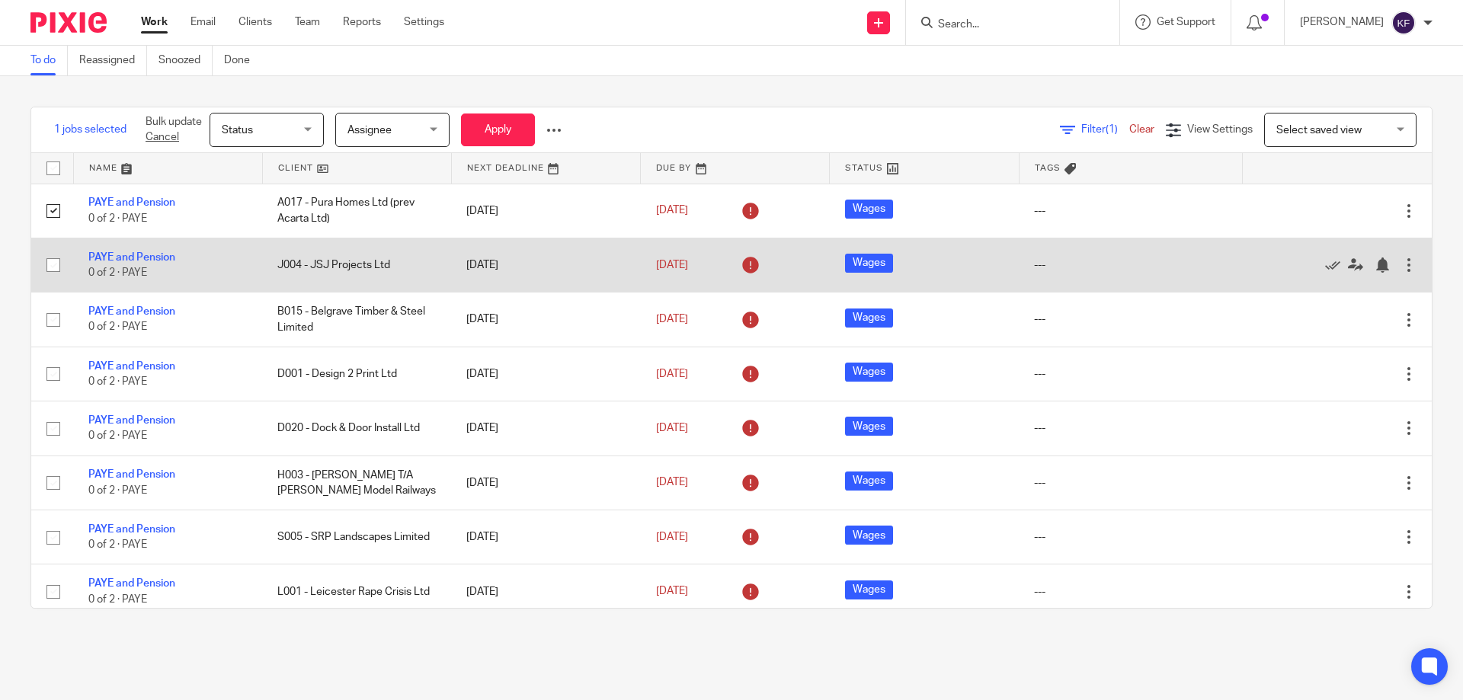
click at [56, 268] on input "checkbox" at bounding box center [53, 265] width 29 height 29
checkbox input "true"
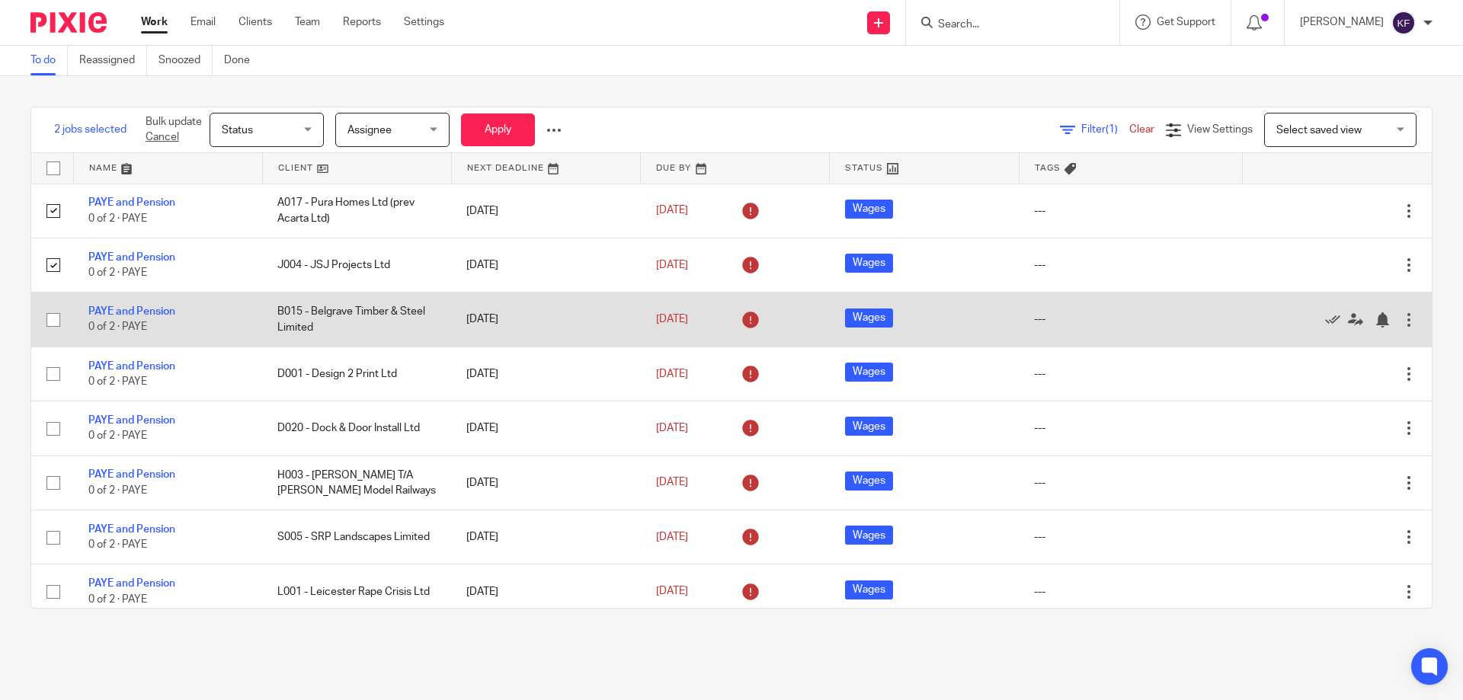
click at [56, 324] on input "checkbox" at bounding box center [53, 320] width 29 height 29
checkbox input "true"
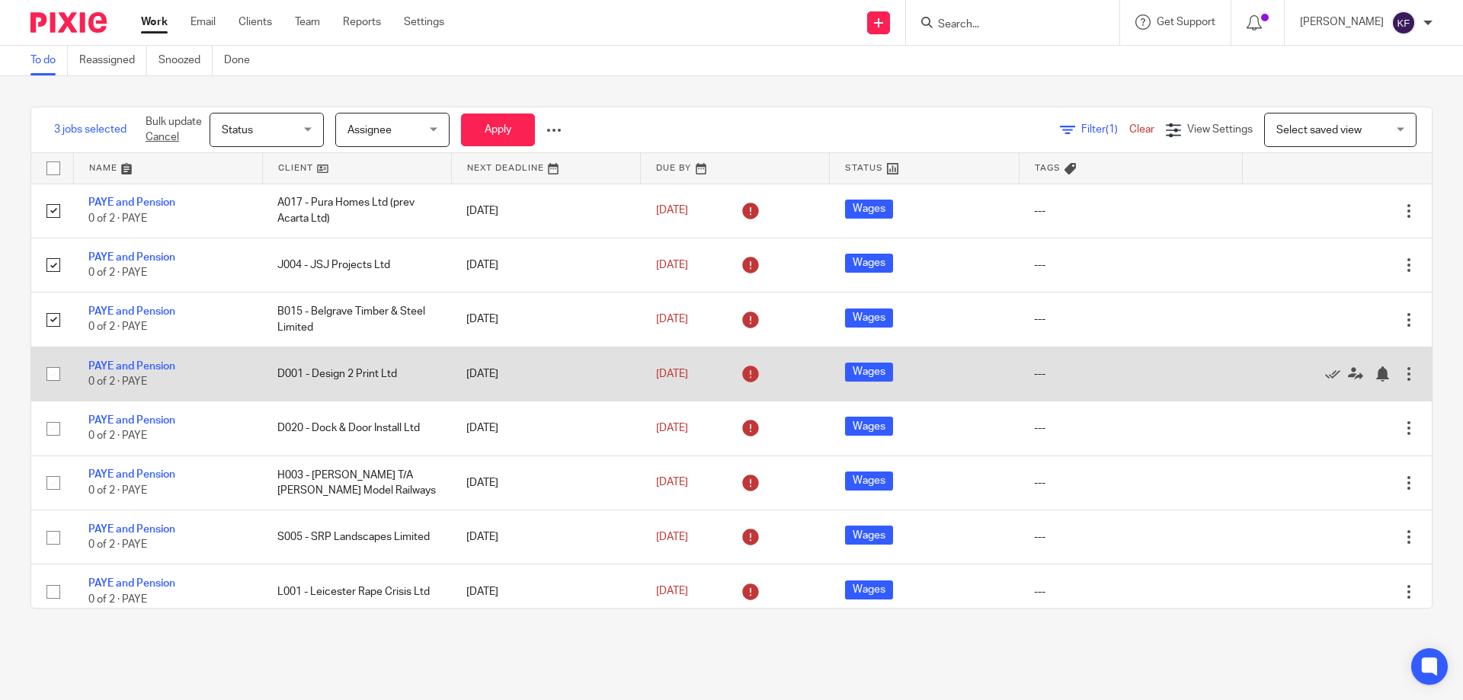
click at [57, 368] on input "checkbox" at bounding box center [53, 374] width 29 height 29
checkbox input "true"
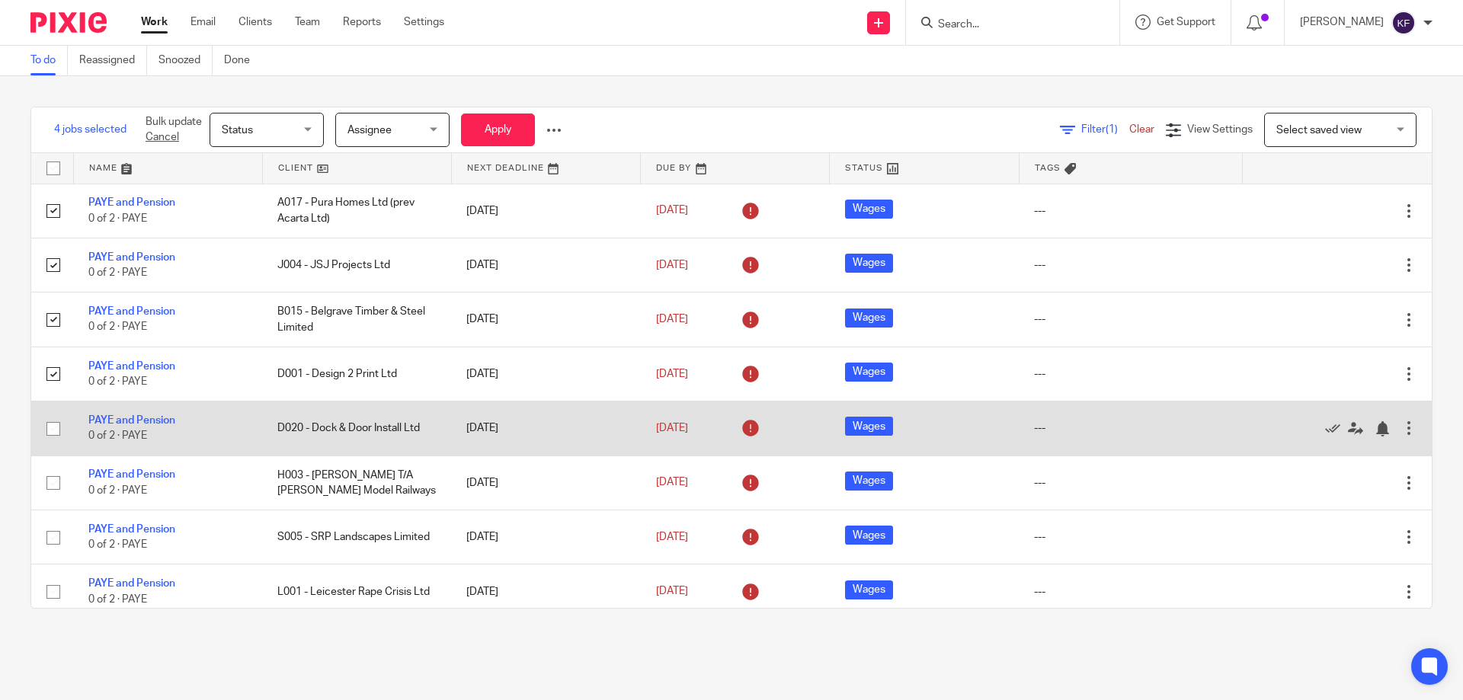
click at [48, 432] on input "checkbox" at bounding box center [53, 428] width 29 height 29
checkbox input "true"
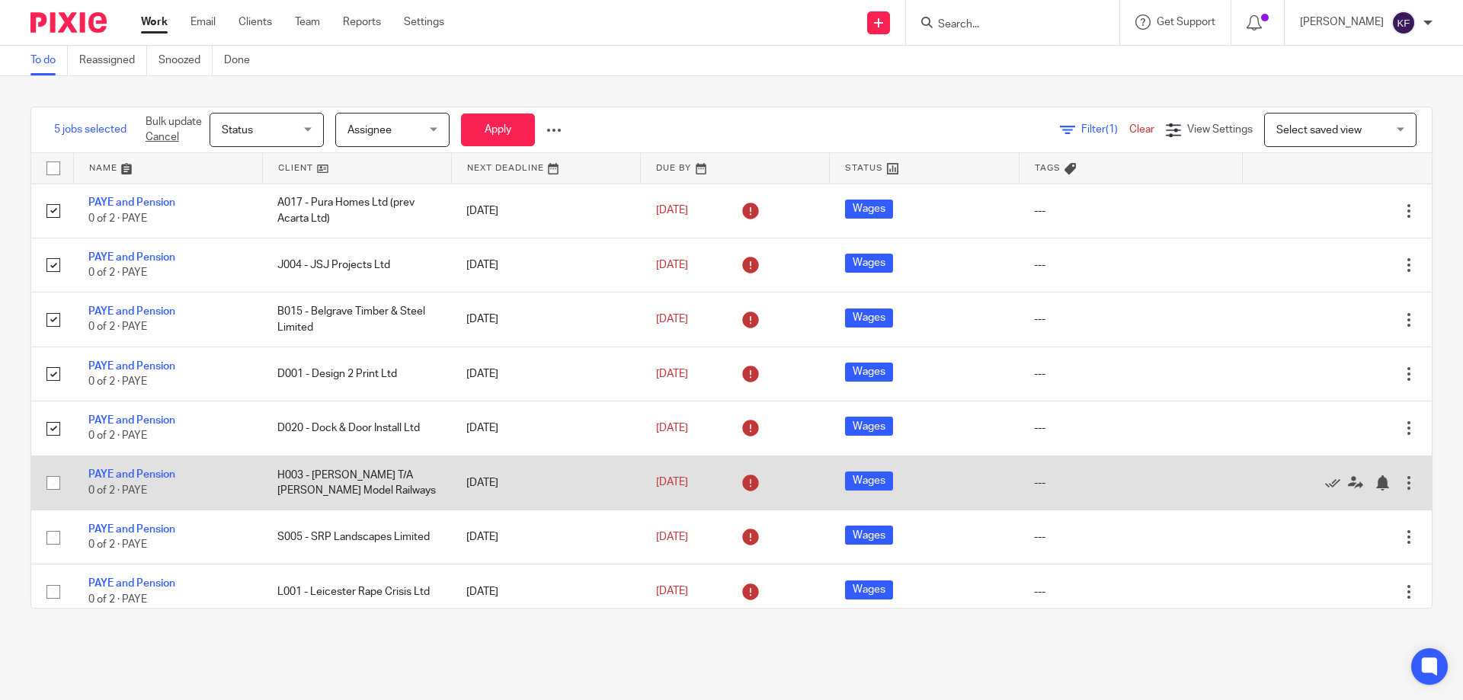
click at [53, 482] on input "checkbox" at bounding box center [53, 483] width 29 height 29
checkbox input "true"
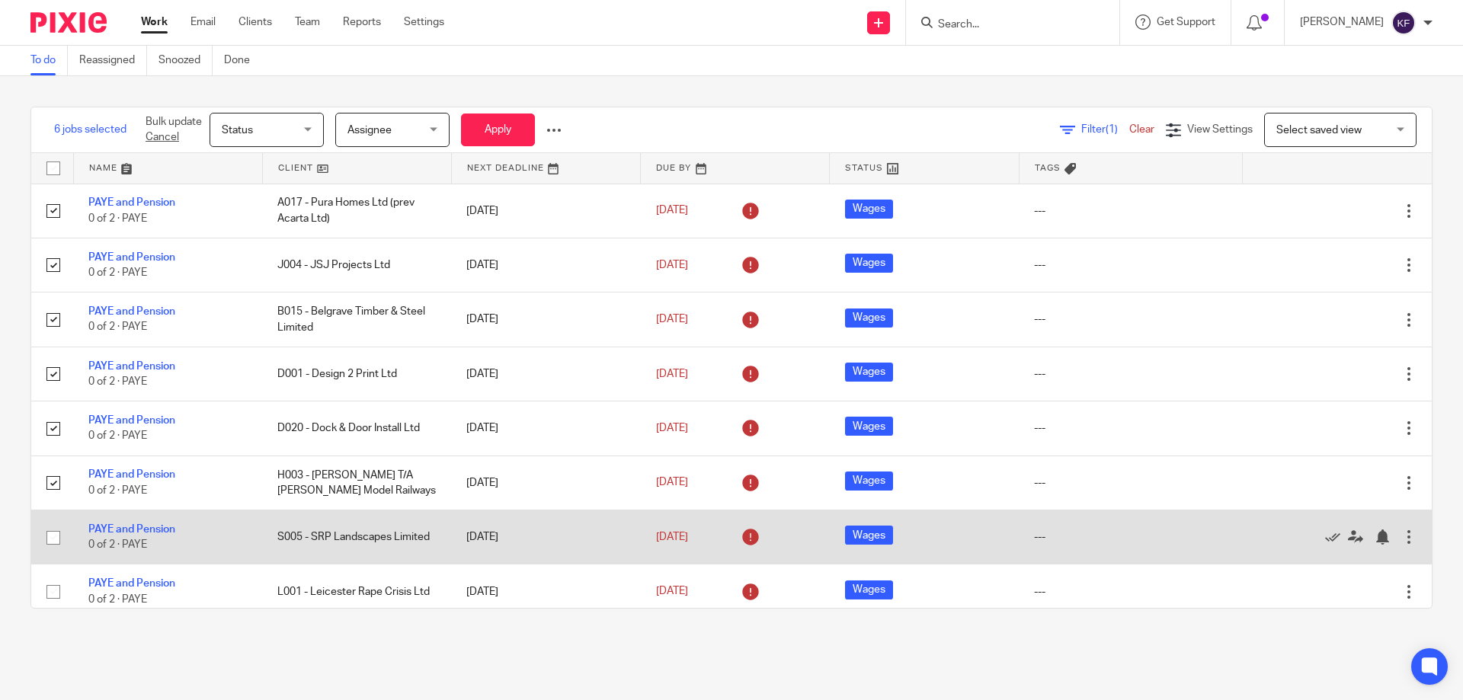
click at [52, 536] on input "checkbox" at bounding box center [53, 537] width 29 height 29
checkbox input "true"
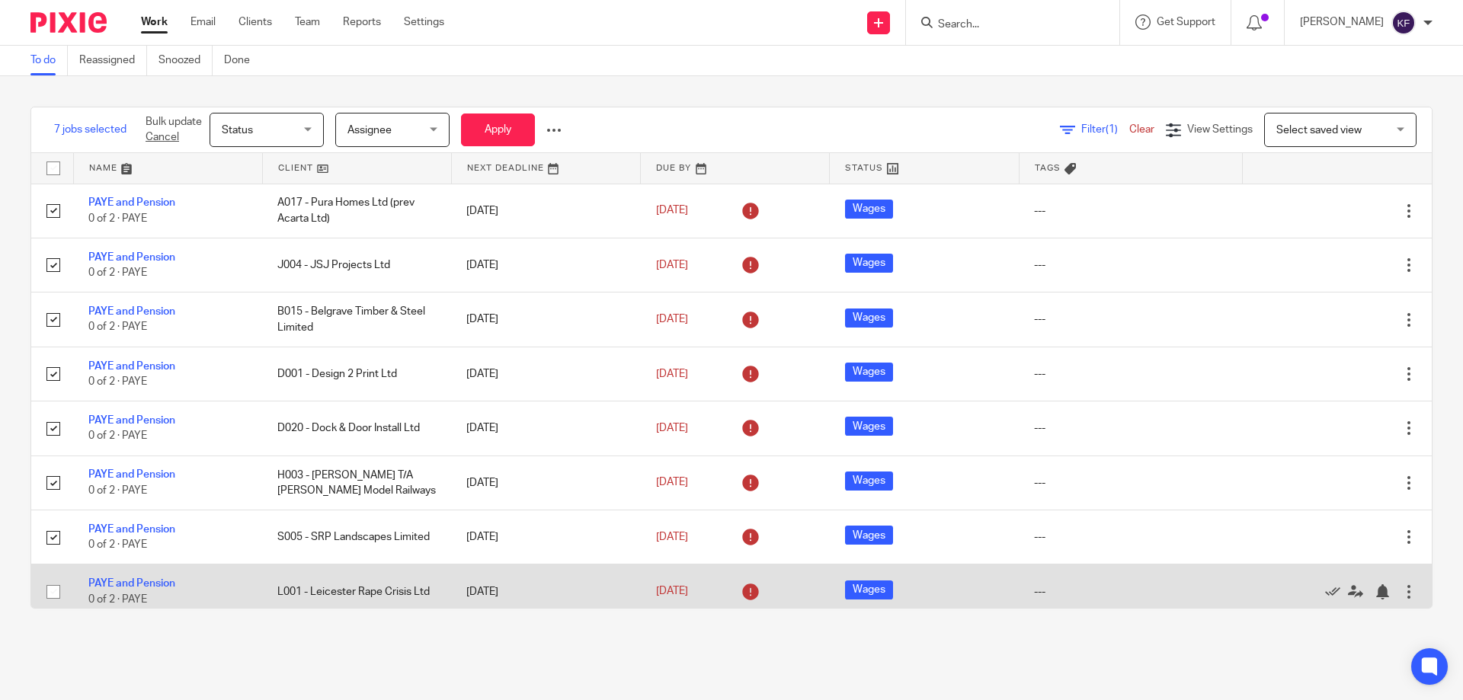
click at [55, 590] on input "checkbox" at bounding box center [53, 592] width 29 height 29
checkbox input "true"
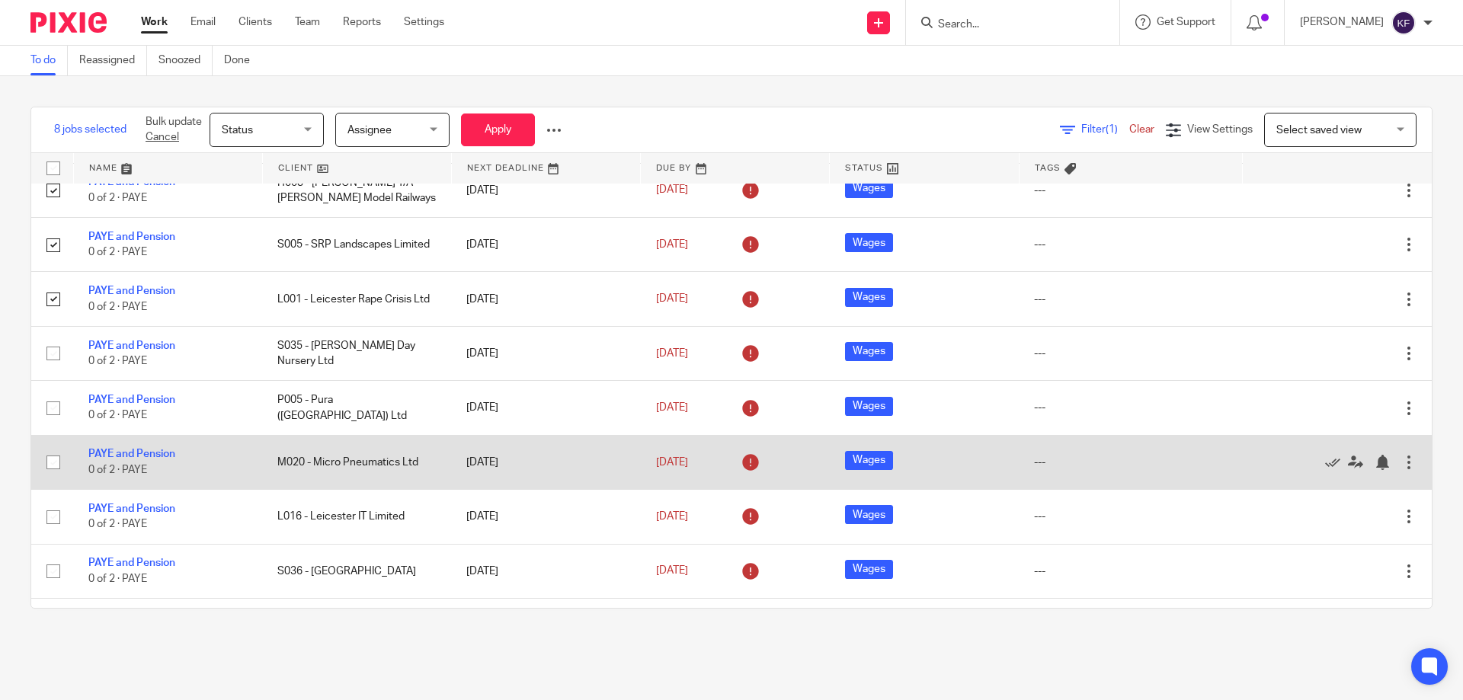
scroll to position [305, 0]
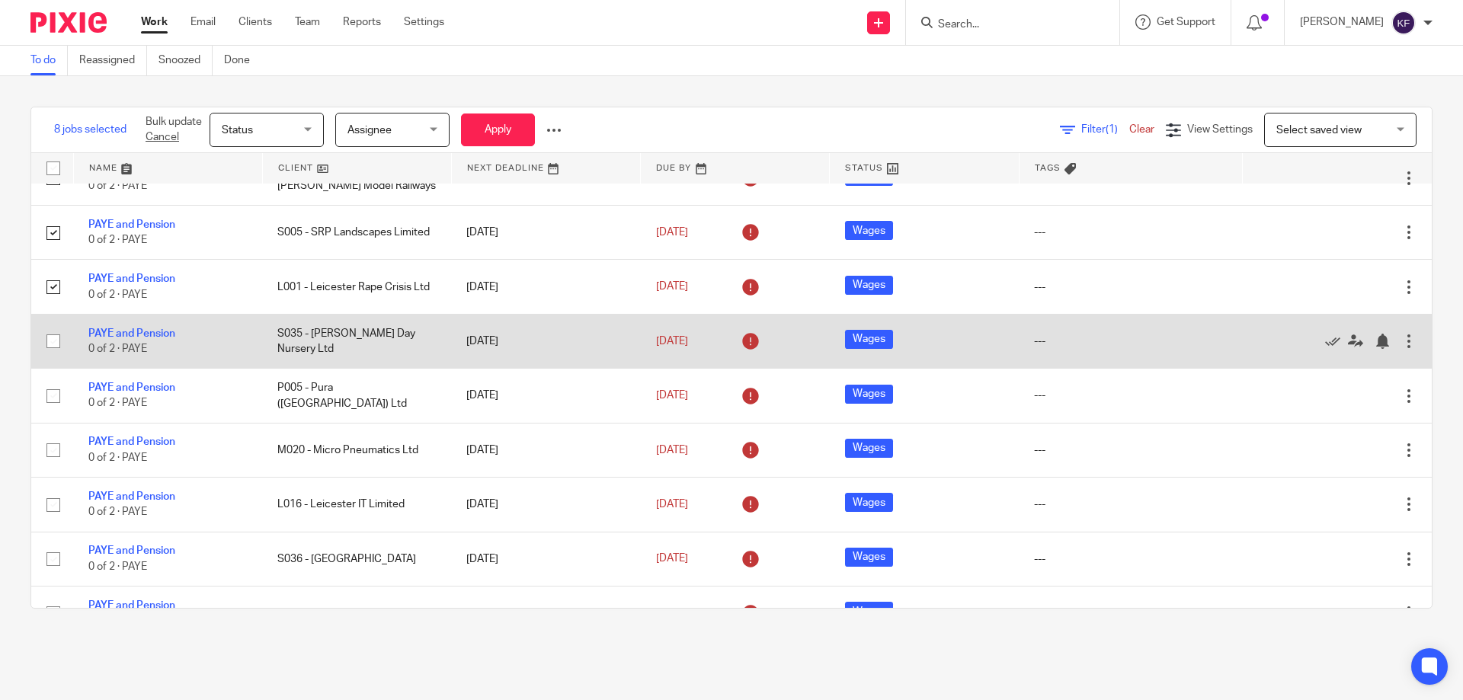
click at [55, 344] on input "checkbox" at bounding box center [53, 341] width 29 height 29
checkbox input "true"
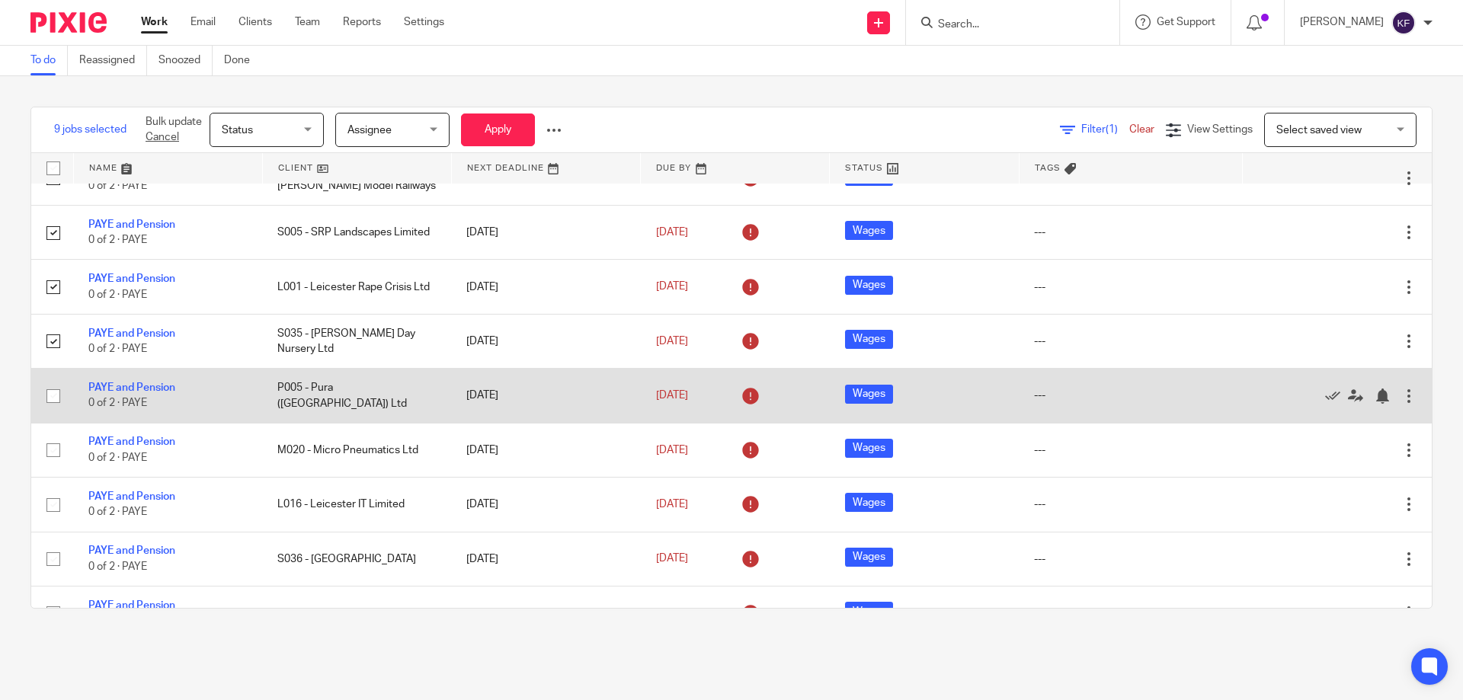
click at [49, 399] on input "checkbox" at bounding box center [53, 396] width 29 height 29
checkbox input "true"
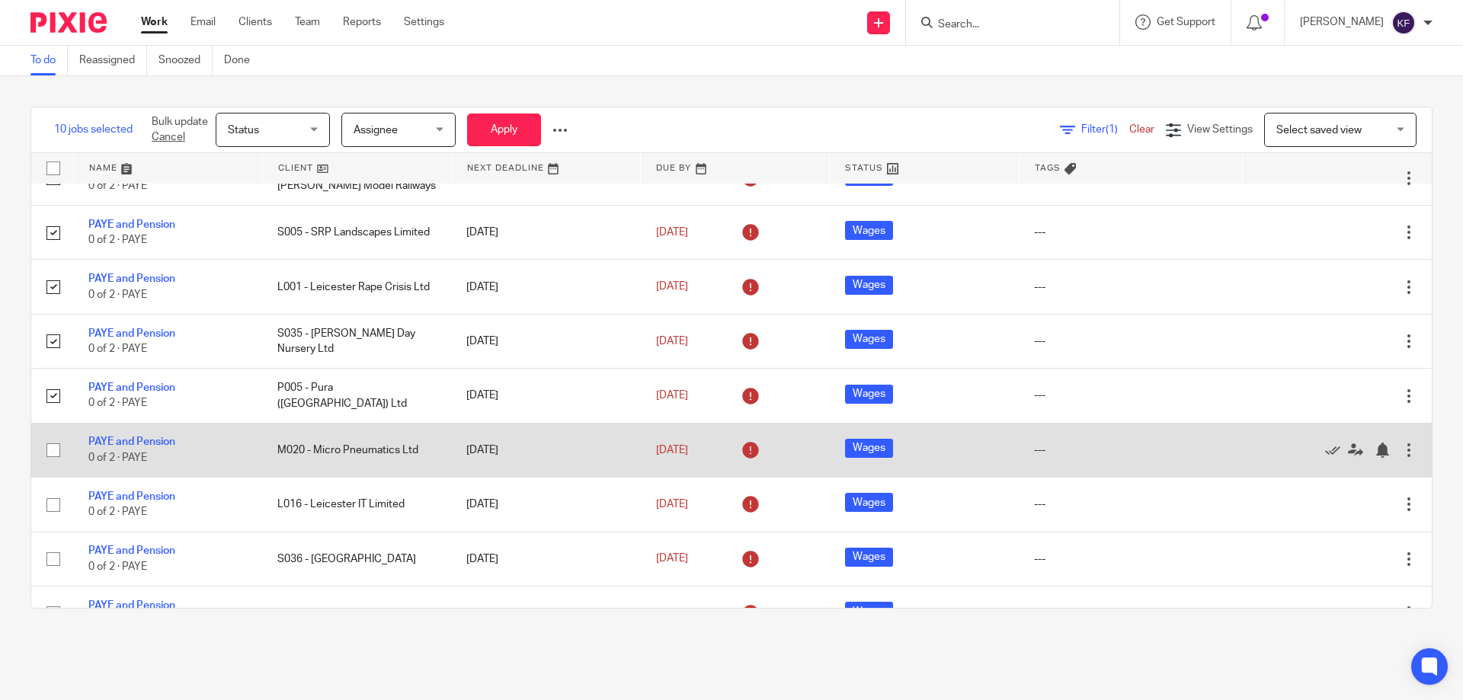
click at [55, 454] on input "checkbox" at bounding box center [53, 450] width 29 height 29
checkbox input "true"
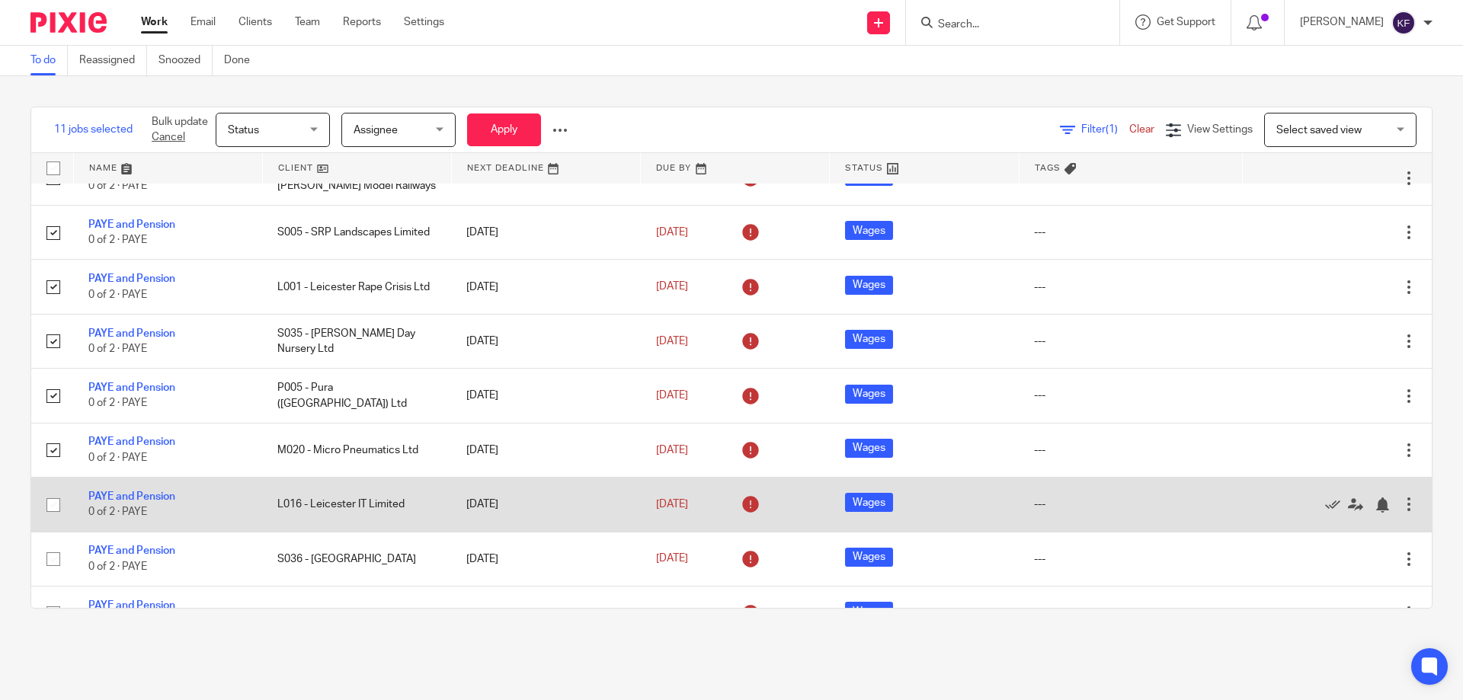
click at [53, 510] on input "checkbox" at bounding box center [53, 505] width 29 height 29
checkbox input "true"
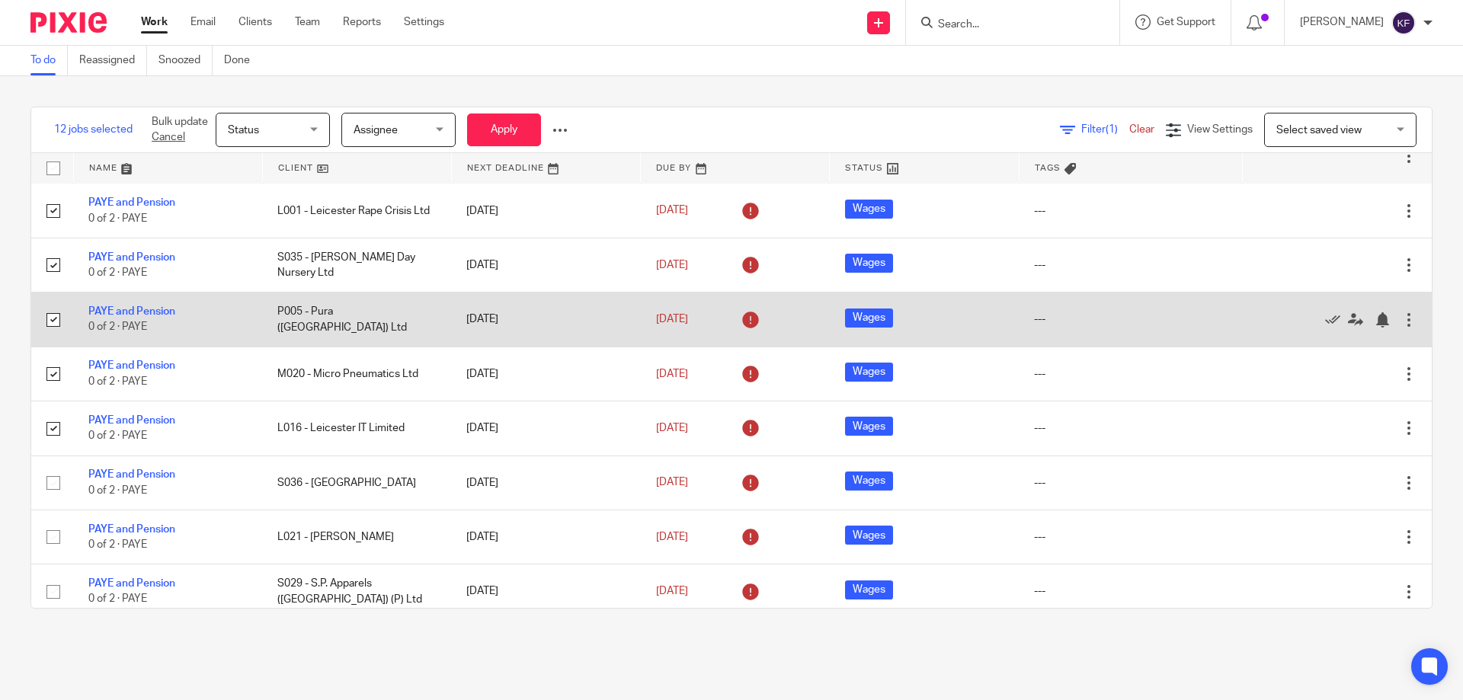
scroll to position [457, 0]
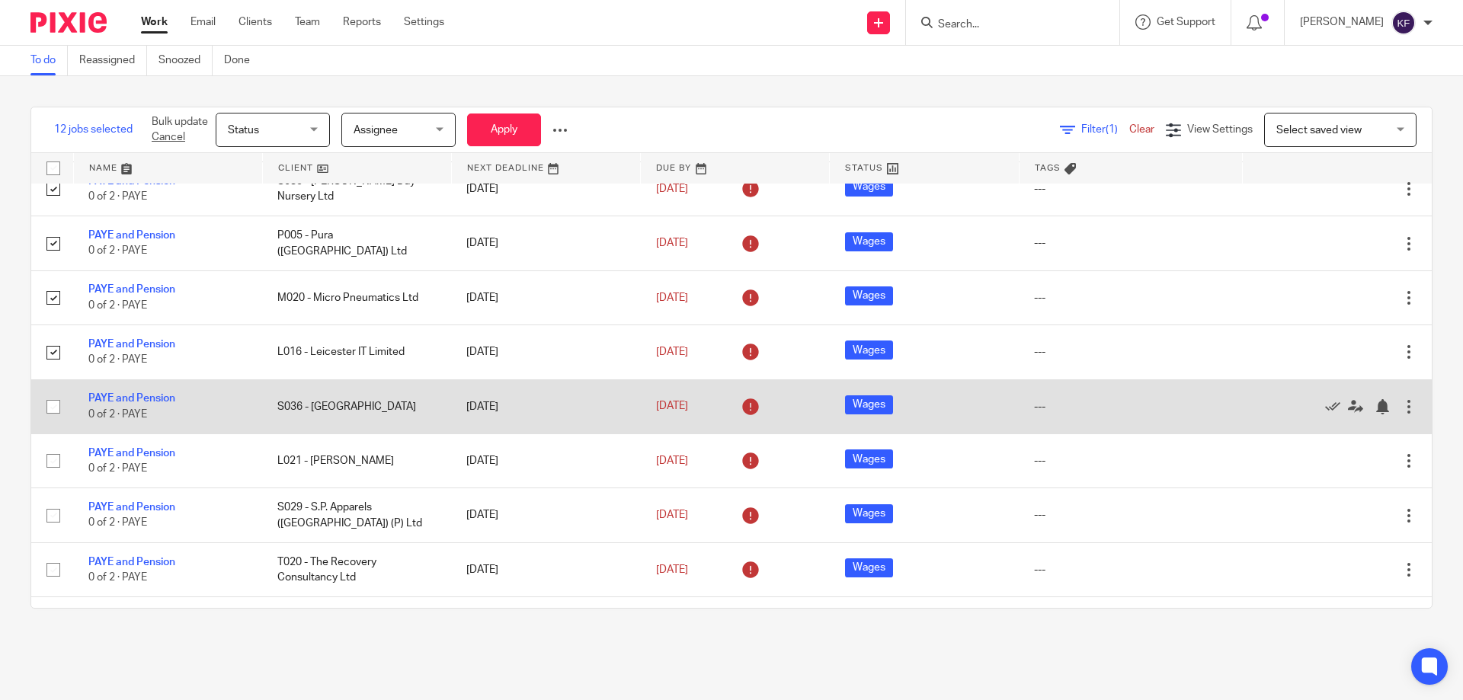
click at [52, 405] on input "checkbox" at bounding box center [53, 406] width 29 height 29
checkbox input "true"
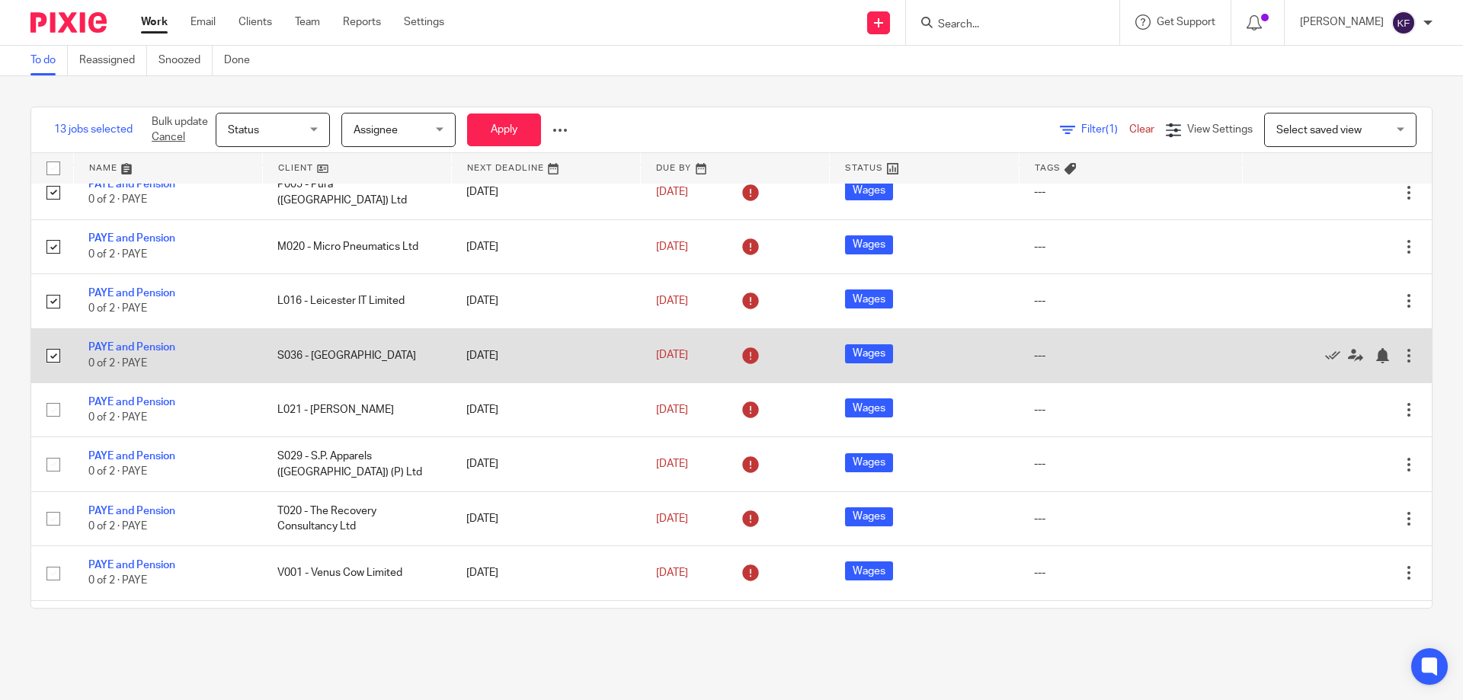
scroll to position [533, 0]
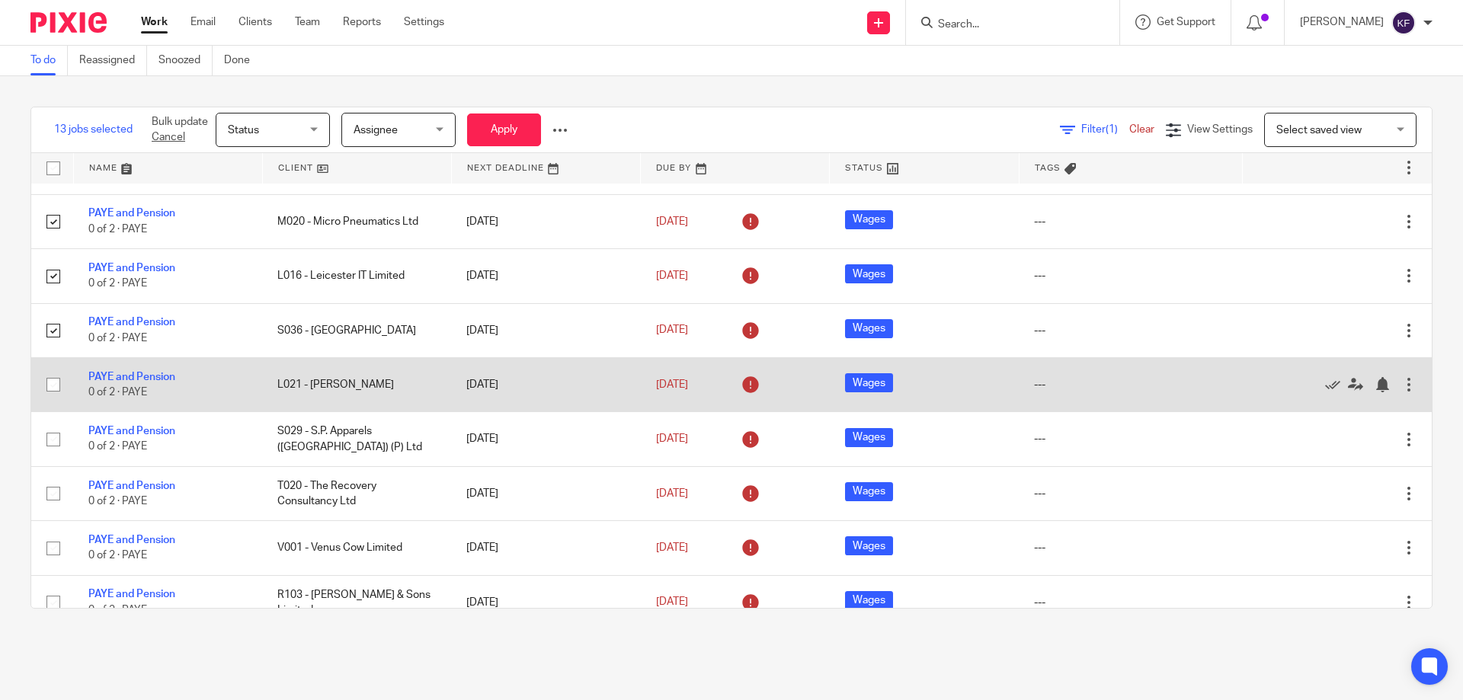
click at [53, 386] on input "checkbox" at bounding box center [53, 384] width 29 height 29
checkbox input "true"
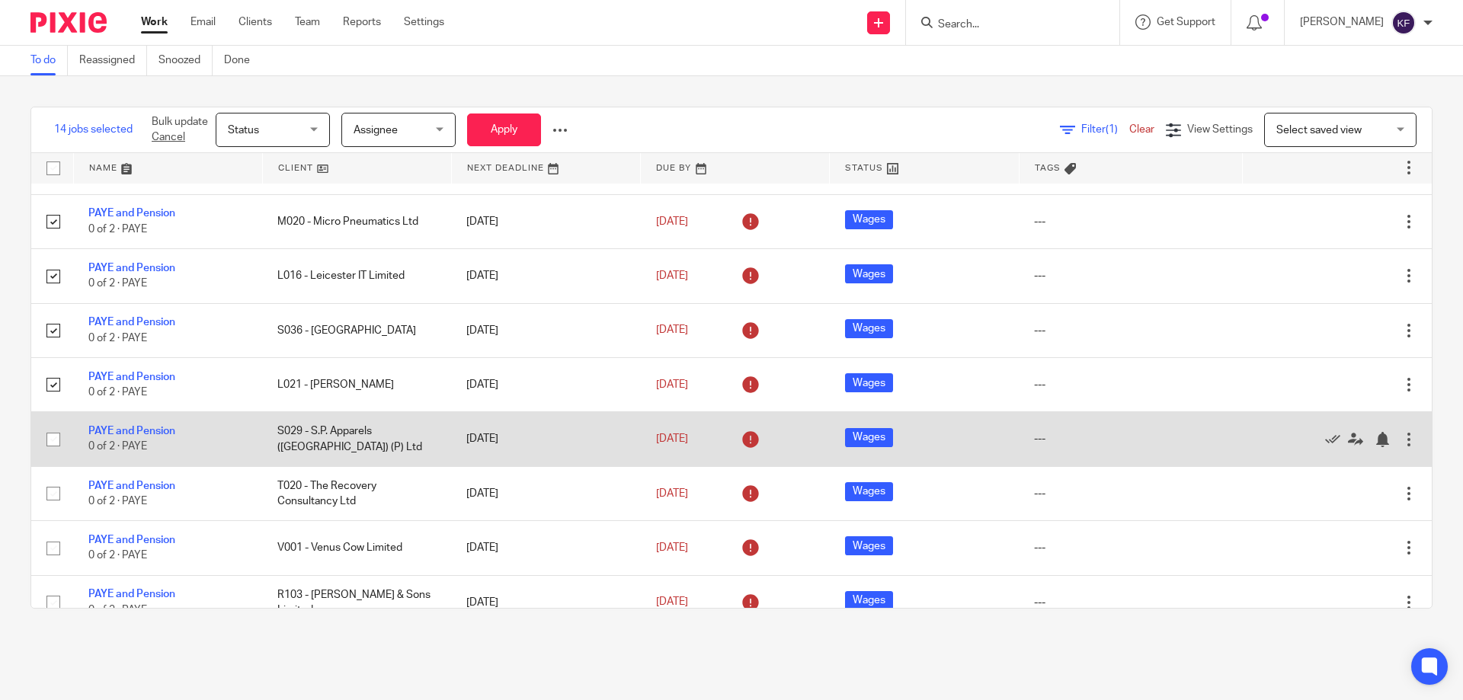
click at [56, 443] on input "checkbox" at bounding box center [53, 439] width 29 height 29
checkbox input "true"
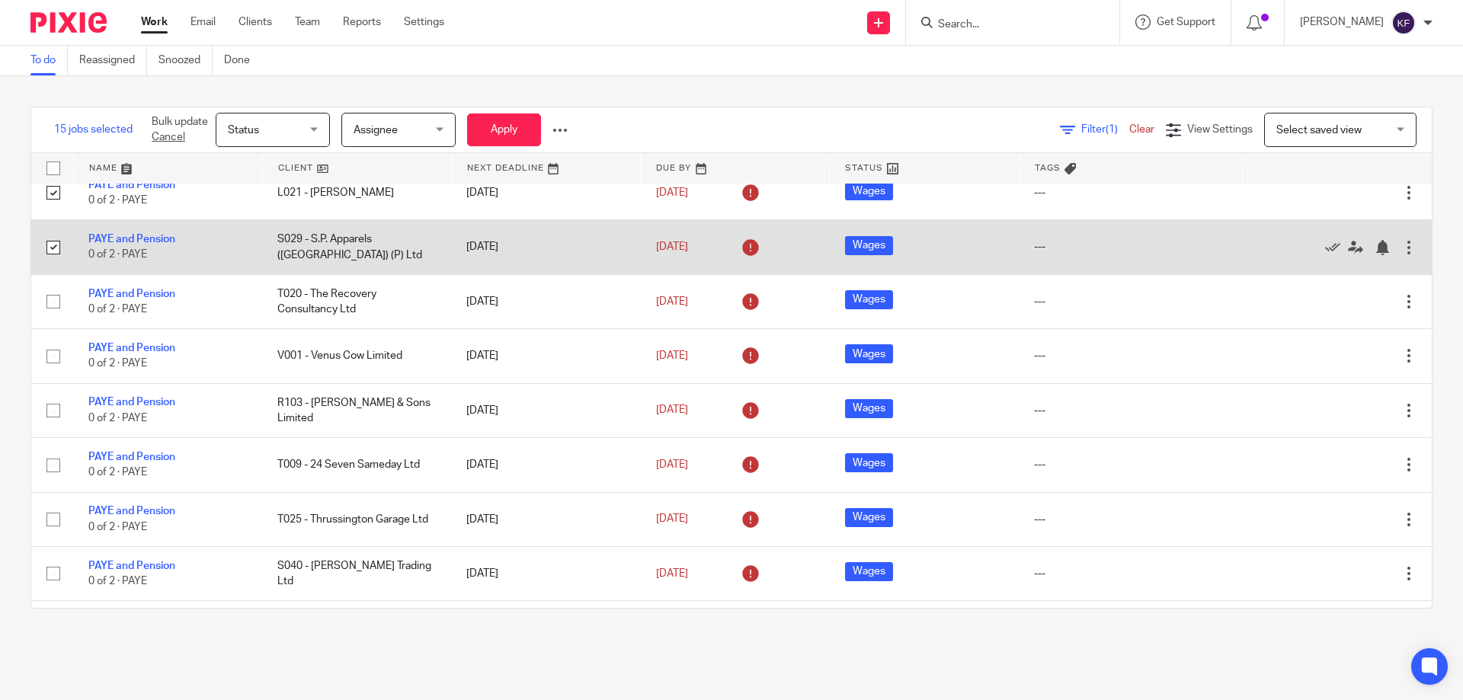
scroll to position [762, 0]
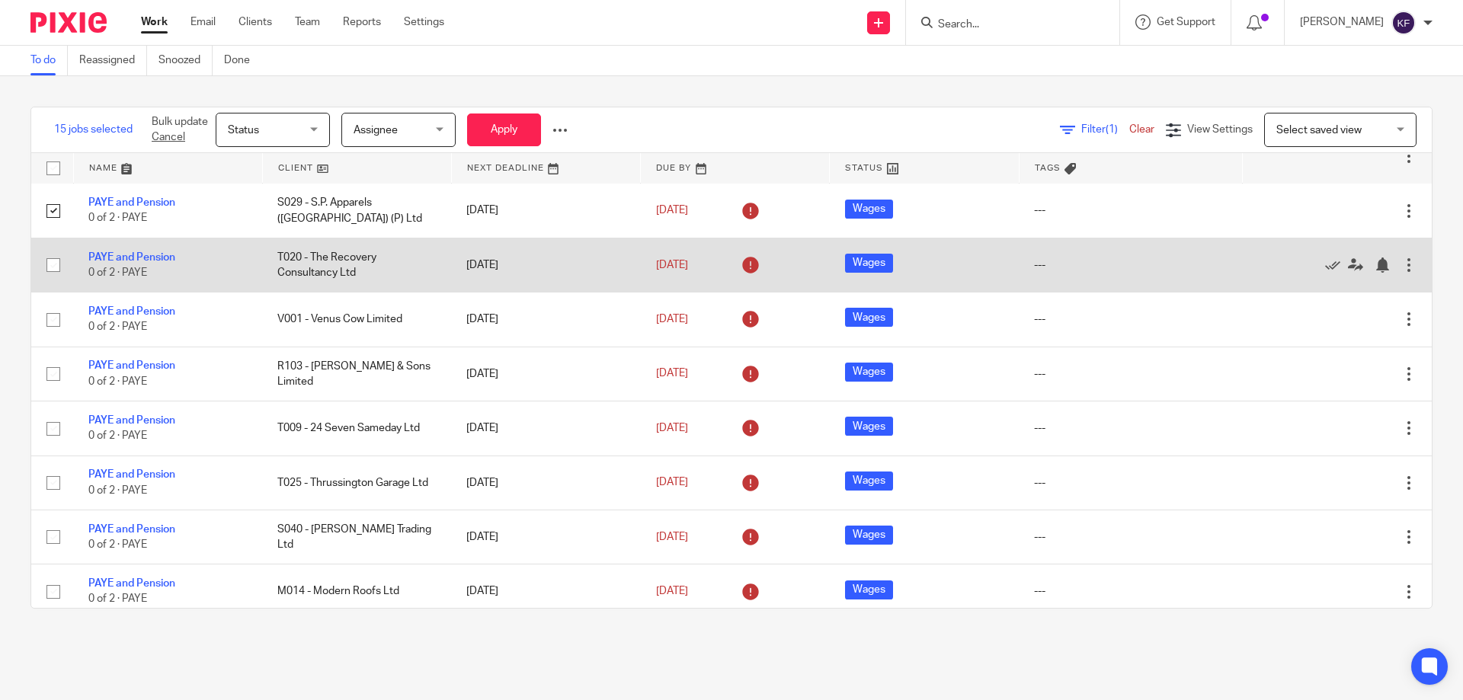
click at [48, 264] on input "checkbox" at bounding box center [53, 265] width 29 height 29
checkbox input "true"
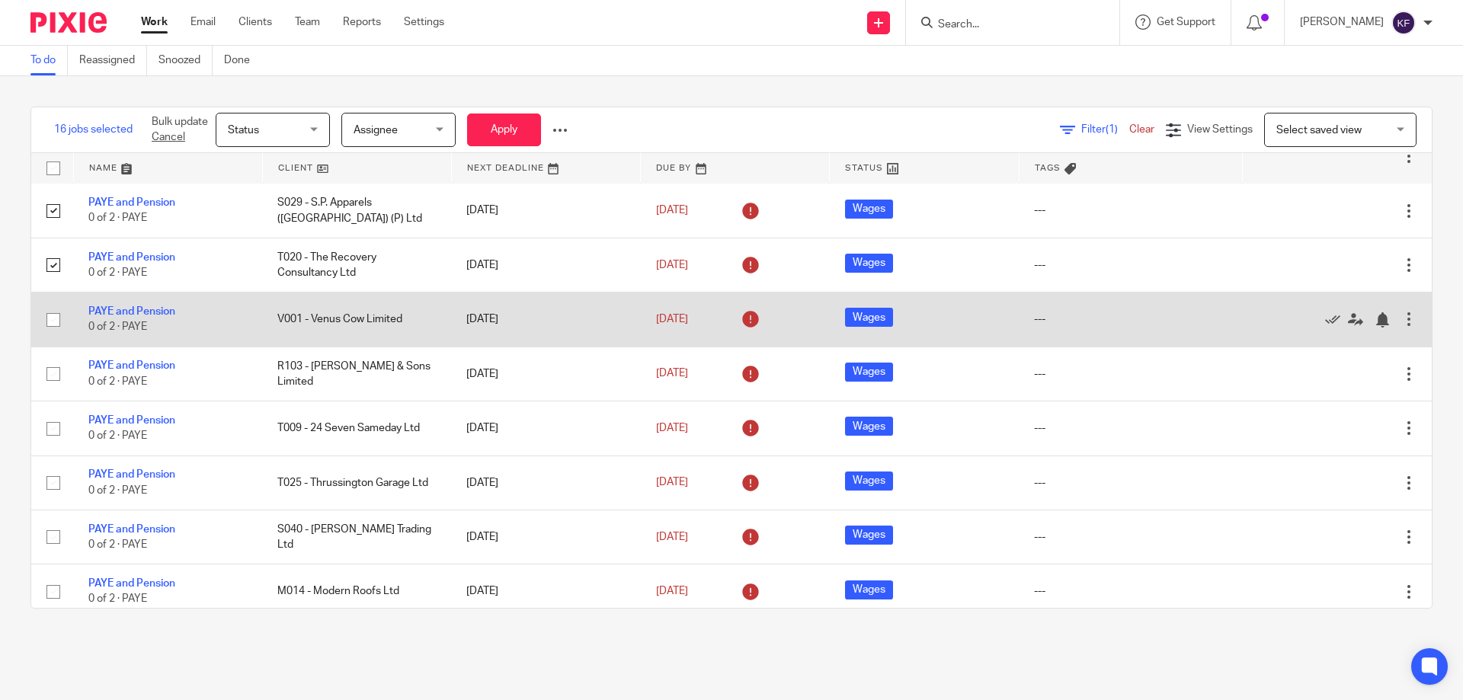
click at [51, 326] on input "checkbox" at bounding box center [53, 320] width 29 height 29
checkbox input "true"
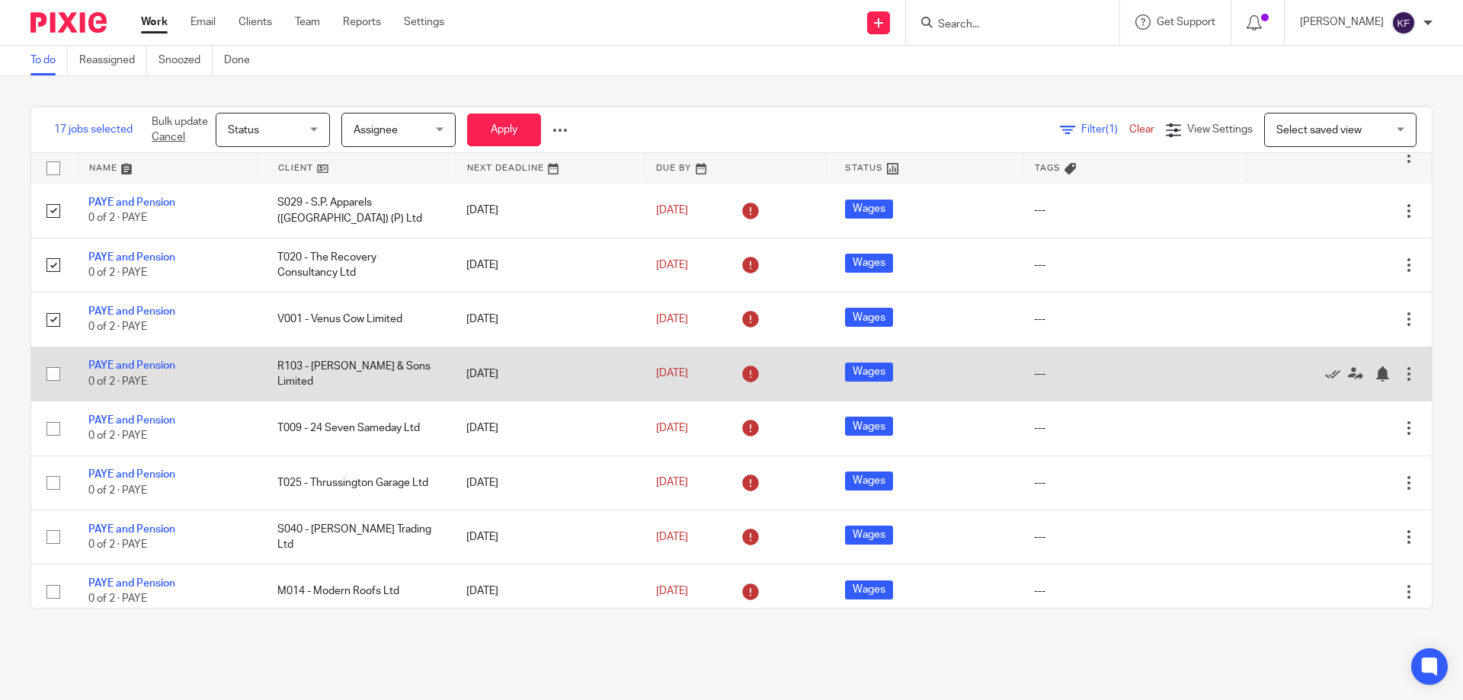
click at [58, 376] on input "checkbox" at bounding box center [53, 374] width 29 height 29
checkbox input "true"
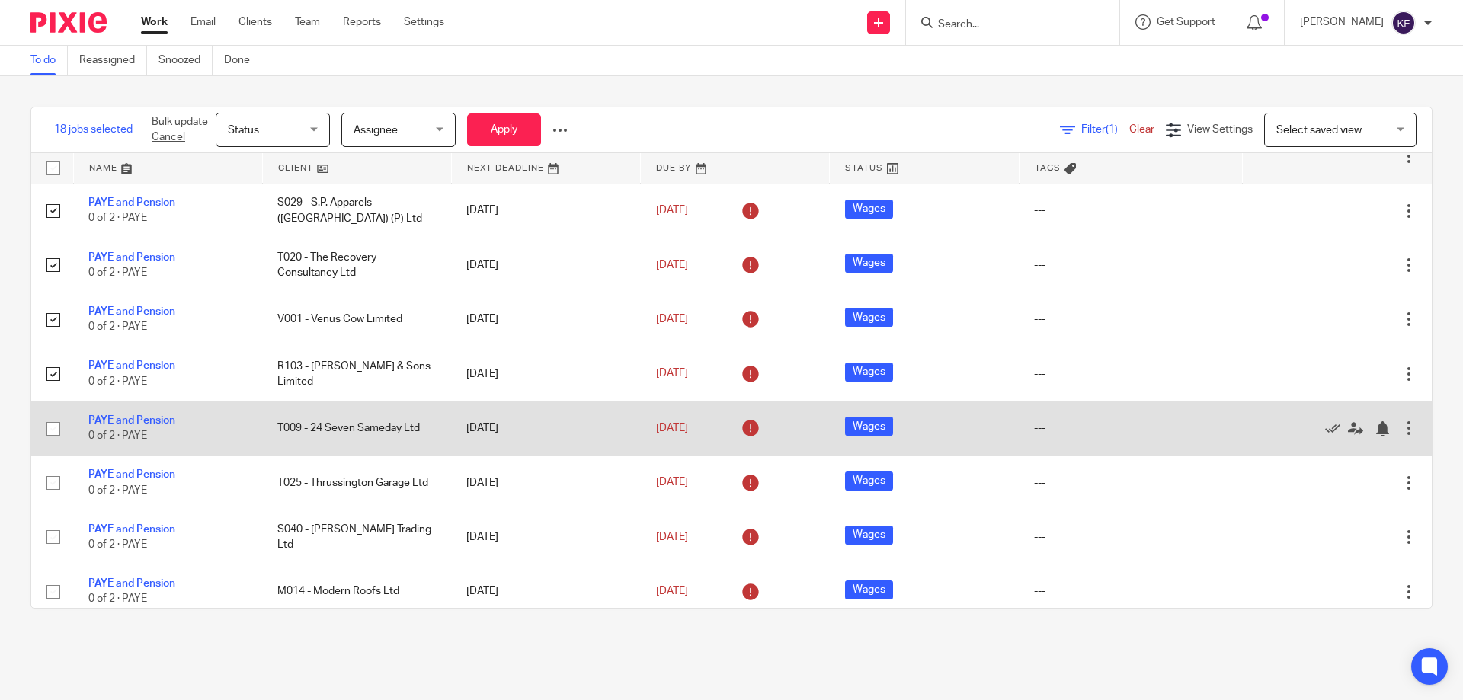
click at [50, 435] on input "checkbox" at bounding box center [53, 428] width 29 height 29
checkbox input "true"
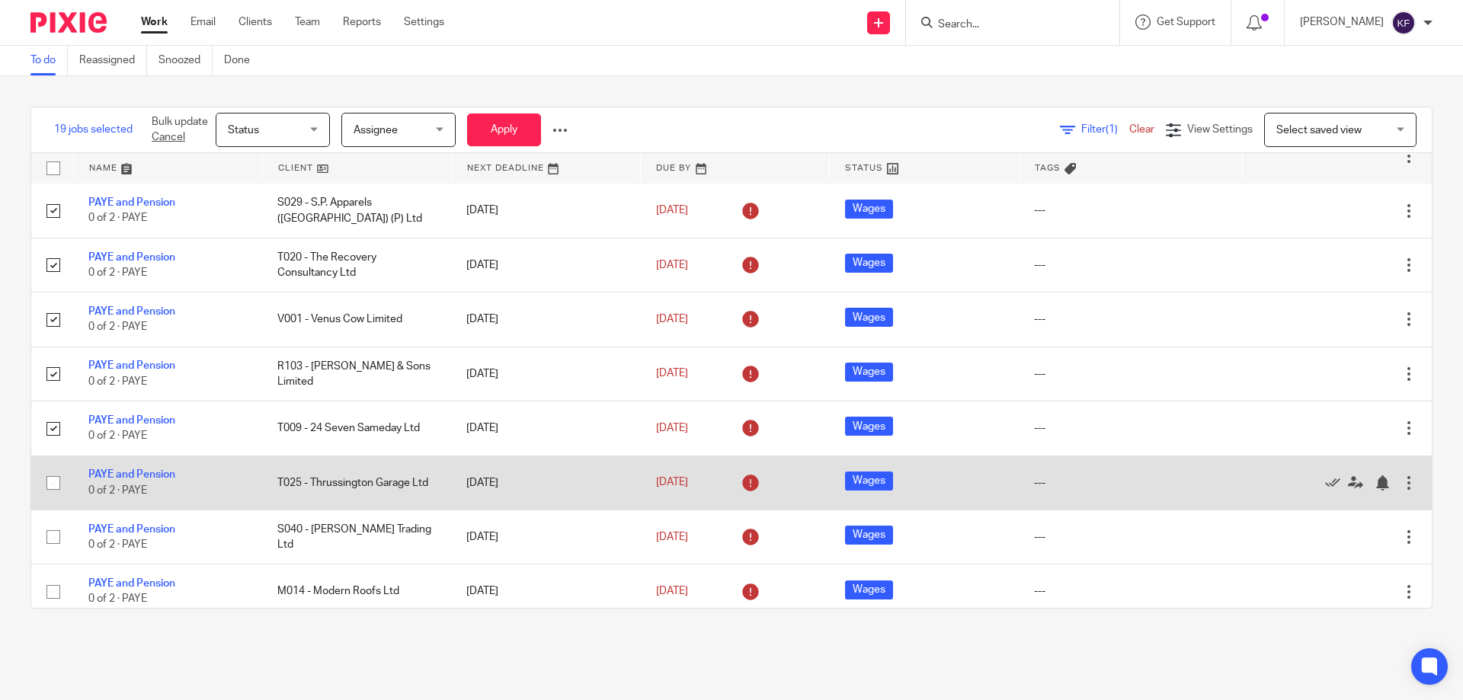
click at [50, 488] on input "checkbox" at bounding box center [53, 483] width 29 height 29
checkbox input "true"
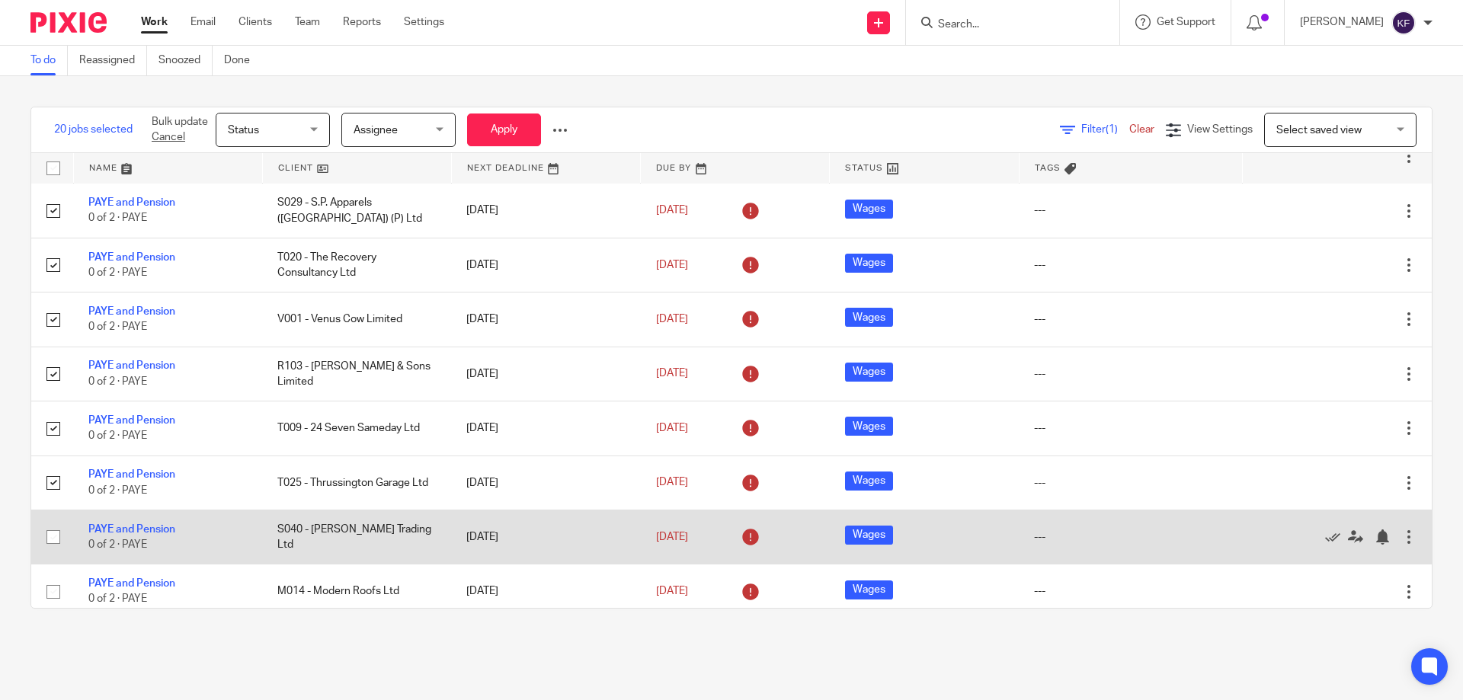
drag, startPoint x: 55, startPoint y: 540, endPoint x: 104, endPoint y: 515, distance: 54.9
click at [56, 540] on input "checkbox" at bounding box center [53, 537] width 29 height 29
checkbox input "true"
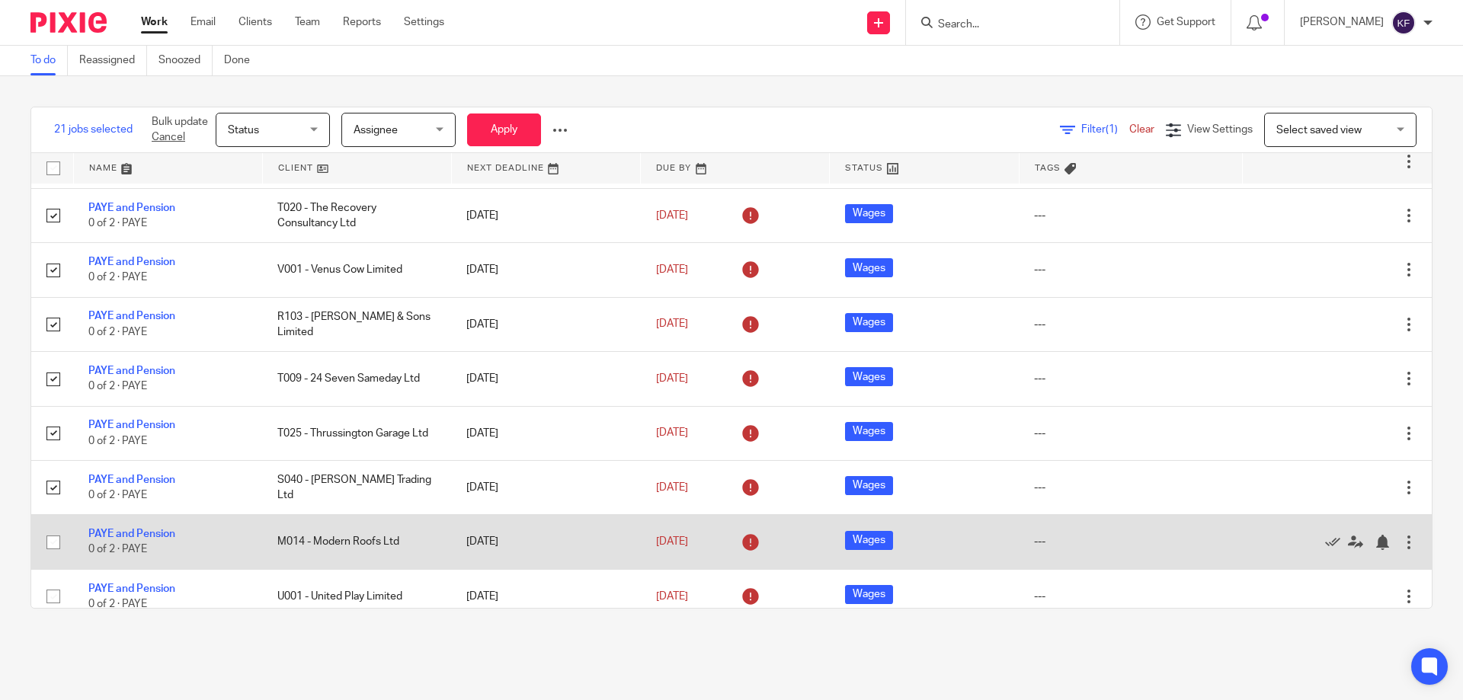
scroll to position [838, 0]
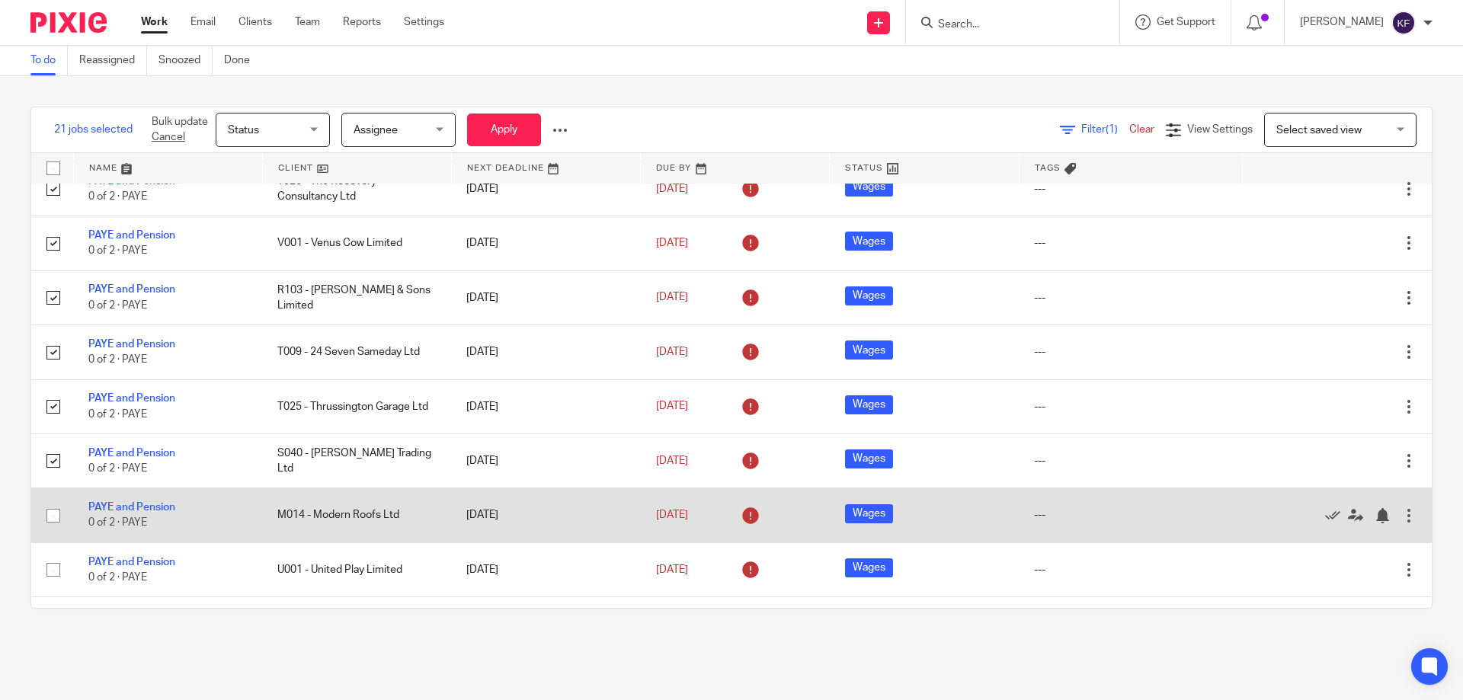
click at [47, 518] on input "checkbox" at bounding box center [53, 515] width 29 height 29
checkbox input "true"
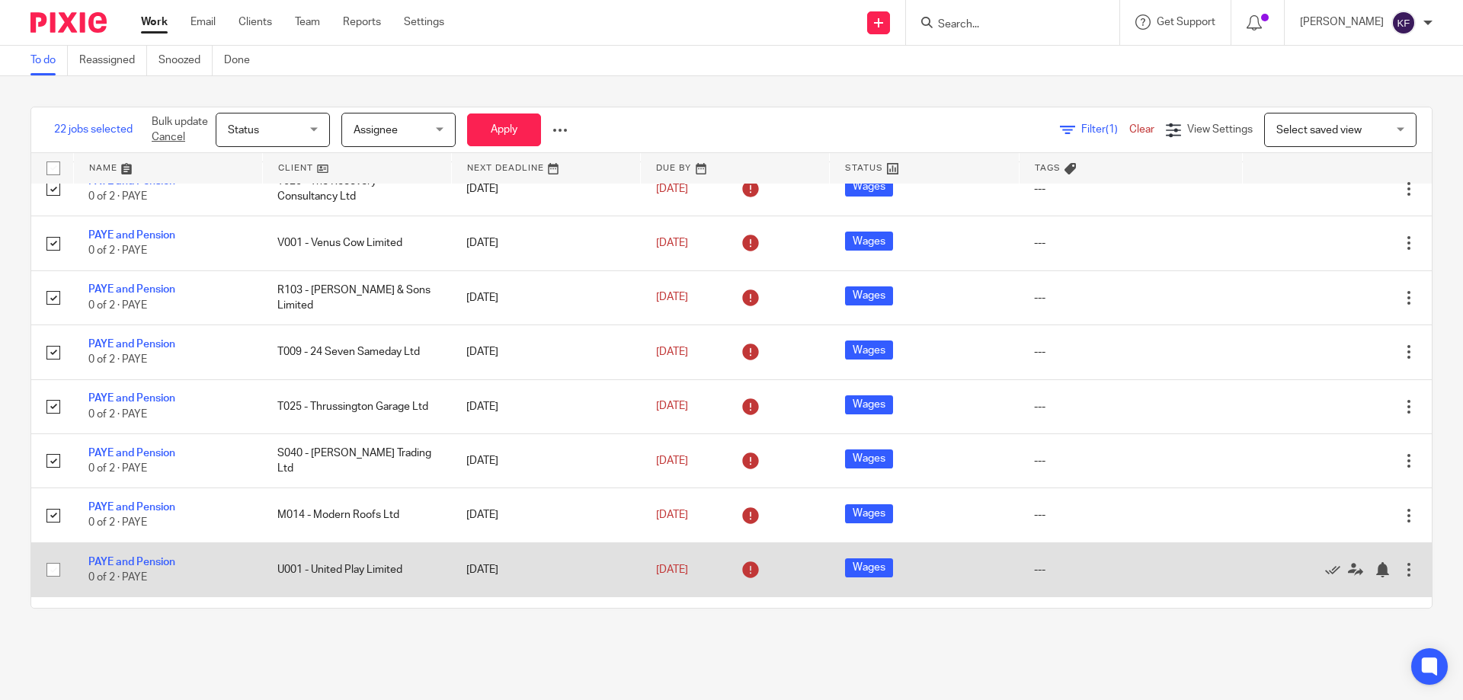
click at [56, 574] on input "checkbox" at bounding box center [53, 569] width 29 height 29
checkbox input "true"
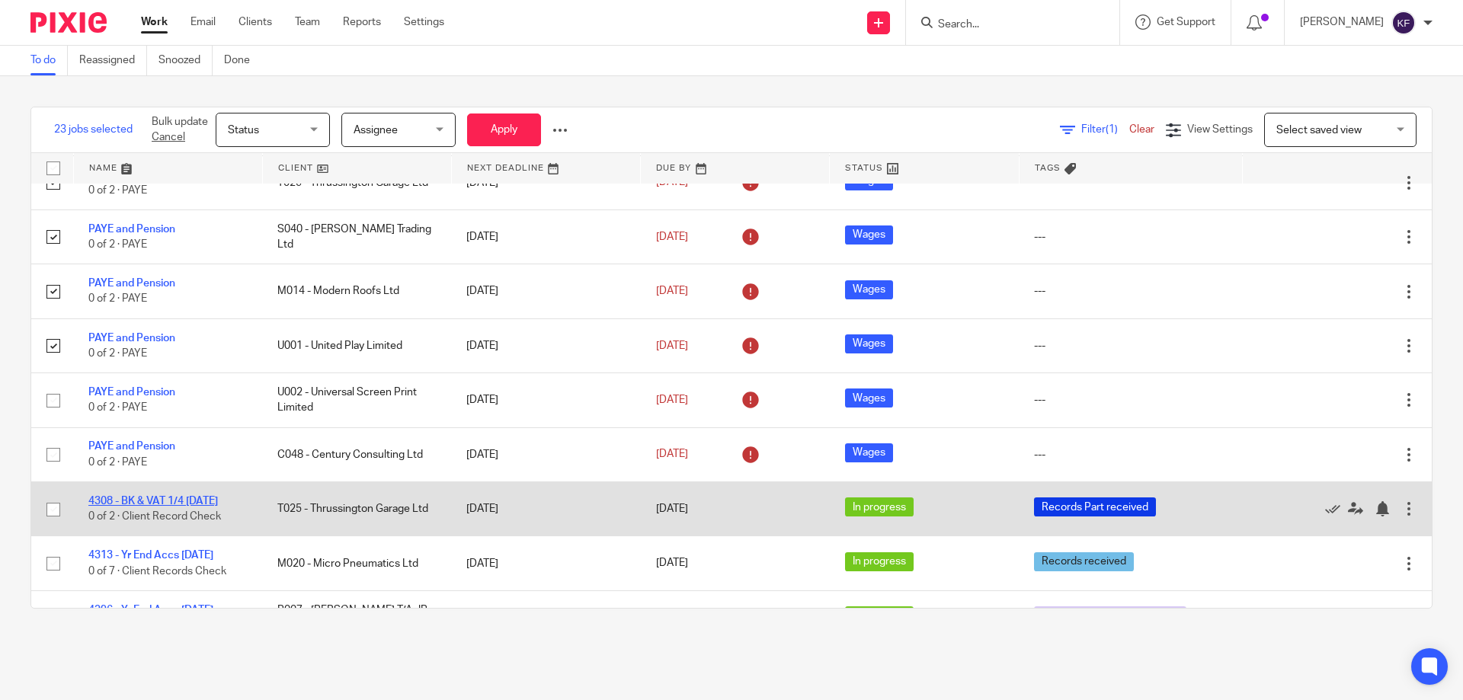
scroll to position [1067, 0]
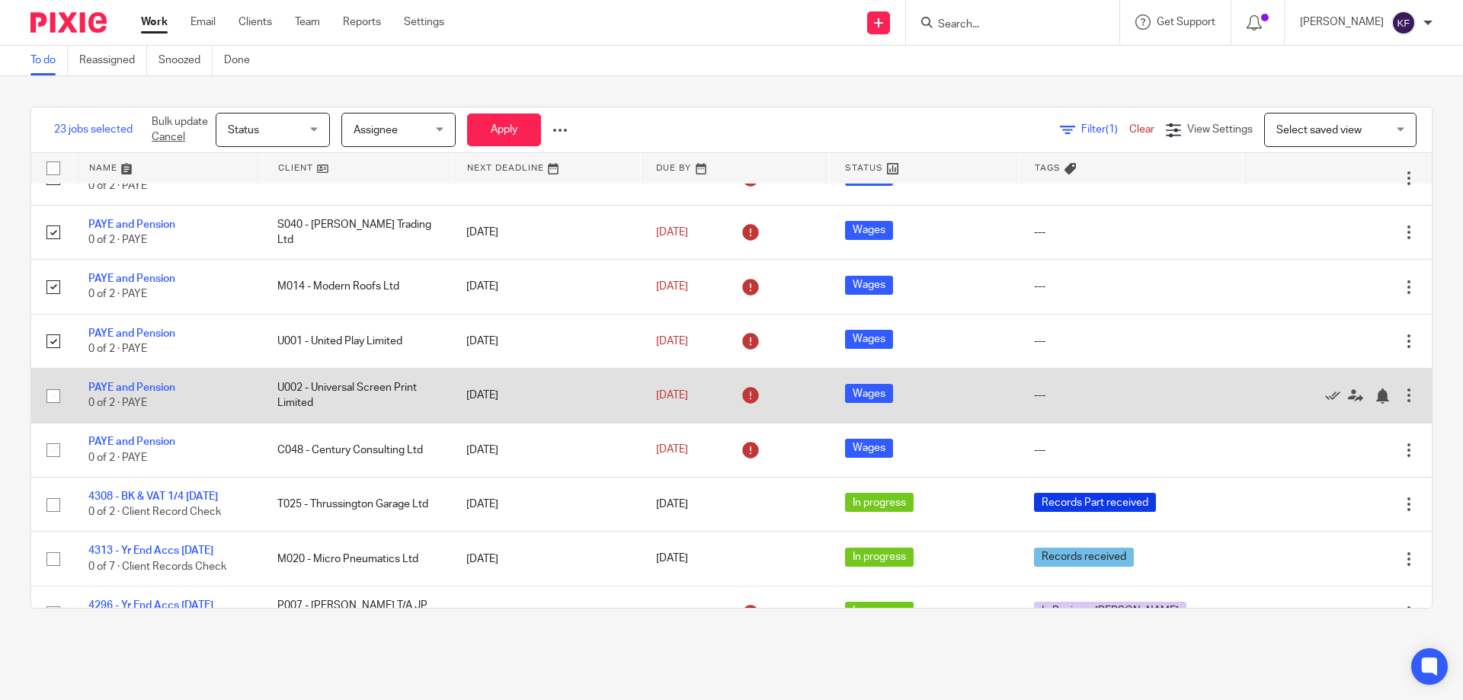
click at [54, 395] on input "checkbox" at bounding box center [53, 396] width 29 height 29
checkbox input "true"
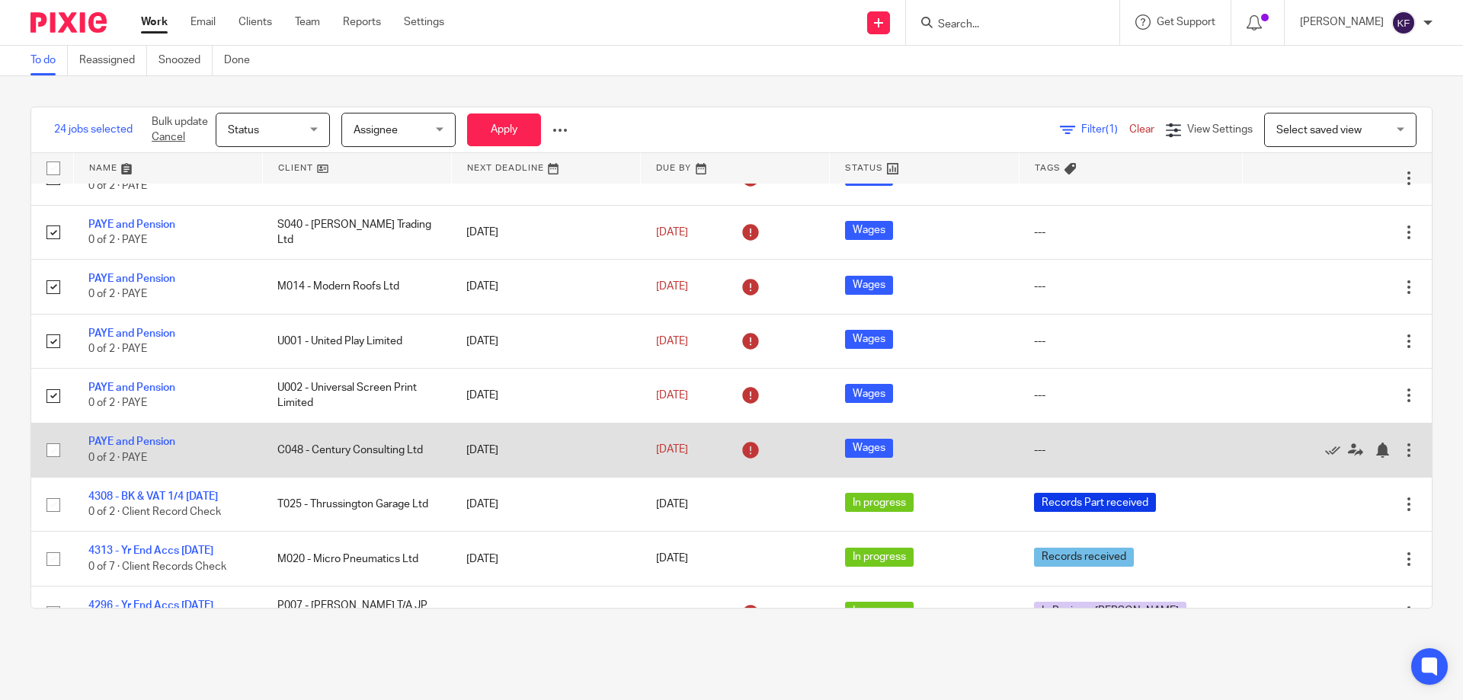
click at [50, 452] on input "checkbox" at bounding box center [53, 450] width 29 height 29
checkbox input "true"
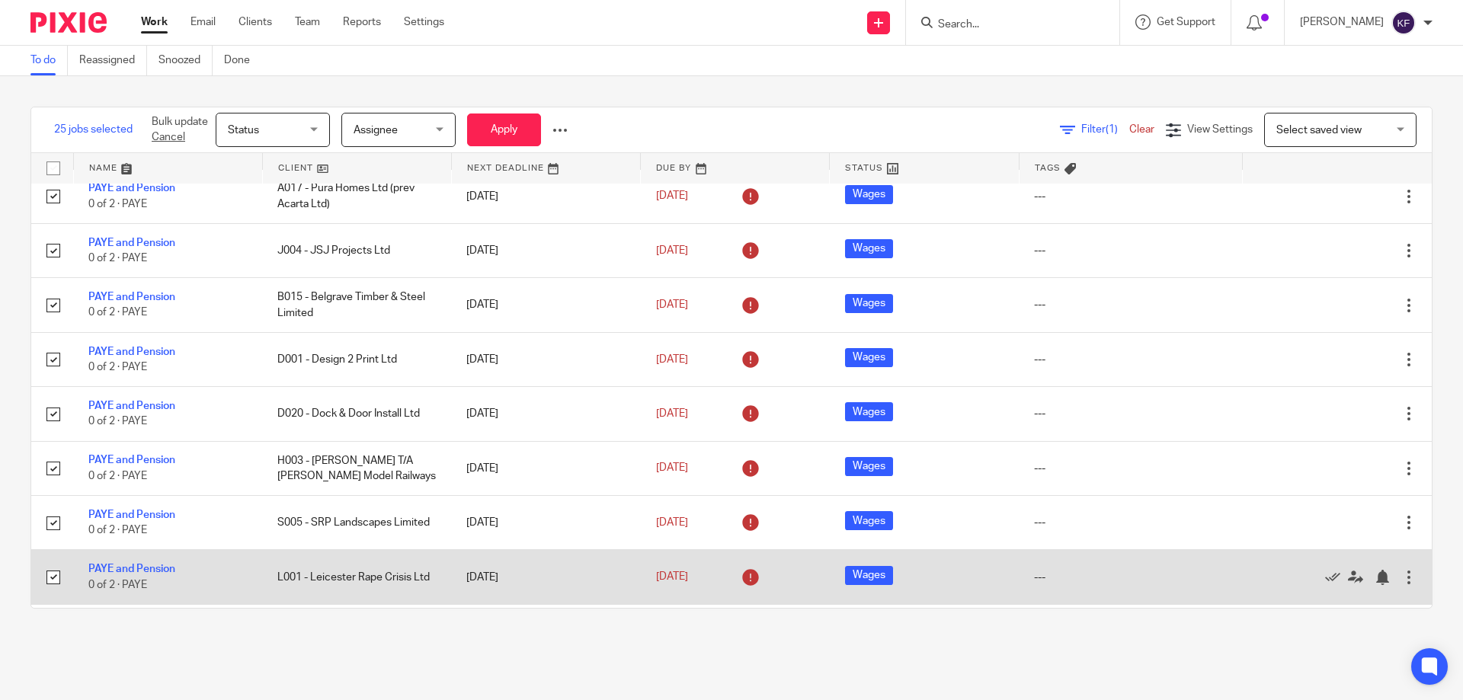
scroll to position [0, 0]
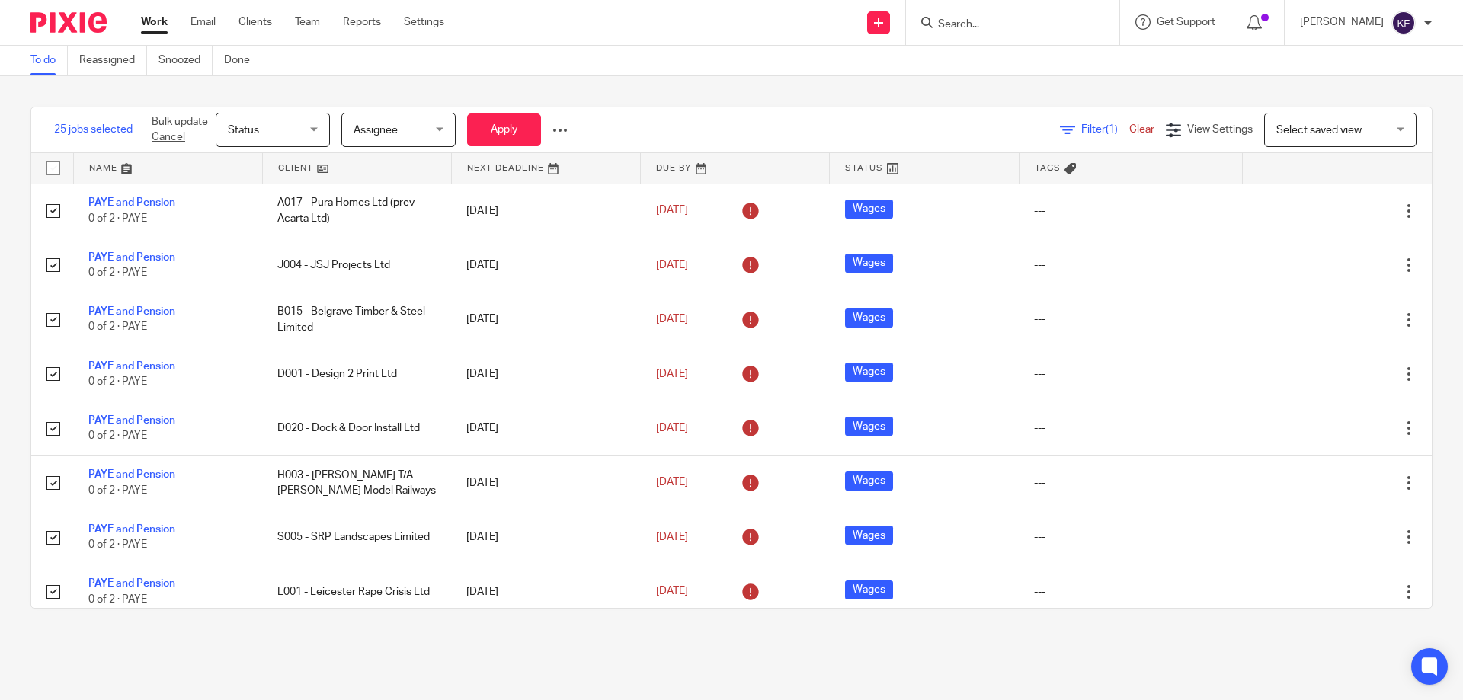
click at [302, 127] on span "Status" at bounding box center [268, 130] width 81 height 32
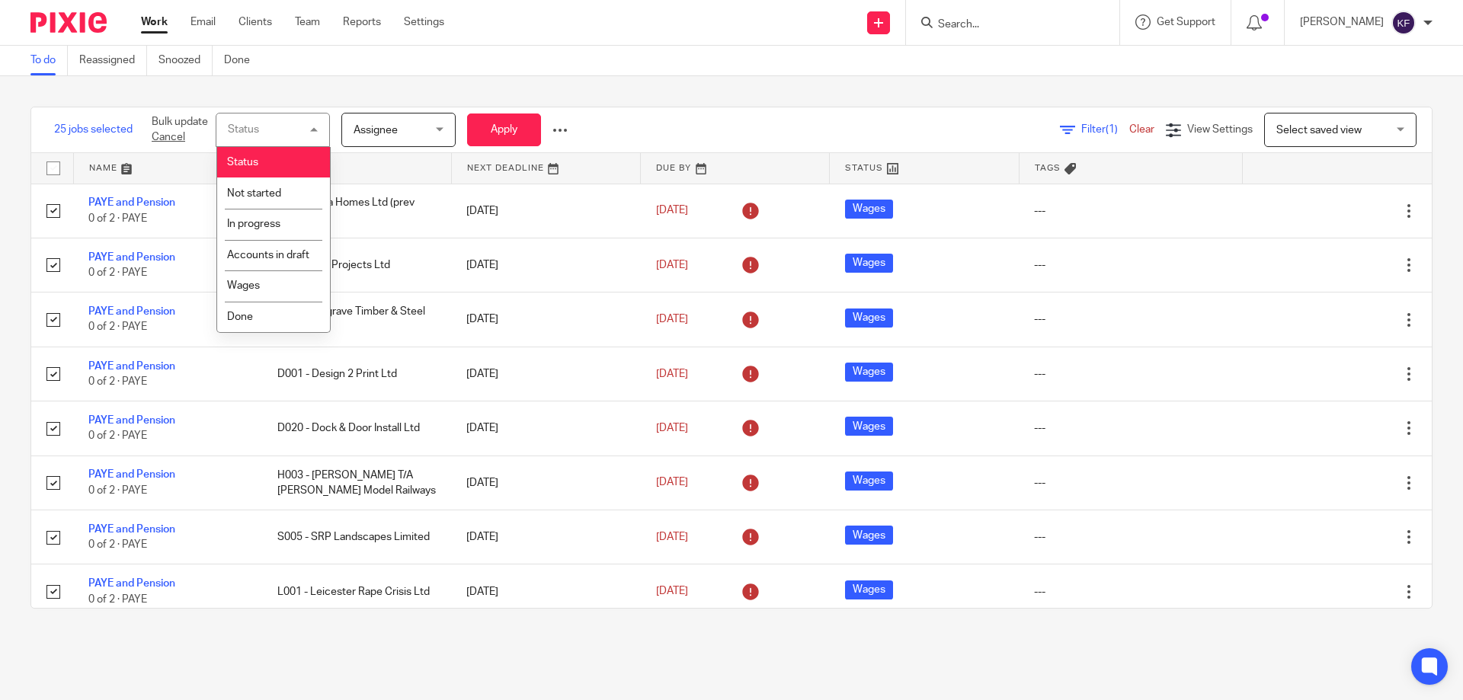
click at [302, 127] on div "Status Status" at bounding box center [273, 130] width 114 height 34
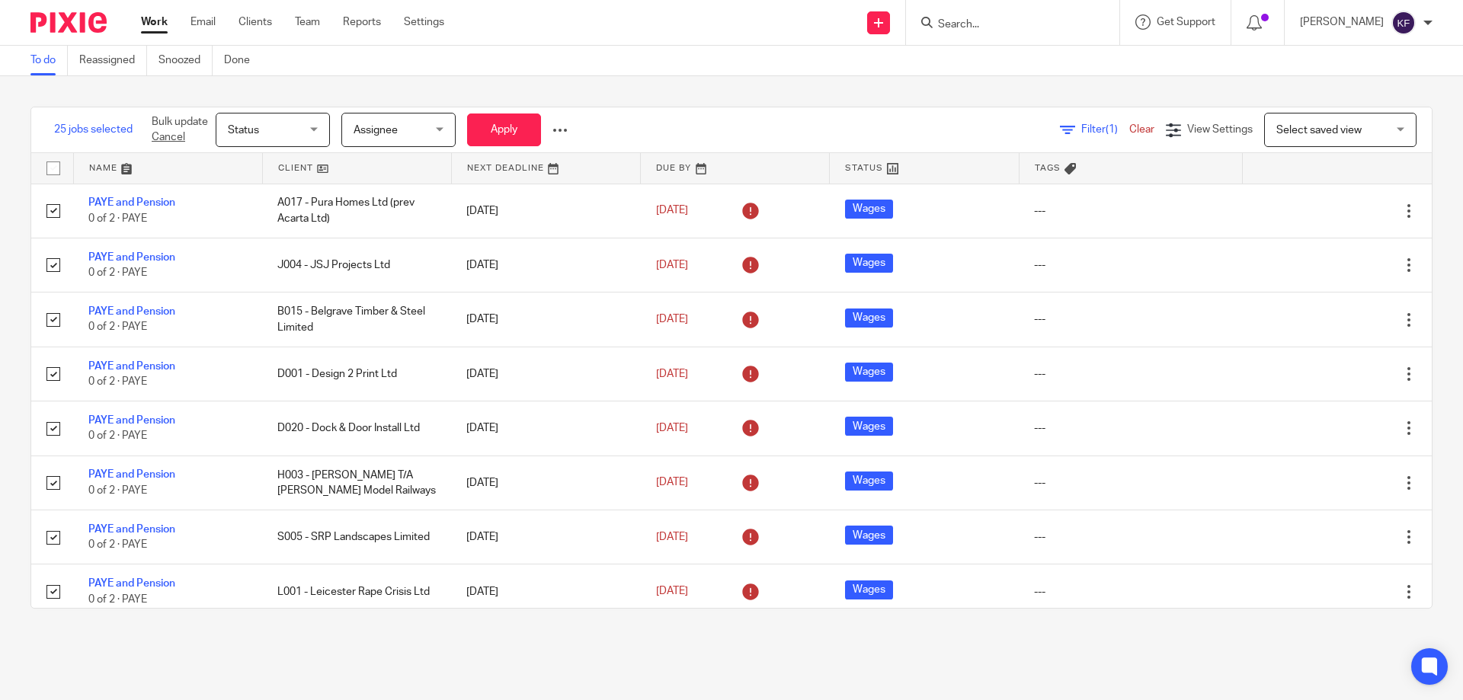
click at [285, 125] on span "Status" at bounding box center [268, 130] width 81 height 32
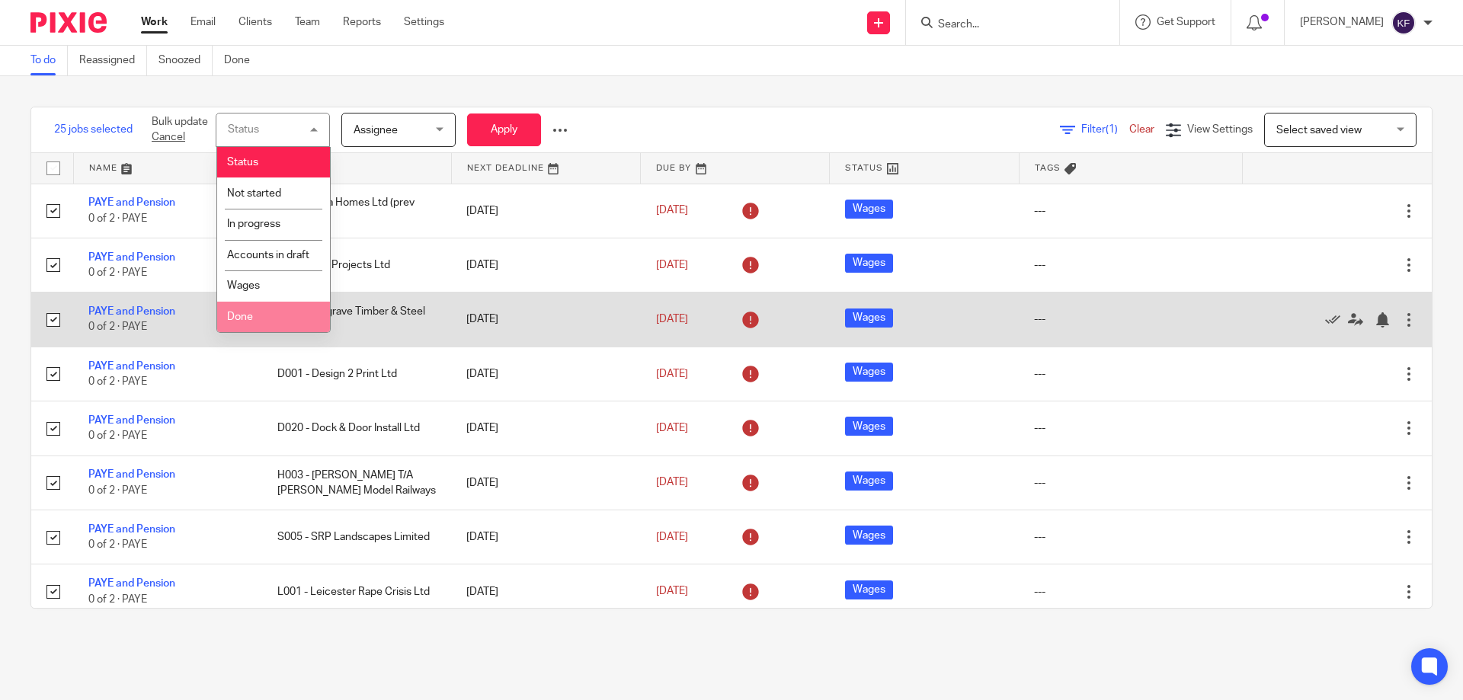
drag, startPoint x: 263, startPoint y: 328, endPoint x: 299, endPoint y: 311, distance: 39.9
click at [264, 328] on li "Done" at bounding box center [273, 317] width 113 height 31
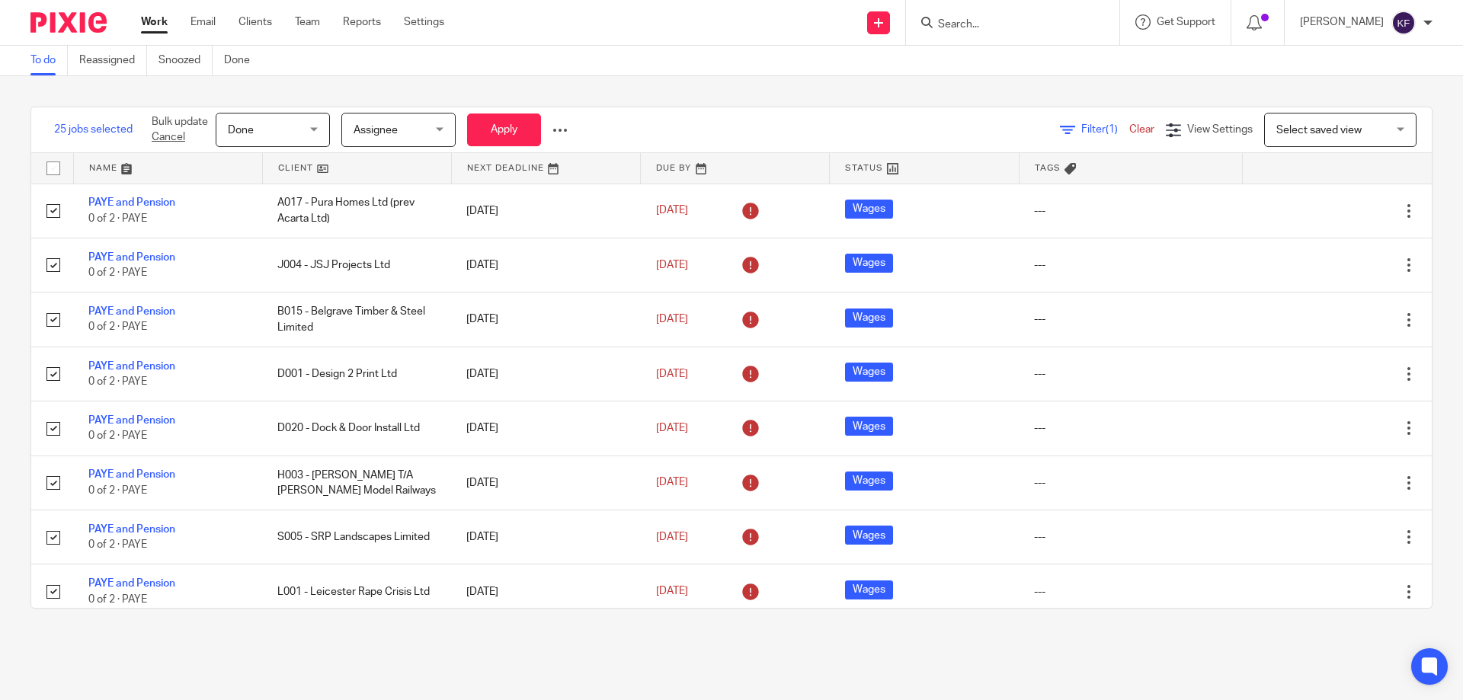
click at [414, 128] on span "Assignee" at bounding box center [394, 130] width 81 height 32
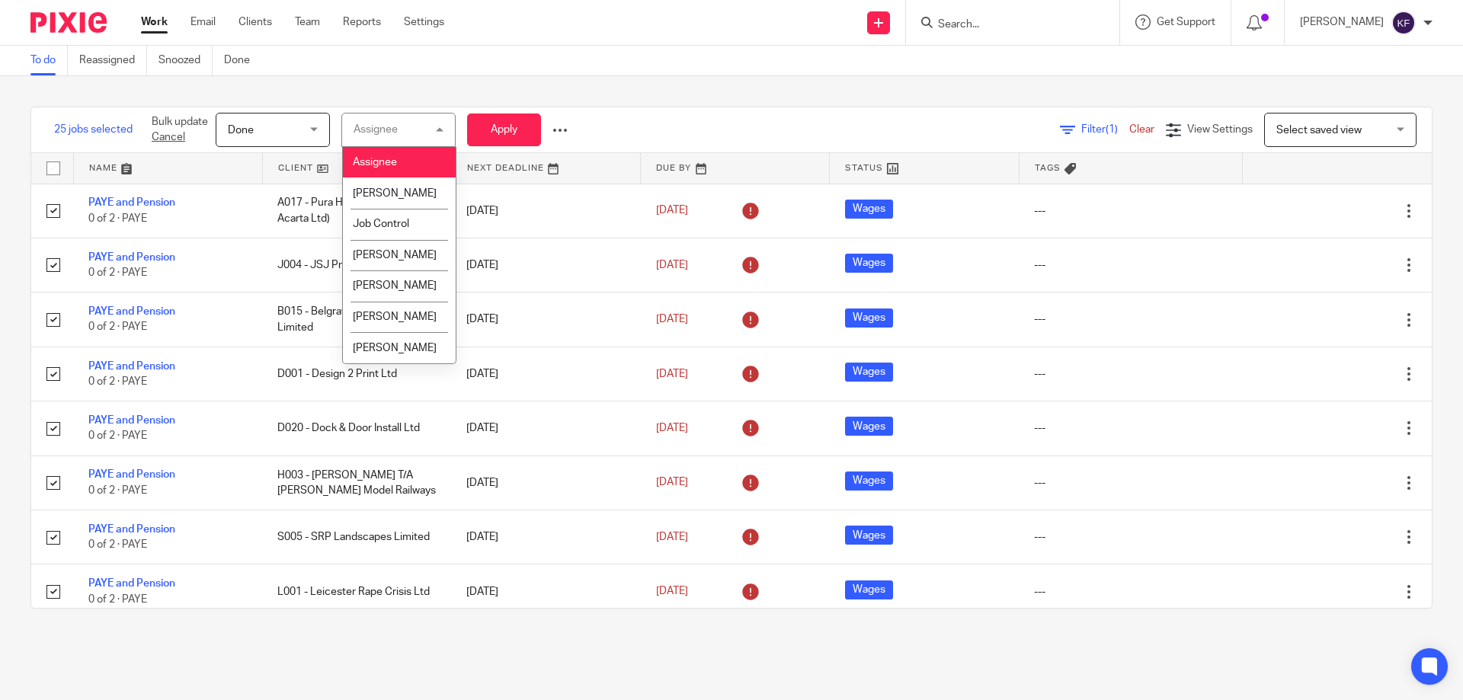
click at [414, 128] on div "Assignee Assignee" at bounding box center [398, 130] width 114 height 34
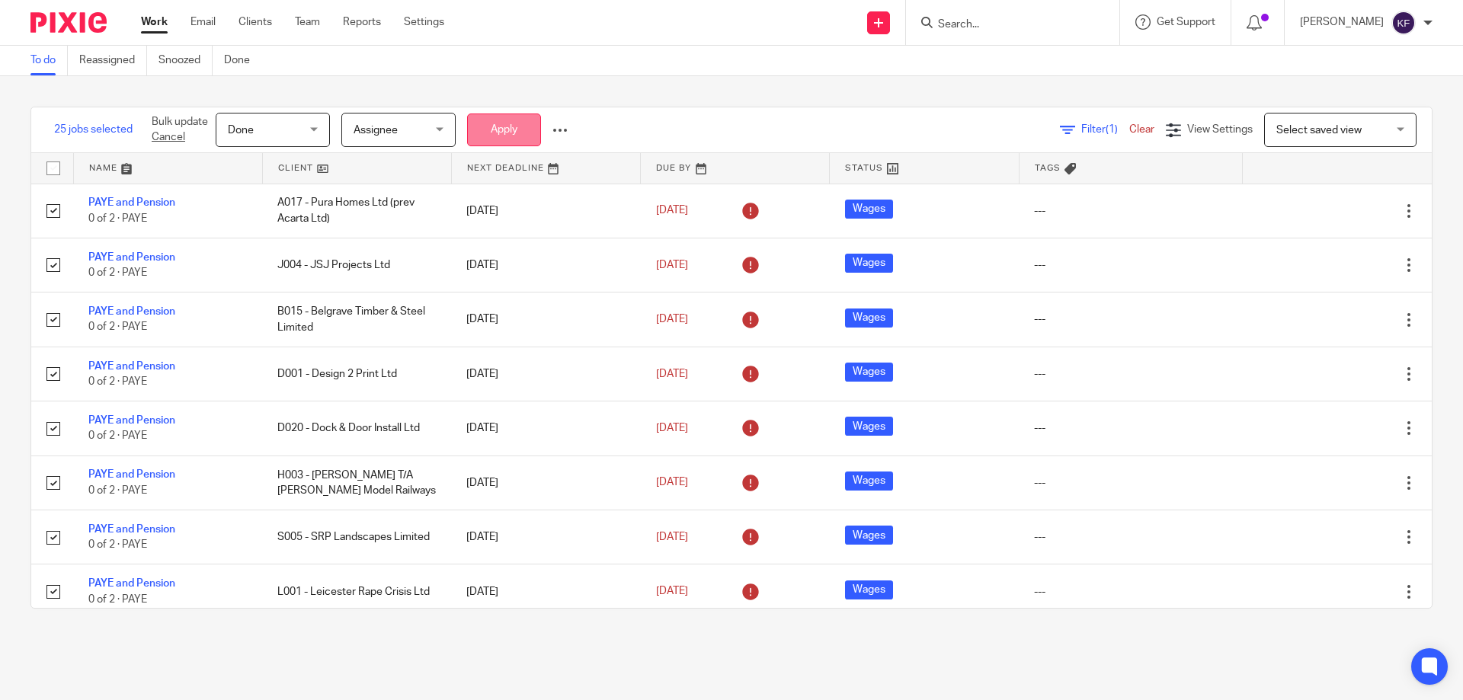
click at [498, 133] on button "Apply" at bounding box center [504, 130] width 74 height 33
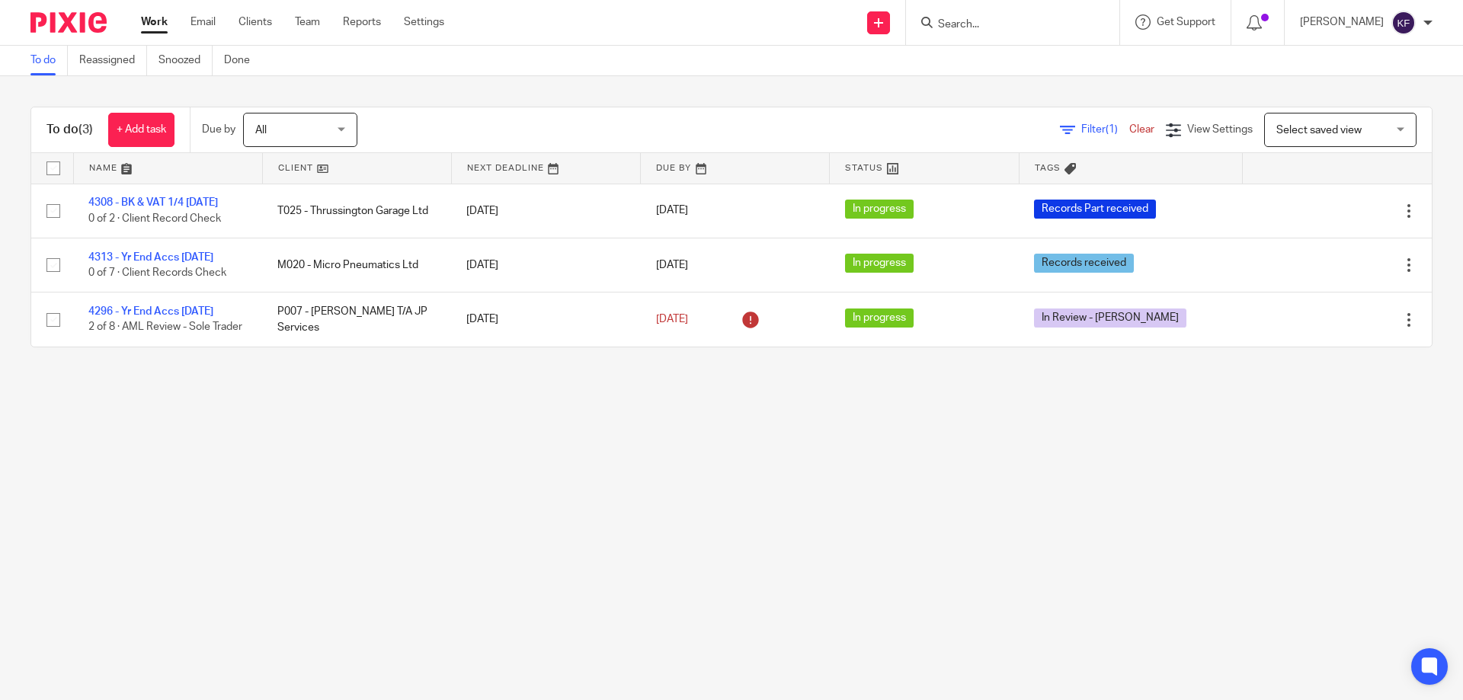
click at [716, 457] on main "To do Reassigned Snoozed Done To do (3) + Add task Due by All All [DATE] [DATE]…" at bounding box center [731, 350] width 1463 height 700
click at [974, 21] on input "Search" at bounding box center [1004, 25] width 137 height 14
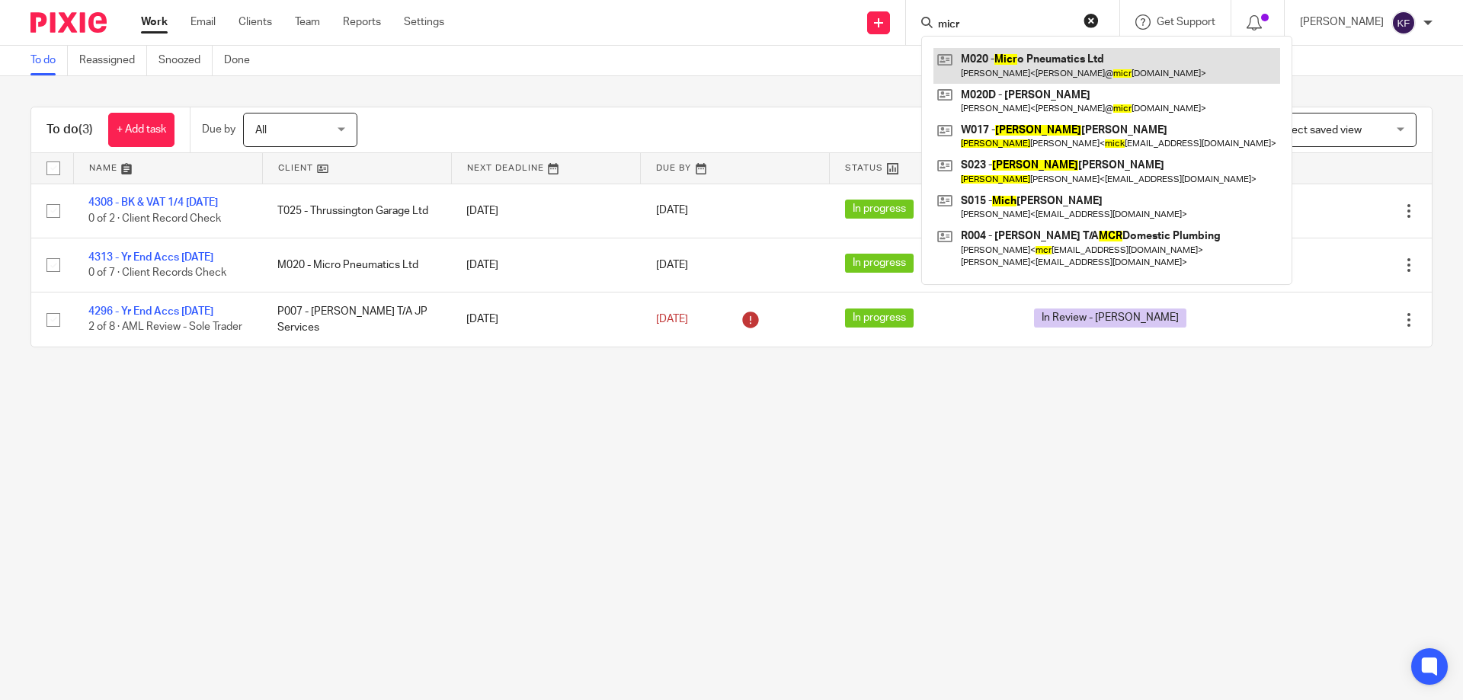
type input "micr"
click at [995, 70] on link at bounding box center [1106, 65] width 347 height 35
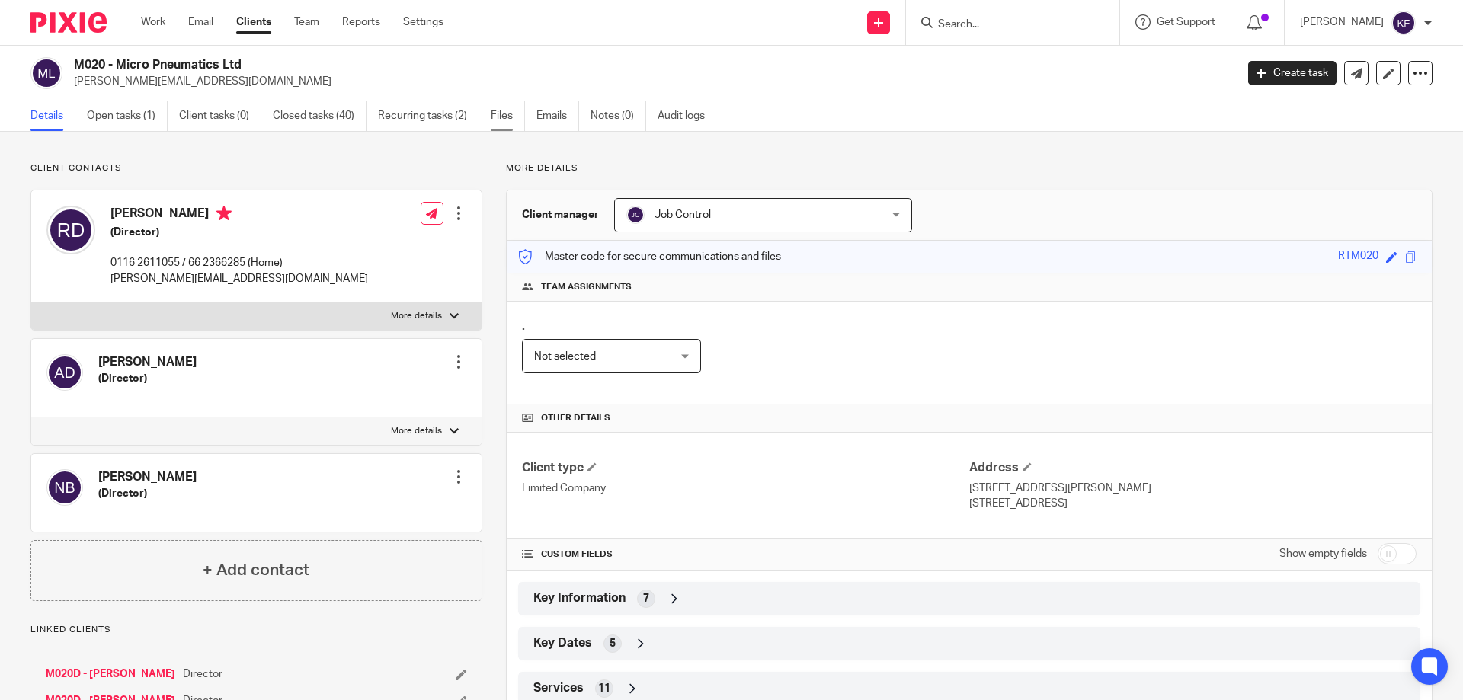
click at [505, 115] on link "Files" at bounding box center [508, 116] width 34 height 30
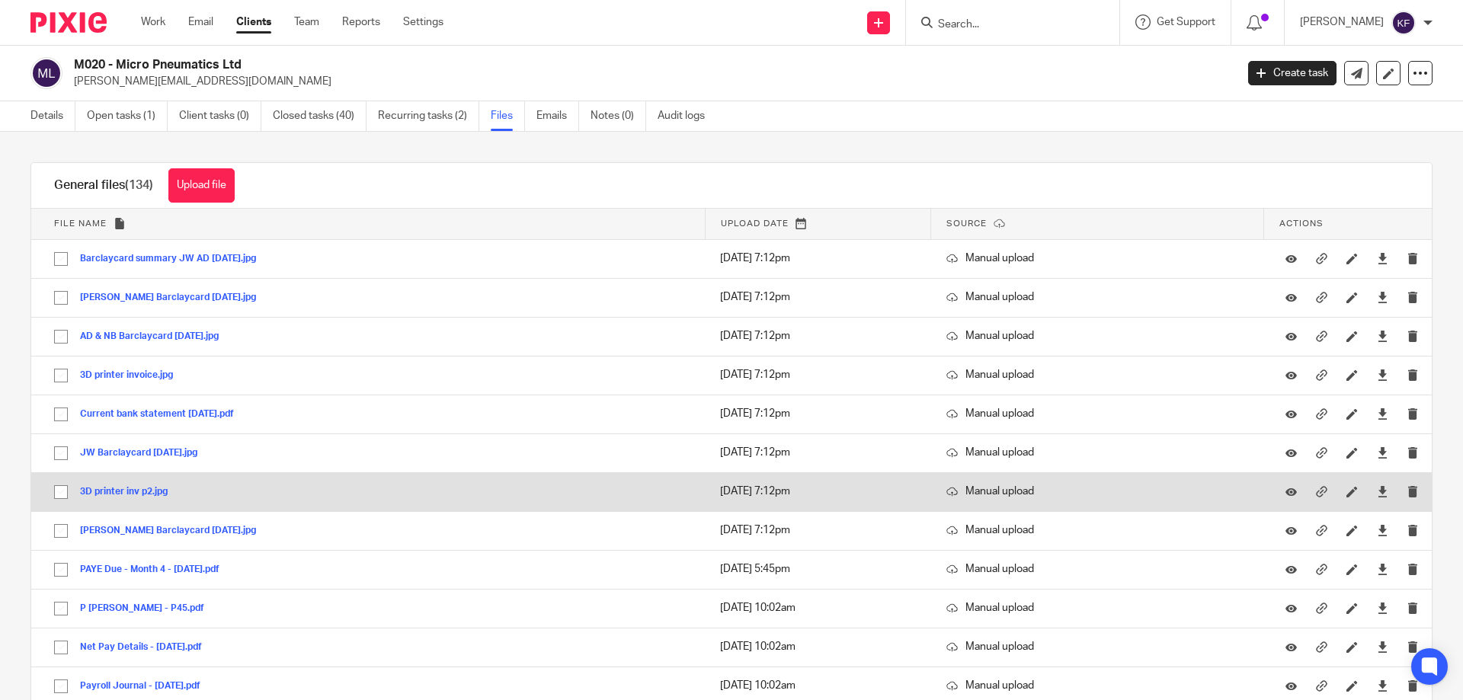
click at [62, 495] on input "checkbox" at bounding box center [60, 492] width 29 height 29
checkbox input "true"
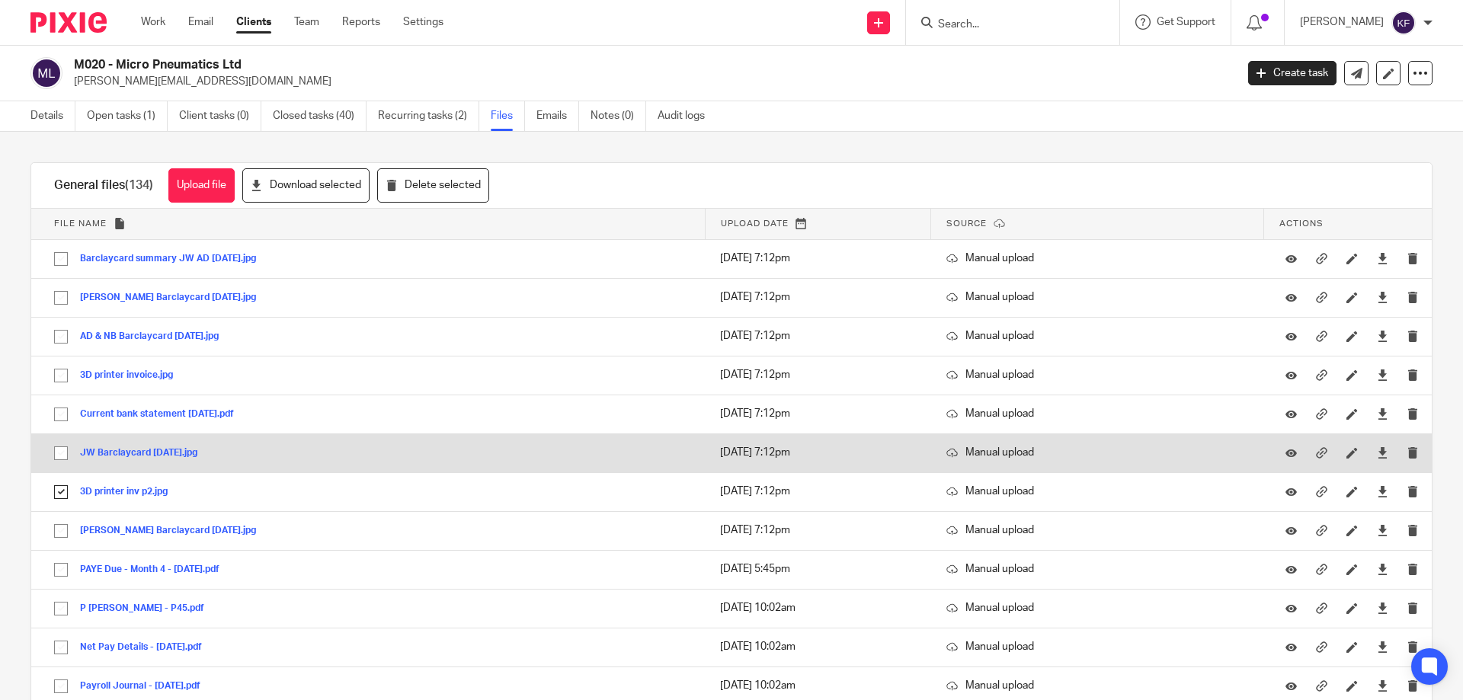
click at [63, 452] on input "checkbox" at bounding box center [60, 453] width 29 height 29
checkbox input "true"
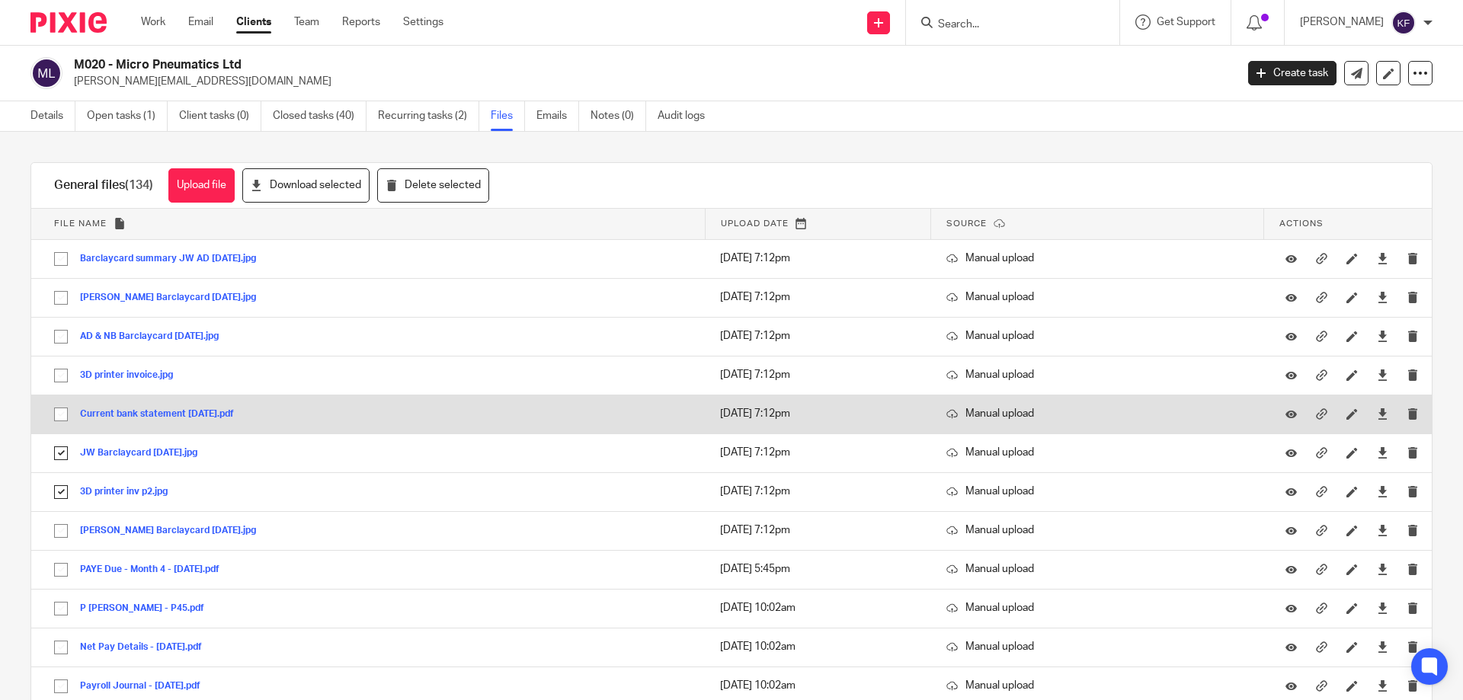
click at [59, 414] on input "checkbox" at bounding box center [60, 414] width 29 height 29
checkbox input "true"
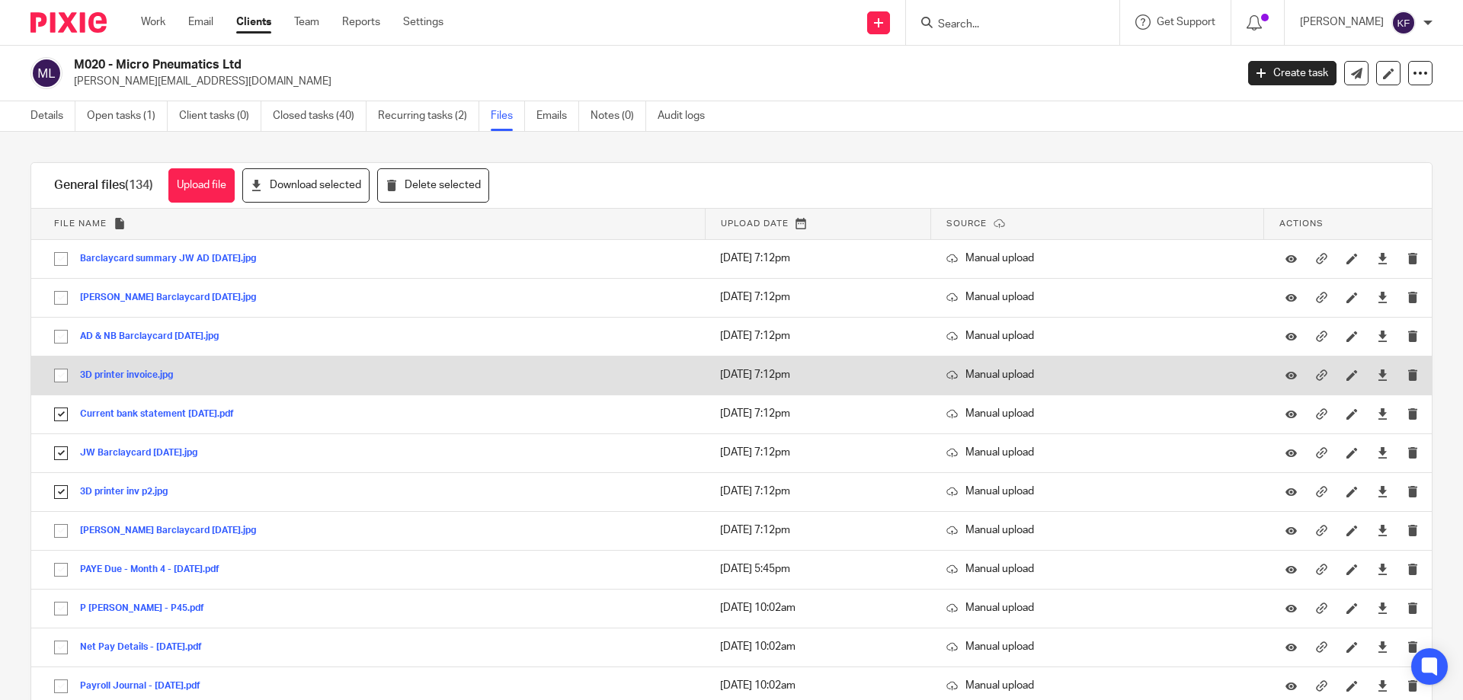
click at [62, 376] on input "checkbox" at bounding box center [60, 375] width 29 height 29
checkbox input "true"
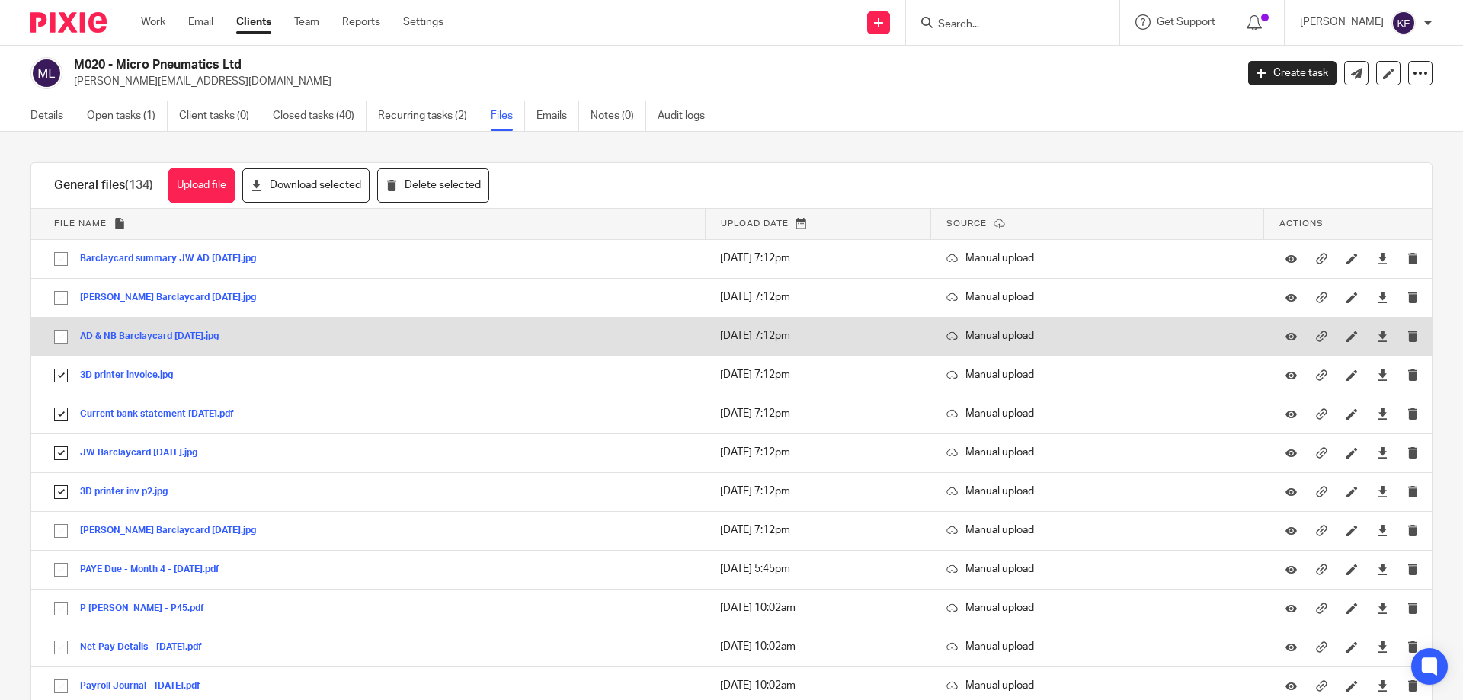
click at [55, 333] on input "checkbox" at bounding box center [60, 336] width 29 height 29
checkbox input "true"
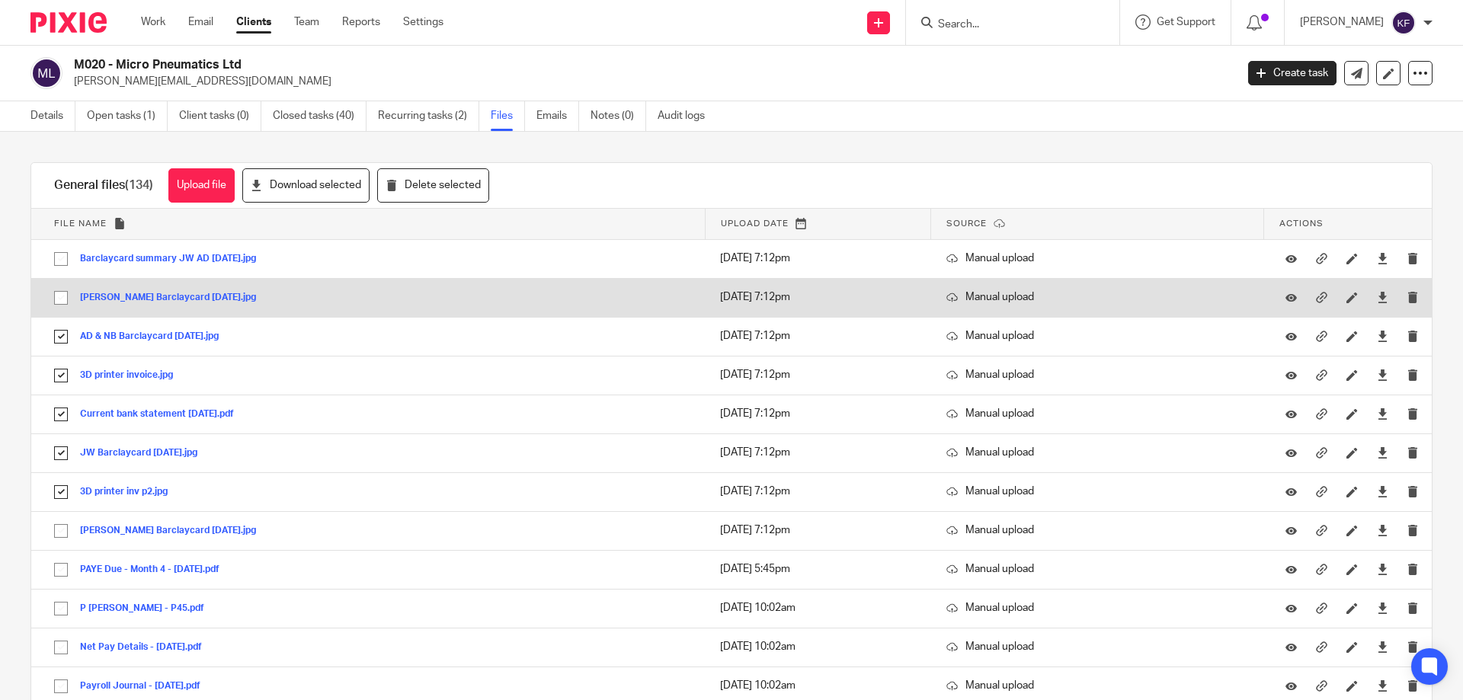
click at [60, 294] on input "checkbox" at bounding box center [60, 297] width 29 height 29
checkbox input "true"
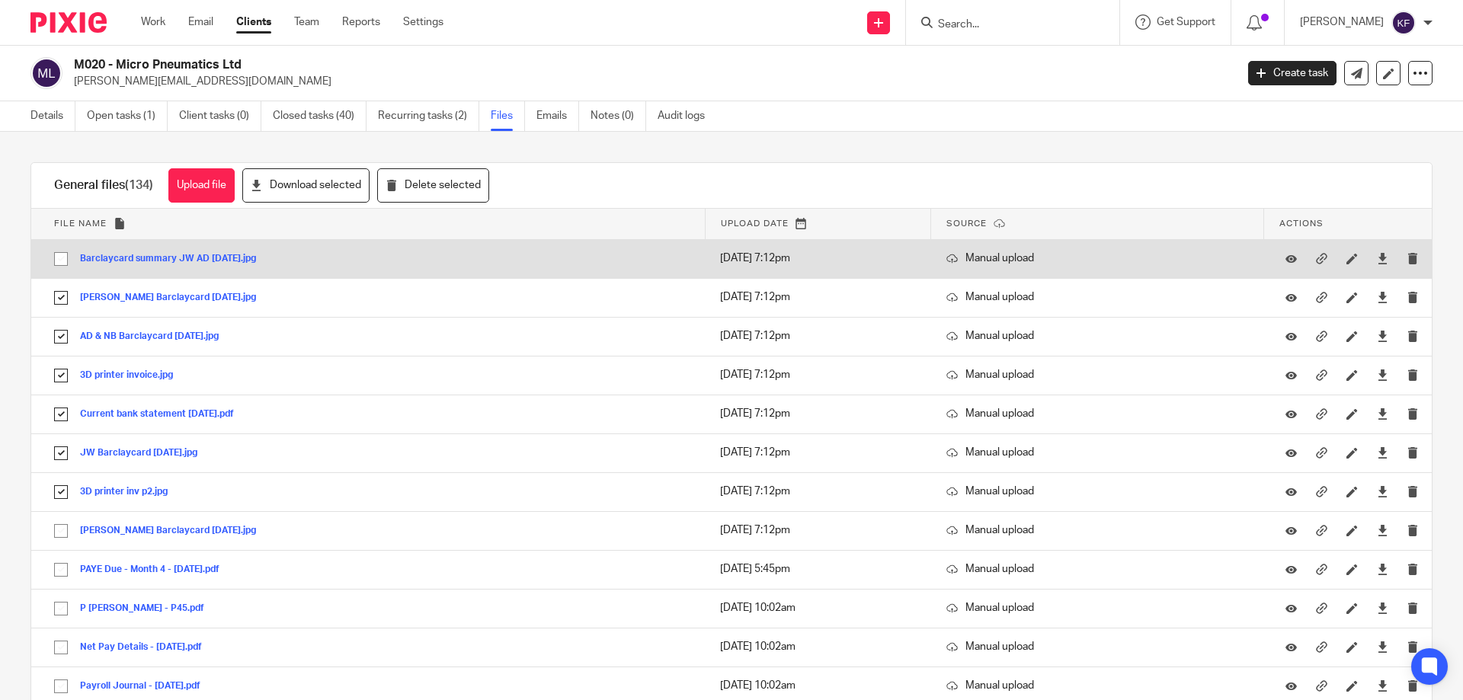
click at [60, 262] on input "checkbox" at bounding box center [60, 259] width 29 height 29
checkbox input "true"
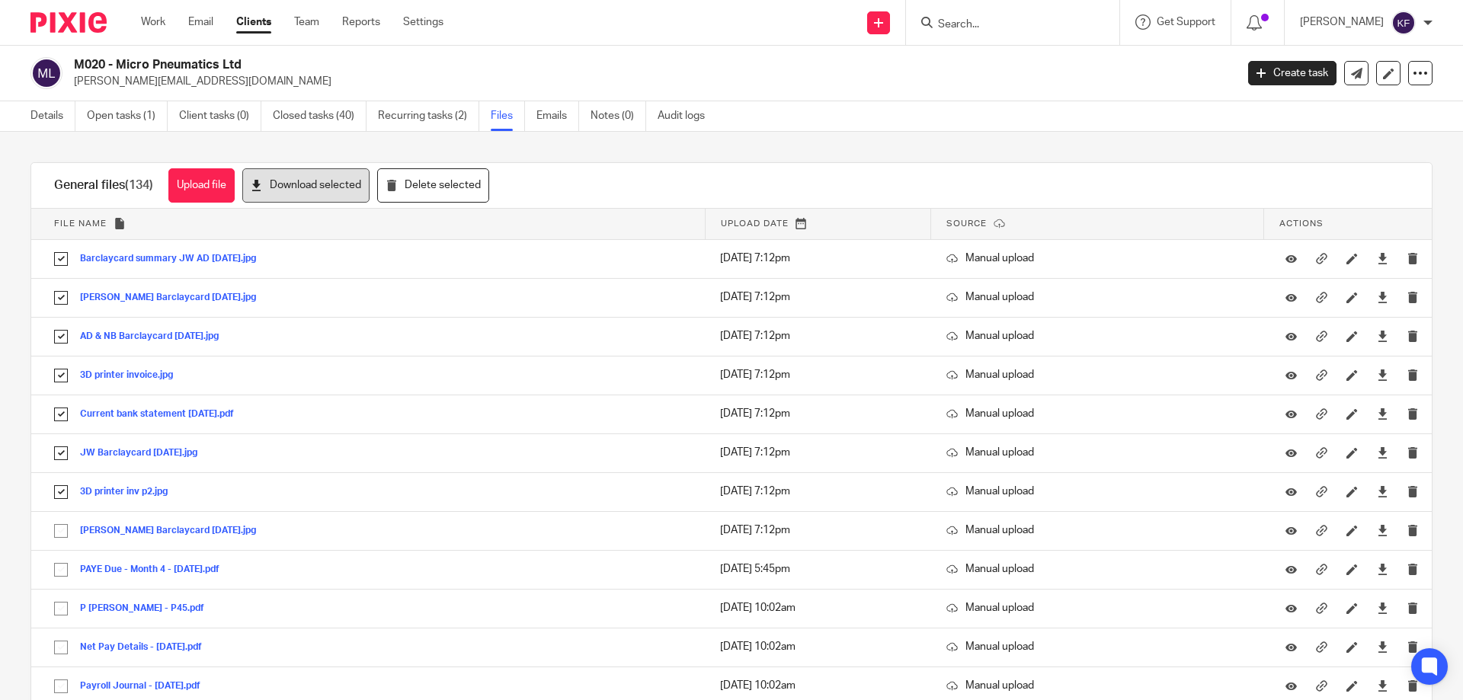
click at [292, 187] on button "Download selected" at bounding box center [305, 185] width 127 height 34
click at [72, 24] on img at bounding box center [68, 22] width 76 height 21
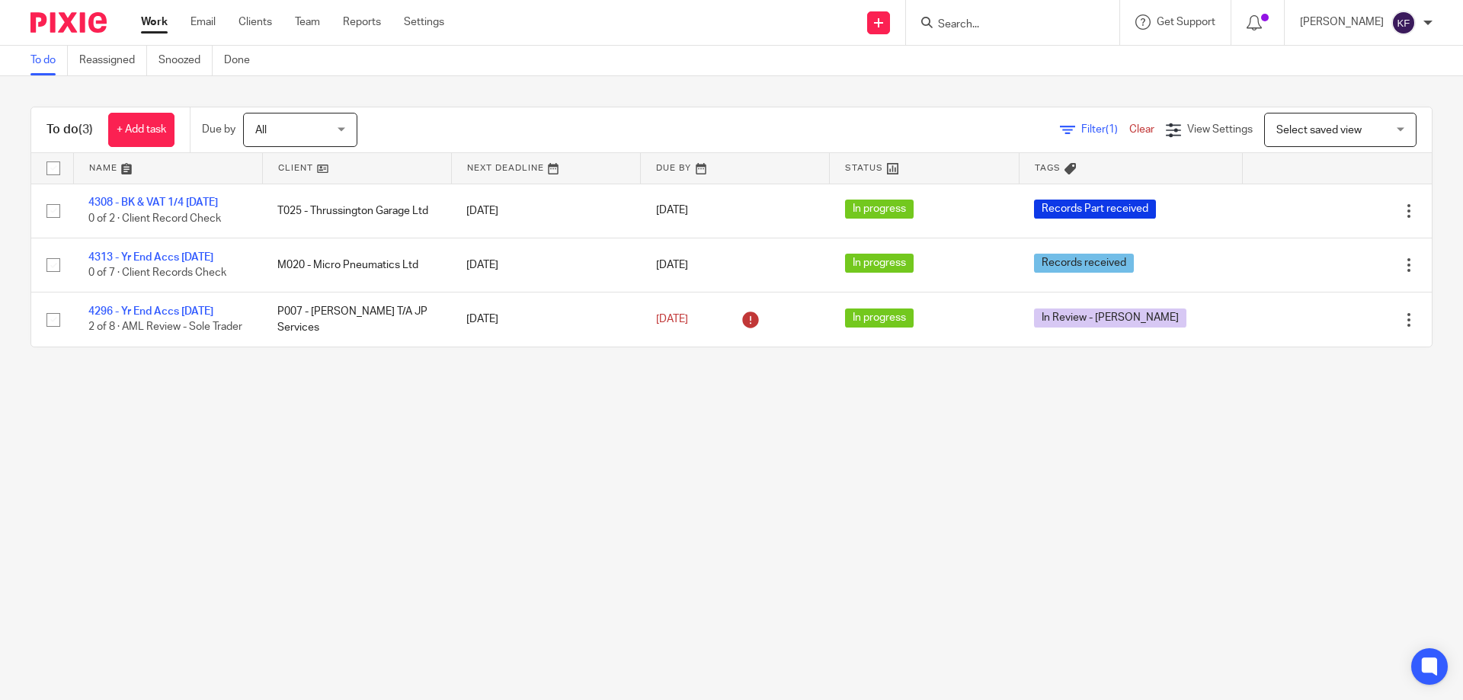
click at [491, 480] on main "To do Reassigned Snoozed Done To do (3) + Add task Due by All All [DATE] [DATE]…" at bounding box center [731, 350] width 1463 height 700
